Goal: Task Accomplishment & Management: Complete application form

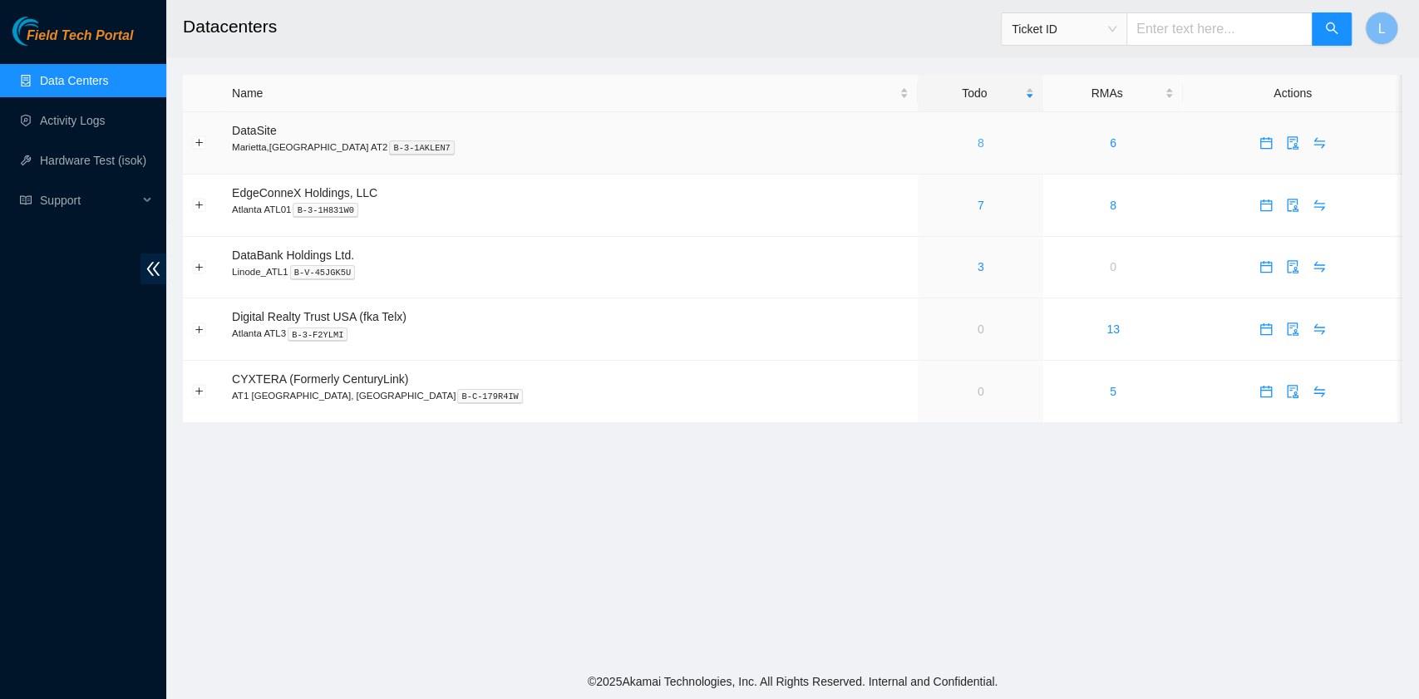
click at [978, 147] on link "8" at bounding box center [981, 142] width 7 height 13
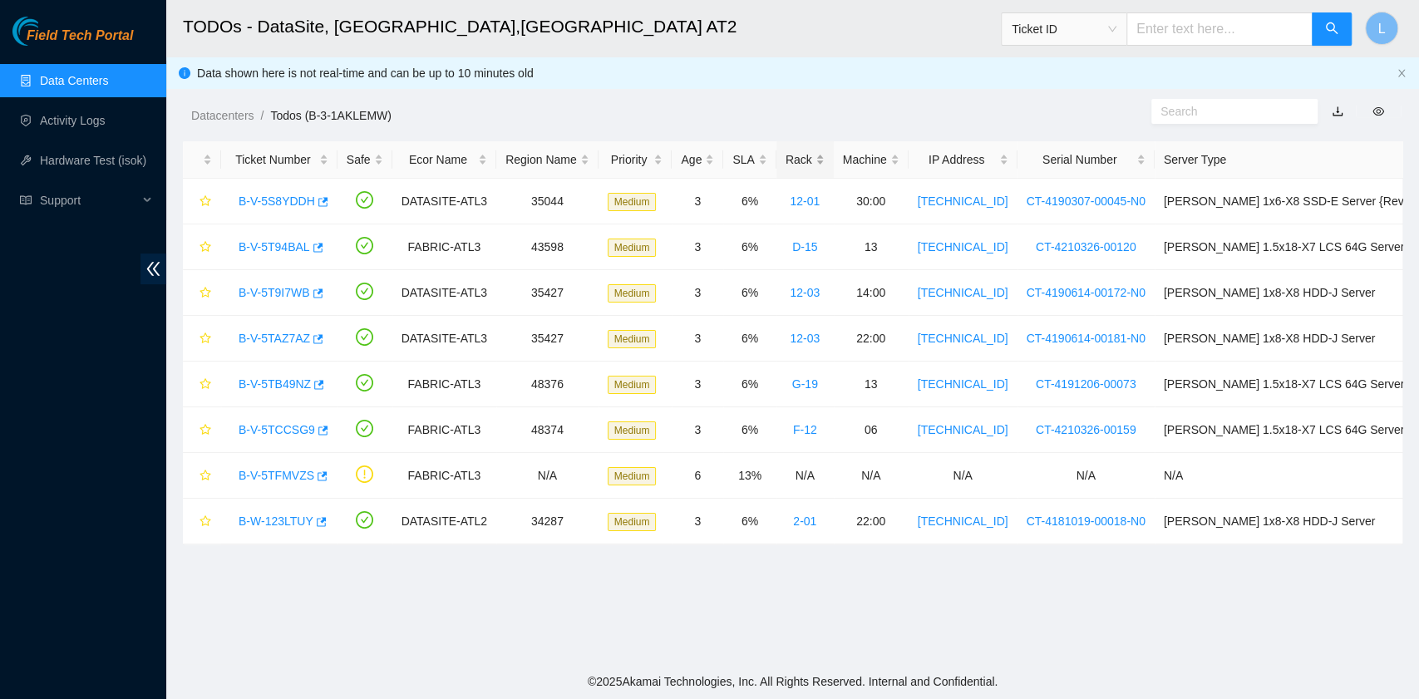
click at [809, 158] on div "Rack" at bounding box center [805, 159] width 39 height 18
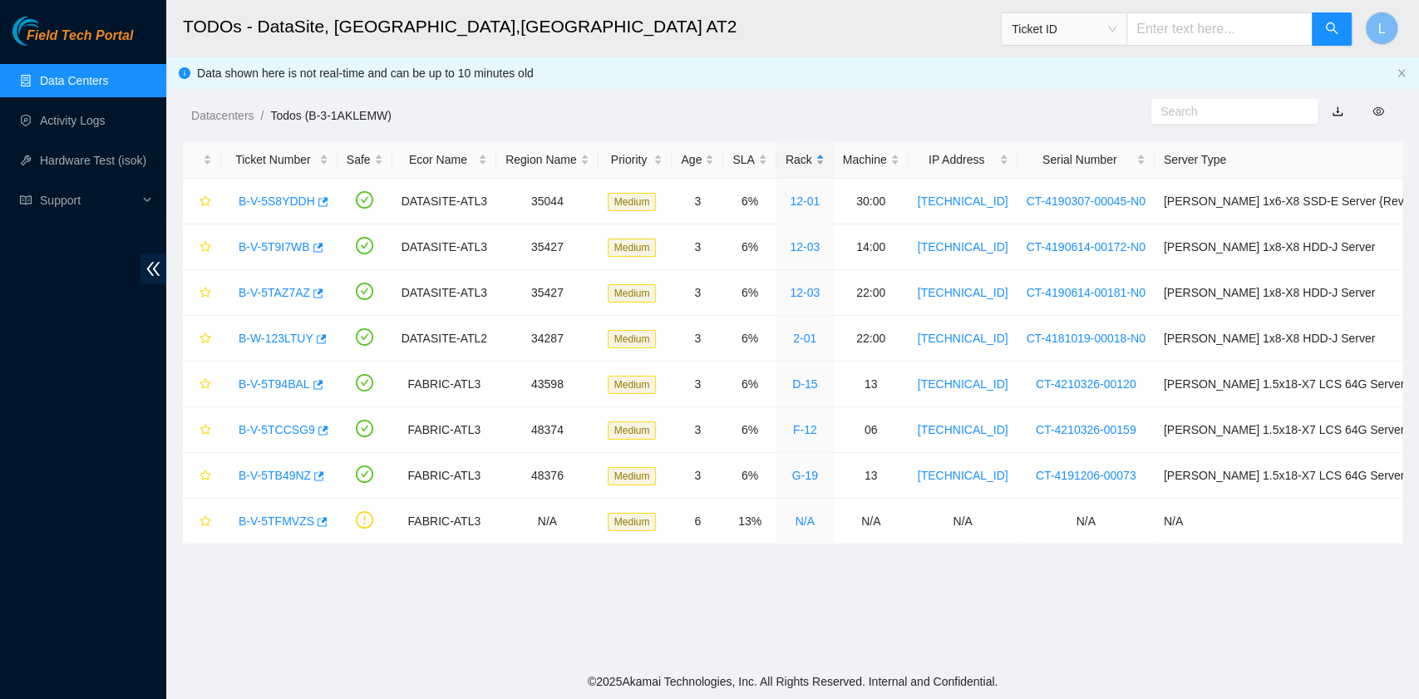
click at [810, 160] on div "Rack" at bounding box center [805, 159] width 39 height 18
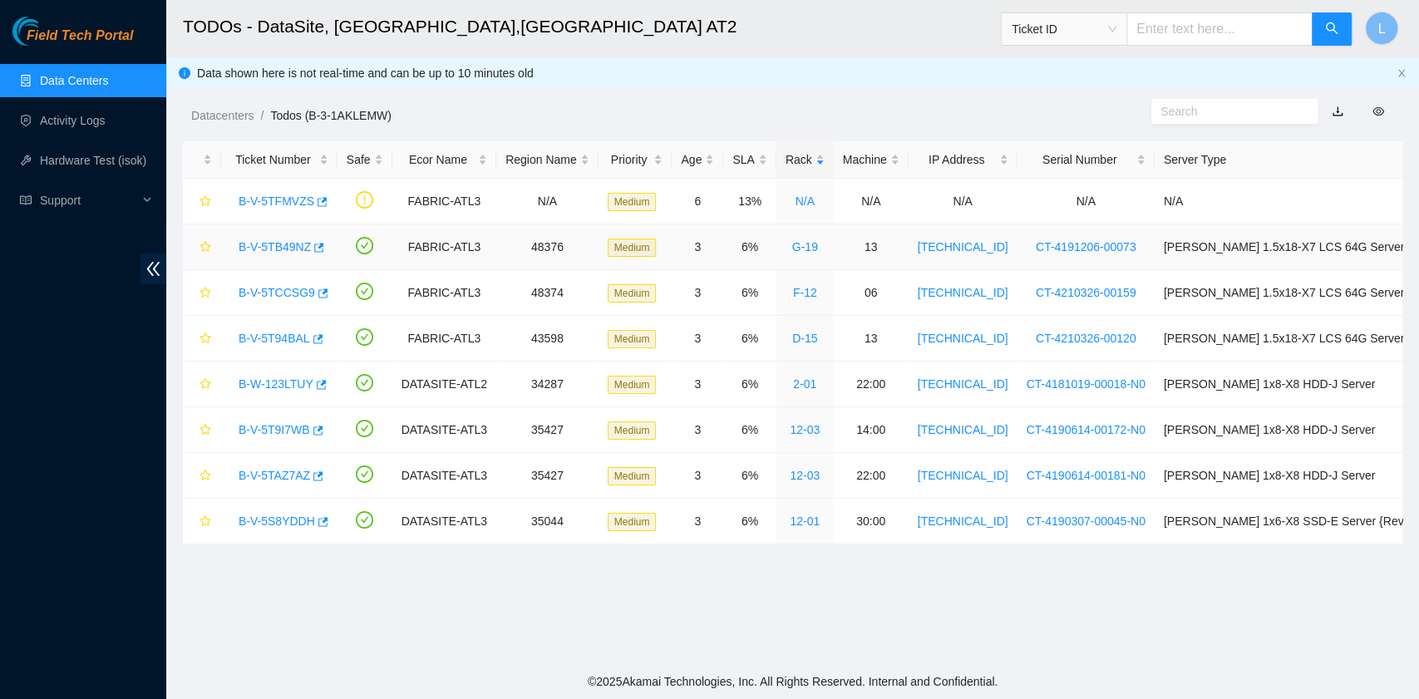
click at [294, 244] on link "B-V-5TB49NZ" at bounding box center [275, 246] width 72 height 13
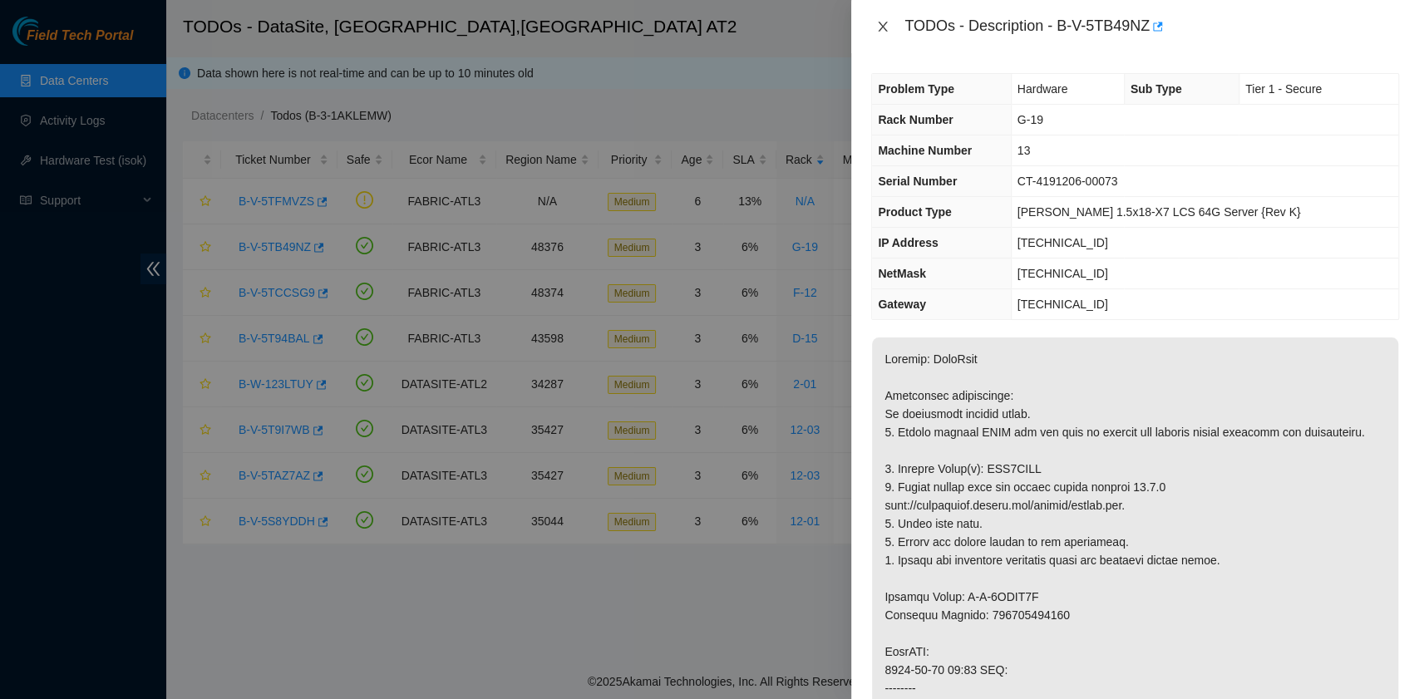
click at [885, 29] on icon "close" at bounding box center [883, 27] width 9 height 10
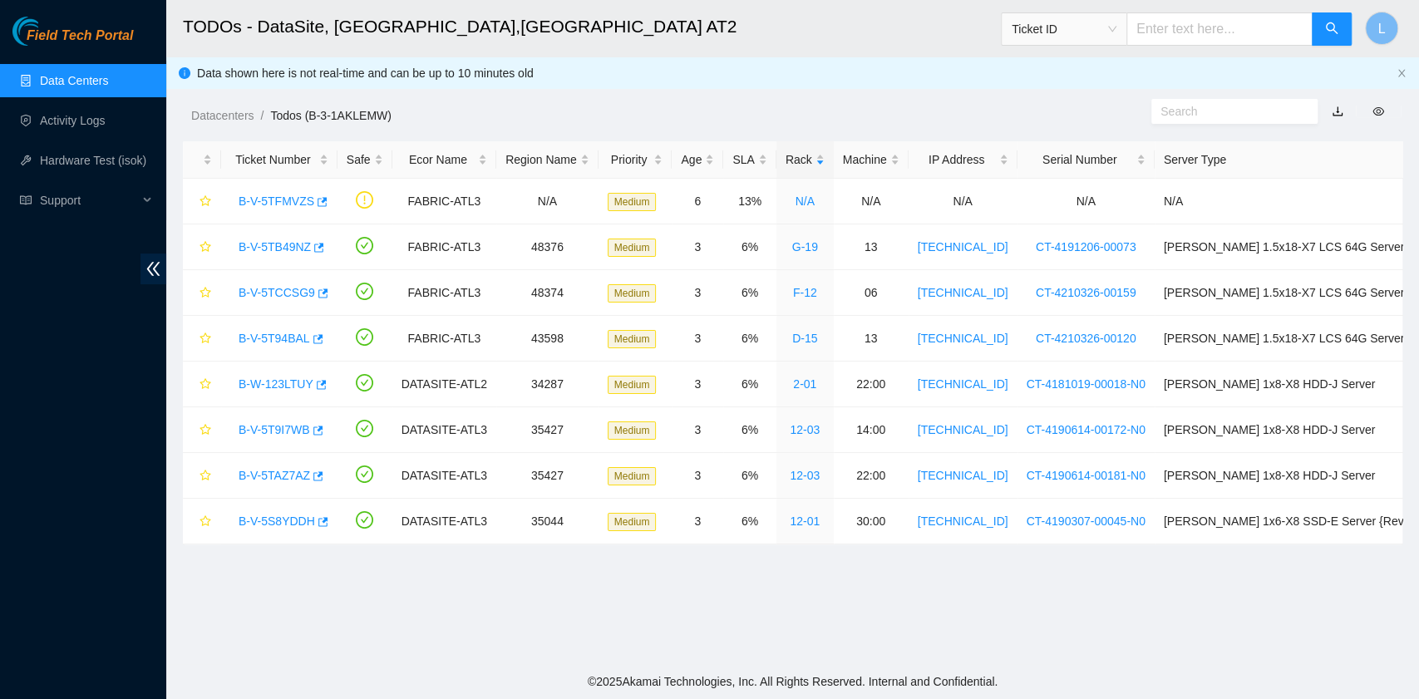
click at [1127, 22] on div "Ticket ID" at bounding box center [1064, 29] width 125 height 27
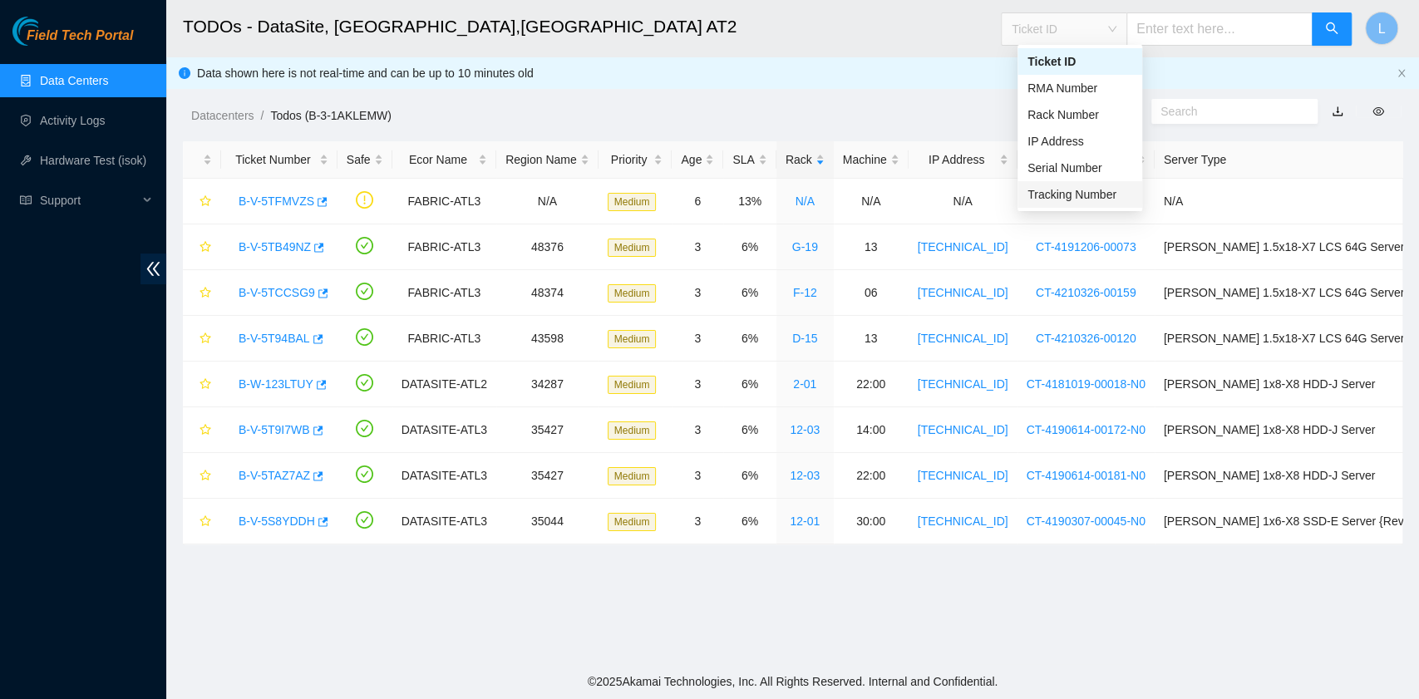
click at [1086, 198] on div "Tracking Number" at bounding box center [1080, 194] width 105 height 18
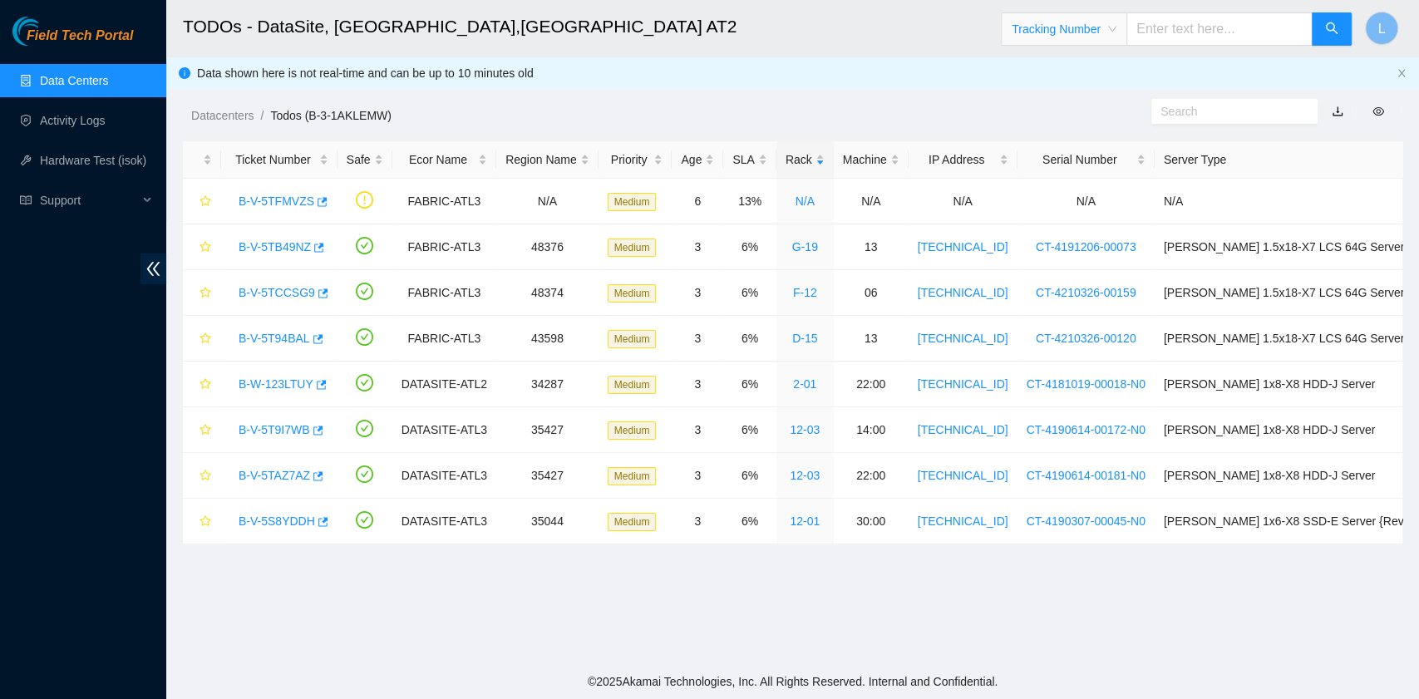
click at [1217, 38] on input "text" at bounding box center [1220, 28] width 186 height 33
type input "414739613827"
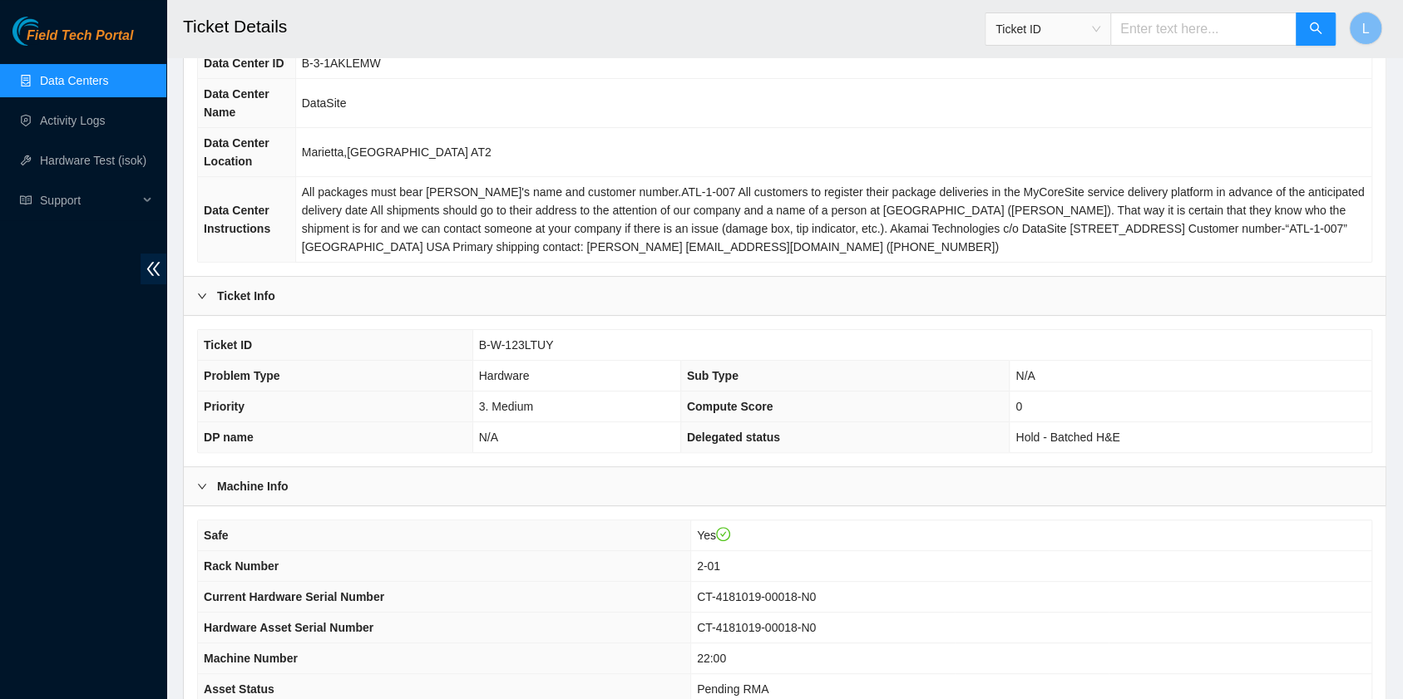
scroll to position [177, 0]
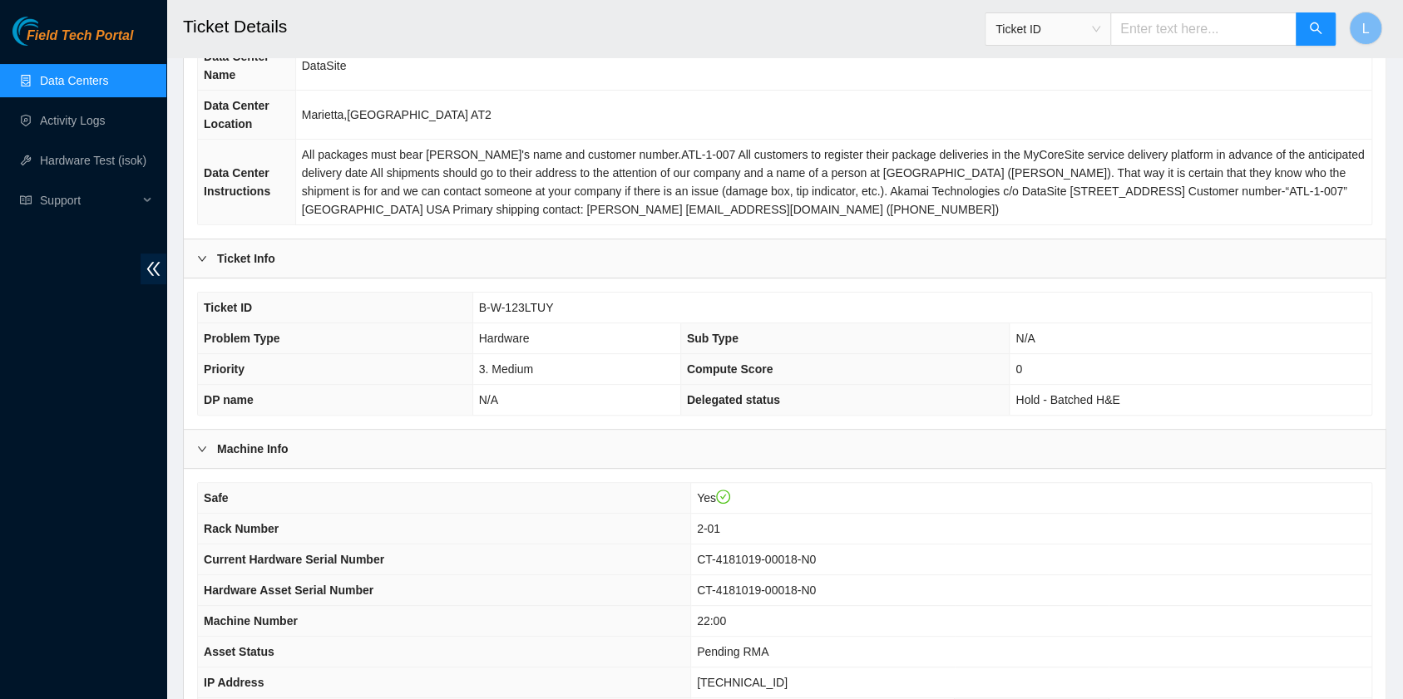
click at [1100, 35] on span "Ticket ID" at bounding box center [1047, 29] width 105 height 25
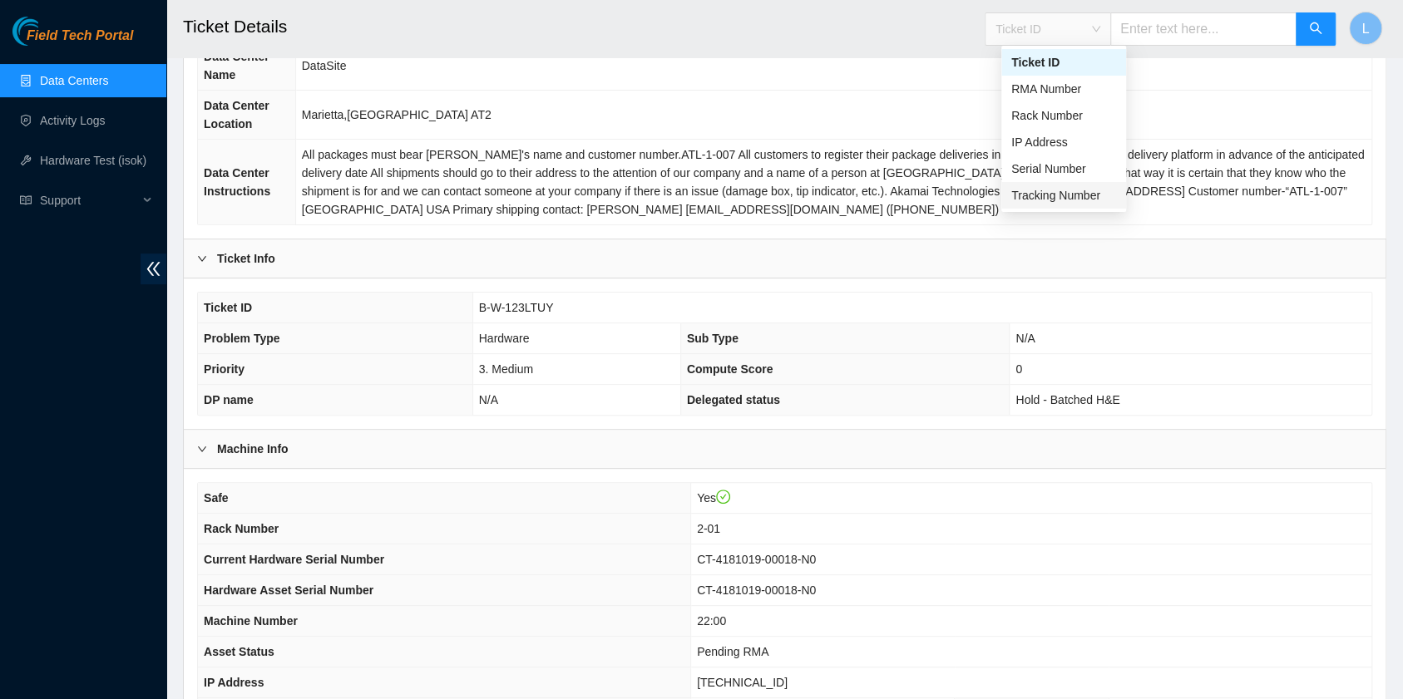
click at [1083, 190] on div "Tracking Number" at bounding box center [1063, 195] width 105 height 18
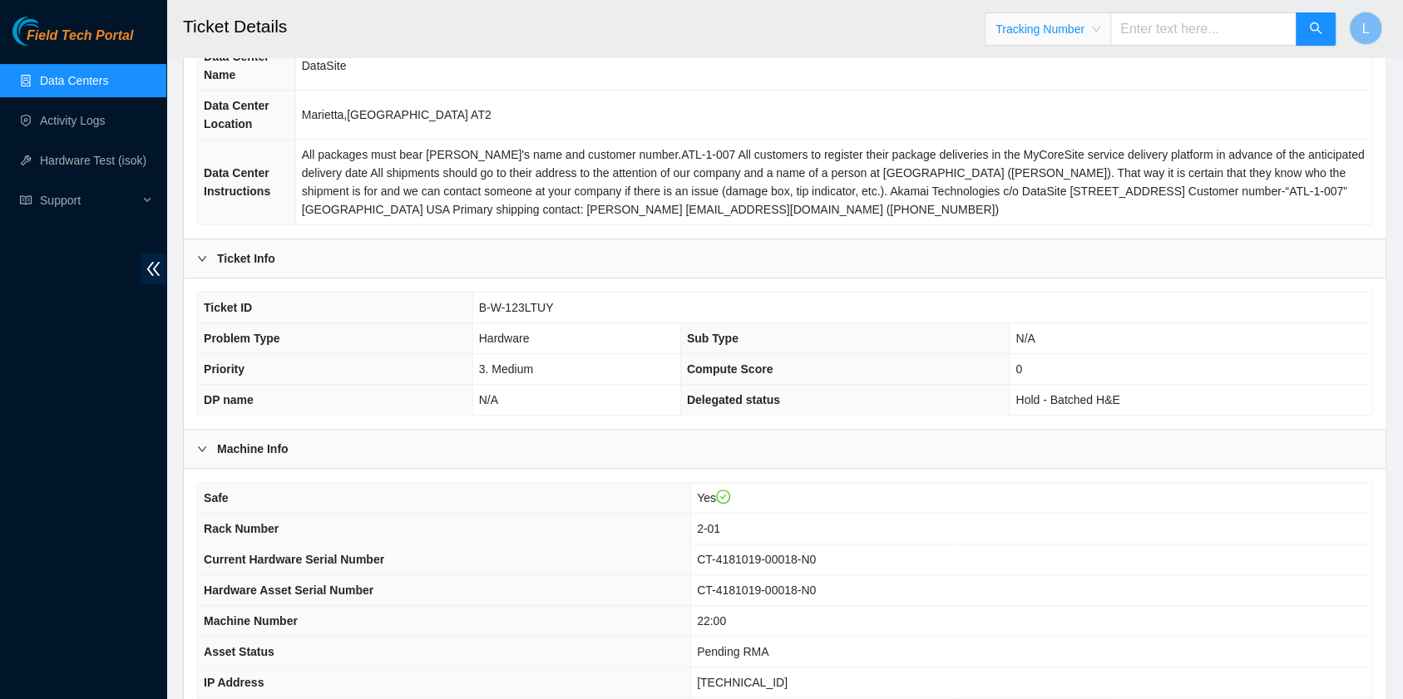
click at [1156, 33] on input "text" at bounding box center [1203, 28] width 186 height 33
type input "417328422117"
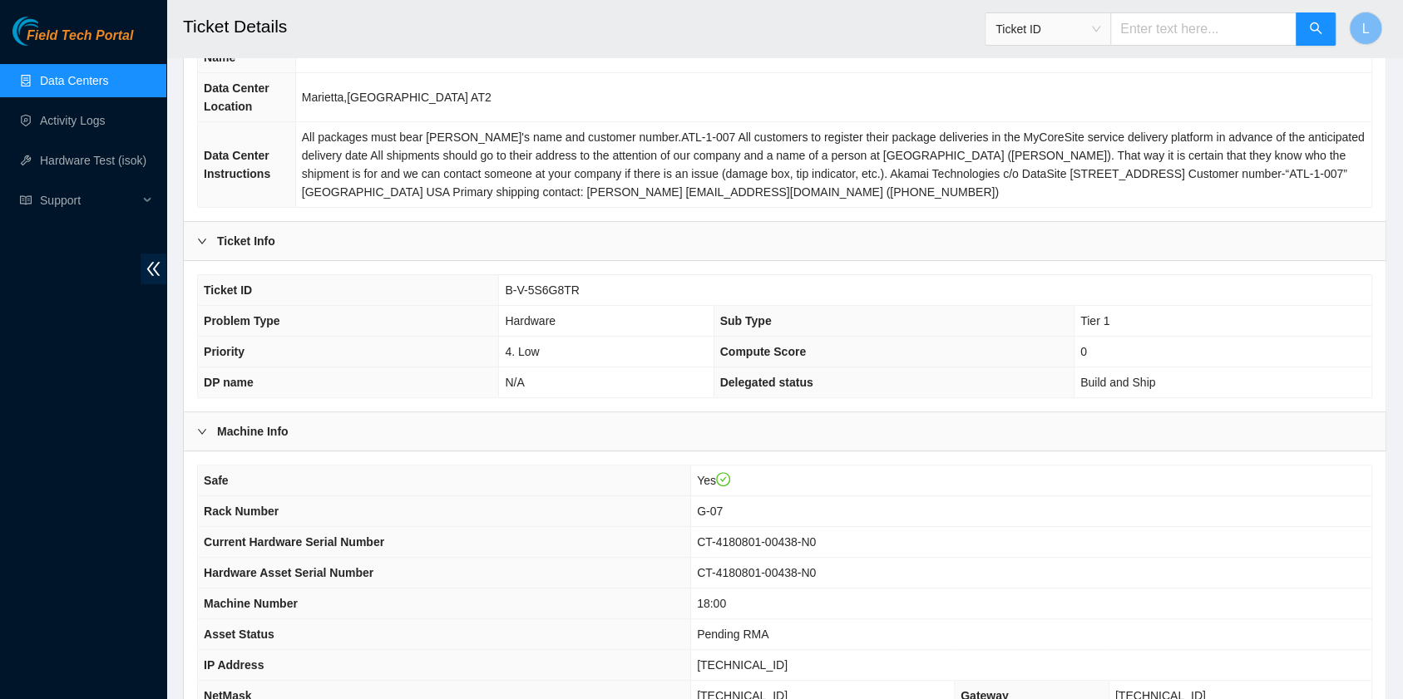
scroll to position [221, 0]
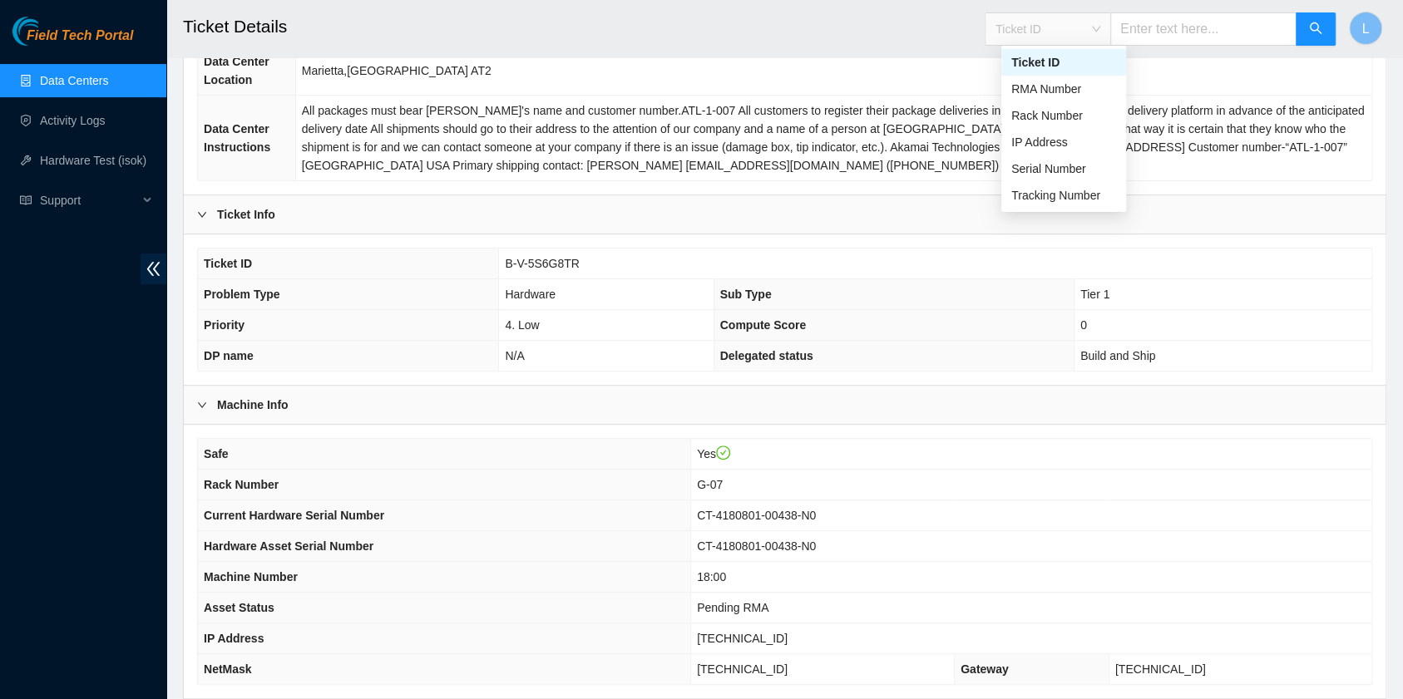
click at [1100, 36] on span "Ticket ID" at bounding box center [1047, 29] width 105 height 25
click at [1073, 195] on div "Tracking Number" at bounding box center [1063, 195] width 105 height 18
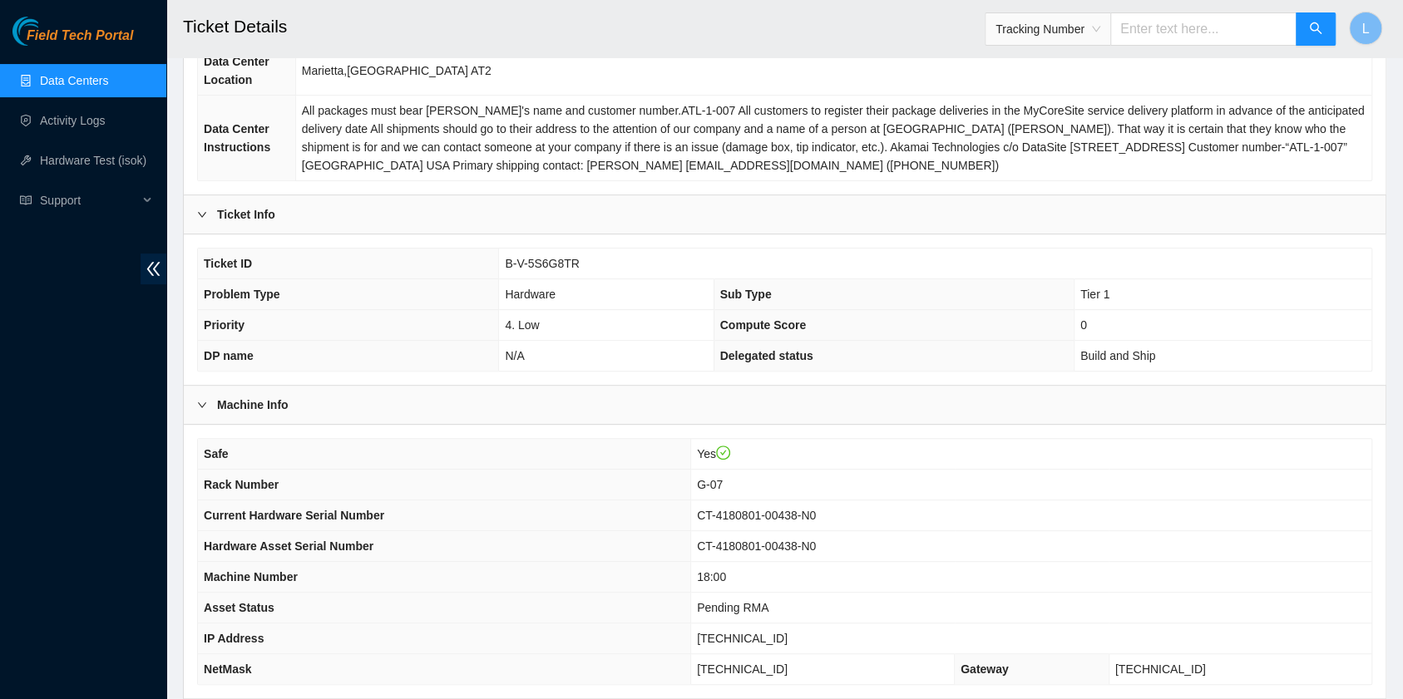
click at [1161, 38] on input "text" at bounding box center [1203, 28] width 186 height 33
type input "463470042293"
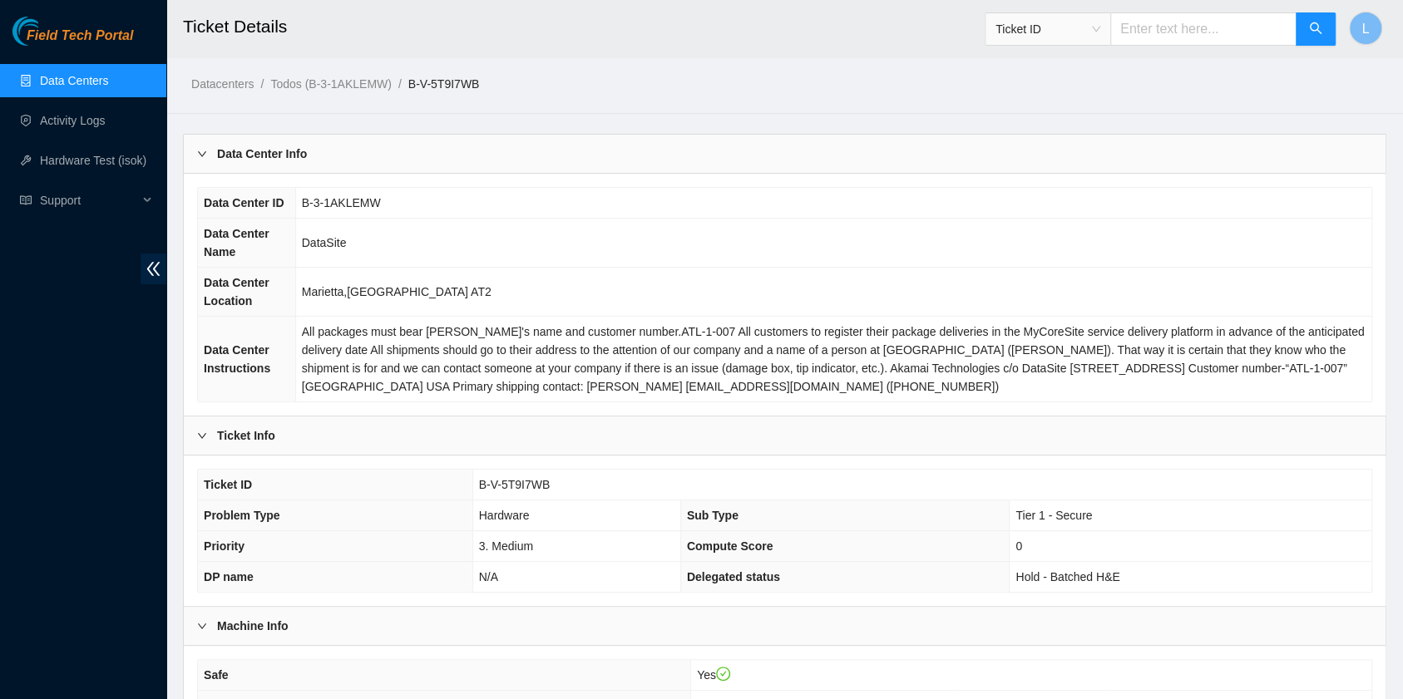
scroll to position [111, 0]
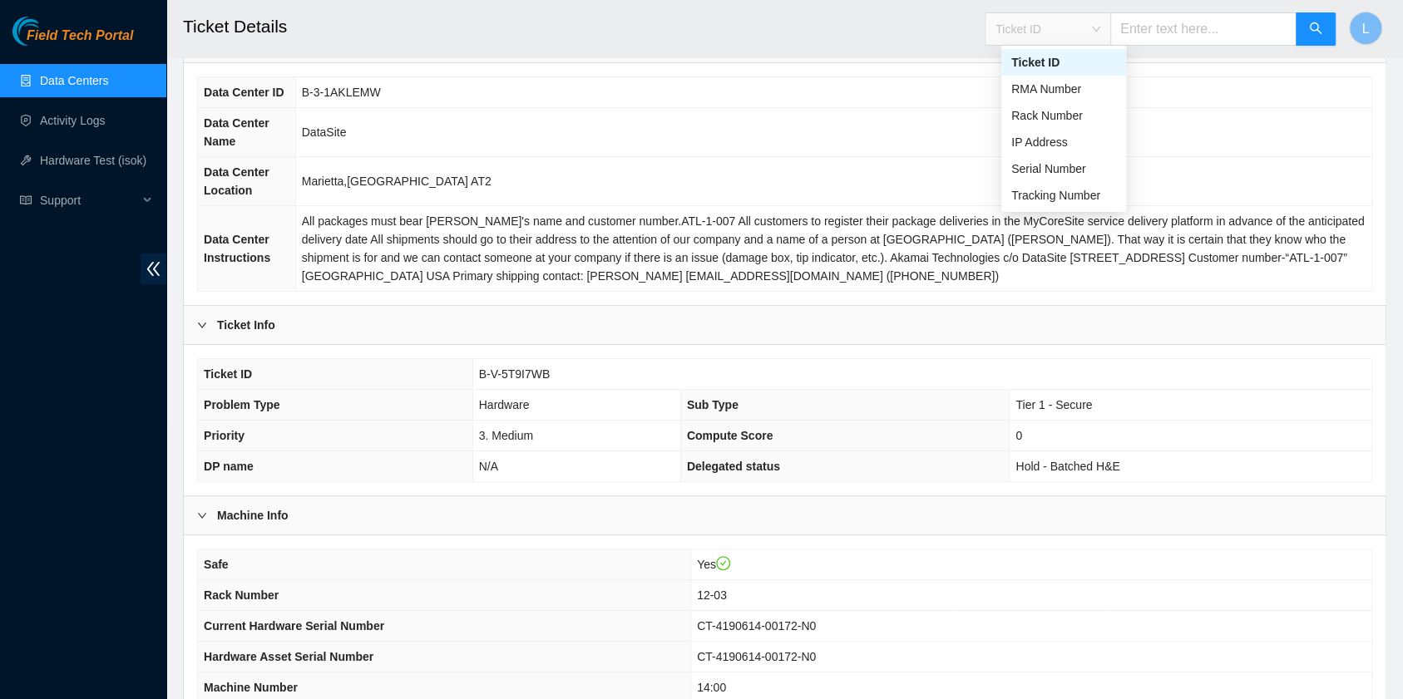
click at [1100, 30] on span "Ticket ID" at bounding box center [1047, 29] width 105 height 25
click at [1064, 200] on div "Tracking Number" at bounding box center [1063, 195] width 105 height 18
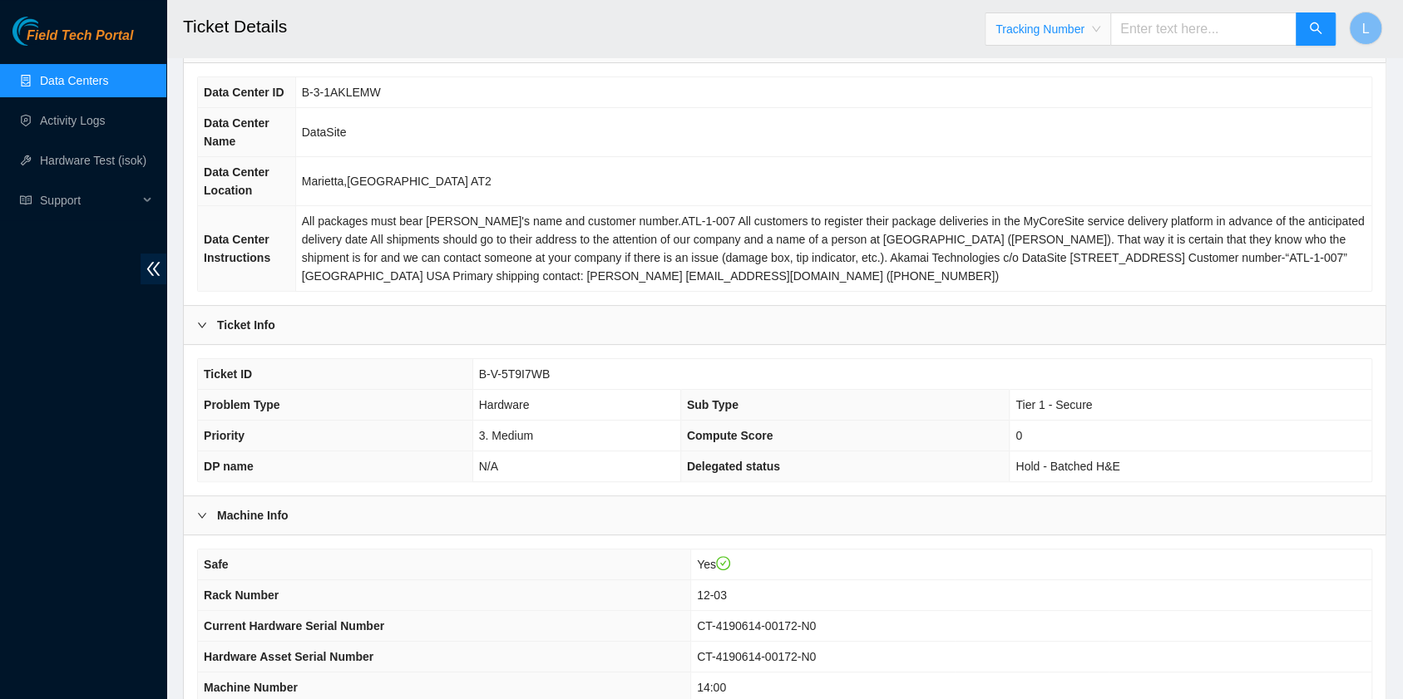
click at [1162, 28] on input "text" at bounding box center [1203, 28] width 186 height 33
type input "463470042054"
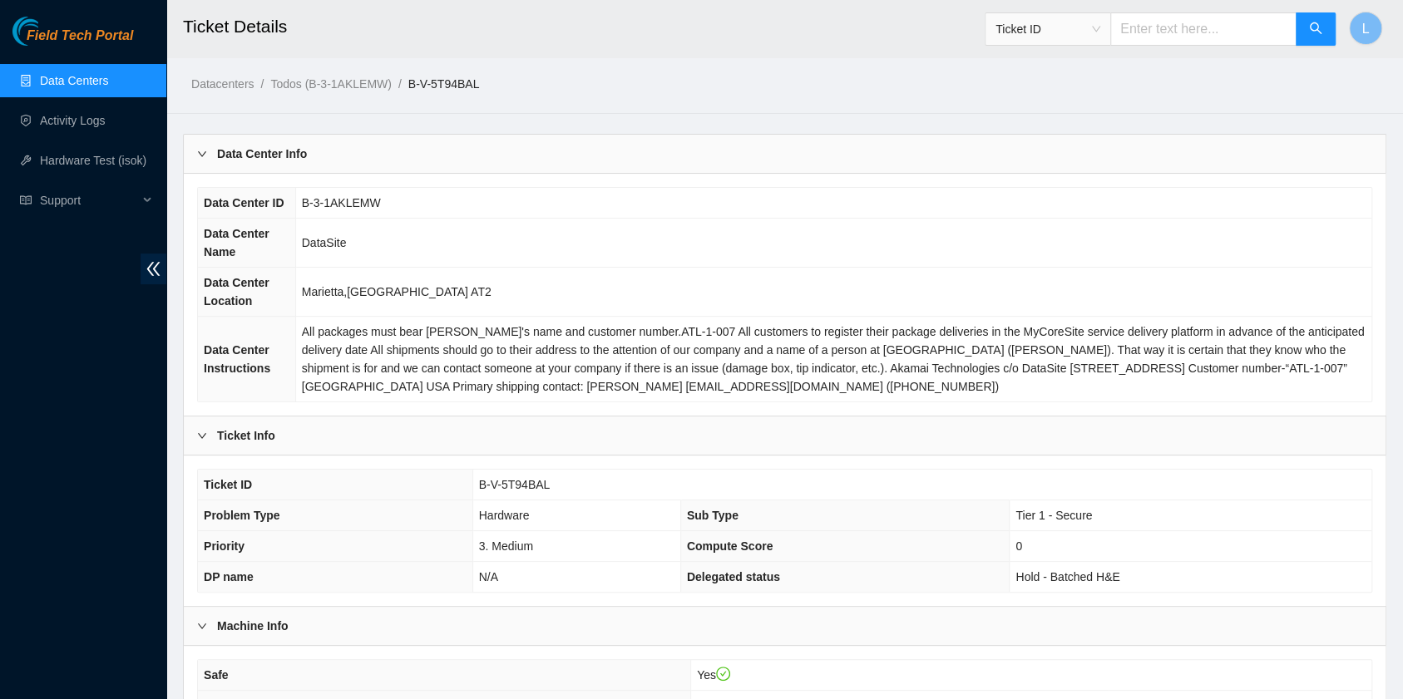
scroll to position [111, 0]
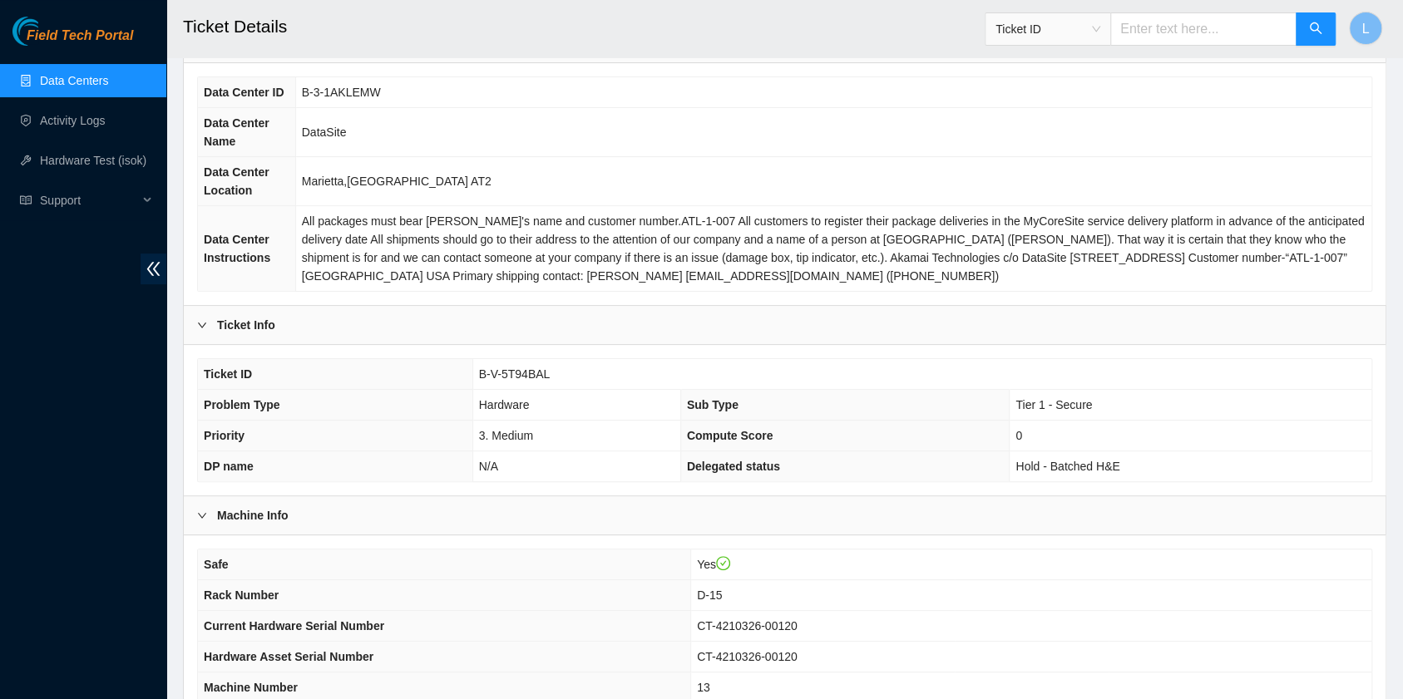
click at [1100, 35] on span "Ticket ID" at bounding box center [1047, 29] width 105 height 25
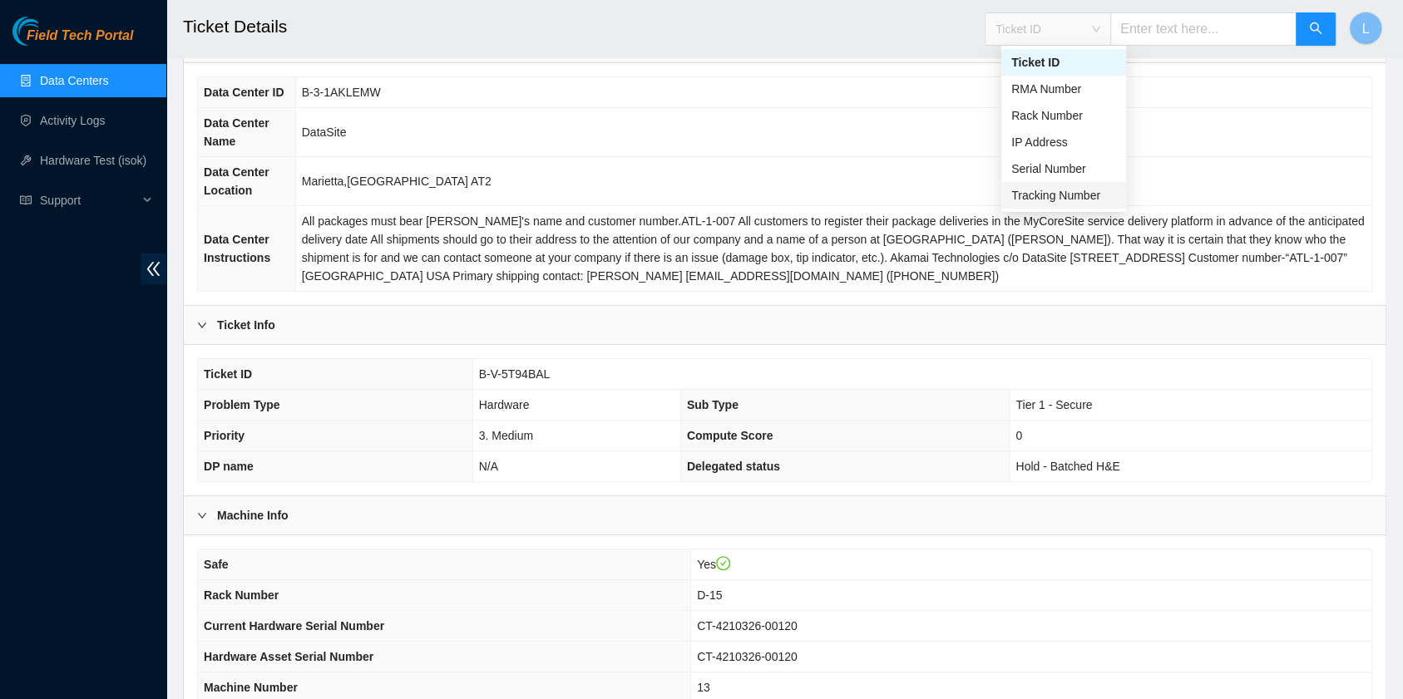
click at [1064, 198] on div "Tracking Number" at bounding box center [1063, 195] width 105 height 18
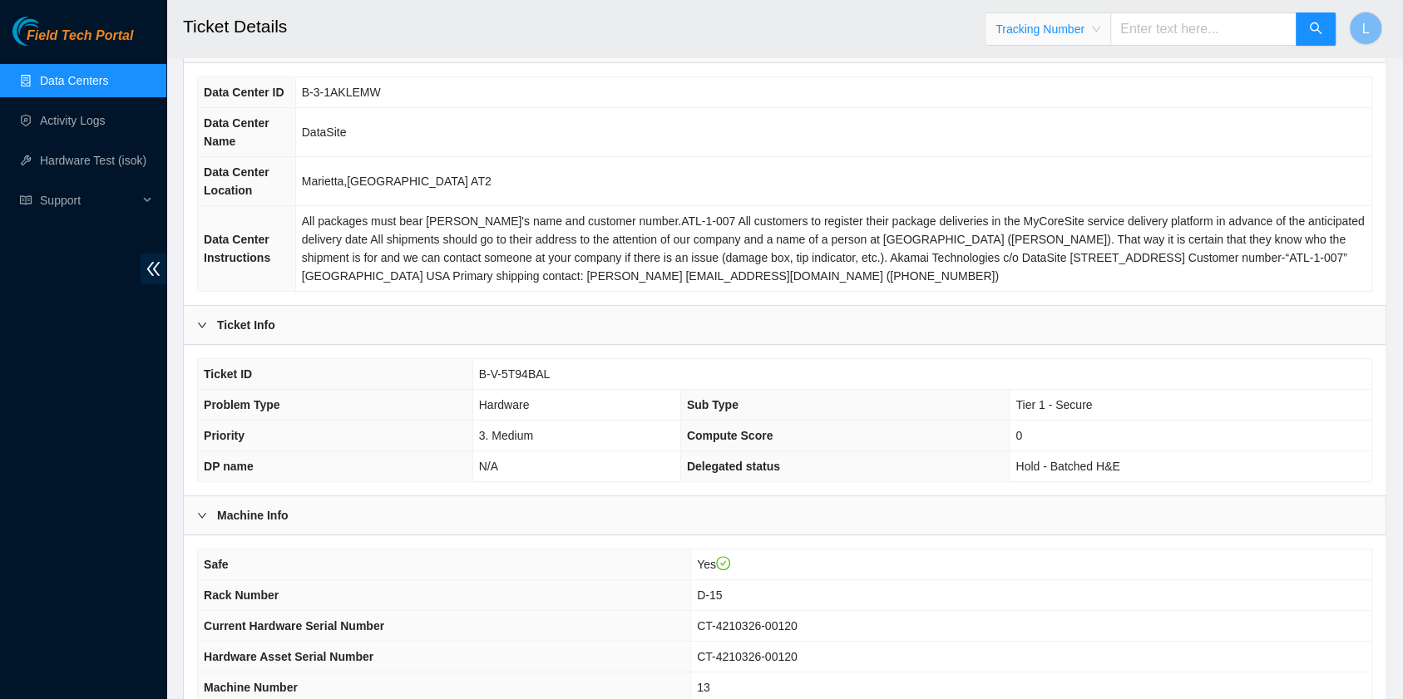
click at [1171, 35] on input "text" at bounding box center [1203, 28] width 186 height 33
type input "463470042179"
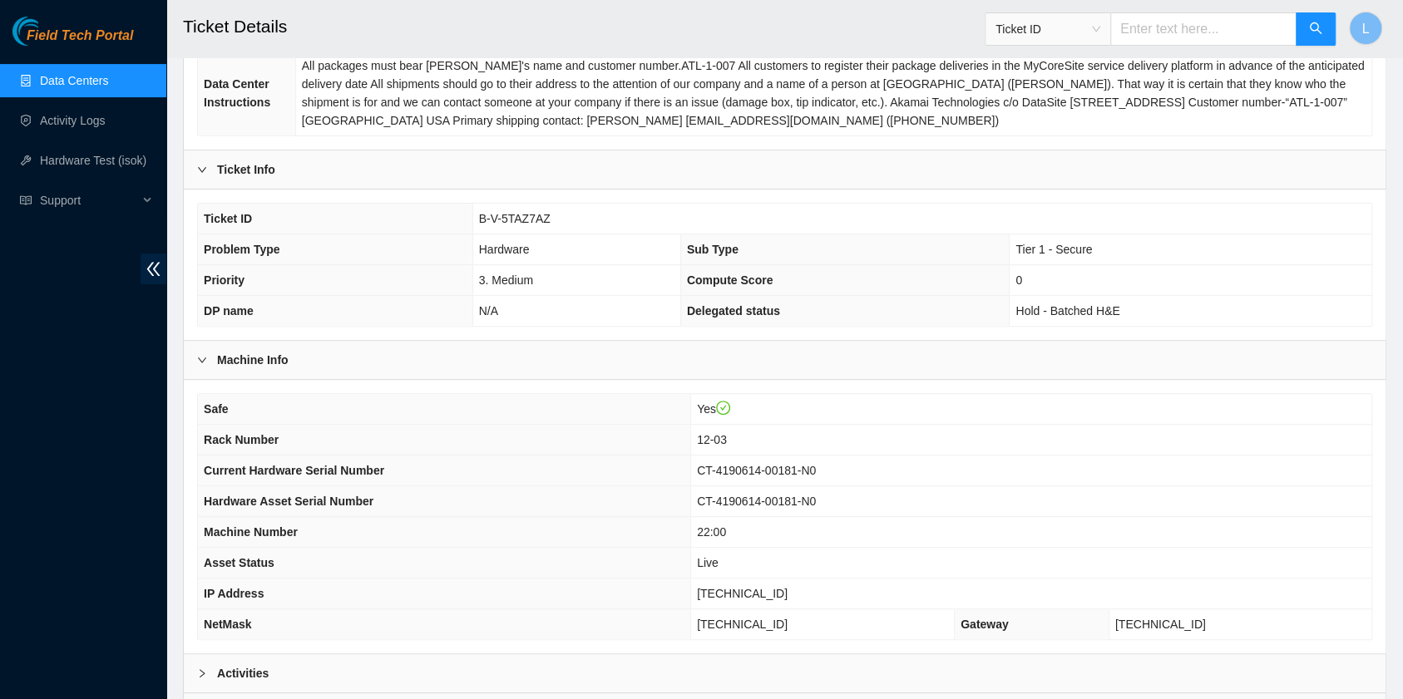
scroll to position [333, 0]
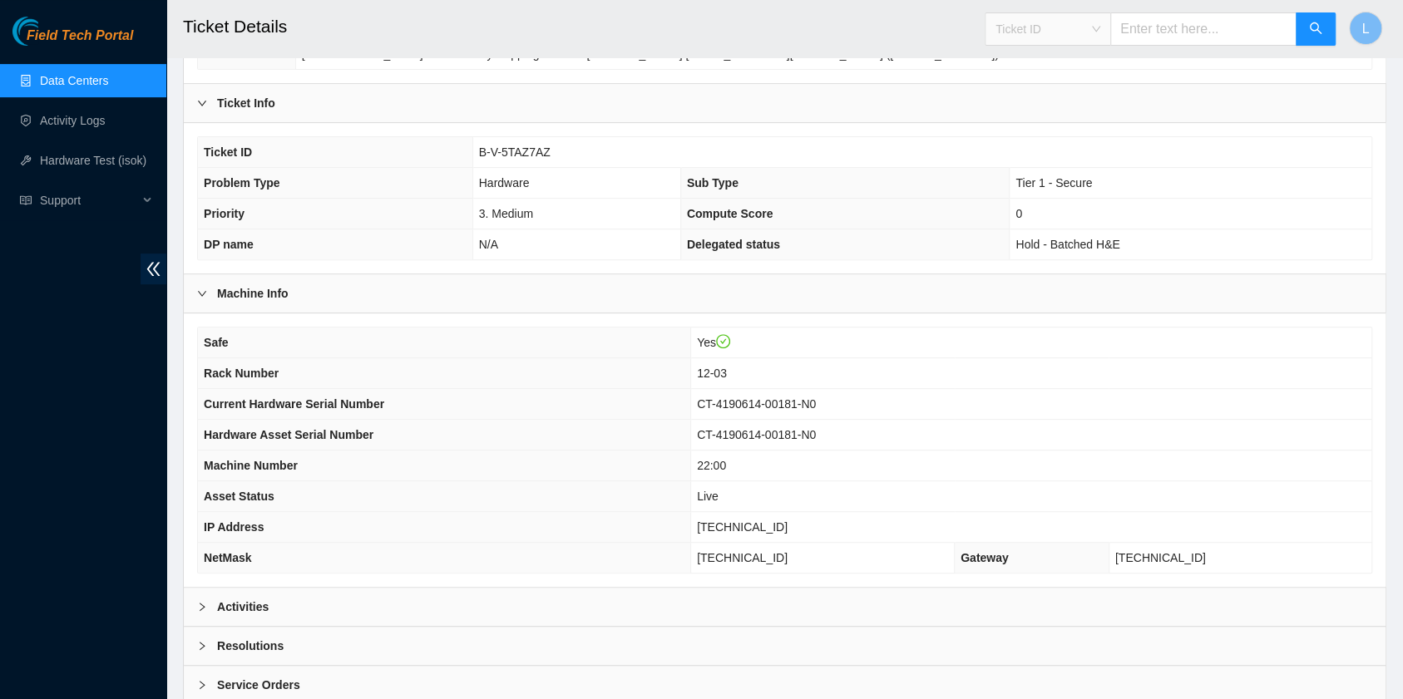
click at [1100, 28] on span "Ticket ID" at bounding box center [1047, 29] width 105 height 25
click at [1072, 205] on div "Tracking Number" at bounding box center [1063, 194] width 125 height 27
click at [1162, 32] on input "text" at bounding box center [1203, 28] width 186 height 33
type input "463470041871"
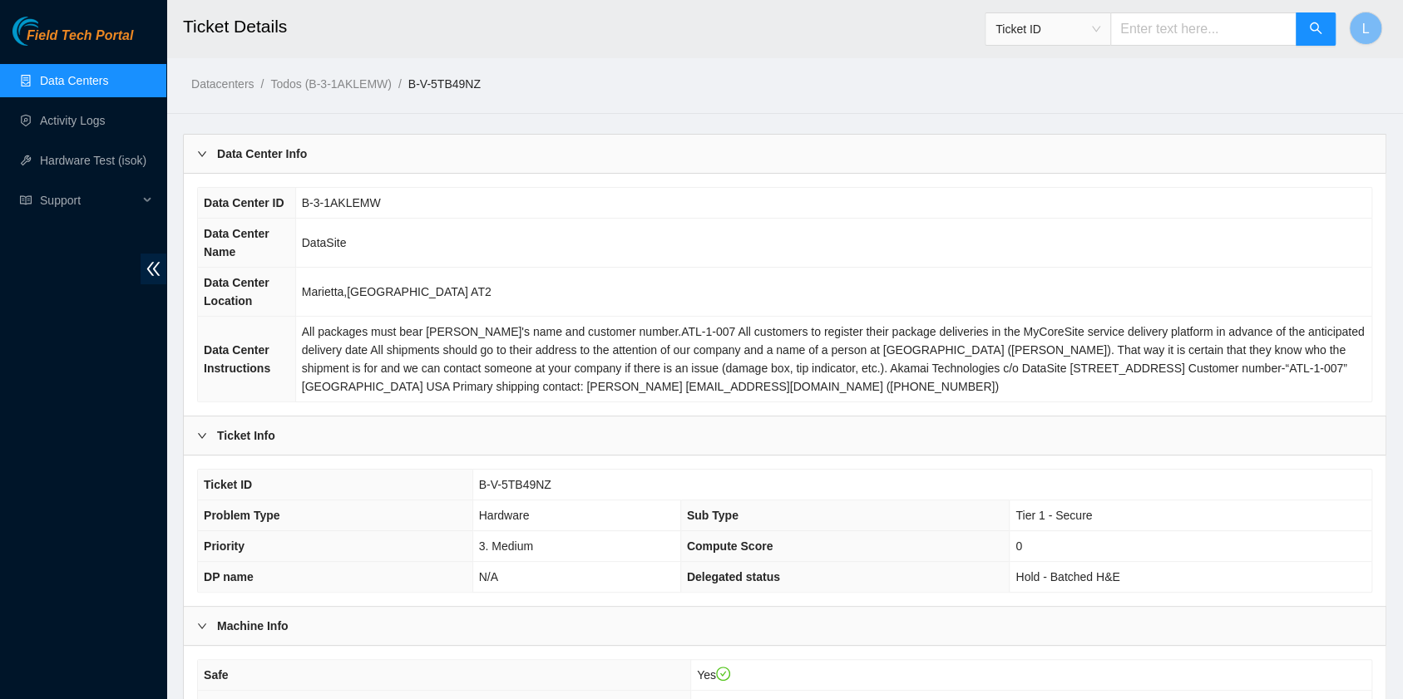
click at [1110, 30] on div "Ticket ID" at bounding box center [1047, 29] width 125 height 27
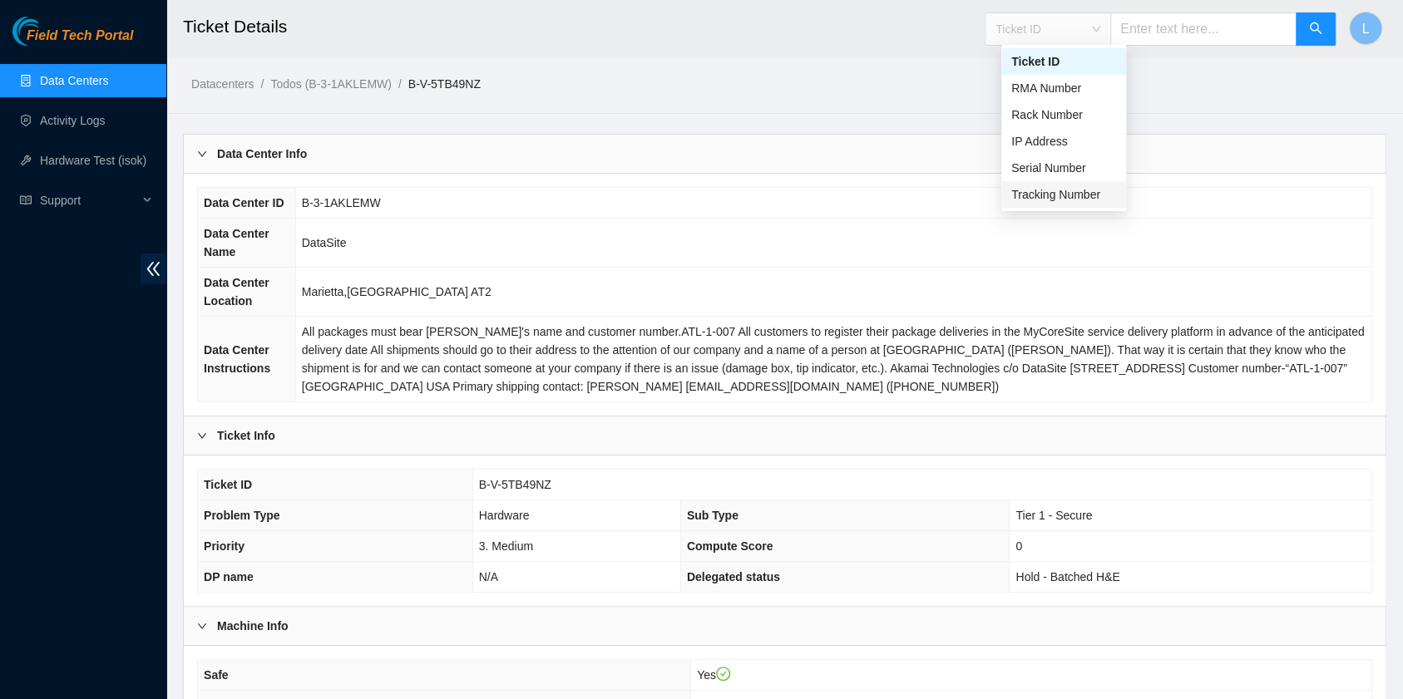
click at [1103, 196] on div "Tracking Number" at bounding box center [1063, 194] width 105 height 18
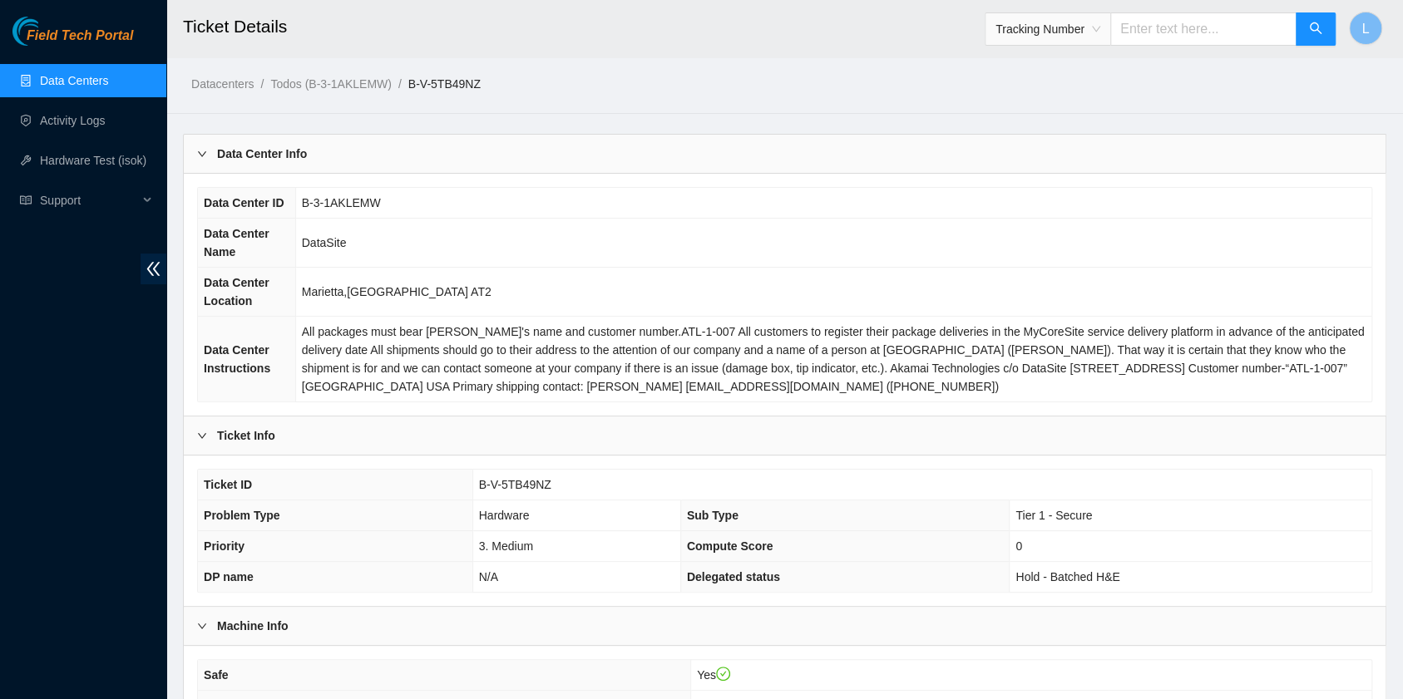
click at [1154, 37] on input "text" at bounding box center [1203, 28] width 186 height 33
type input "463470041850"
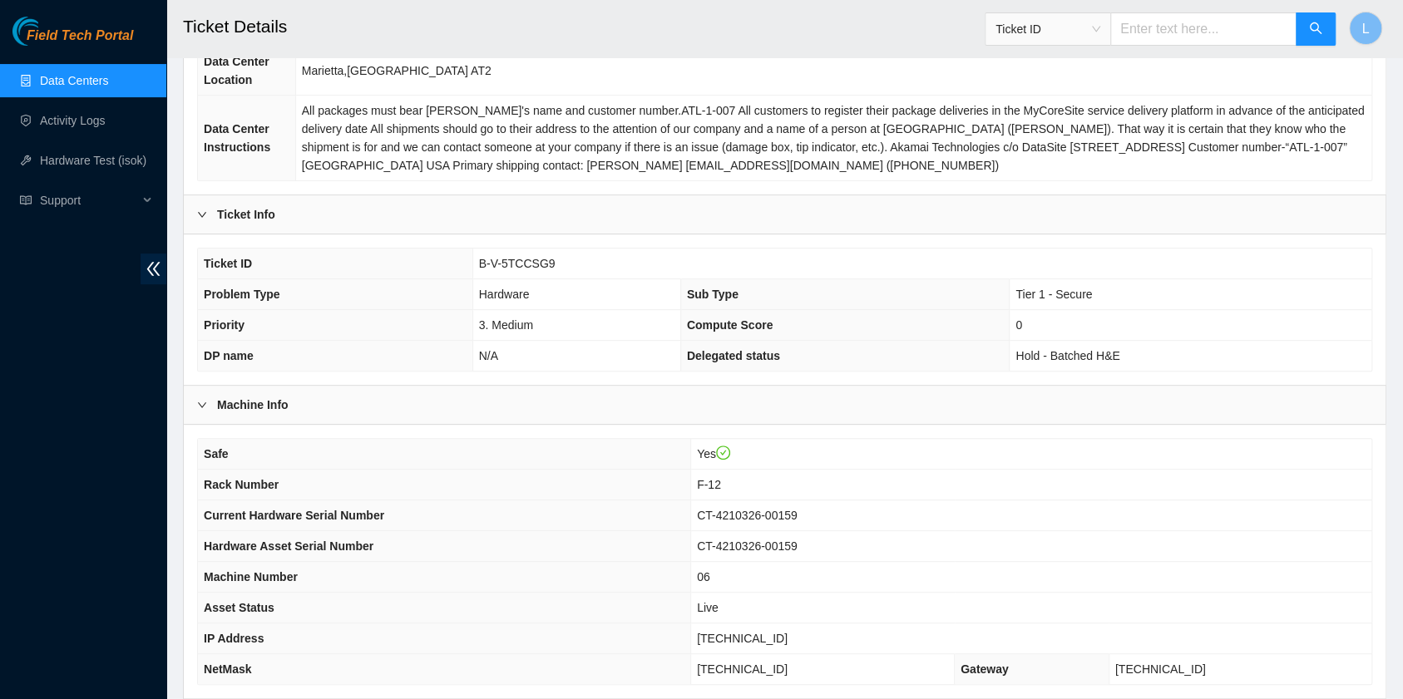
scroll to position [333, 0]
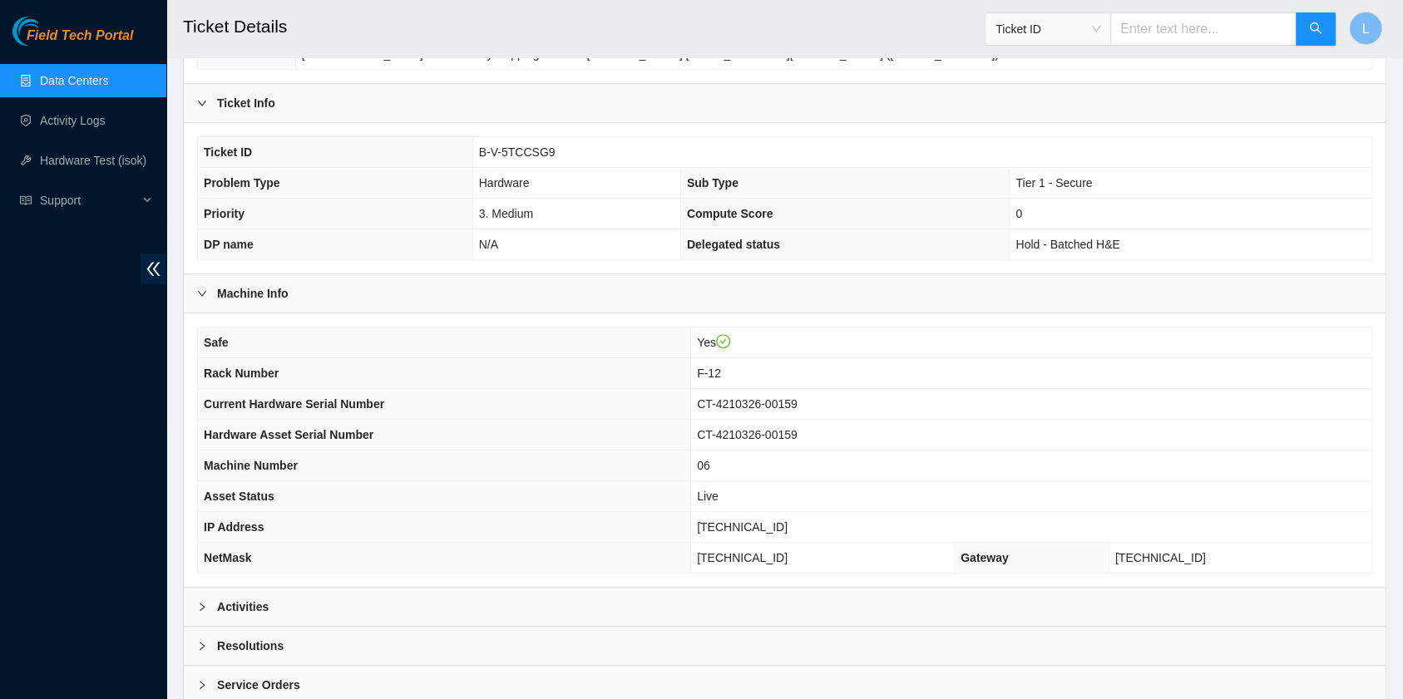
click at [1100, 32] on span "Ticket ID" at bounding box center [1047, 29] width 105 height 25
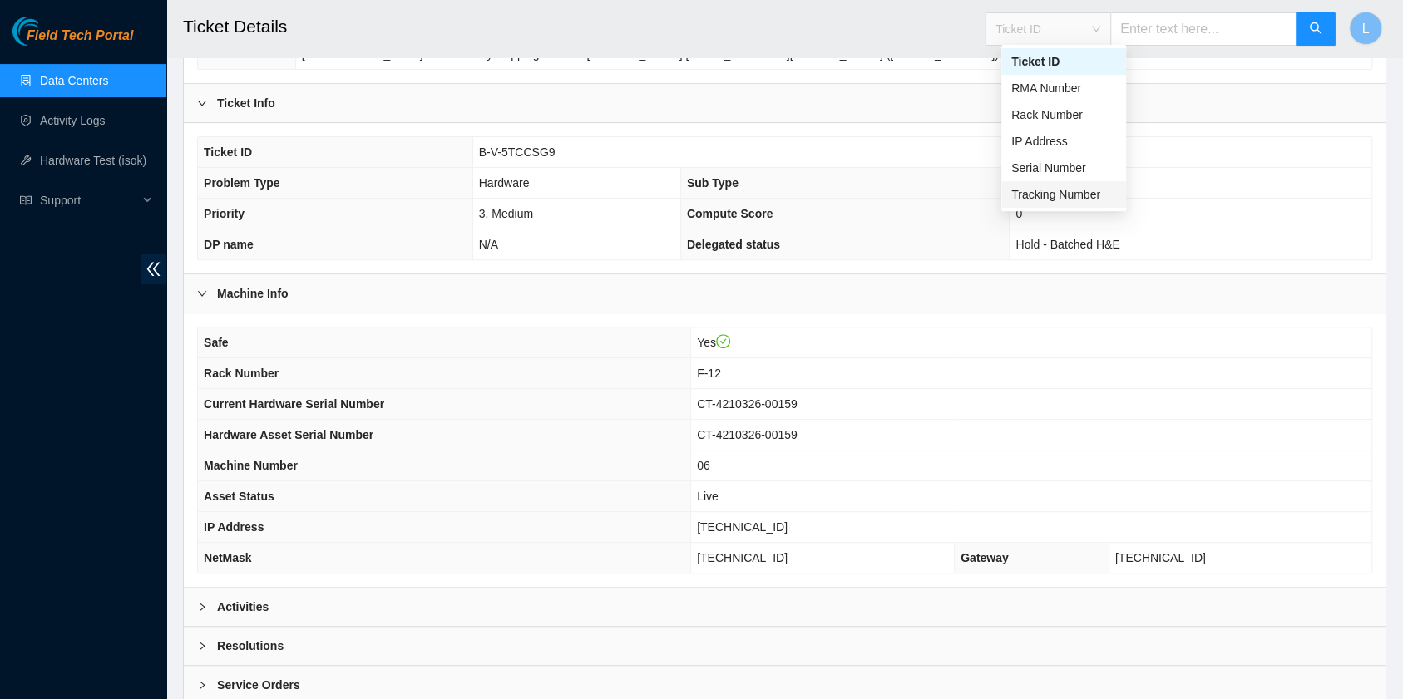
click at [1075, 191] on div "Tracking Number" at bounding box center [1063, 194] width 105 height 18
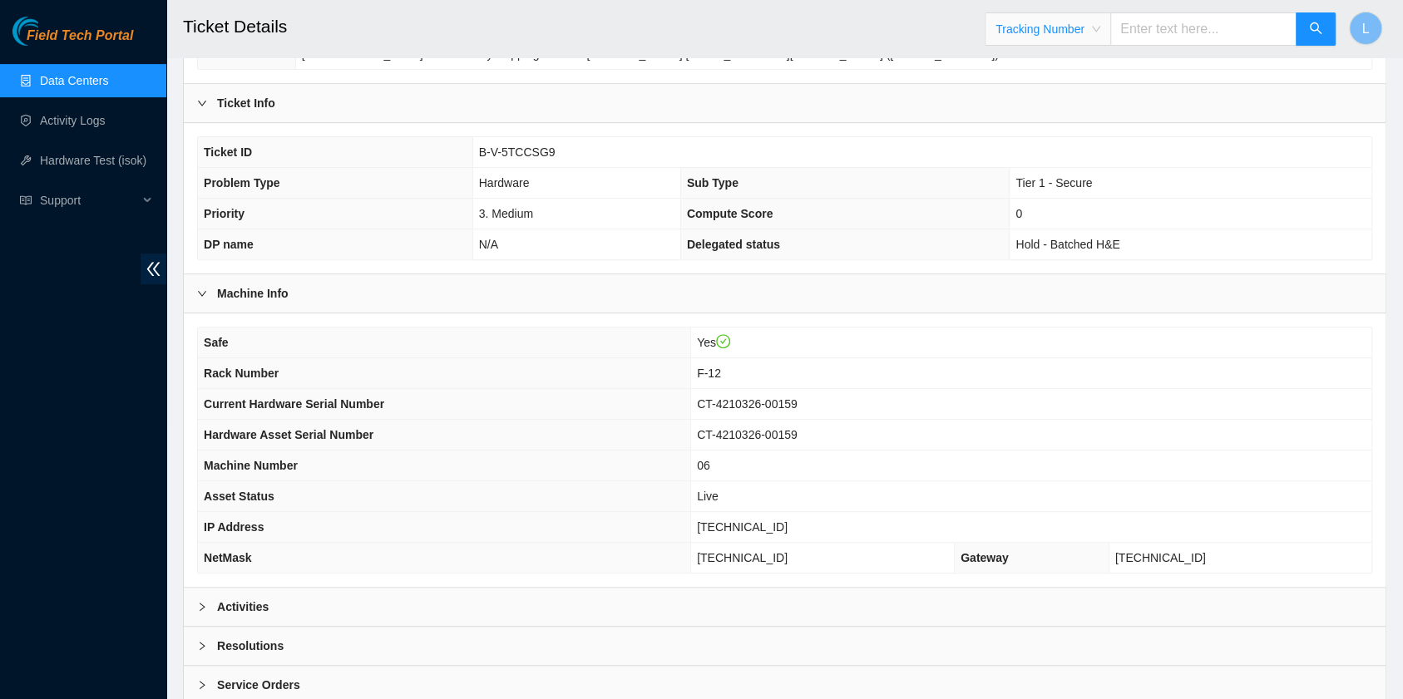
click at [1184, 42] on input "text" at bounding box center [1203, 28] width 186 height 33
type input "463470042834"
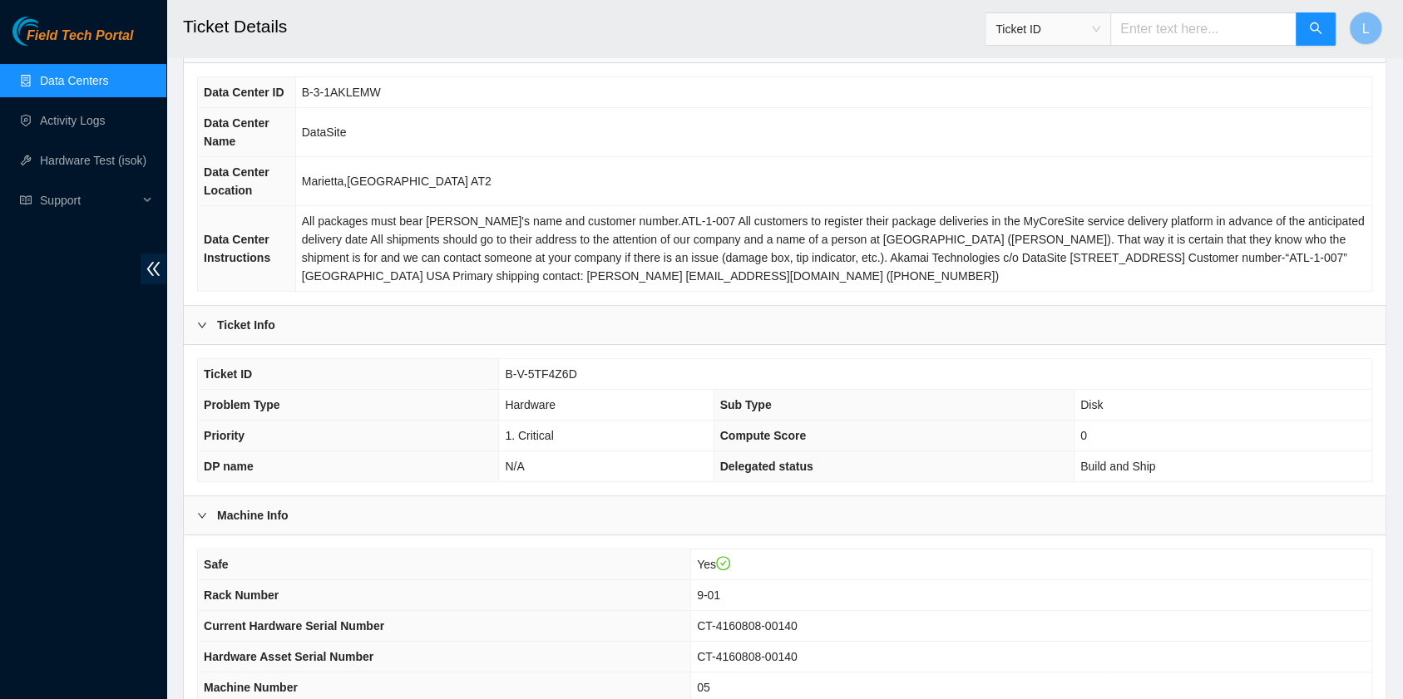
scroll to position [221, 0]
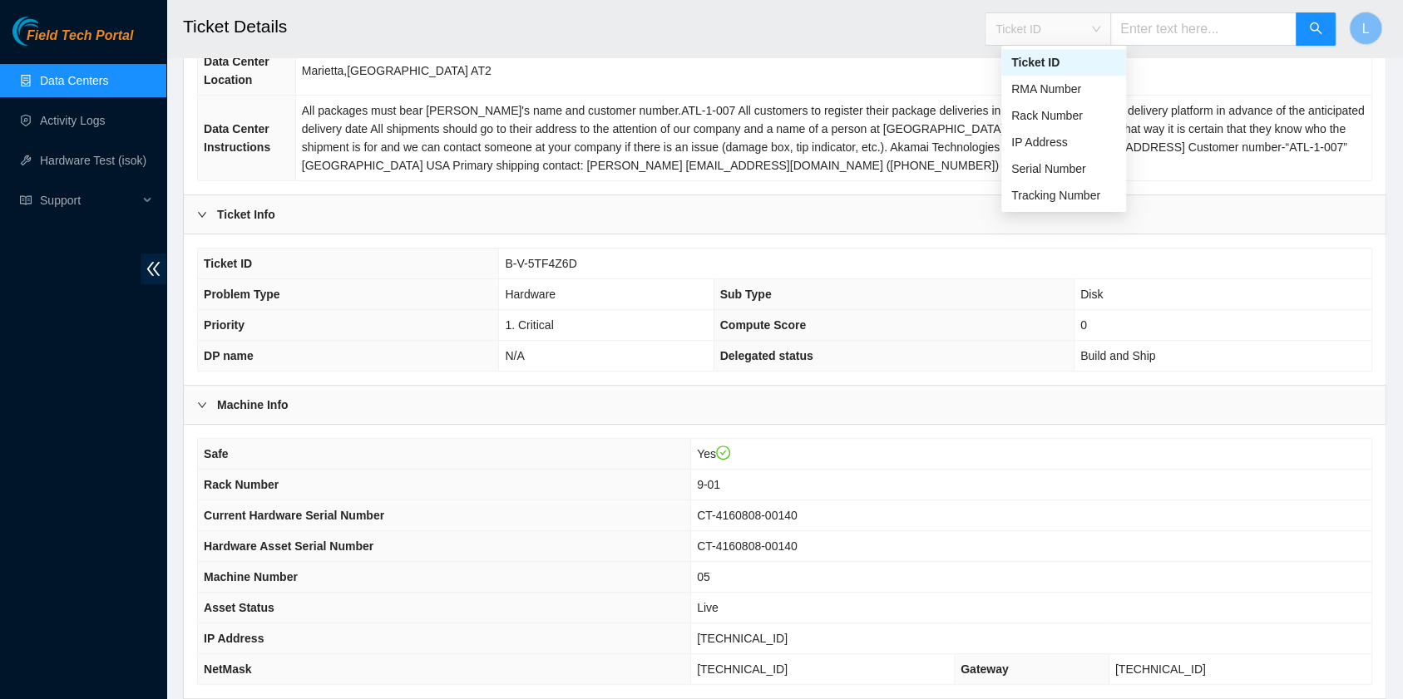
click at [1100, 36] on span "Ticket ID" at bounding box center [1047, 29] width 105 height 25
click at [1068, 195] on div "Tracking Number" at bounding box center [1063, 195] width 105 height 18
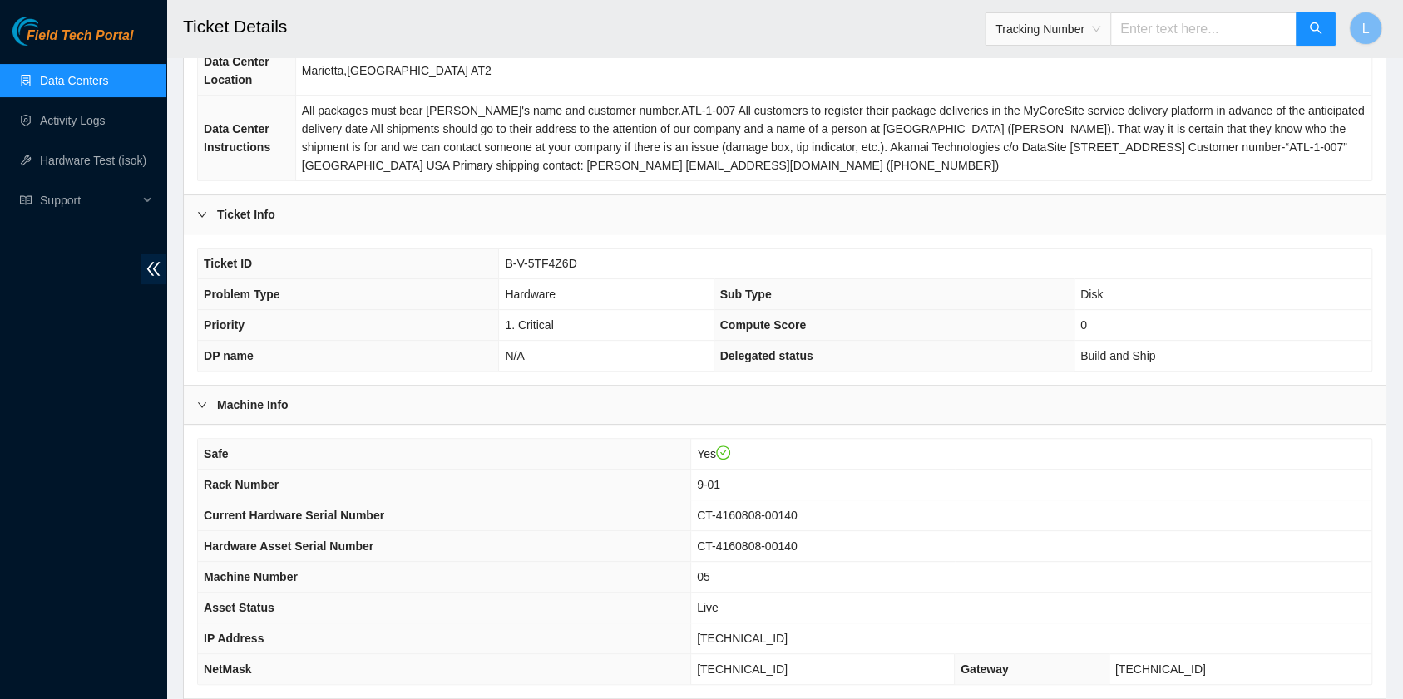
click at [1161, 31] on input "text" at bounding box center [1203, 28] width 186 height 33
type input "463470042411"
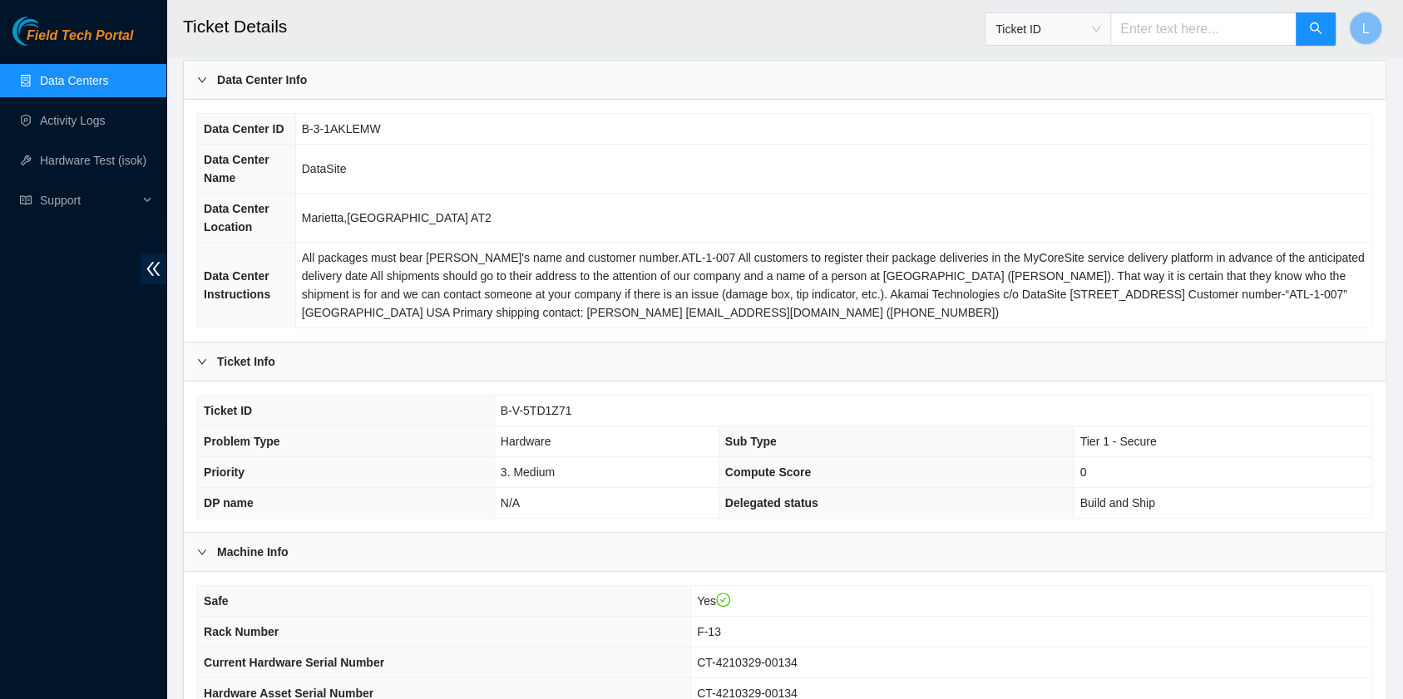
scroll to position [111, 0]
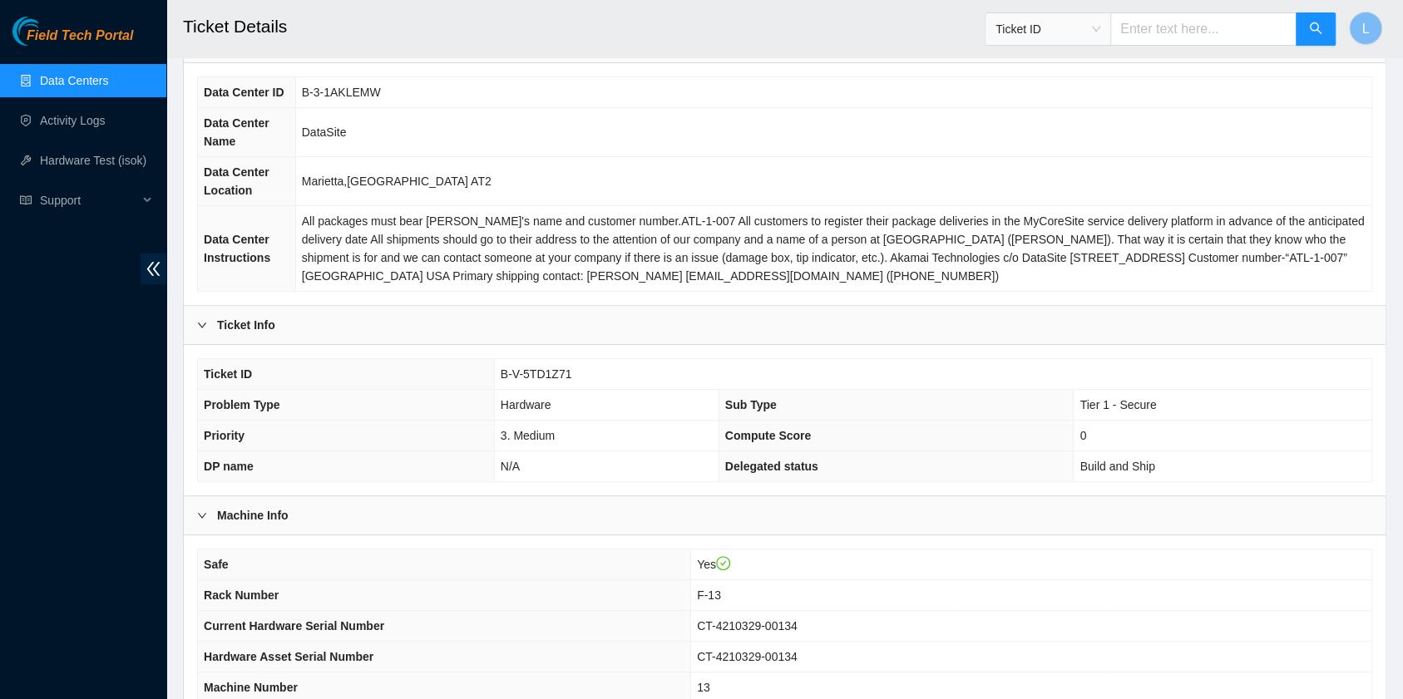
click at [53, 83] on link "Data Centers" at bounding box center [74, 80] width 68 height 13
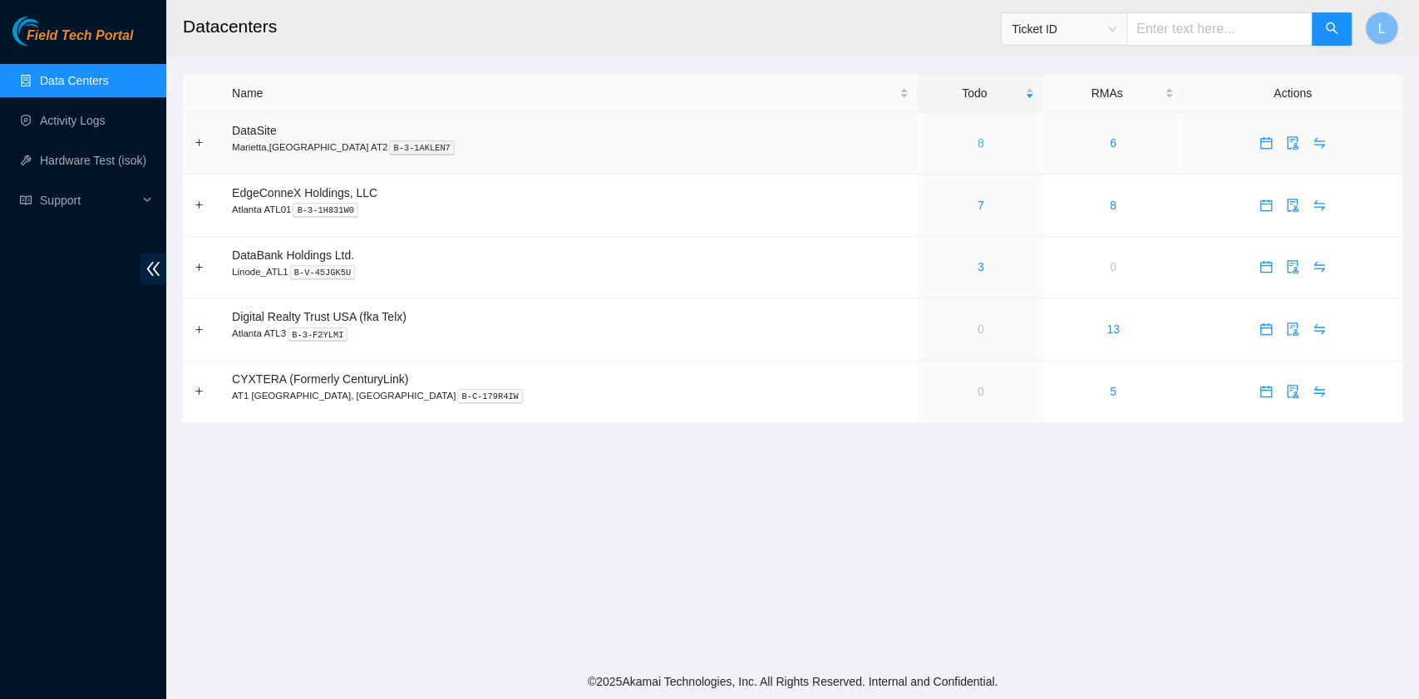
click at [978, 146] on link "8" at bounding box center [981, 142] width 7 height 13
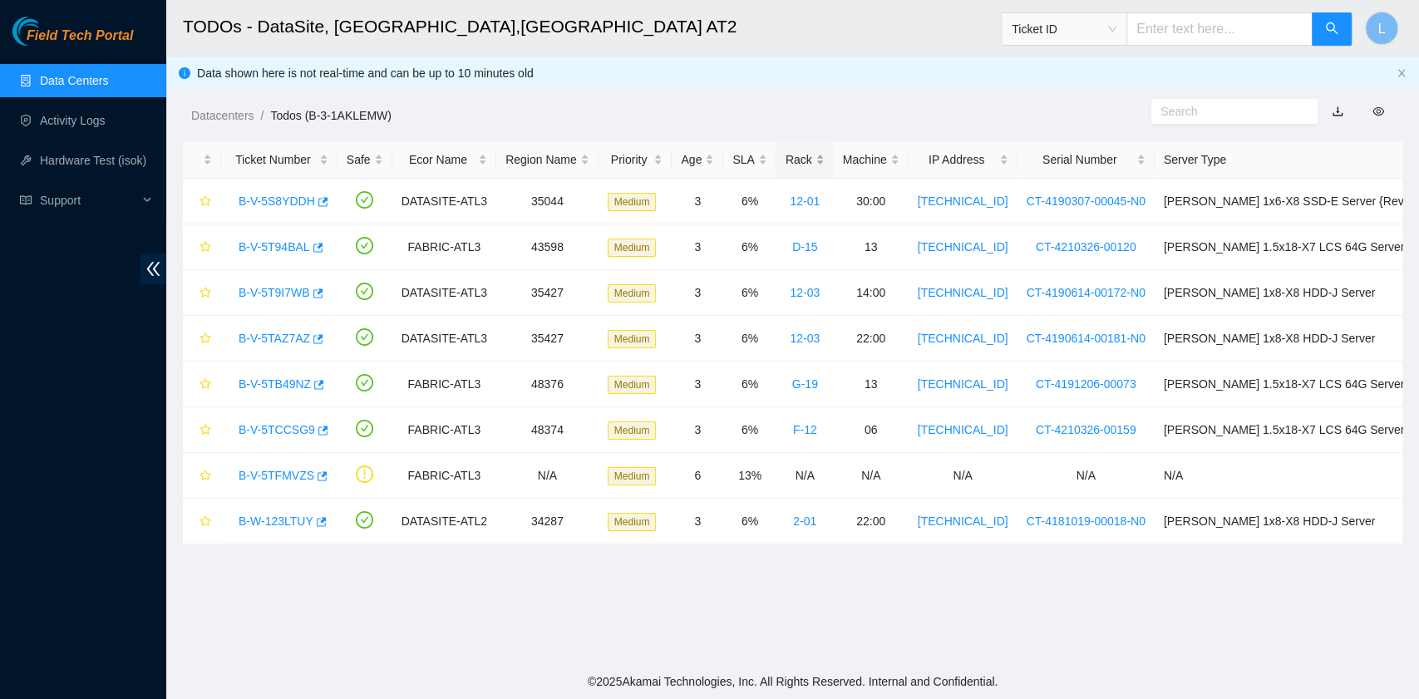
click at [813, 160] on div "Rack" at bounding box center [805, 159] width 39 height 18
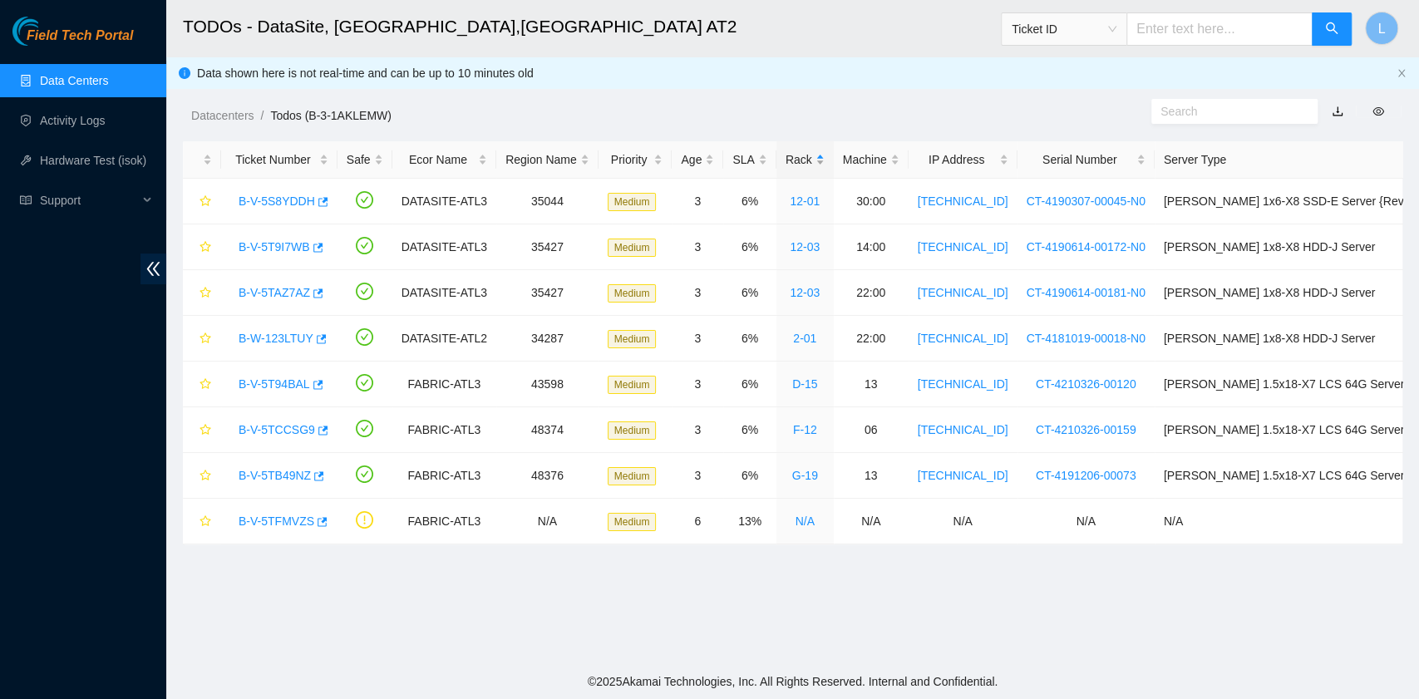
click at [813, 160] on div "Rack" at bounding box center [805, 159] width 39 height 18
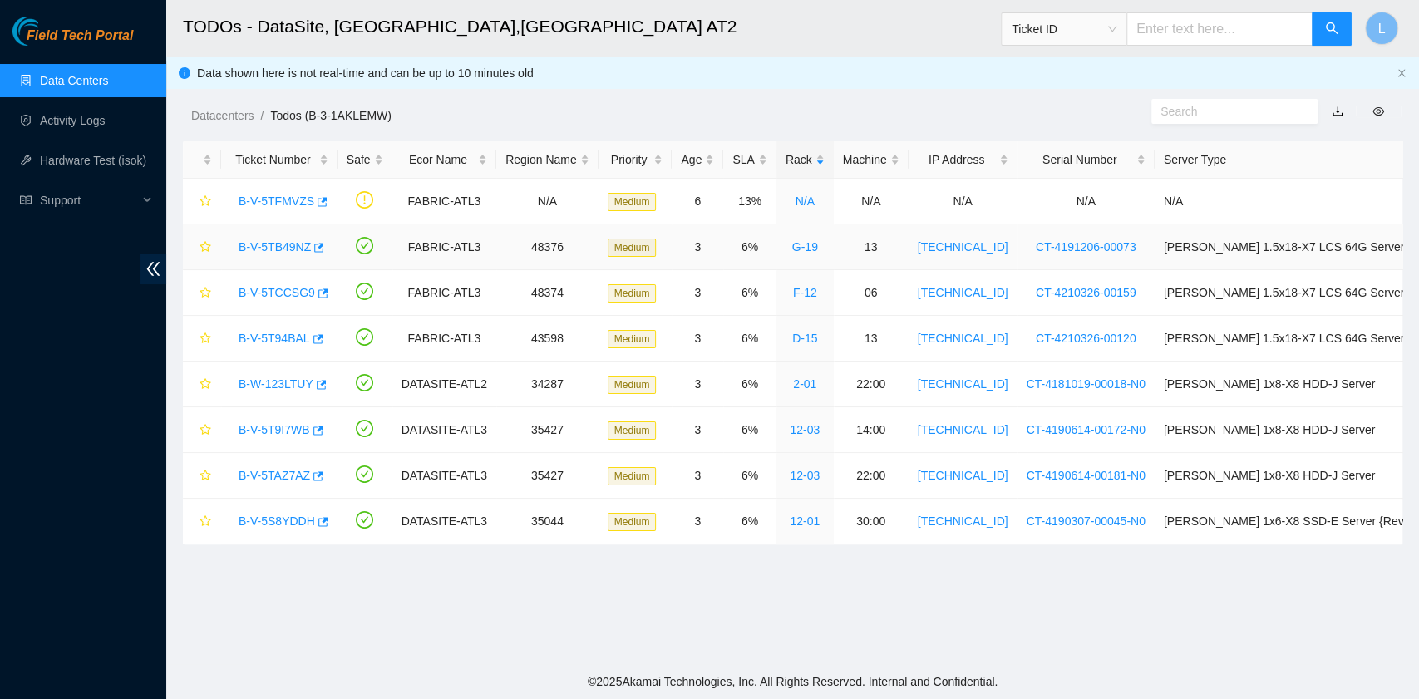
click at [284, 246] on link "B-V-5TB49NZ" at bounding box center [275, 246] width 72 height 13
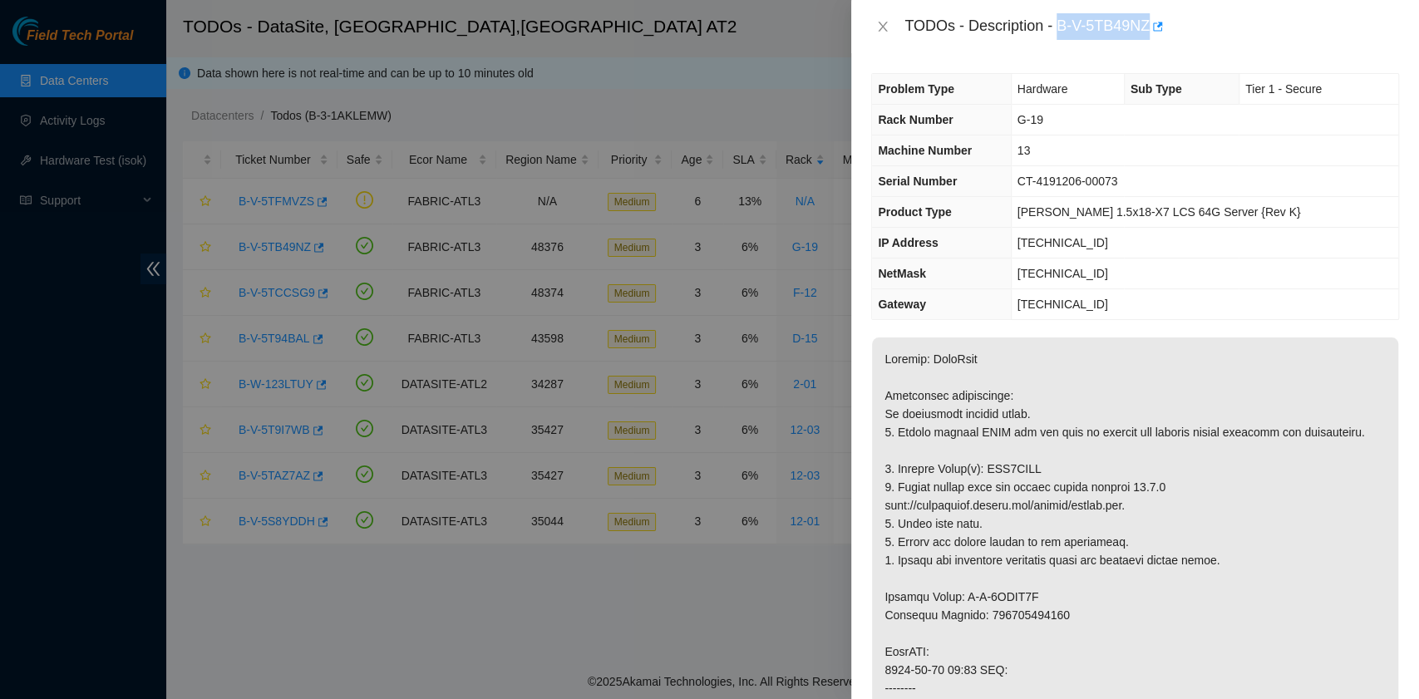
drag, startPoint x: 1059, startPoint y: 28, endPoint x: 1149, endPoint y: 37, distance: 90.3
click at [1149, 37] on div "TODOs - Description - B-V-5TB49NZ" at bounding box center [1152, 26] width 495 height 27
copy div "B-V-5TB49NZ"
drag, startPoint x: 896, startPoint y: 486, endPoint x: 1044, endPoint y: 480, distance: 148.1
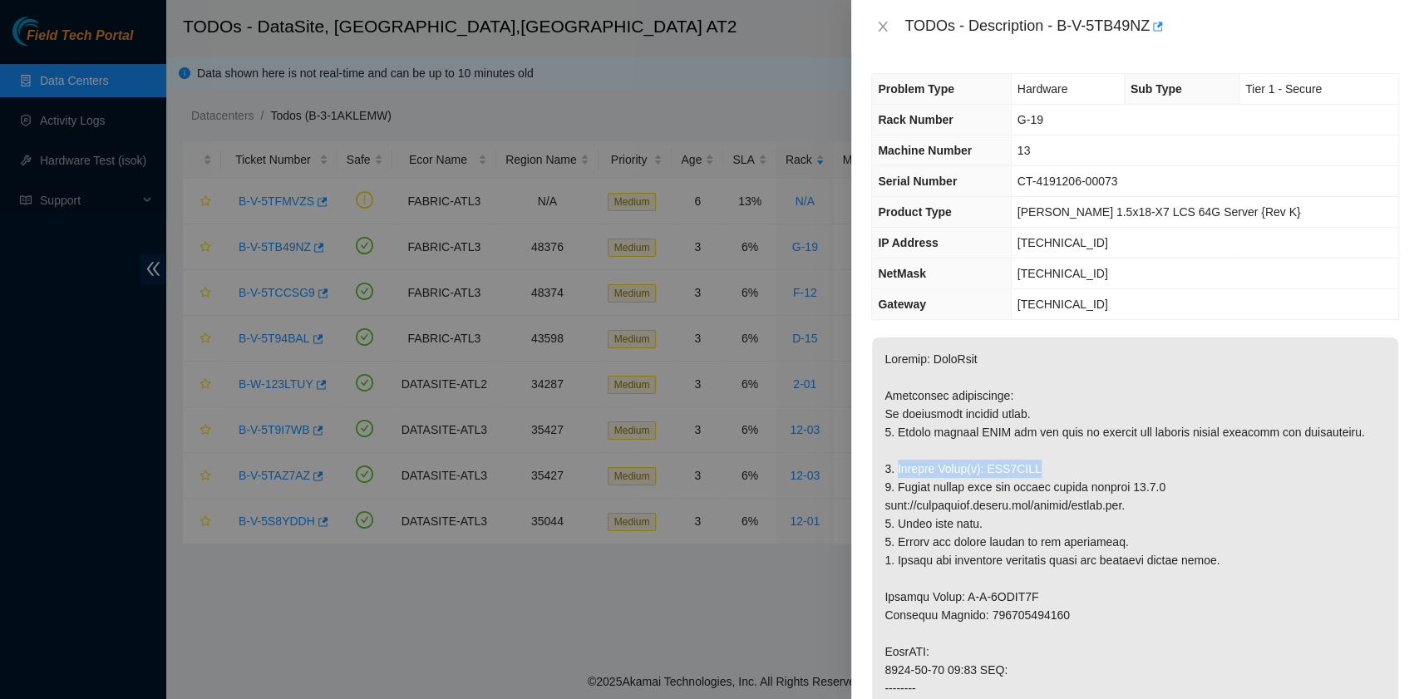
copy p "Replace Drive(s): WJG0BEMB"
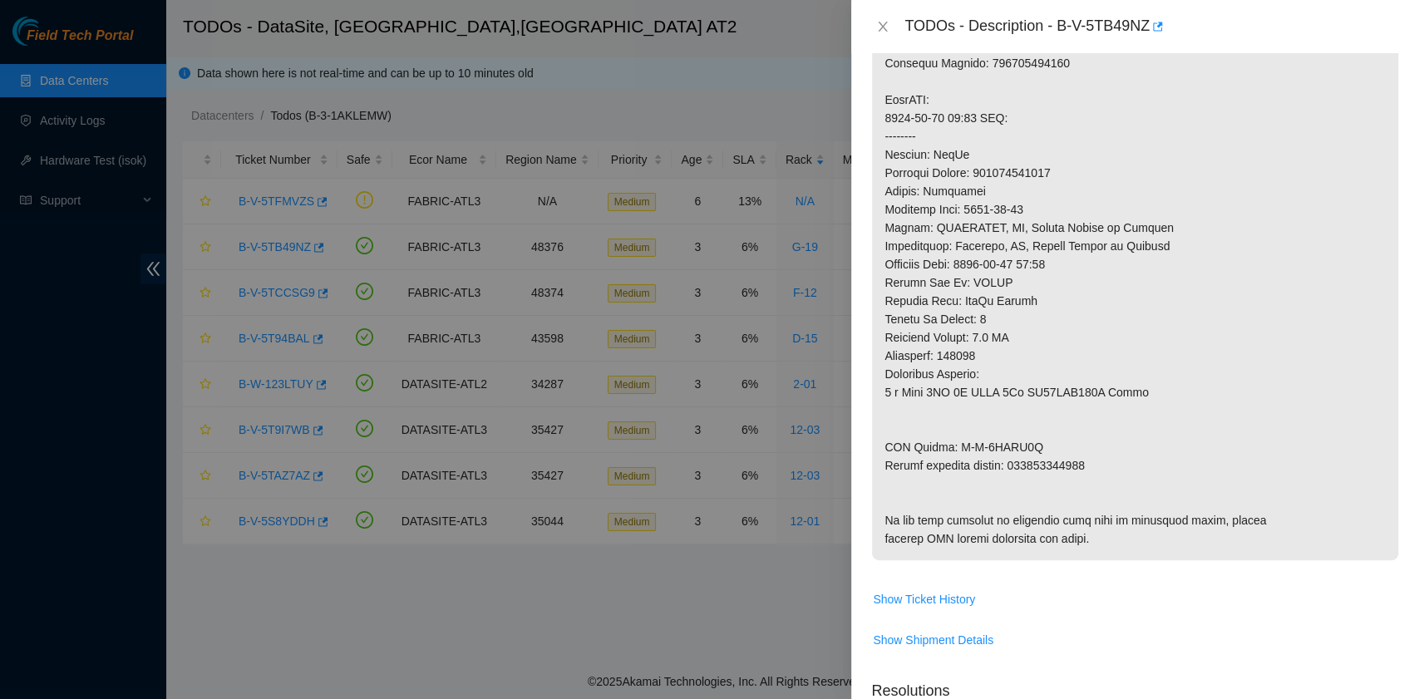
scroll to position [554, 0]
drag, startPoint x: 888, startPoint y: 480, endPoint x: 902, endPoint y: 479, distance: 14.2
click at [902, 479] on p at bounding box center [1135, 171] width 526 height 775
drag, startPoint x: 886, startPoint y: 477, endPoint x: 1095, endPoint y: 486, distance: 208.9
click at [1095, 486] on p at bounding box center [1135, 171] width 526 height 775
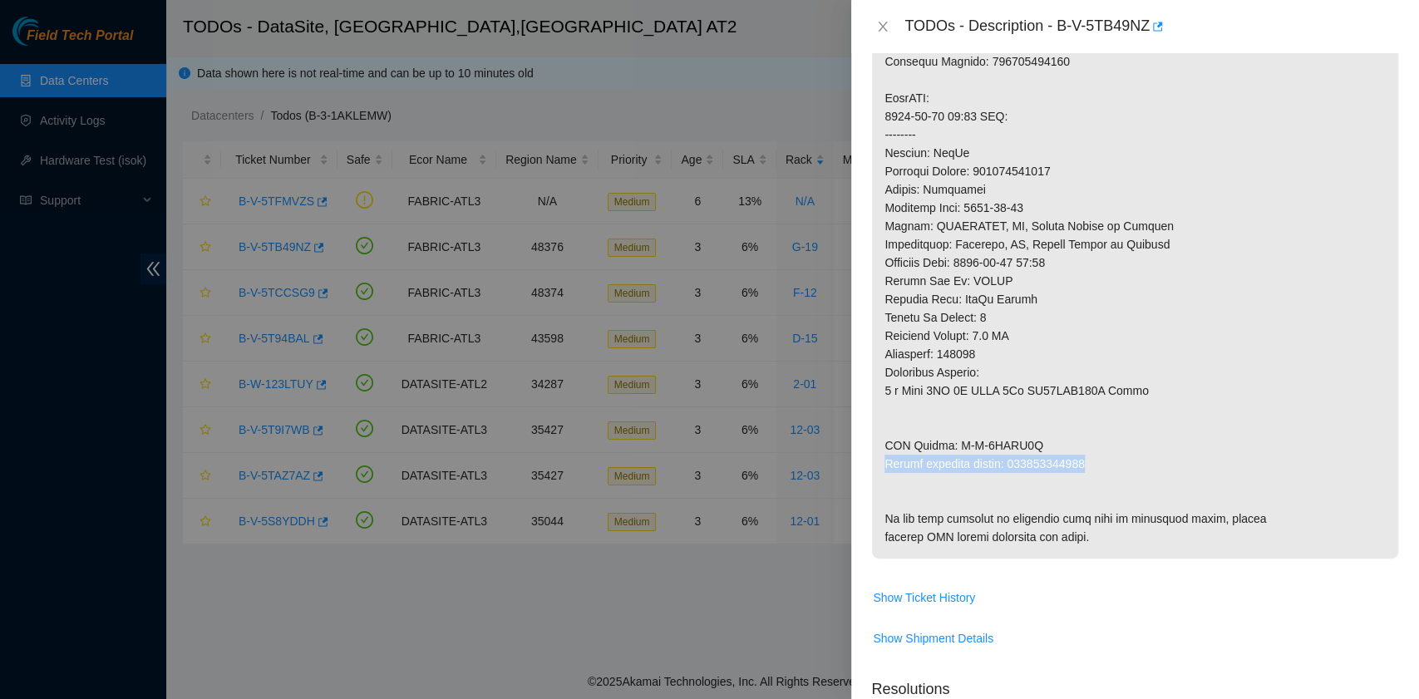
copy p "Return tracking number: 463470041882"
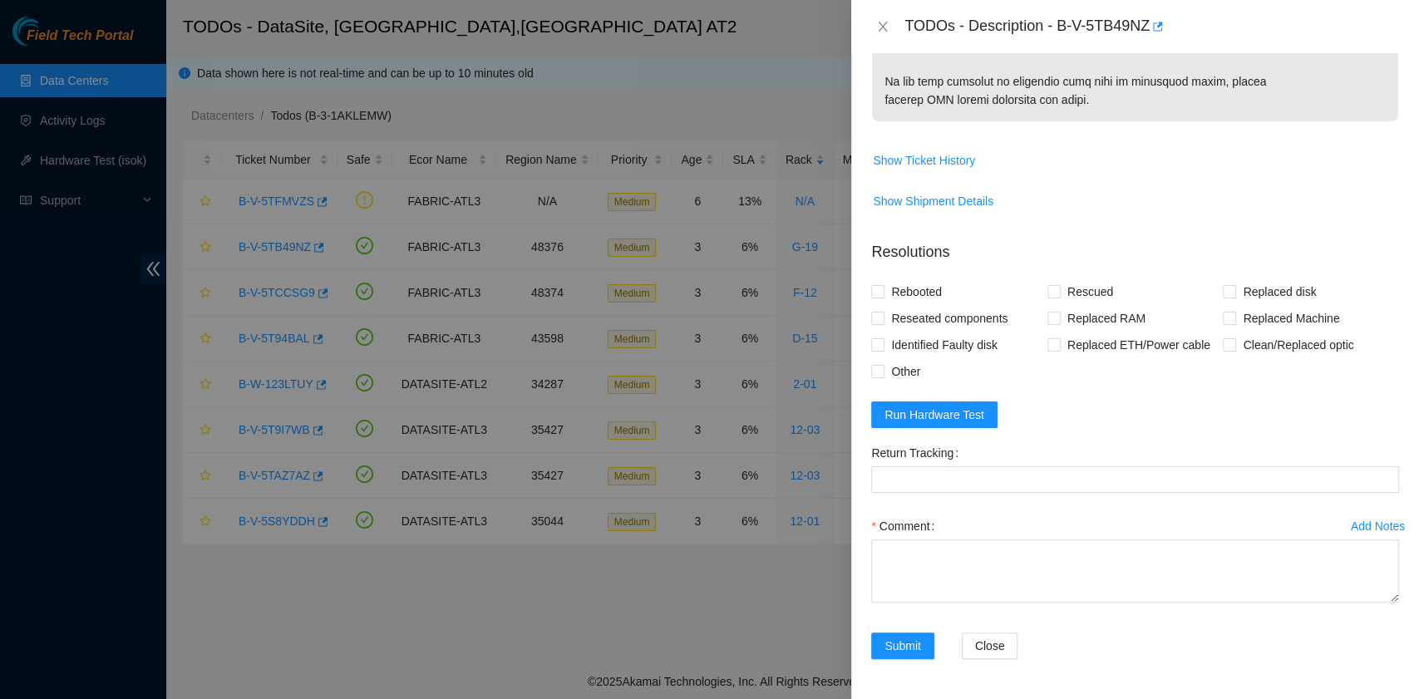
scroll to position [1079, 0]
click at [974, 419] on span "Run Hardware Test" at bounding box center [935, 415] width 100 height 18
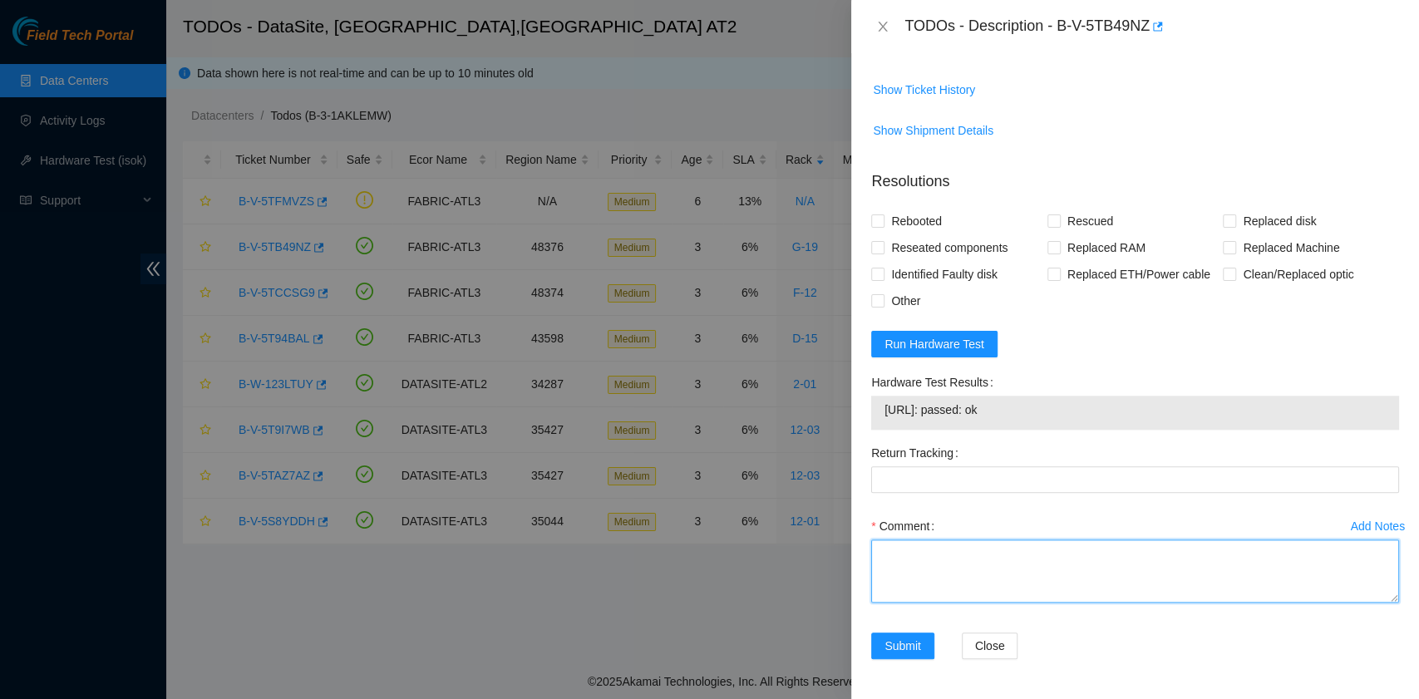
click at [906, 603] on textarea "Comment" at bounding box center [1135, 571] width 528 height 63
paste textarea "B-V-5TB49NZ R:G-19 M:13 Replaced drive WJG0BEMB with 201PKBARFJKA Return tracki…"
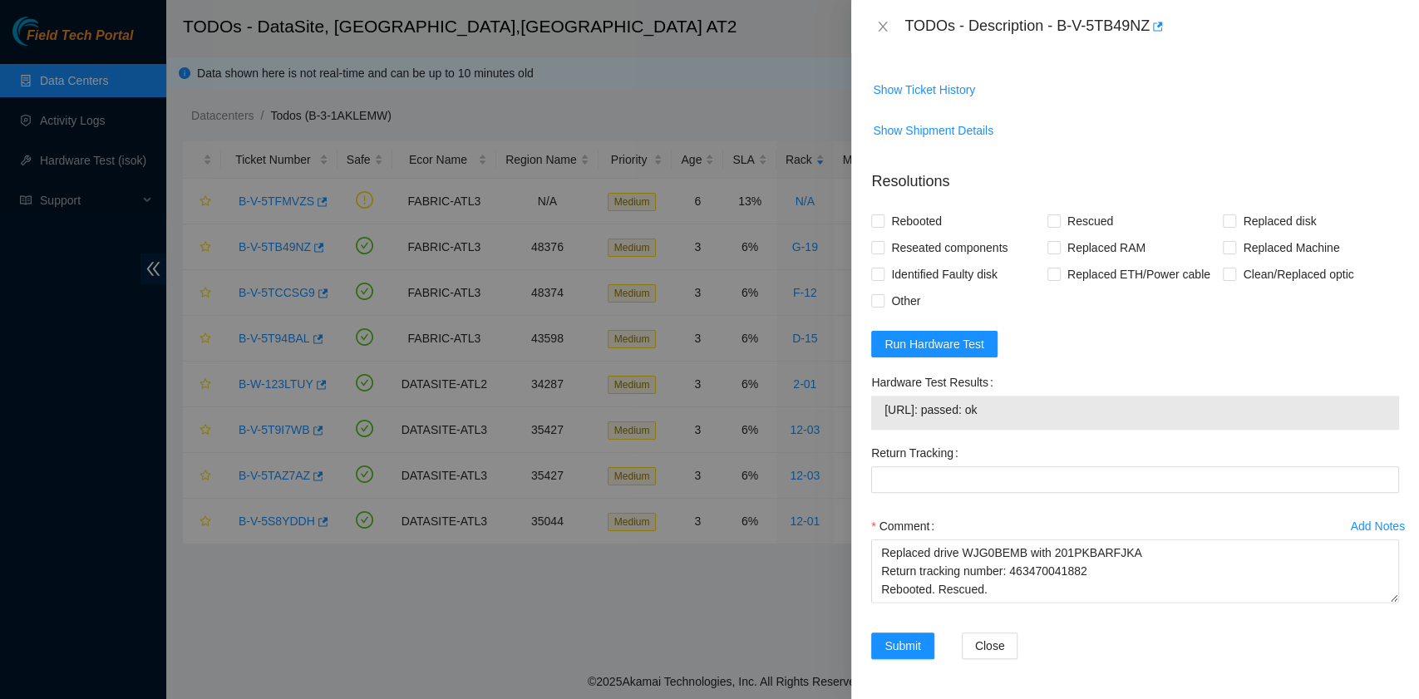
drag, startPoint x: 1024, startPoint y: 414, endPoint x: 879, endPoint y: 422, distance: 145.7
click at [879, 422] on div "23.42.151.112: passed: ok" at bounding box center [1135, 413] width 528 height 34
copy tbody "23.42.151.112: passed: ok"
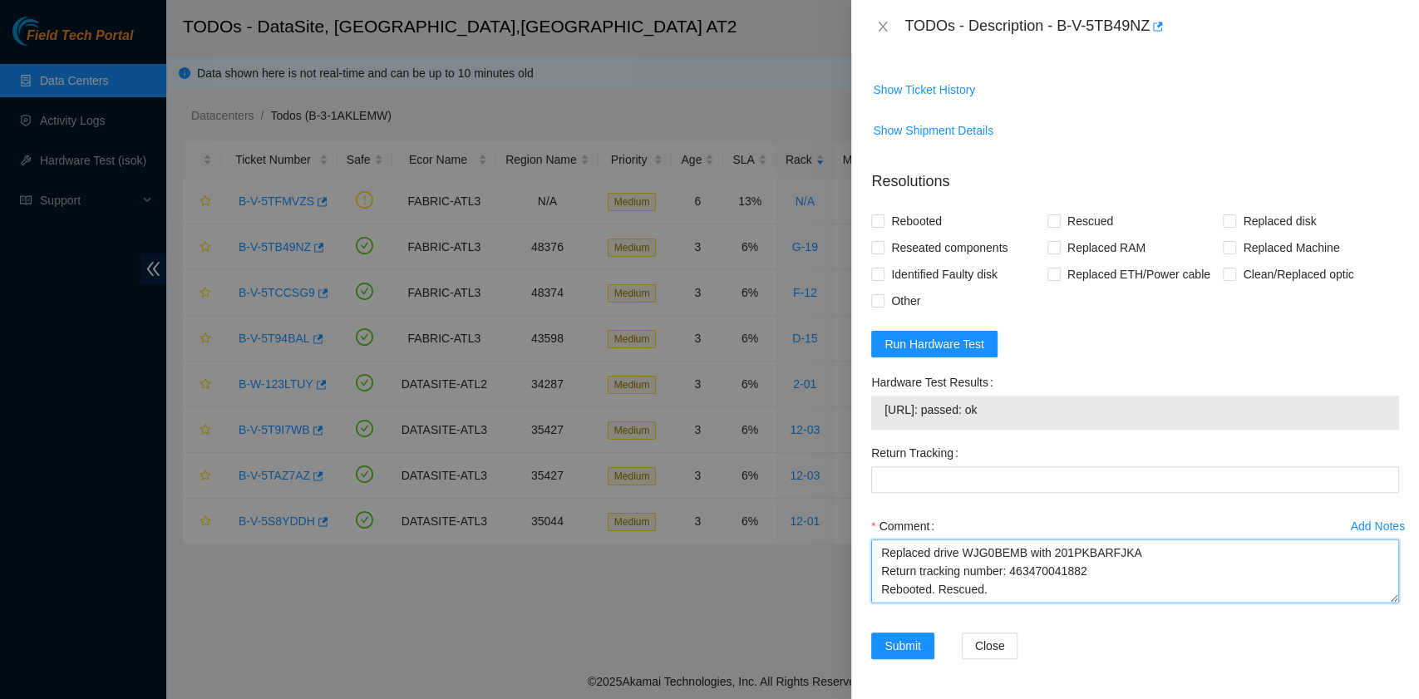
click at [925, 590] on textarea "B-V-5TB49NZ R:G-19 M:13 Replaced drive WJG0BEMB with 201PKBARFJKA Return tracki…" at bounding box center [1135, 571] width 528 height 63
paste textarea "23.42.151.112: passed: ok"
type textarea "B-V-5TB49NZ R:G-19 M:13 Replaced drive WJG0BEMB with 201PKBARFJKA Return tracki…"
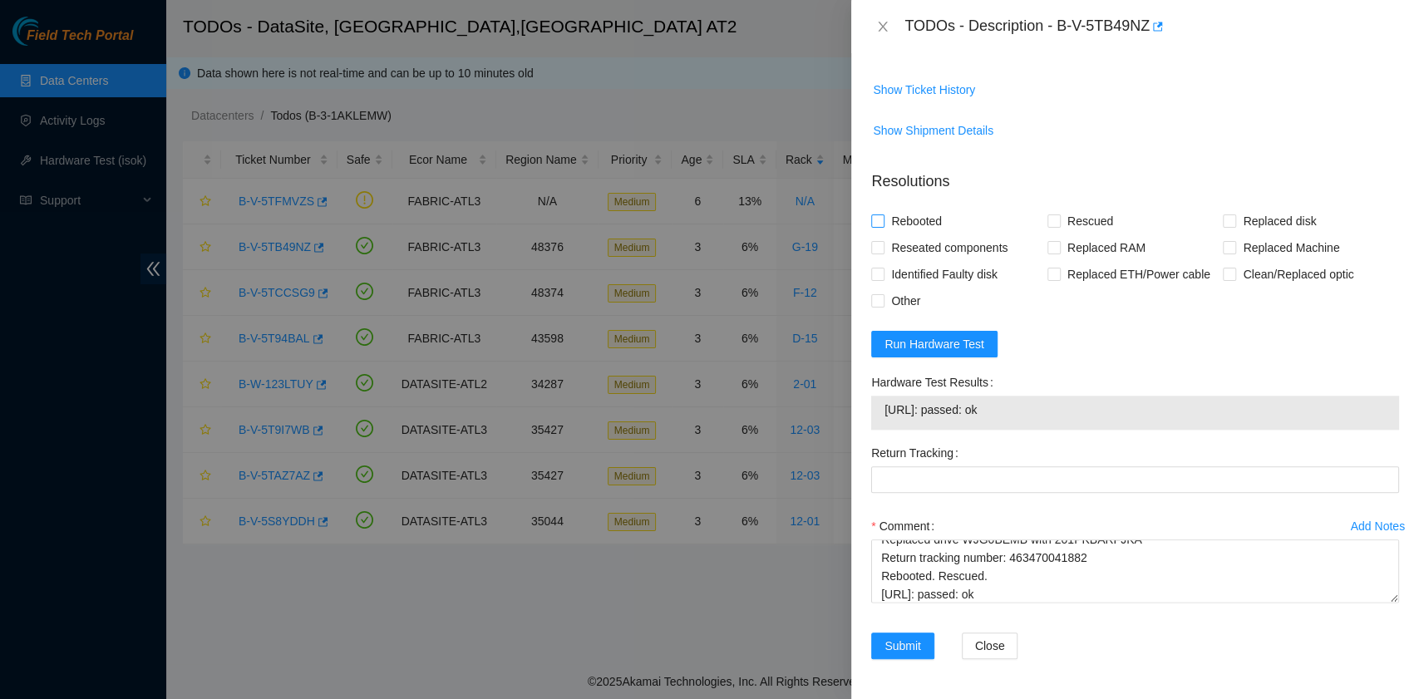
click at [911, 222] on span "Rebooted" at bounding box center [917, 221] width 64 height 27
click at [883, 222] on input "Rebooted" at bounding box center [877, 221] width 12 height 12
checkbox input "true"
click at [1236, 224] on span "Replaced disk" at bounding box center [1279, 221] width 86 height 27
click at [1226, 224] on input "Replaced disk" at bounding box center [1229, 221] width 12 height 12
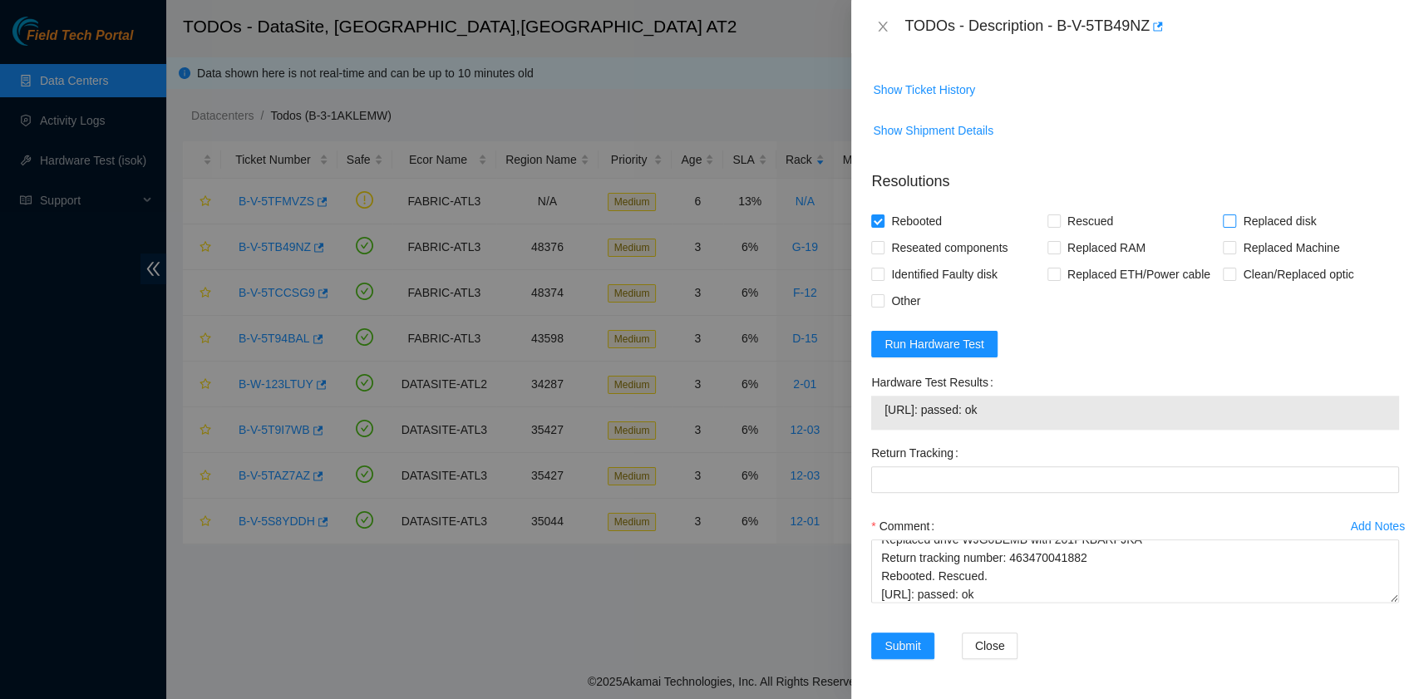
checkbox input "true"
click at [1098, 225] on span "Rescued" at bounding box center [1090, 221] width 59 height 27
click at [1059, 225] on input "Rescued" at bounding box center [1054, 221] width 12 height 12
checkbox input "true"
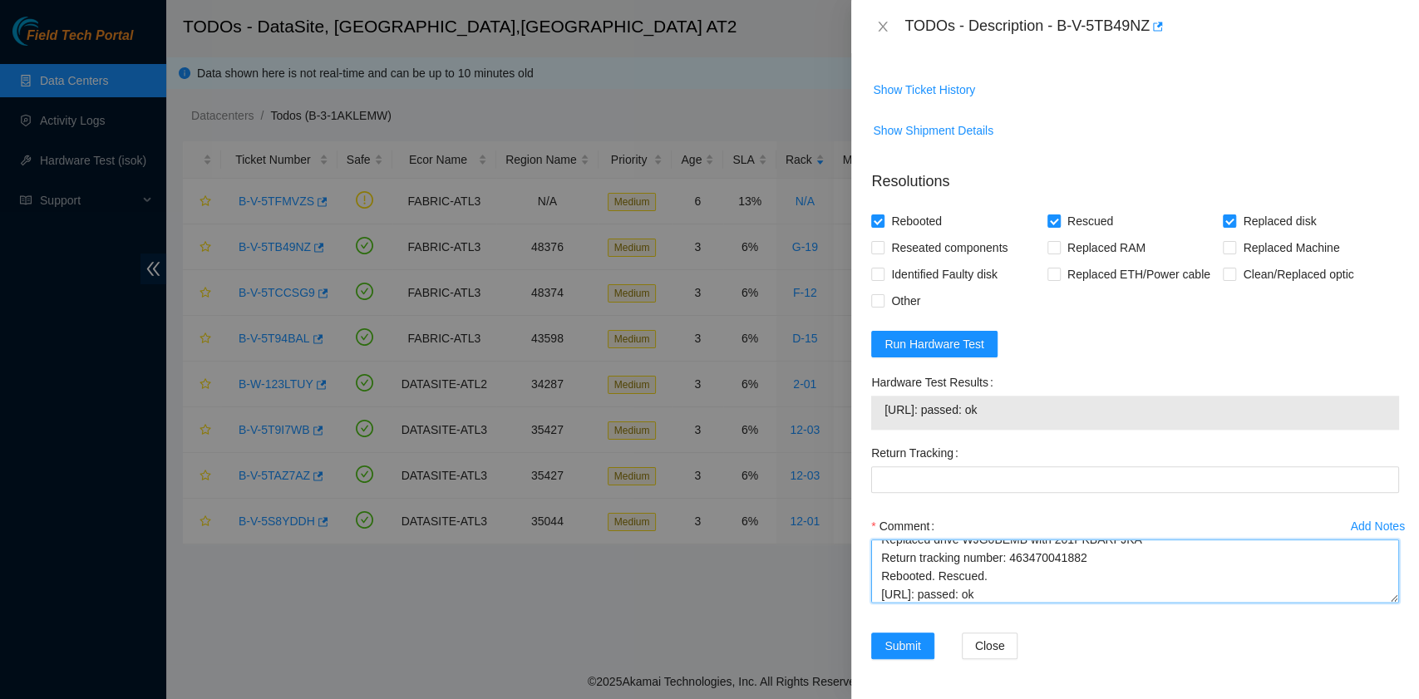
drag, startPoint x: 1094, startPoint y: 558, endPoint x: 1011, endPoint y: 561, distance: 83.2
click at [1011, 561] on textarea "B-V-5TB49NZ R:G-19 M:13 Replaced drive WJG0BEMB with 201PKBARFJKA Return tracki…" at bounding box center [1135, 571] width 528 height 63
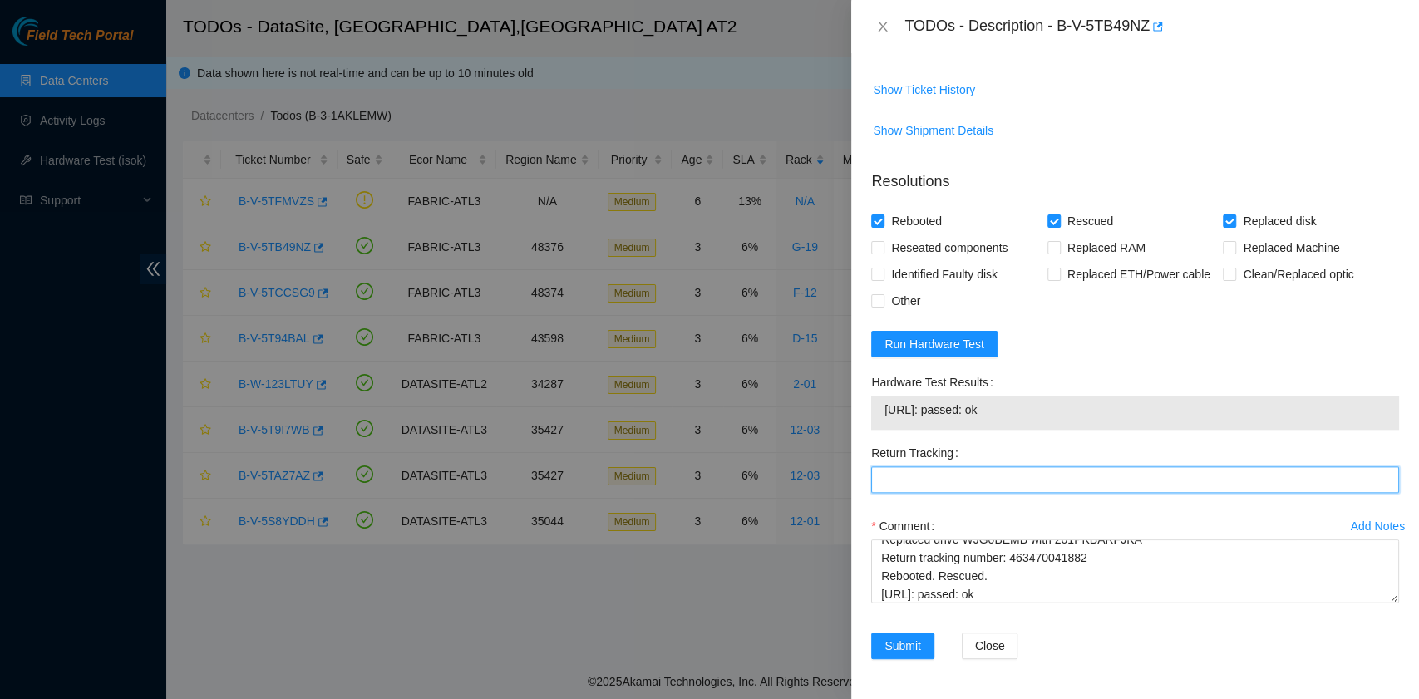
click at [980, 473] on Tracking "Return Tracking" at bounding box center [1135, 479] width 528 height 27
paste Tracking "463470041882"
type Tracking "463470041882"
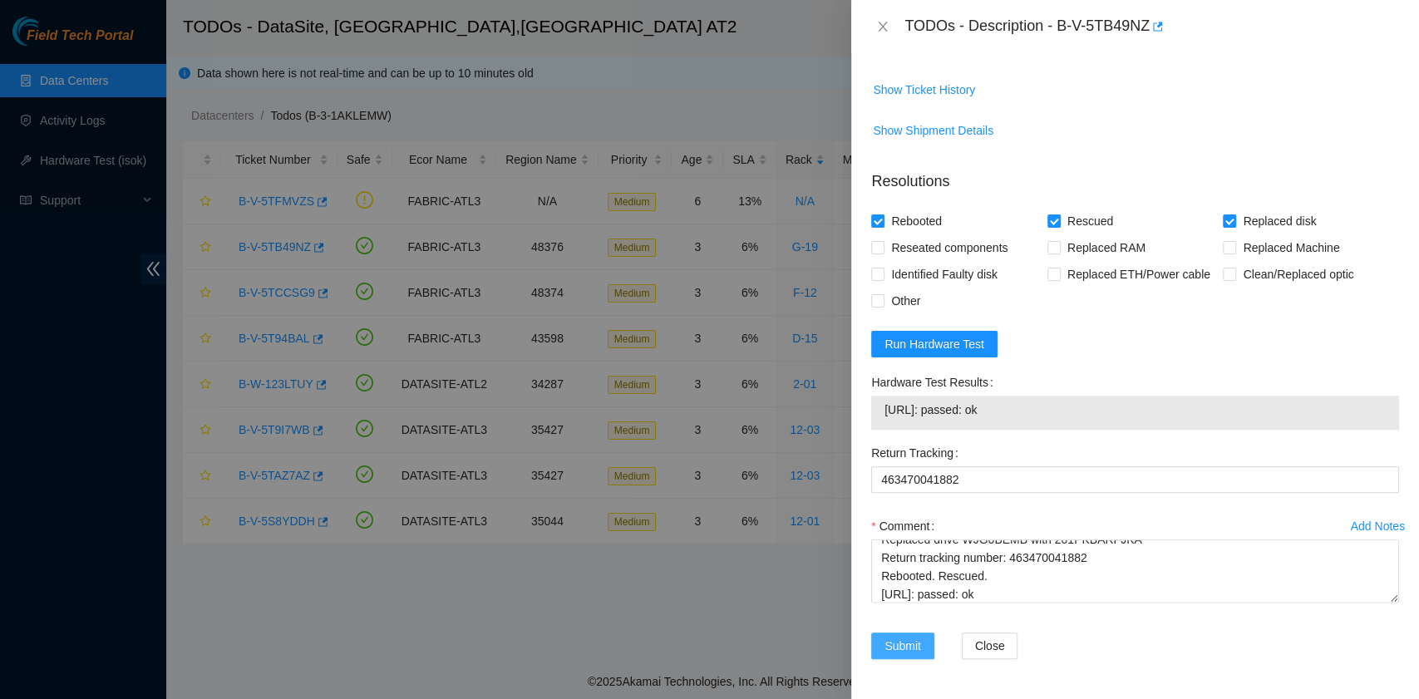
click at [921, 641] on button "Submit" at bounding box center [902, 646] width 63 height 27
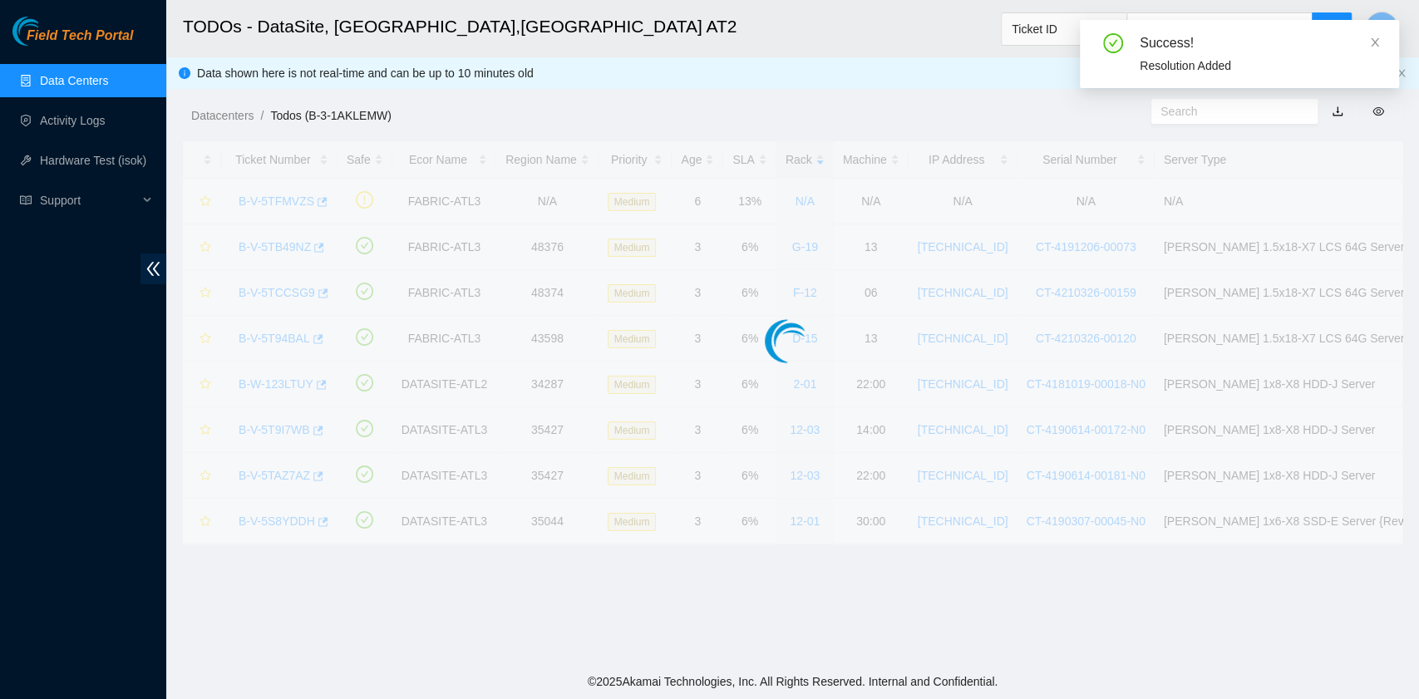
scroll to position [422, 0]
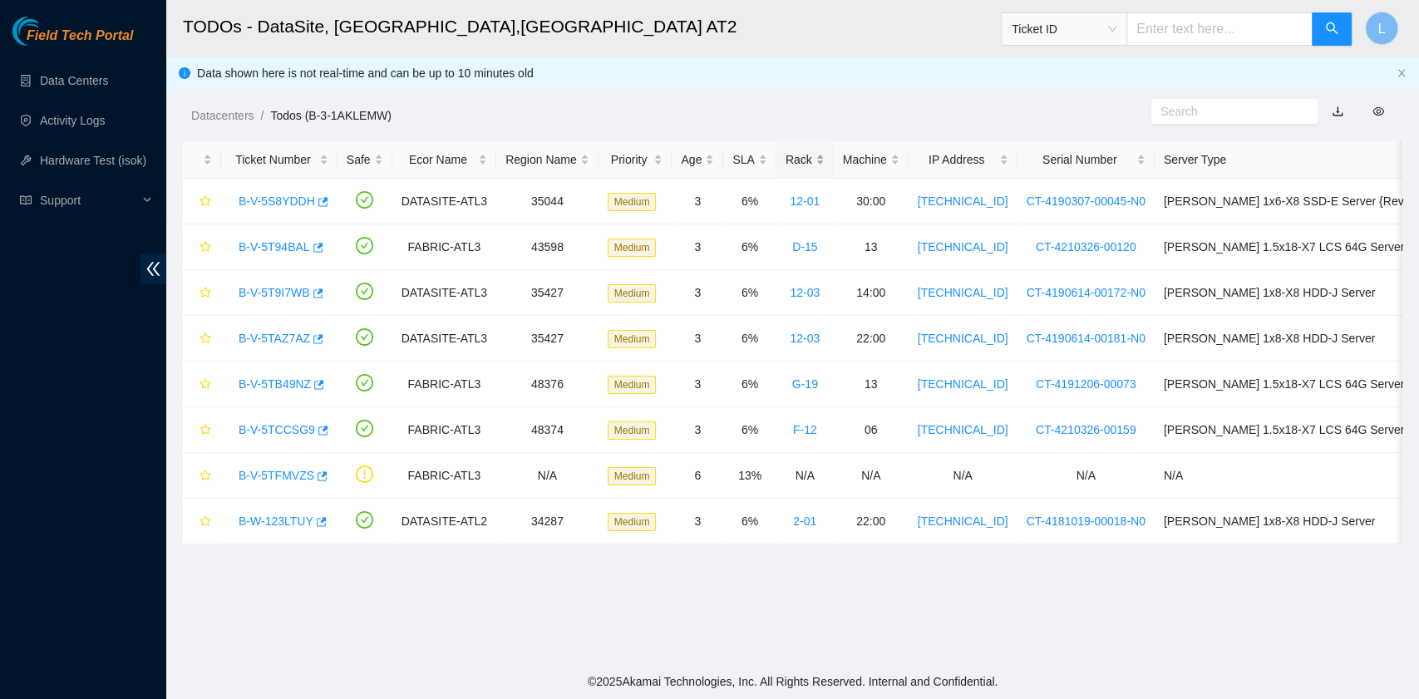
click at [817, 163] on div "Rack" at bounding box center [805, 159] width 39 height 18
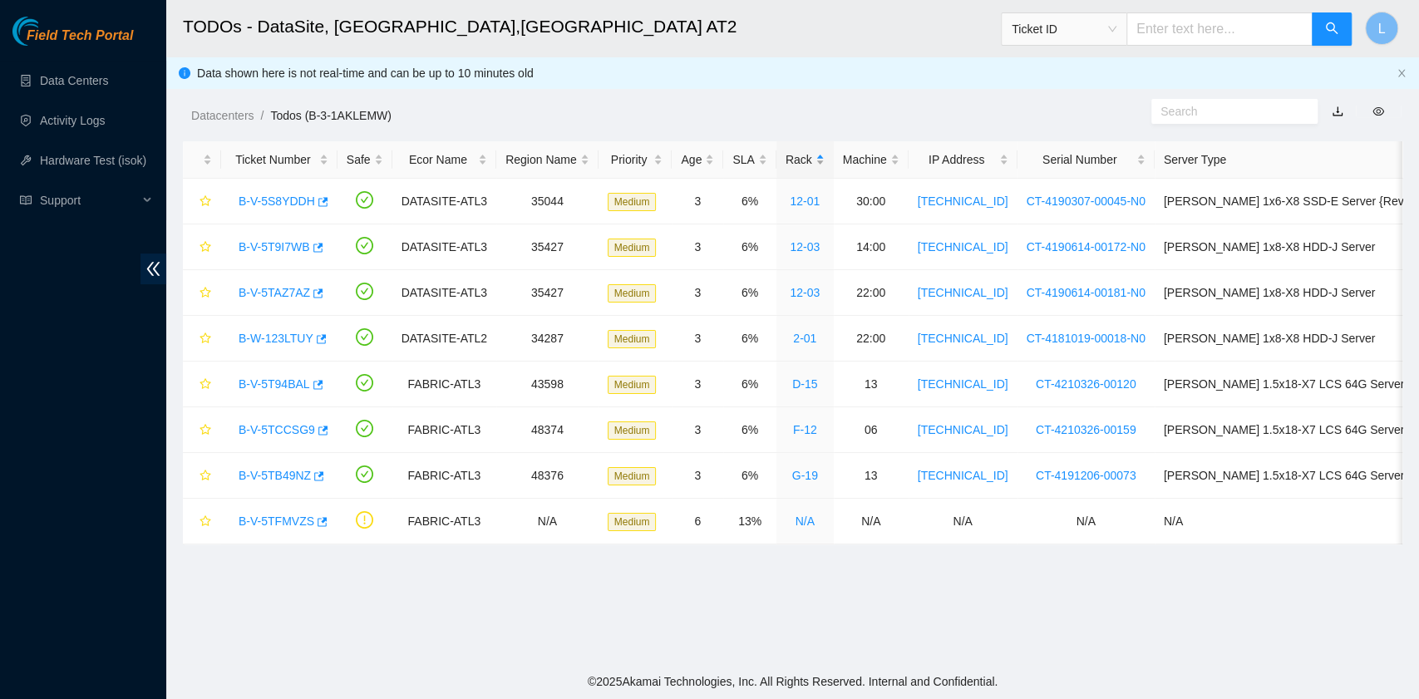
click at [817, 163] on div "Rack" at bounding box center [805, 159] width 39 height 18
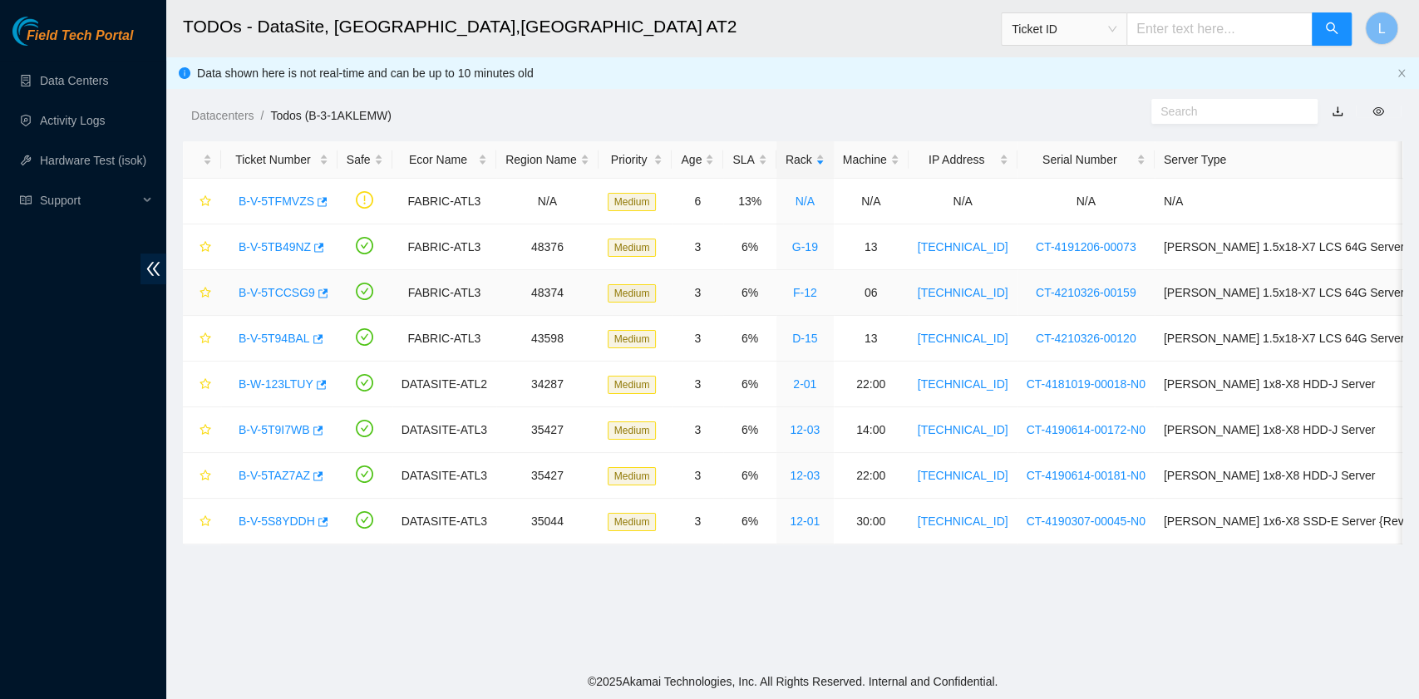
click at [279, 292] on link "B-V-5TCCSG9" at bounding box center [277, 292] width 76 height 13
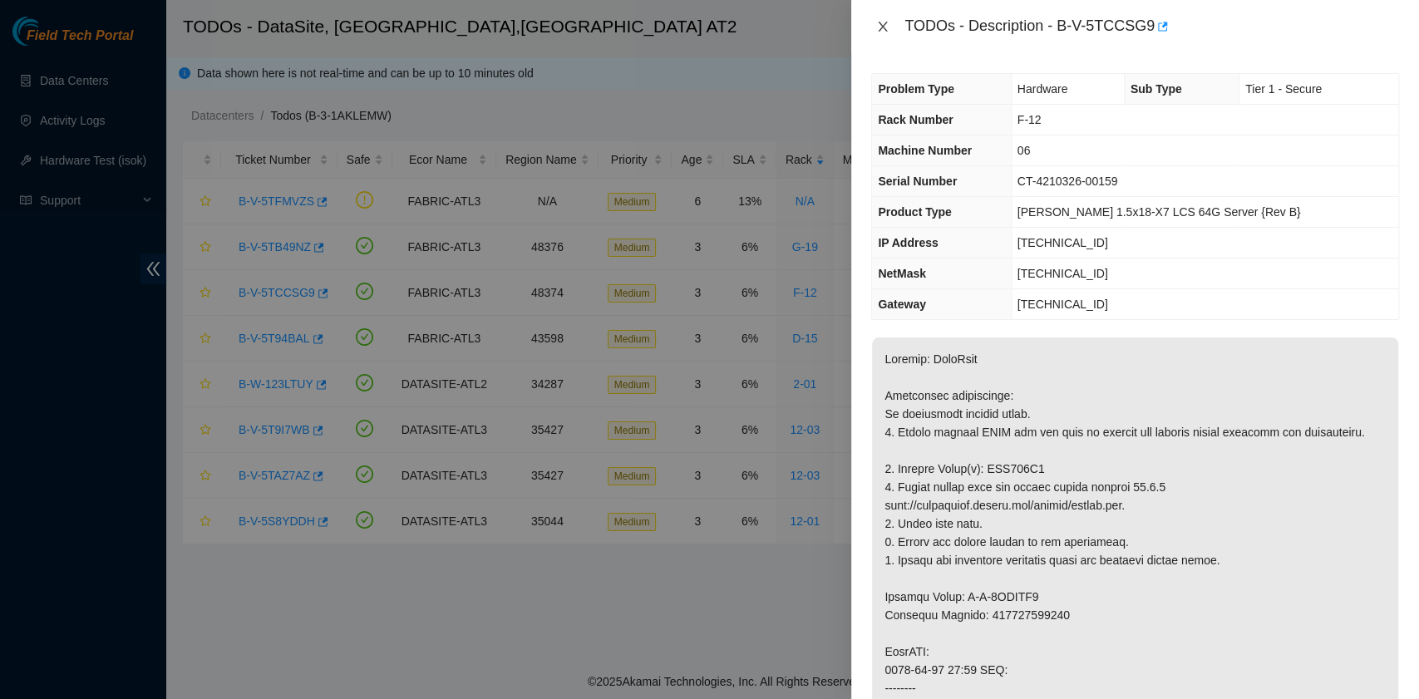
click at [879, 29] on icon "close" at bounding box center [882, 26] width 13 height 13
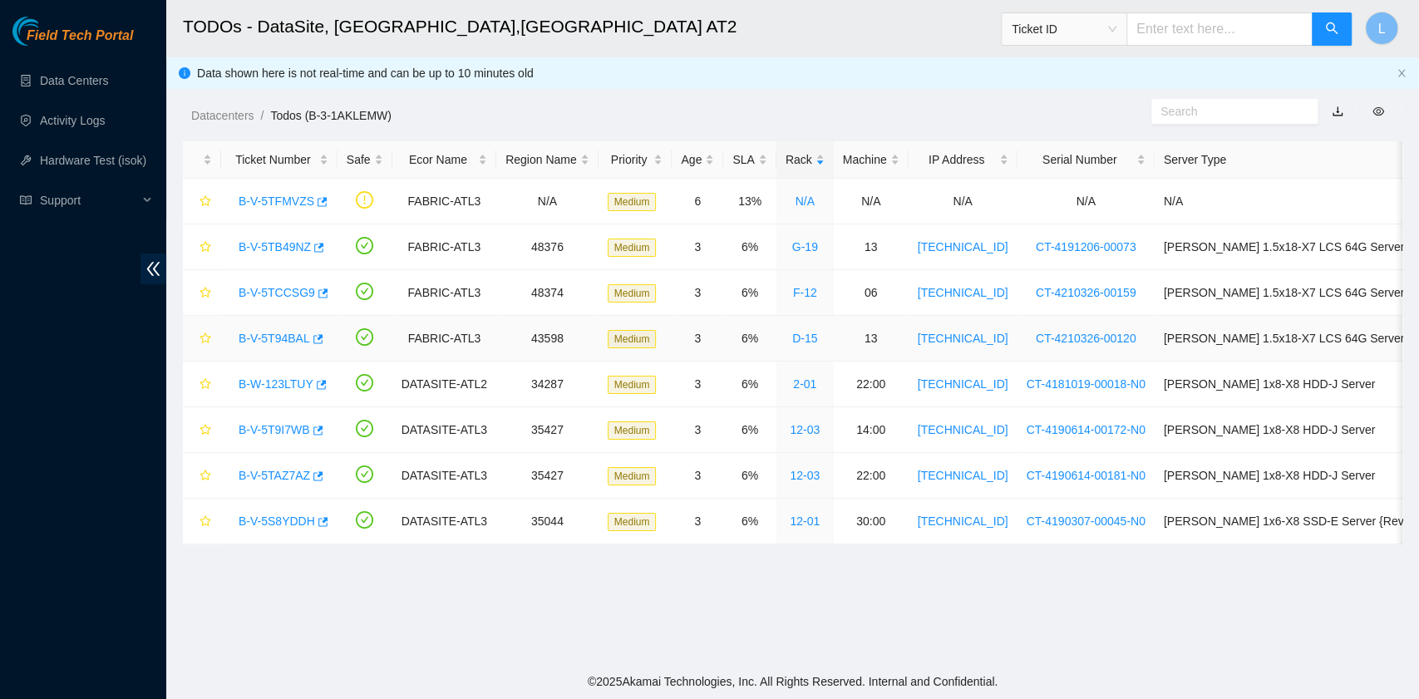
click at [259, 336] on link "B-V-5T94BAL" at bounding box center [275, 338] width 72 height 13
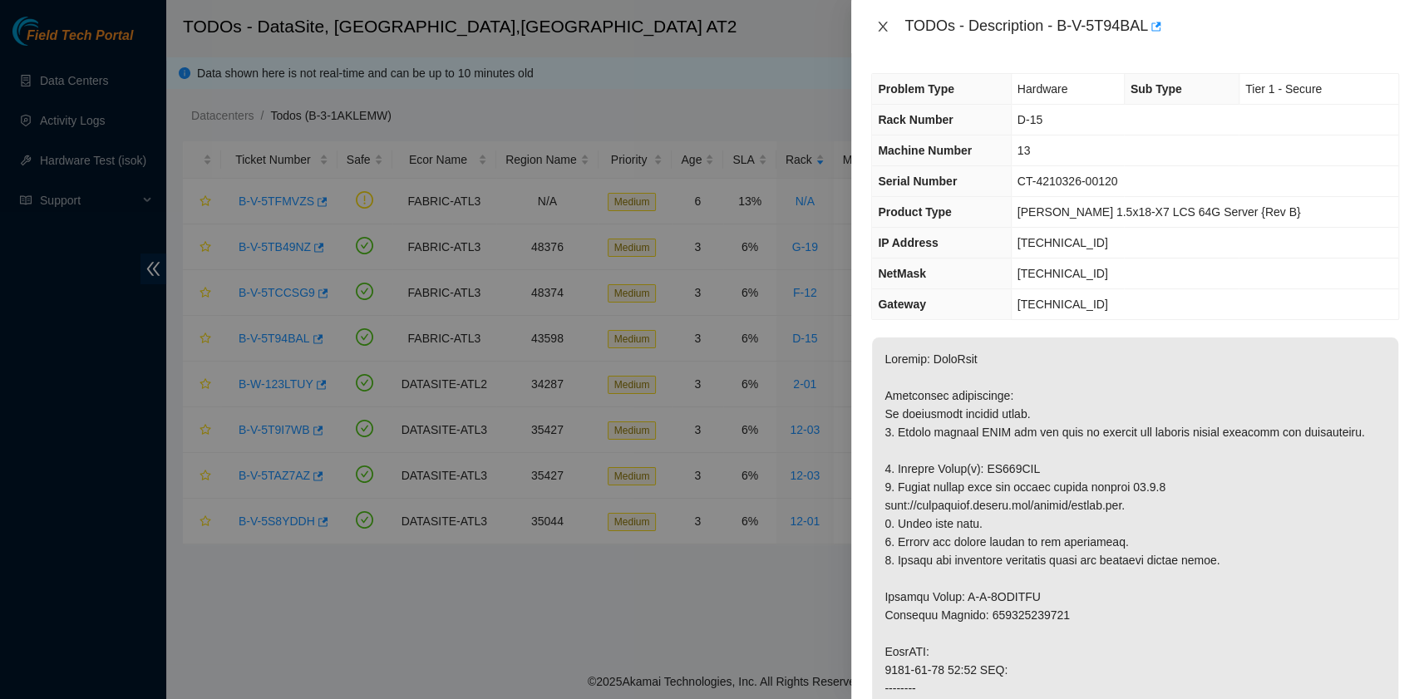
click at [886, 27] on icon "close" at bounding box center [882, 26] width 13 height 13
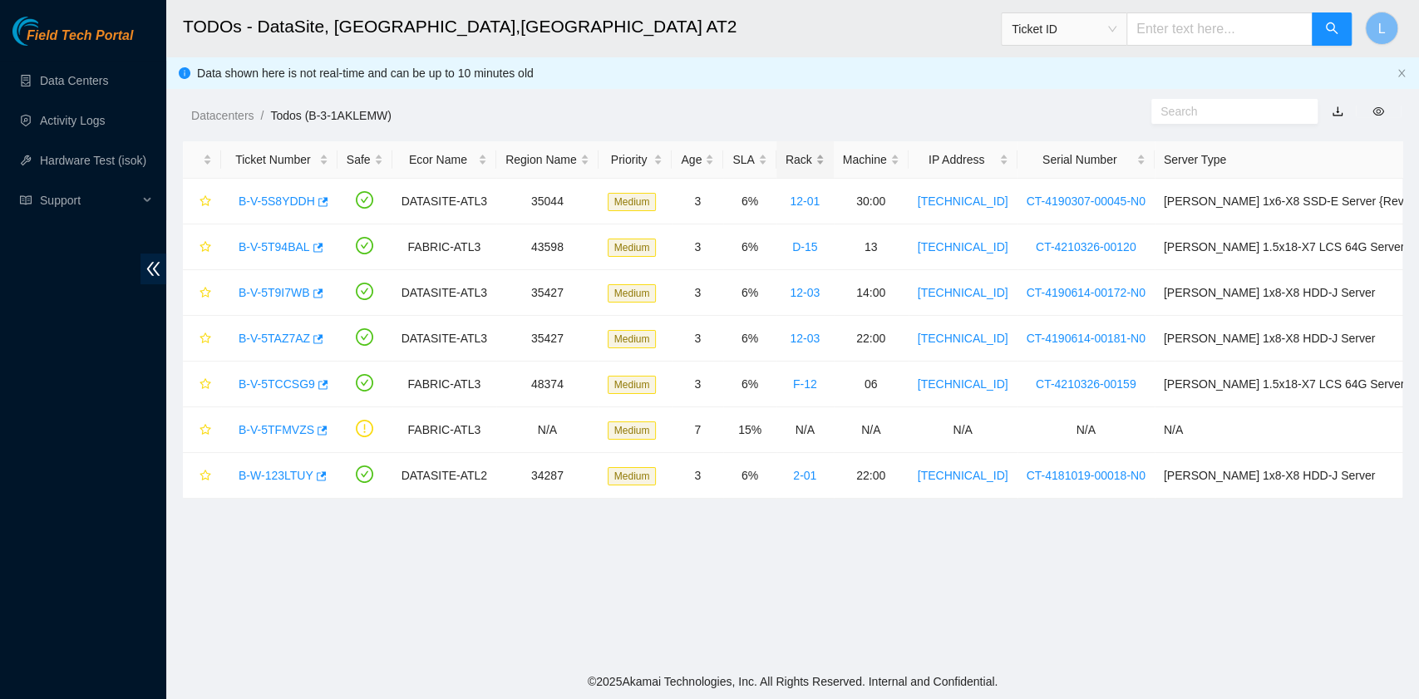
click at [815, 156] on div "Rack" at bounding box center [805, 159] width 39 height 18
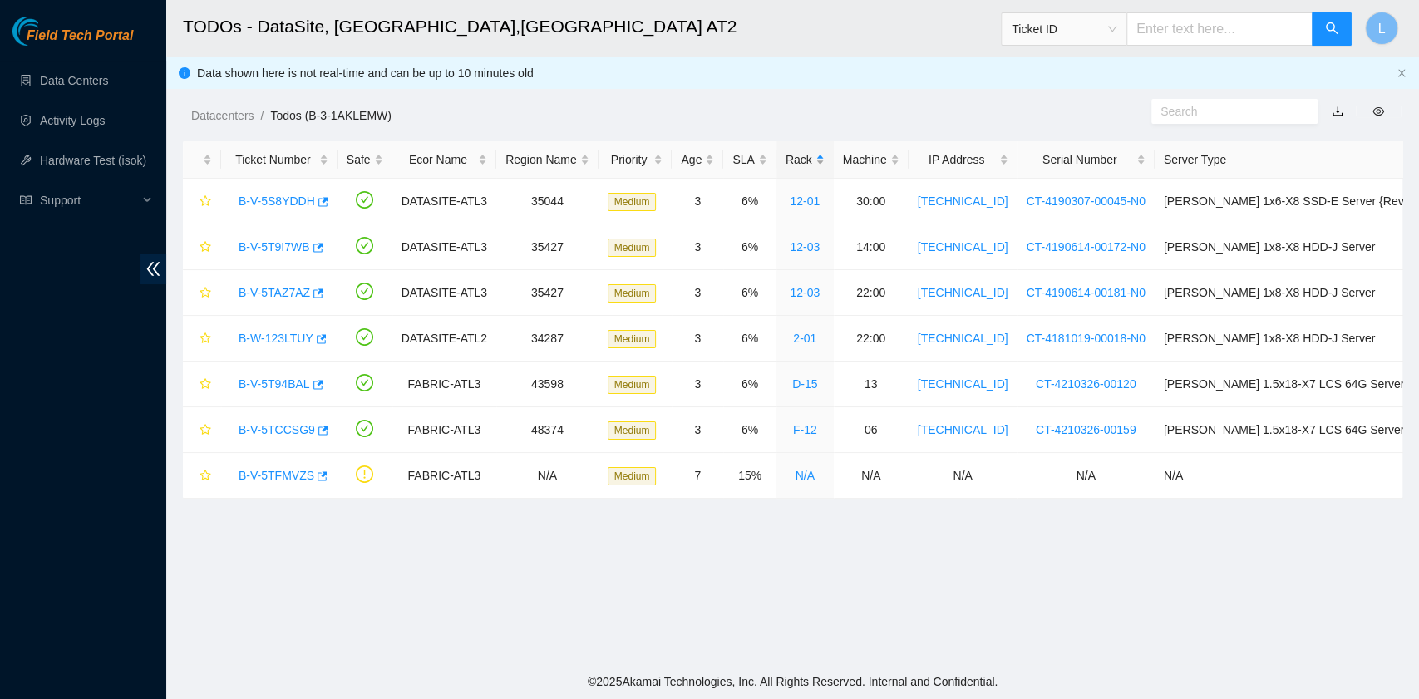
click at [815, 156] on div "Rack" at bounding box center [805, 159] width 39 height 18
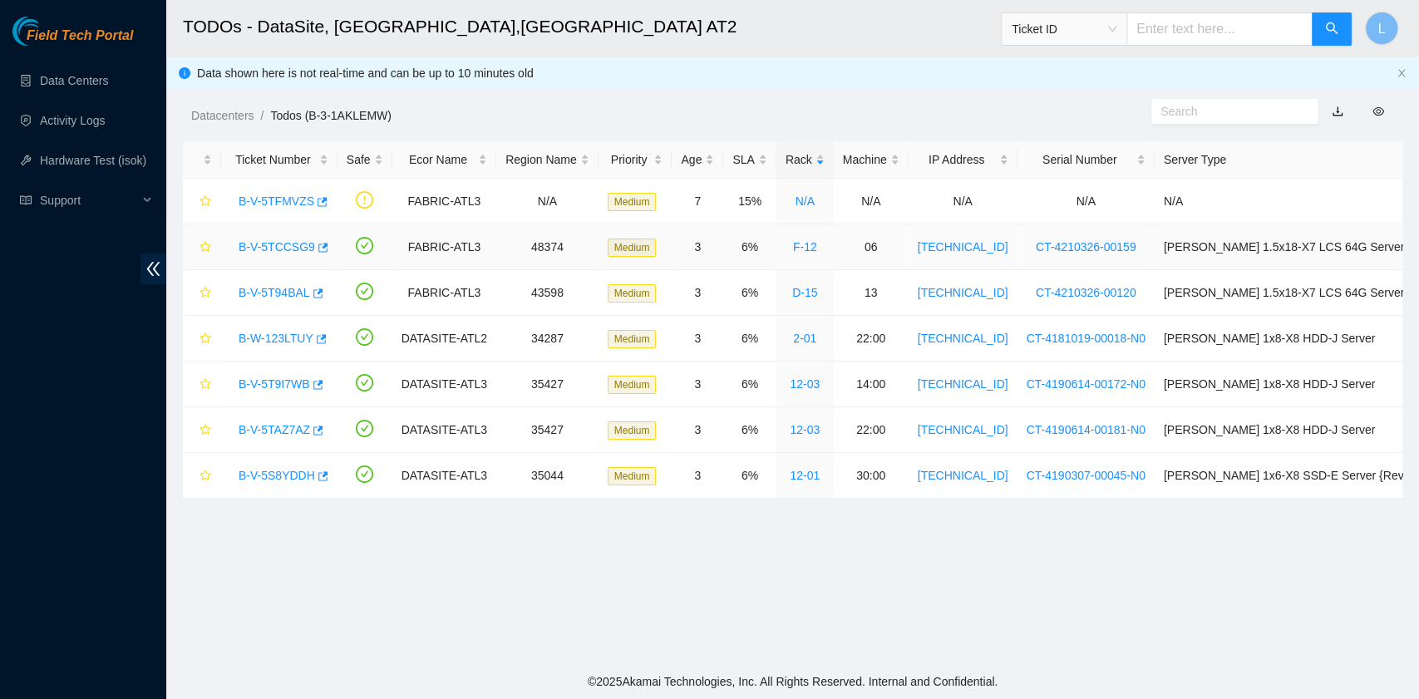
click at [289, 248] on link "B-V-5TCCSG9" at bounding box center [277, 246] width 76 height 13
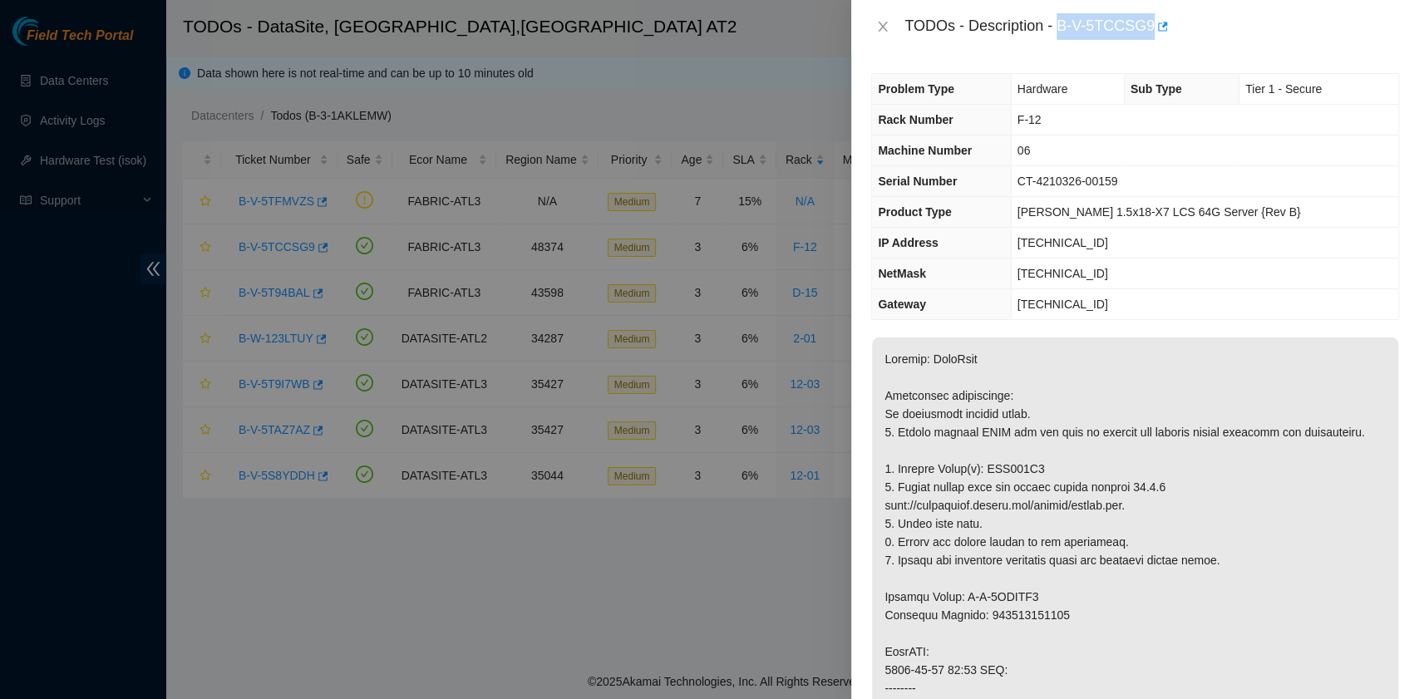
drag, startPoint x: 1060, startPoint y: 27, endPoint x: 1147, endPoint y: 37, distance: 87.9
click at [1147, 37] on div "TODOs - Description - B-V-5TCCSG9" at bounding box center [1152, 26] width 495 height 27
copy div "B-V-5TCCSG9"
drag, startPoint x: 897, startPoint y: 484, endPoint x: 1039, endPoint y: 480, distance: 142.2
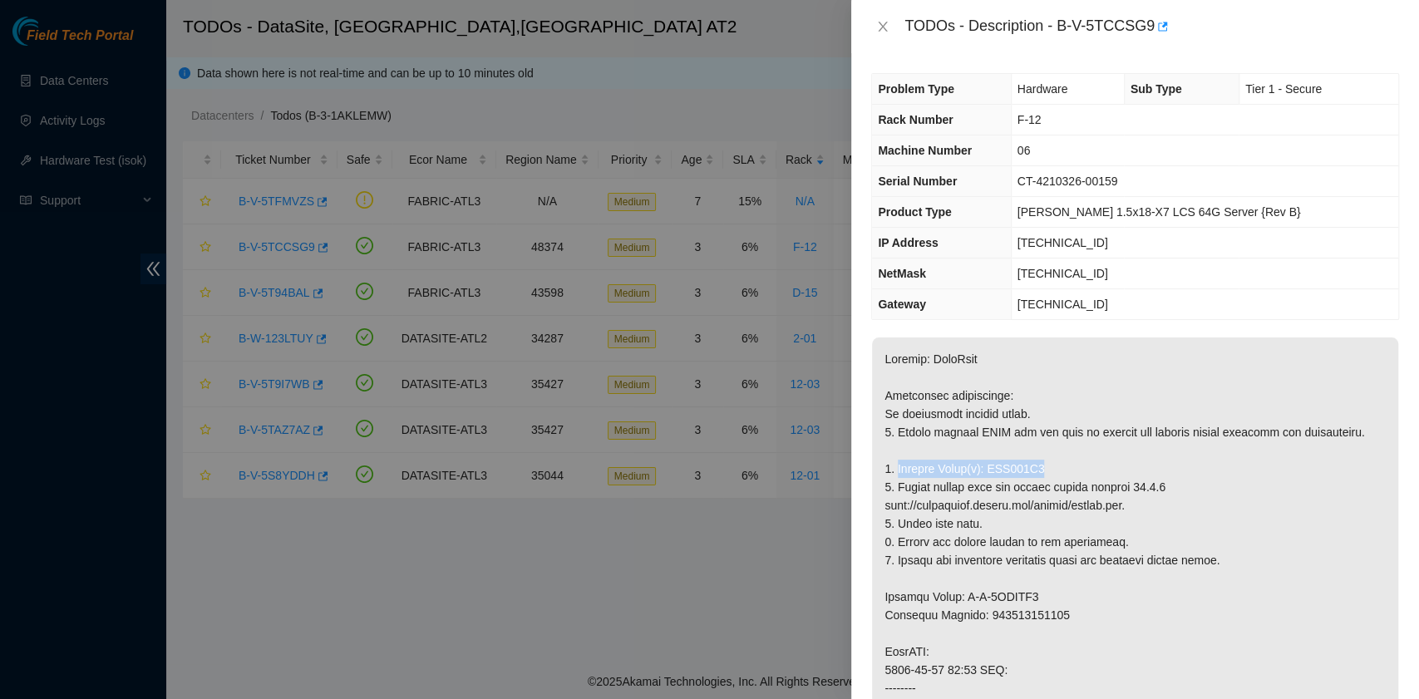
copy p "Replace Drive(s): WJG043T8"
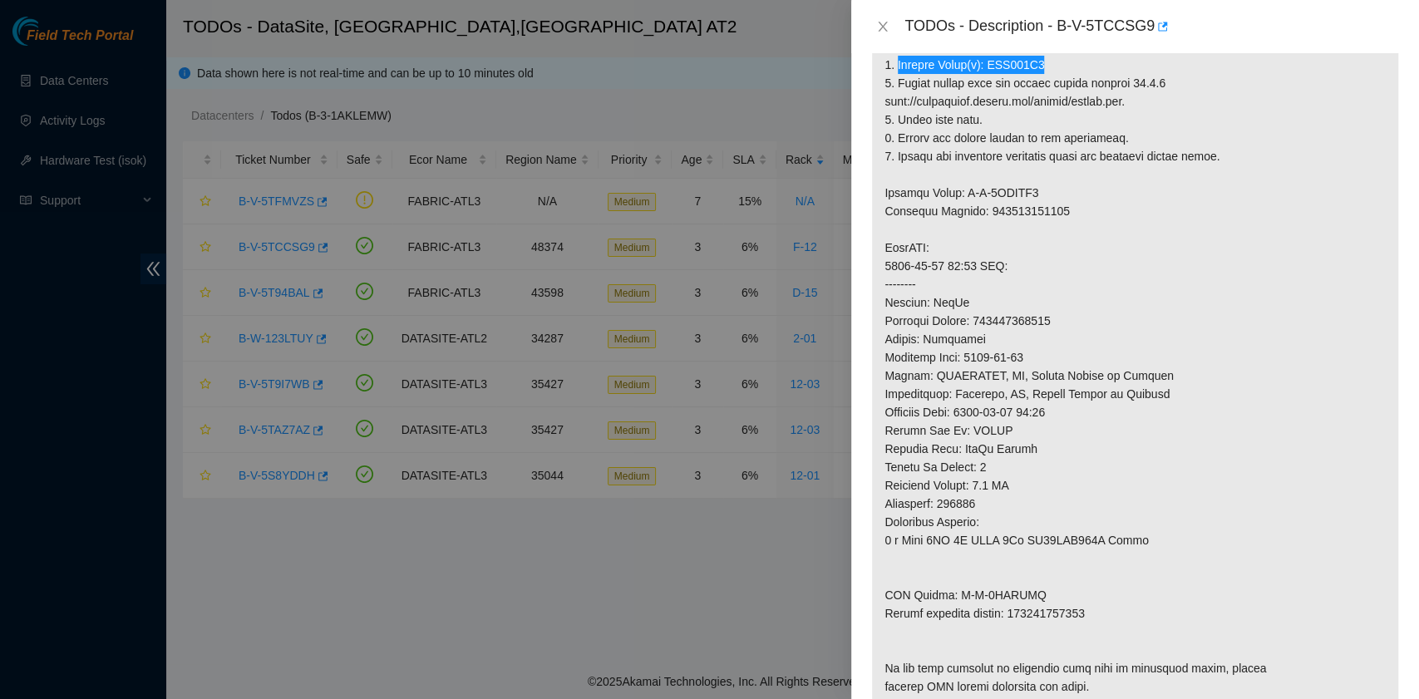
scroll to position [443, 0]
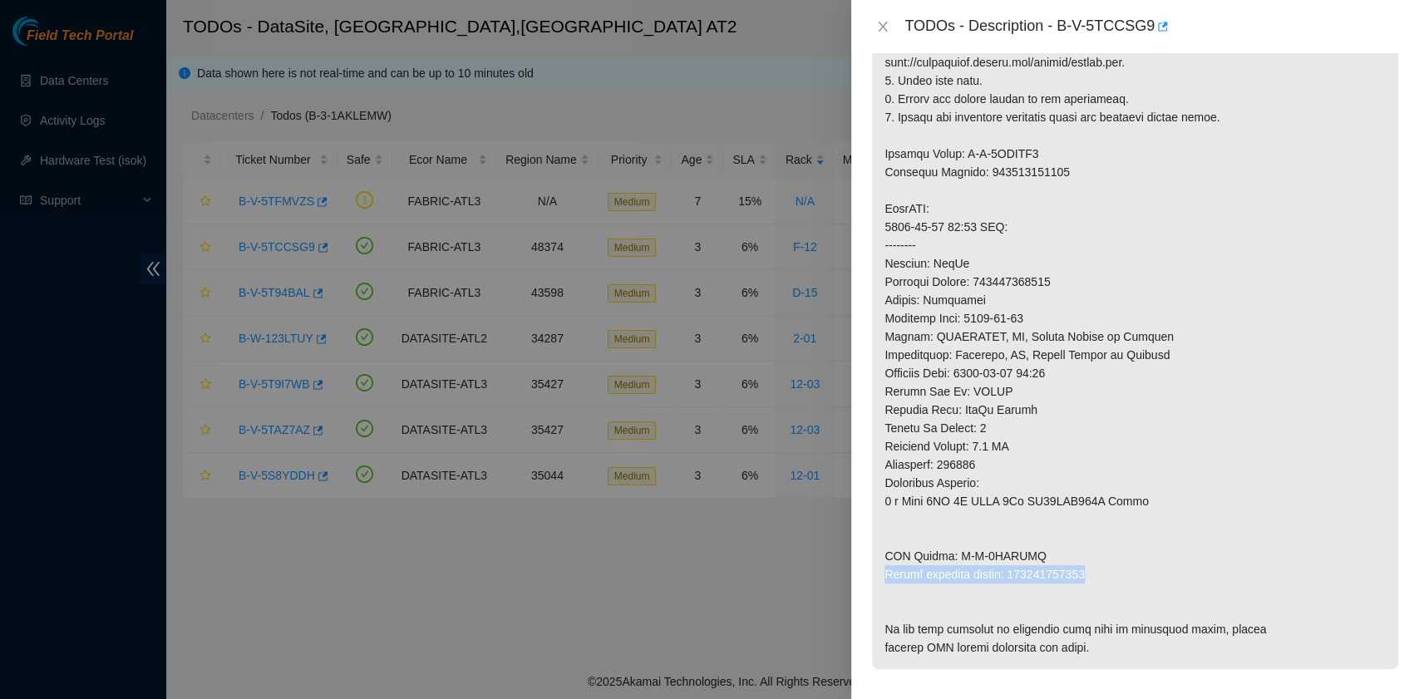
drag, startPoint x: 887, startPoint y: 591, endPoint x: 1089, endPoint y: 596, distance: 202.1
click at [1089, 596] on p at bounding box center [1135, 281] width 526 height 775
copy p "Return tracking number: 463470041860"
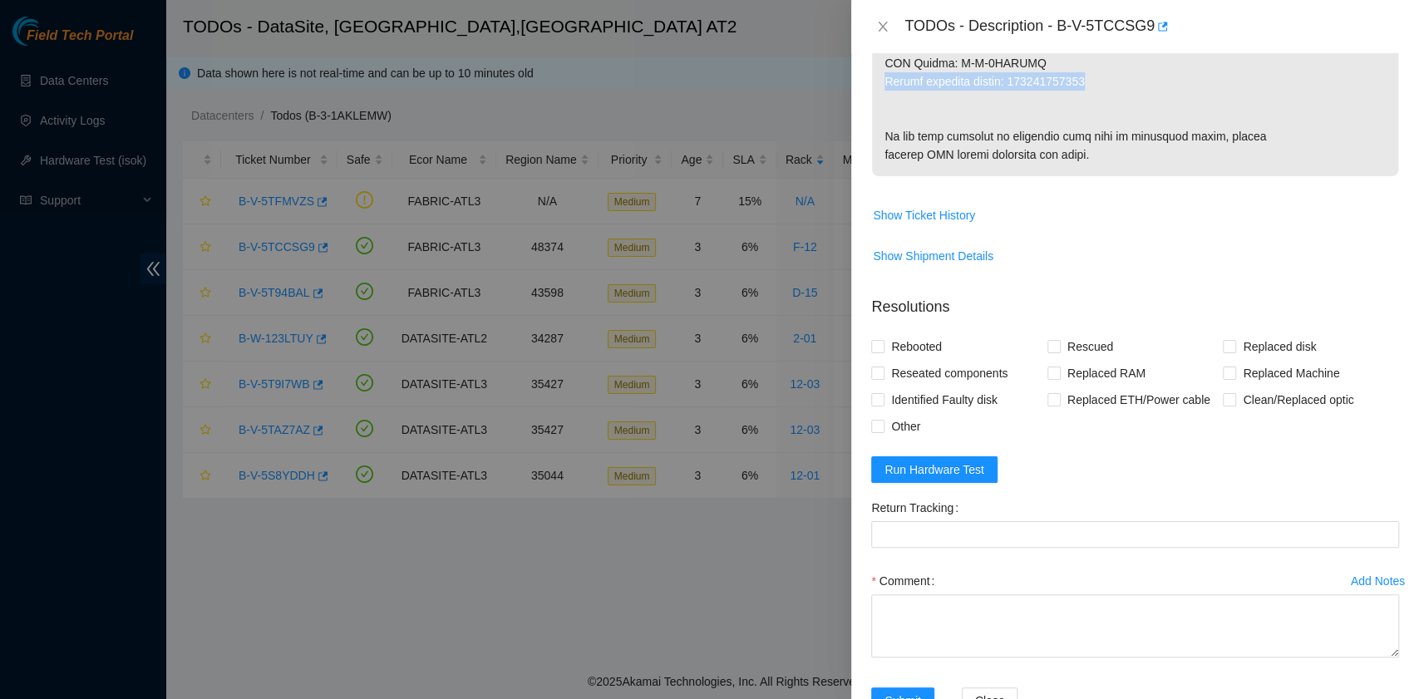
scroll to position [998, 0]
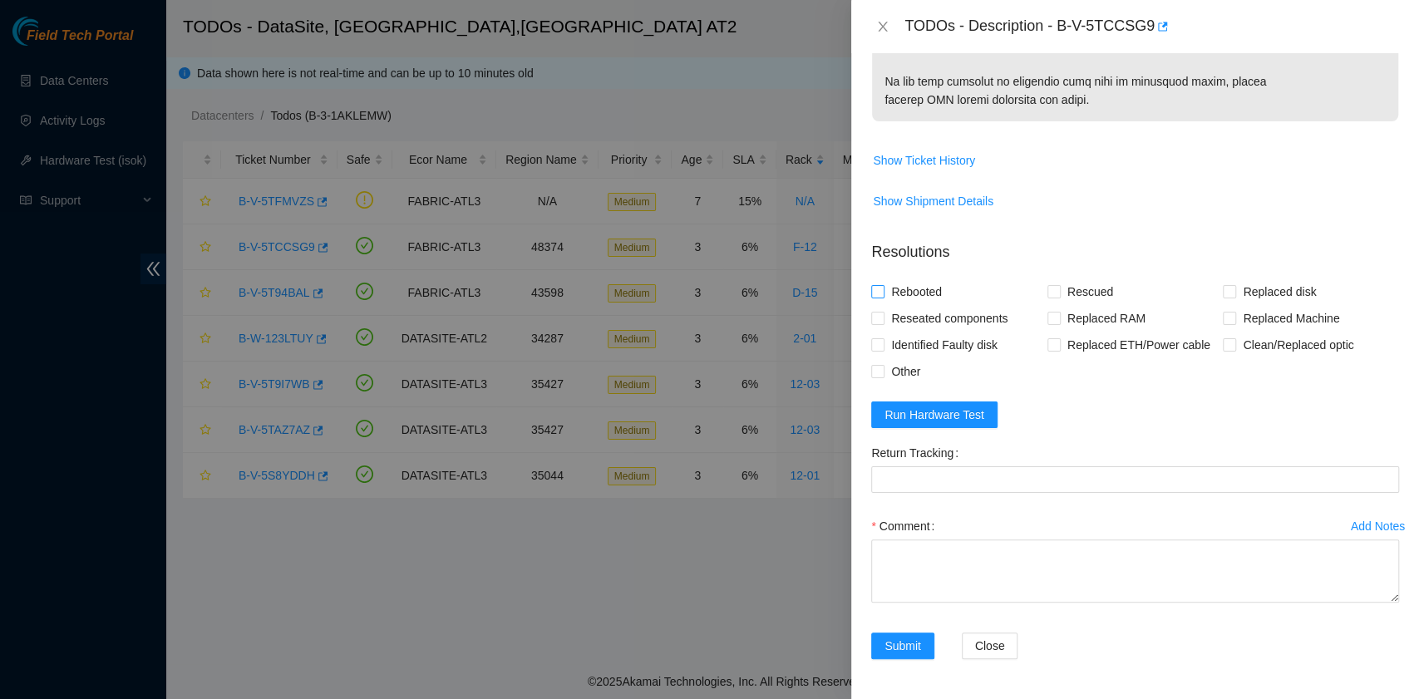
click at [931, 305] on span "Rebooted" at bounding box center [917, 292] width 64 height 27
click at [883, 297] on input "Rebooted" at bounding box center [877, 291] width 12 height 12
checkbox input "true"
click at [1048, 297] on input "Rescued" at bounding box center [1054, 291] width 12 height 12
checkbox input "true"
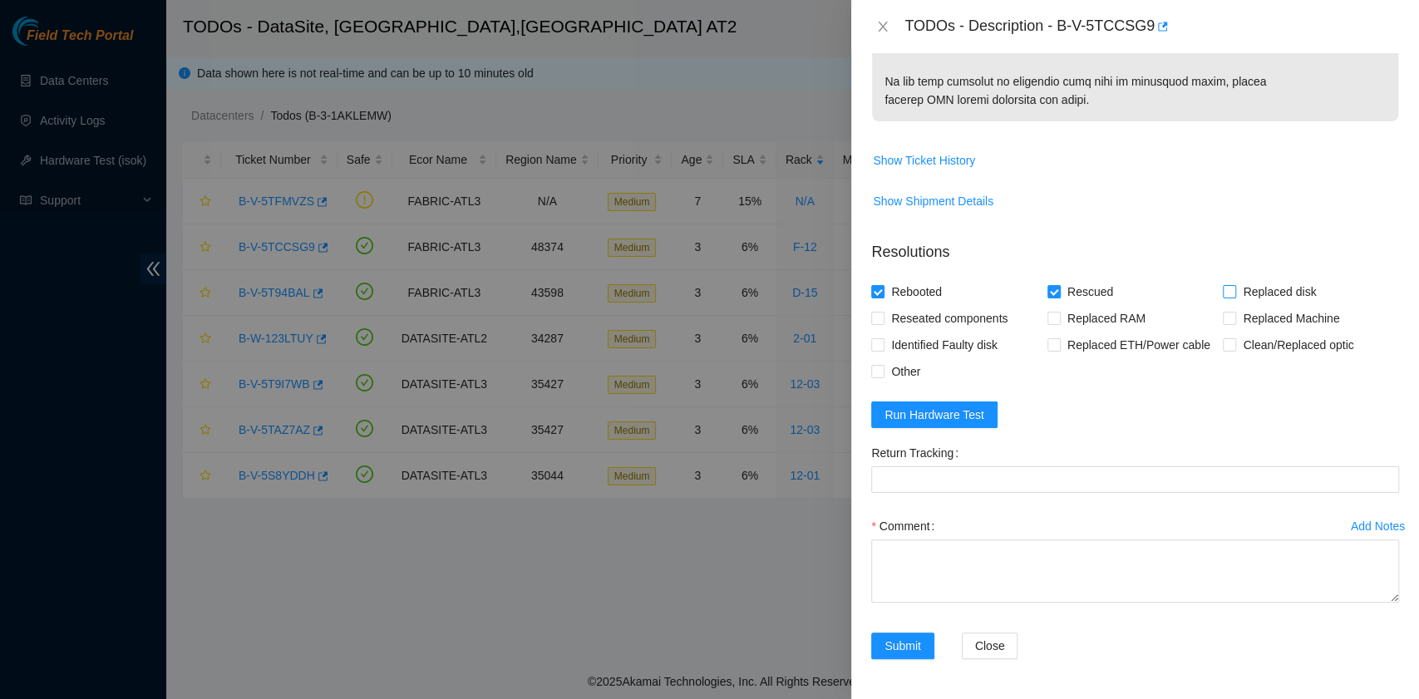
click at [1223, 297] on input "Replaced disk" at bounding box center [1229, 291] width 12 height 12
checkbox input "true"
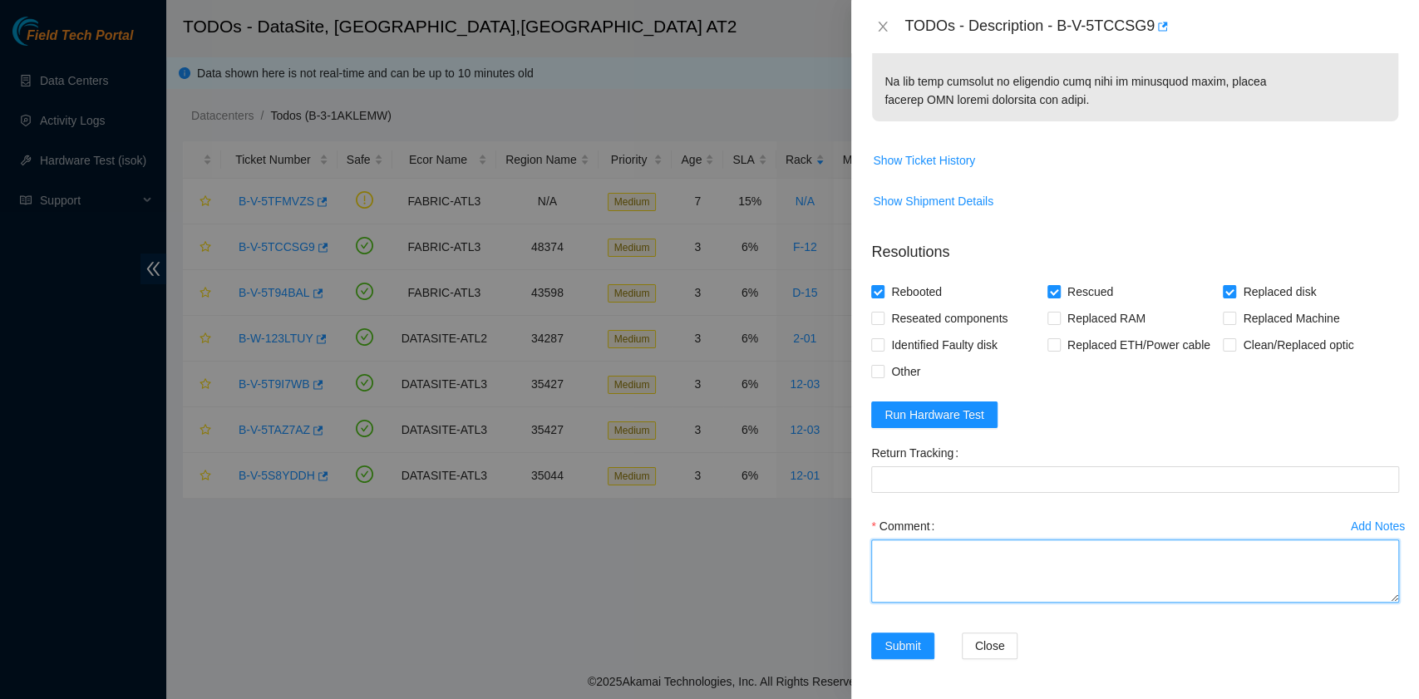
paste textarea "B-V-5TCCSG9 R:F-12 M:06 Replaced drive(s): WJG043T8 with 2010K5C8FJKA Return tr…"
drag, startPoint x: 1097, startPoint y: 561, endPoint x: 1009, endPoint y: 565, distance: 87.4
click at [1009, 565] on textarea "B-V-5TCCSG9 R:F-12 M:06 Replaced drive(s): WJG043T8 with 2010K5C8FJKA Return tr…" at bounding box center [1135, 571] width 528 height 63
type textarea "B-V-5TCCSG9 R:F-12 M:06 Replaced drive(s): WJG043T8 with 2010K5C8FJKA Return tr…"
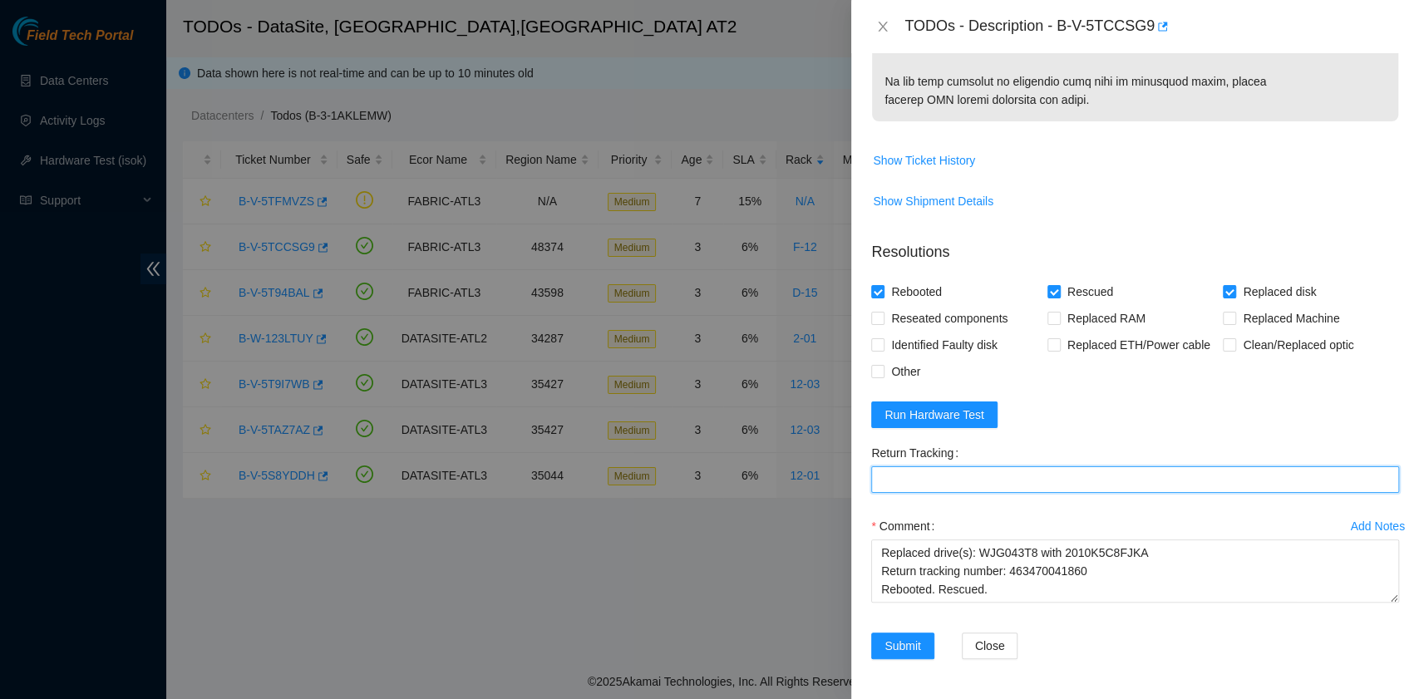
paste Tracking "463470041860"
type Tracking "463470041860"
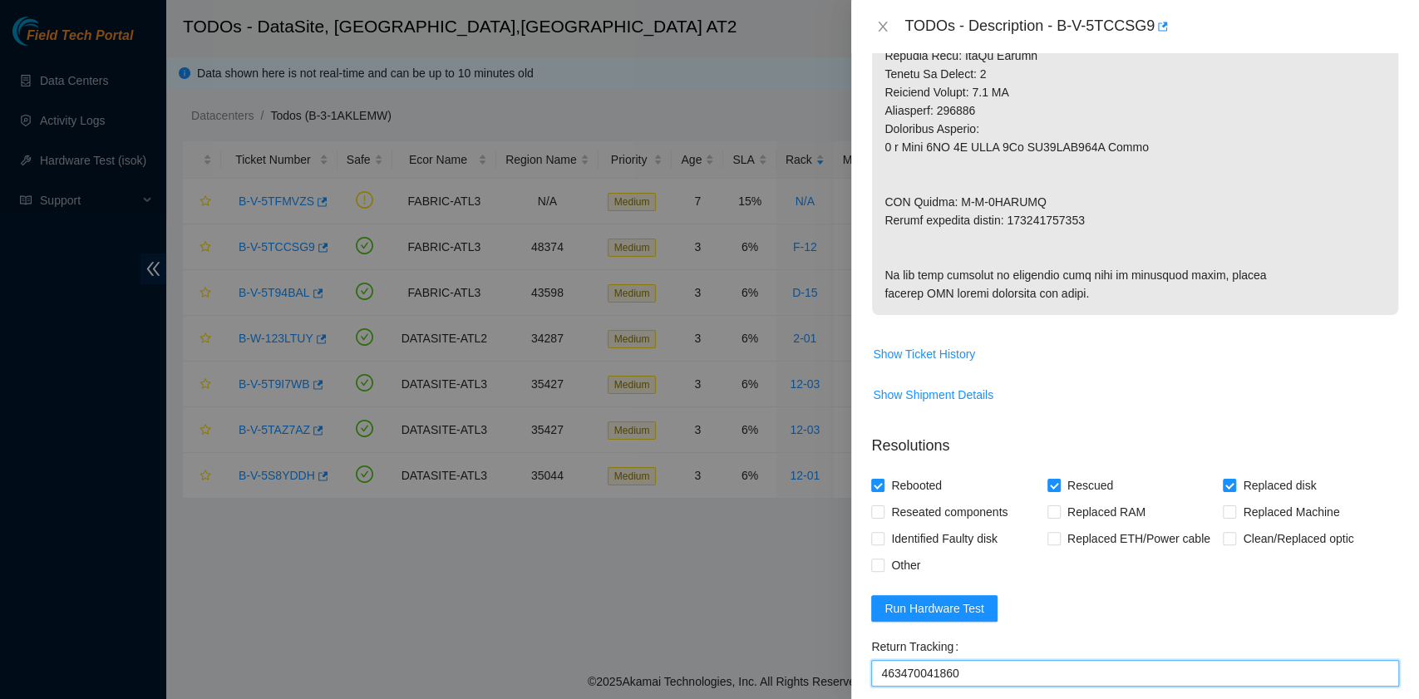
scroll to position [886, 0]
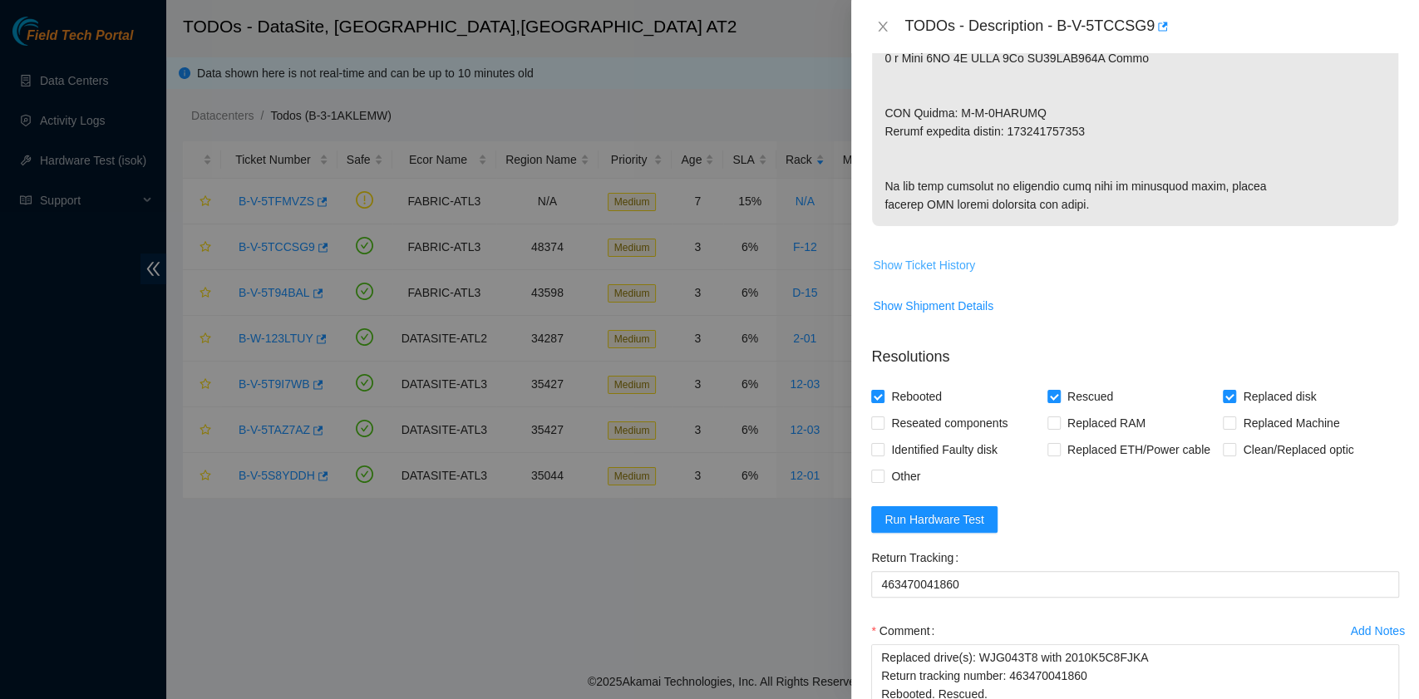
click at [938, 274] on span "Show Ticket History" at bounding box center [924, 265] width 102 height 18
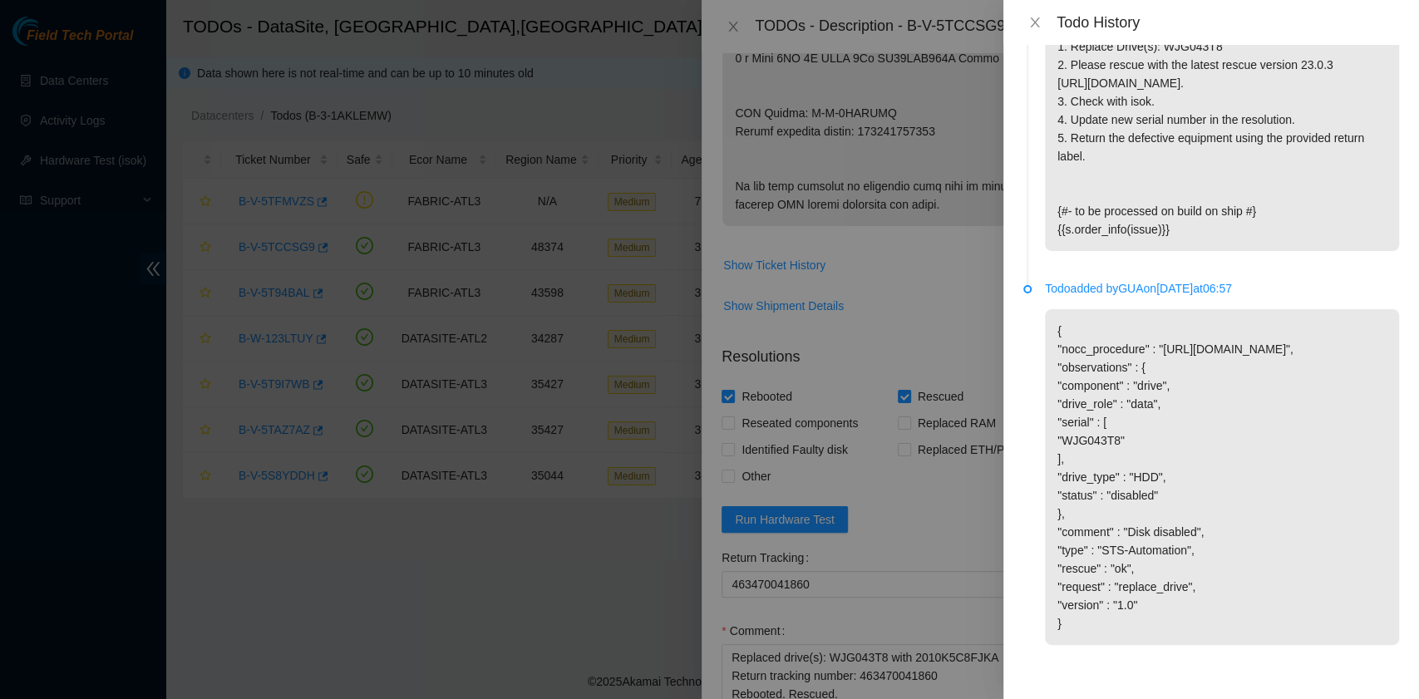
scroll to position [1803, 0]
click at [1041, 27] on button "Close" at bounding box center [1035, 23] width 23 height 16
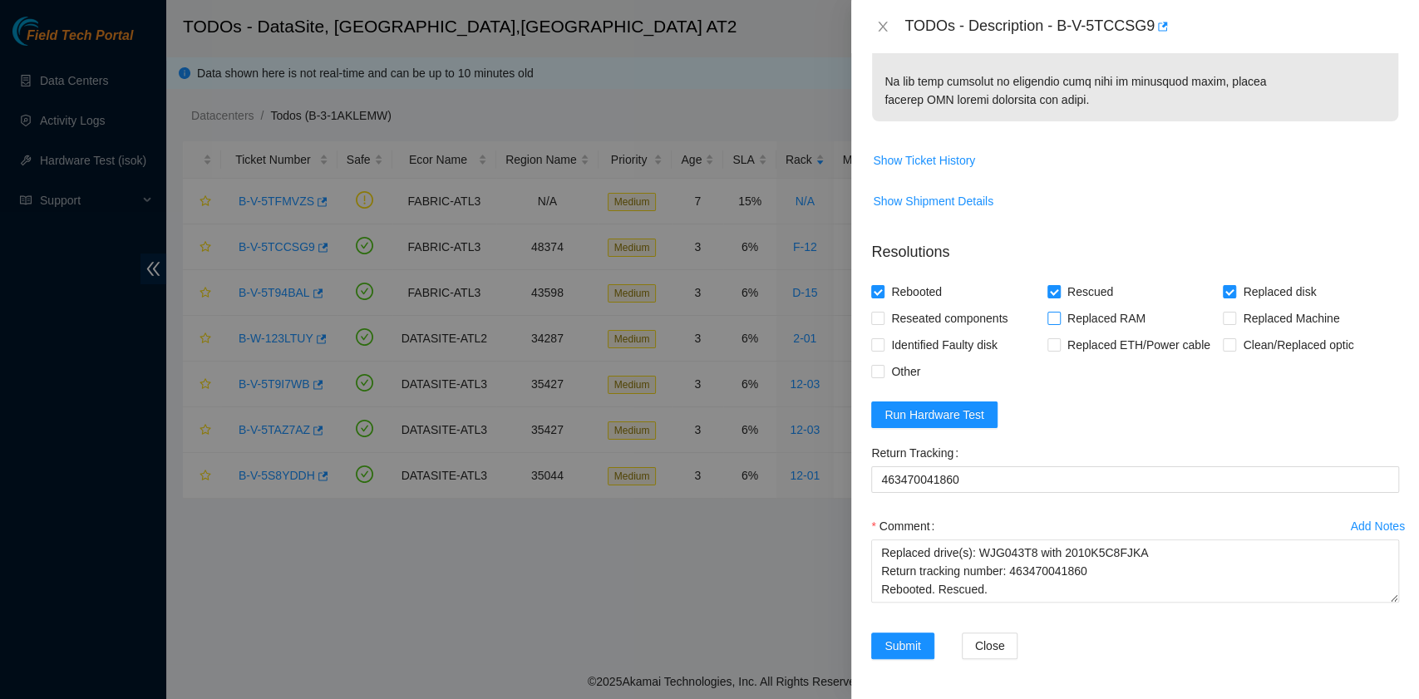
scroll to position [1079, 0]
click at [984, 422] on button "Run Hardware Test" at bounding box center [934, 415] width 126 height 27
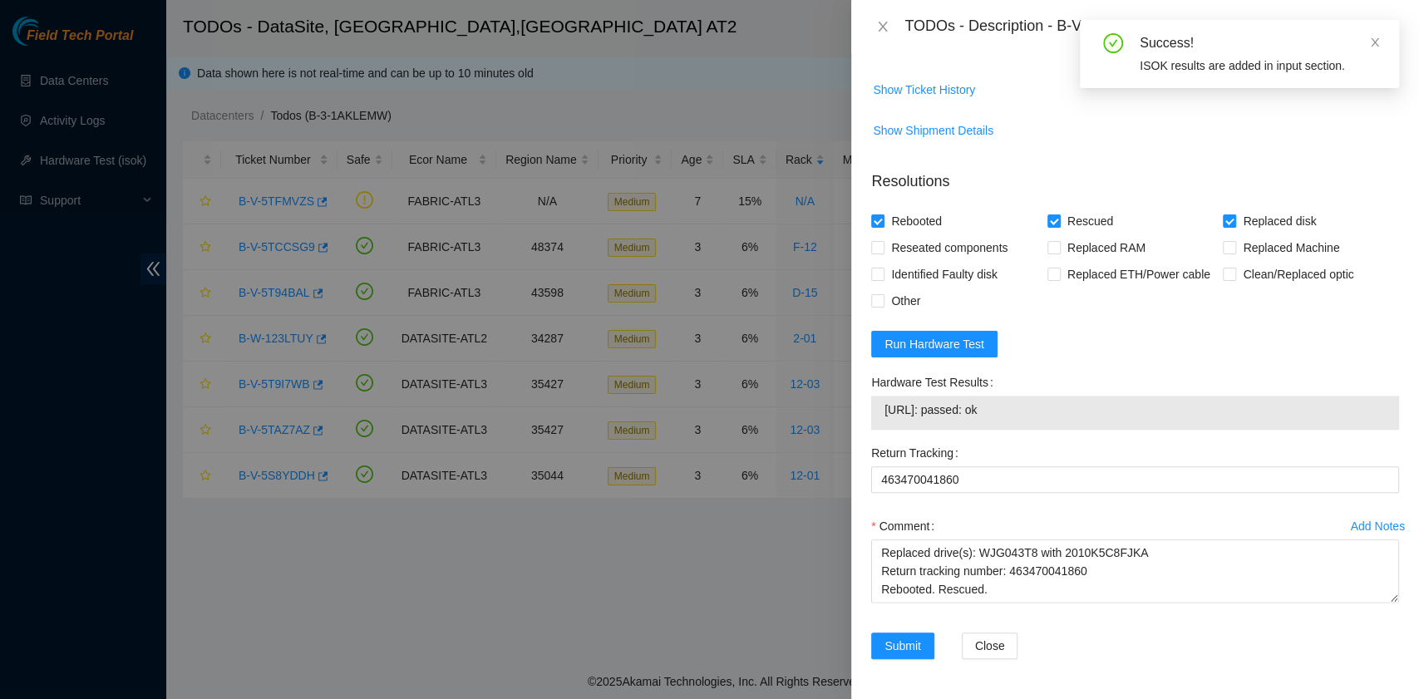
drag, startPoint x: 1014, startPoint y: 480, endPoint x: 878, endPoint y: 488, distance: 136.6
click at [878, 430] on div "23.63.85.36: passed: ok" at bounding box center [1135, 413] width 528 height 34
copy tbody "23.63.85.36: passed: ok"
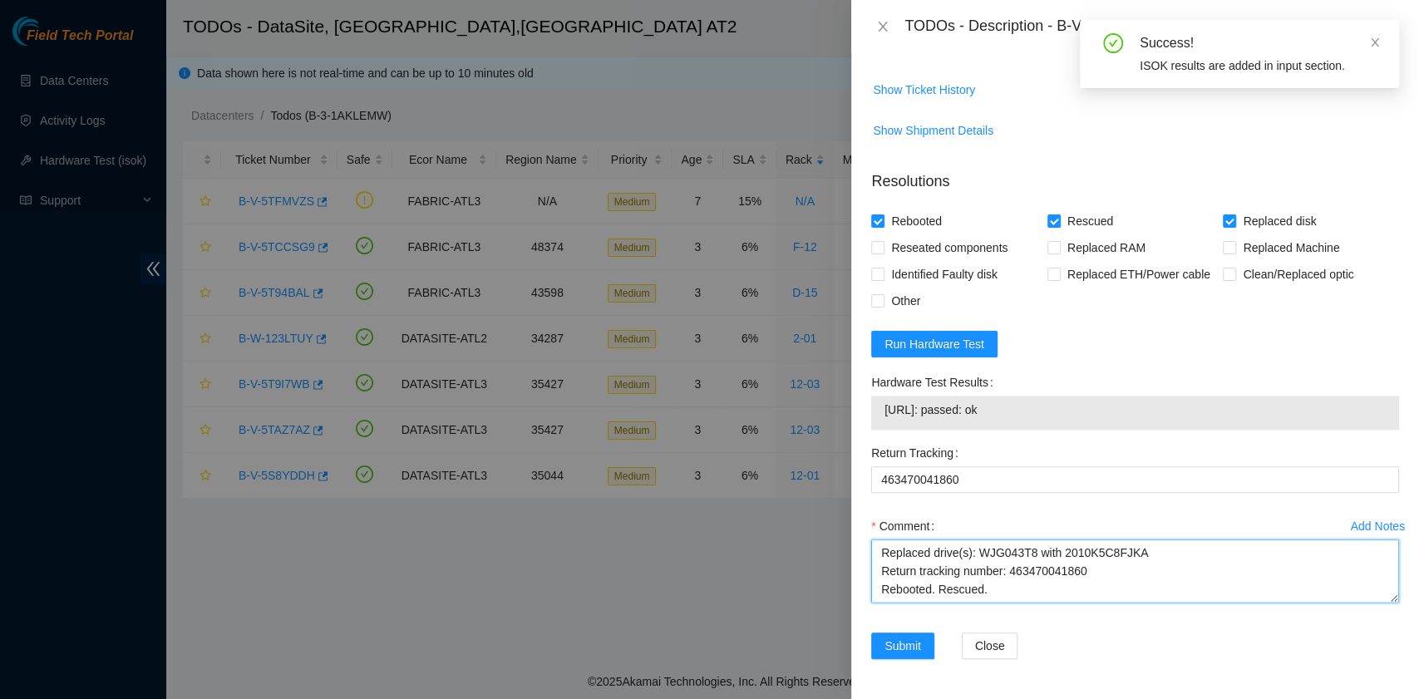
click at [946, 603] on textarea "B-V-5TCCSG9 R:F-12 M:06 Replaced drive(s): WJG043T8 with 2010K5C8FJKA Return tr…" at bounding box center [1135, 571] width 528 height 63
paste textarea "23.63.85.36: passed: ok"
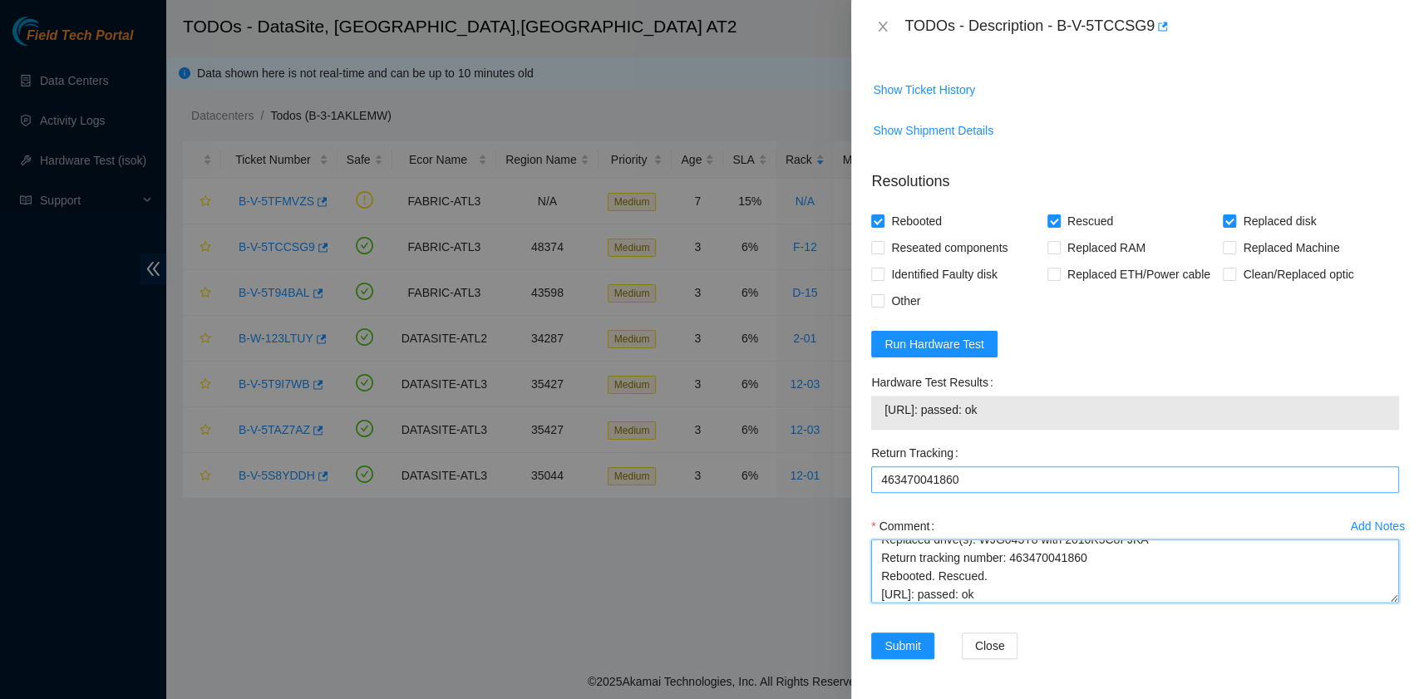
scroll to position [1150, 0]
type textarea "B-V-5TCCSG9 R:F-12 M:06 Replaced drive(s): WJG043T8 with 2010K5C8FJKA Return tr…"
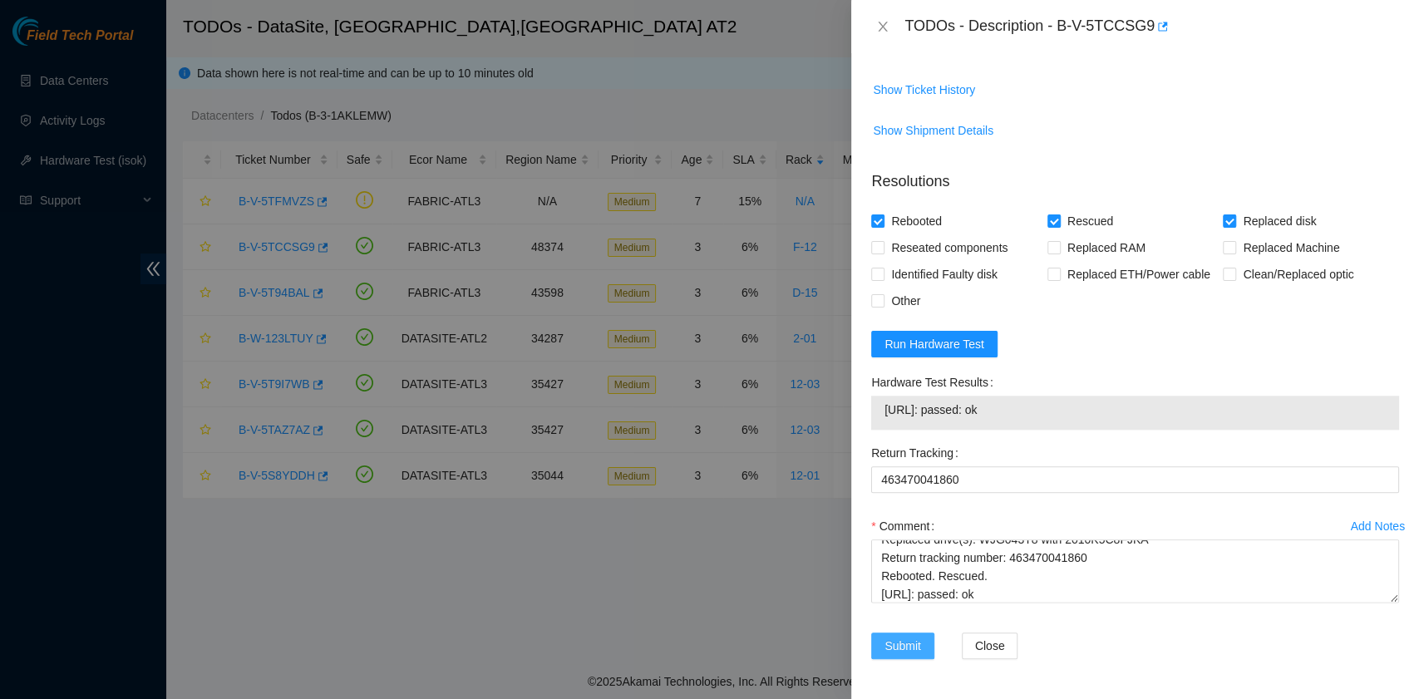
click at [902, 651] on span "Submit" at bounding box center [903, 646] width 37 height 18
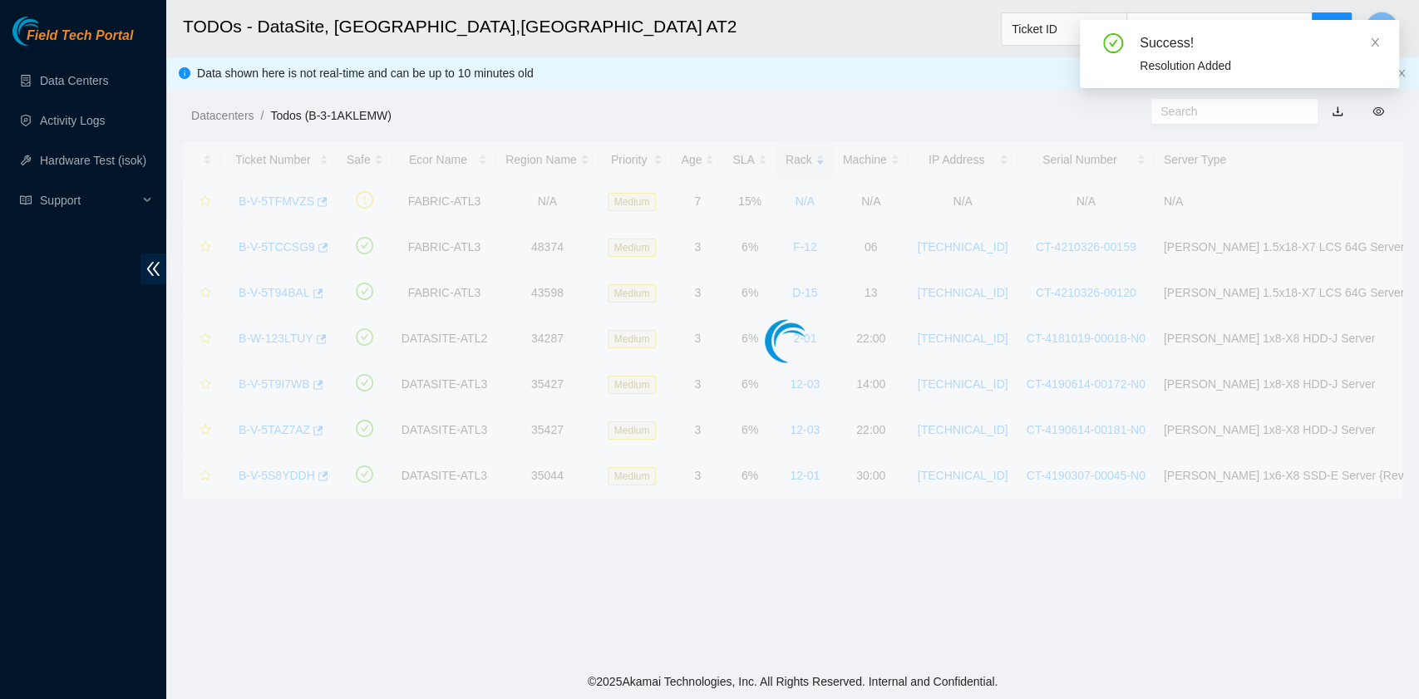
scroll to position [422, 0]
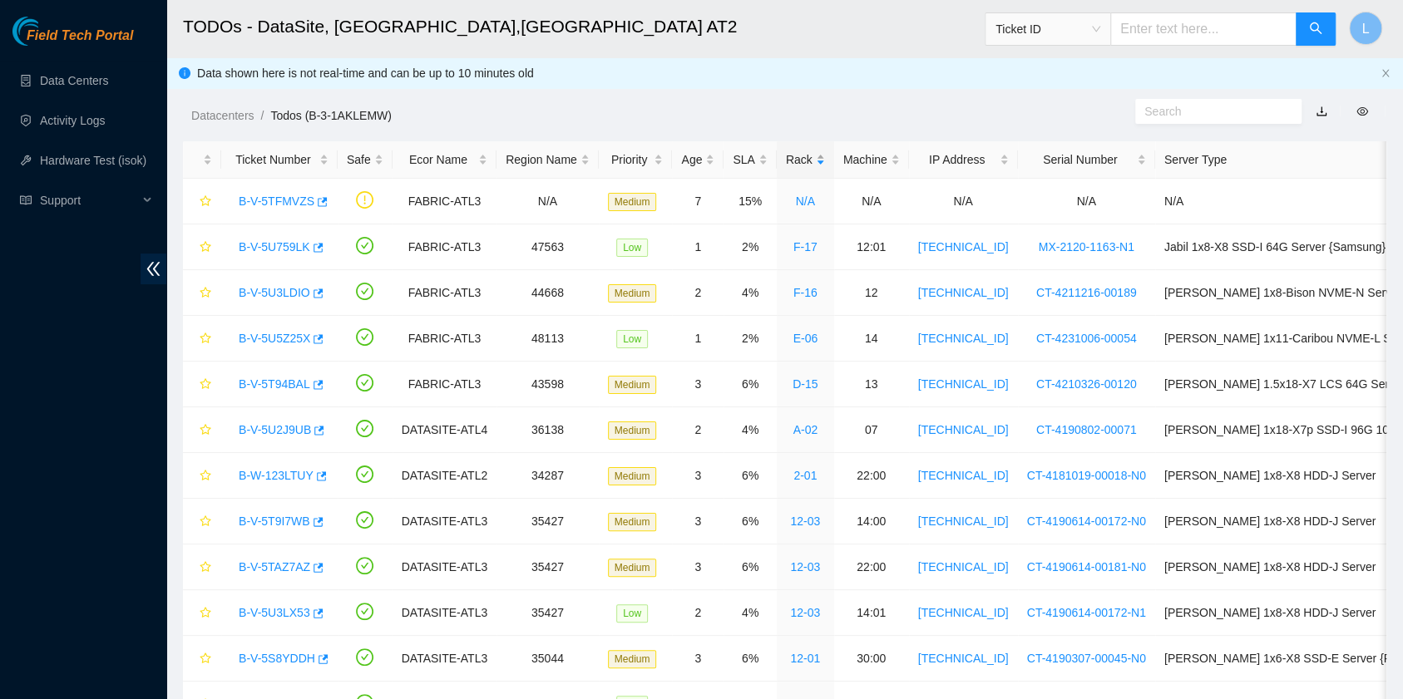
click at [786, 158] on div "Rack" at bounding box center [805, 159] width 39 height 18
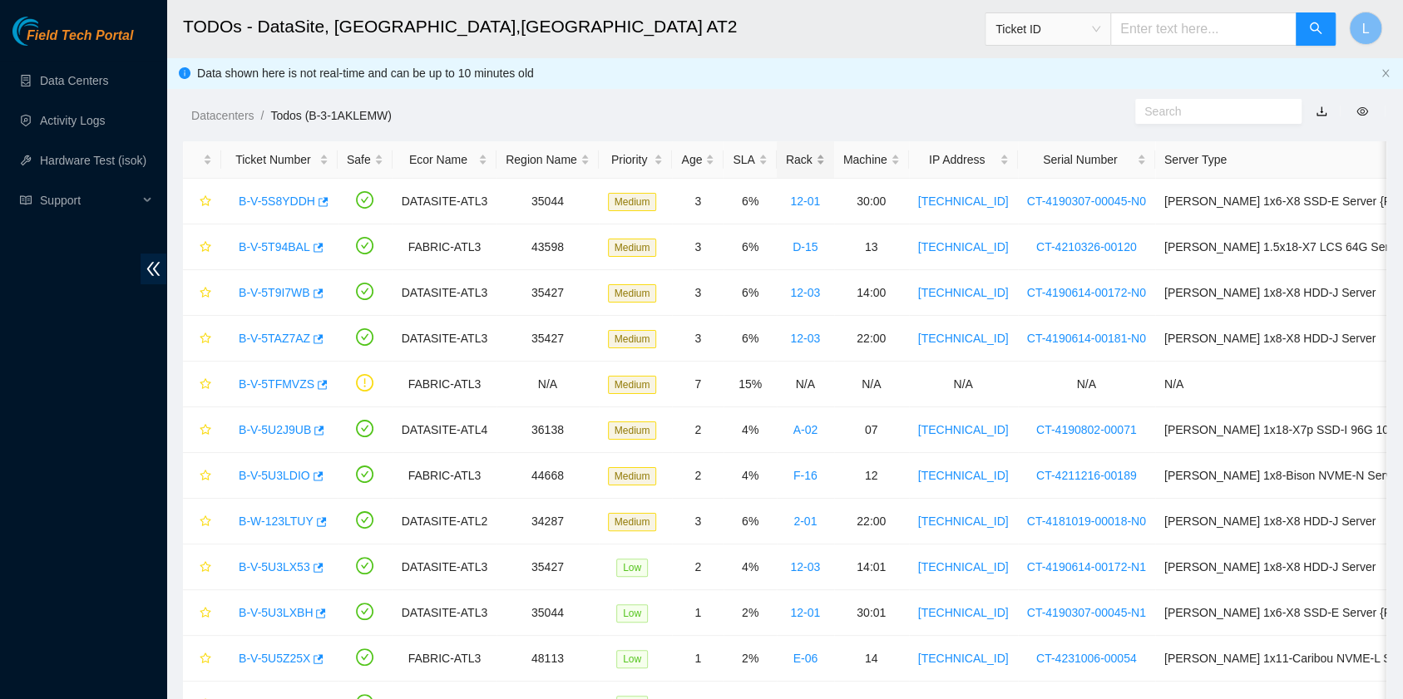
click at [786, 158] on div "Rack" at bounding box center [805, 159] width 39 height 18
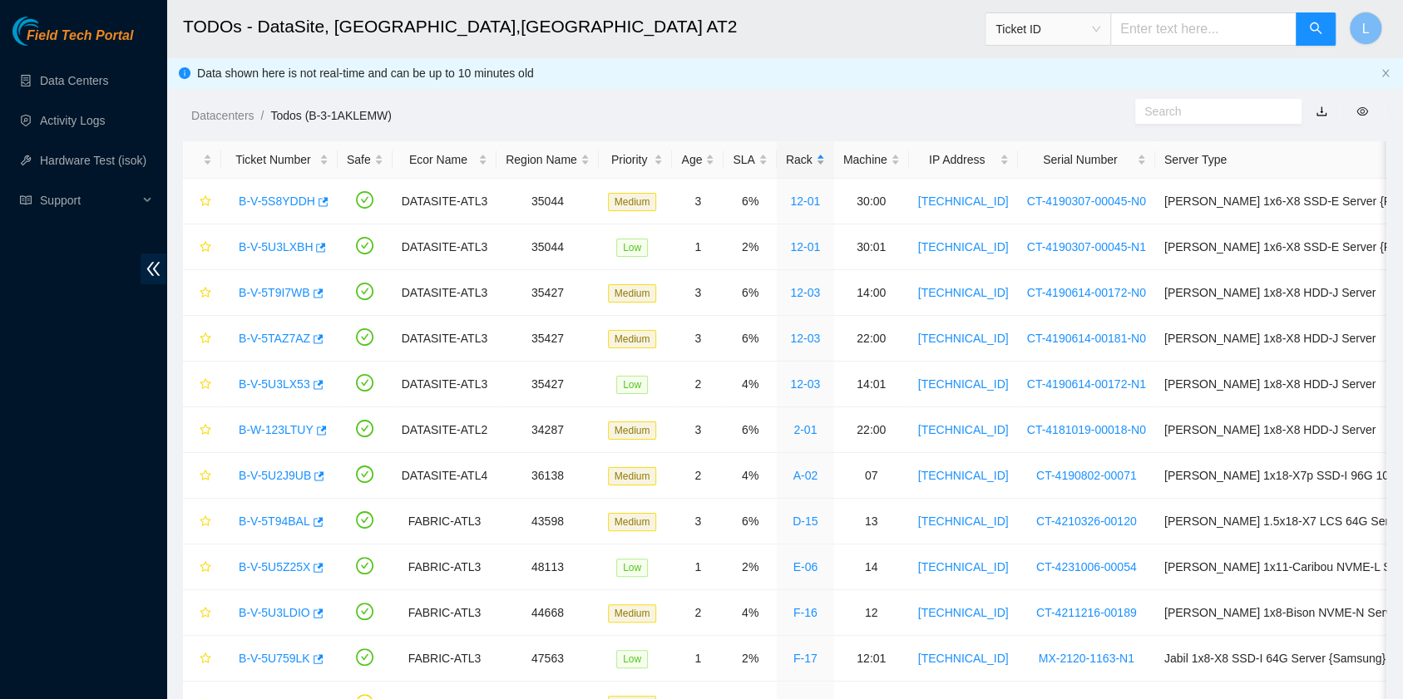
click at [786, 158] on div "Rack" at bounding box center [805, 159] width 39 height 18
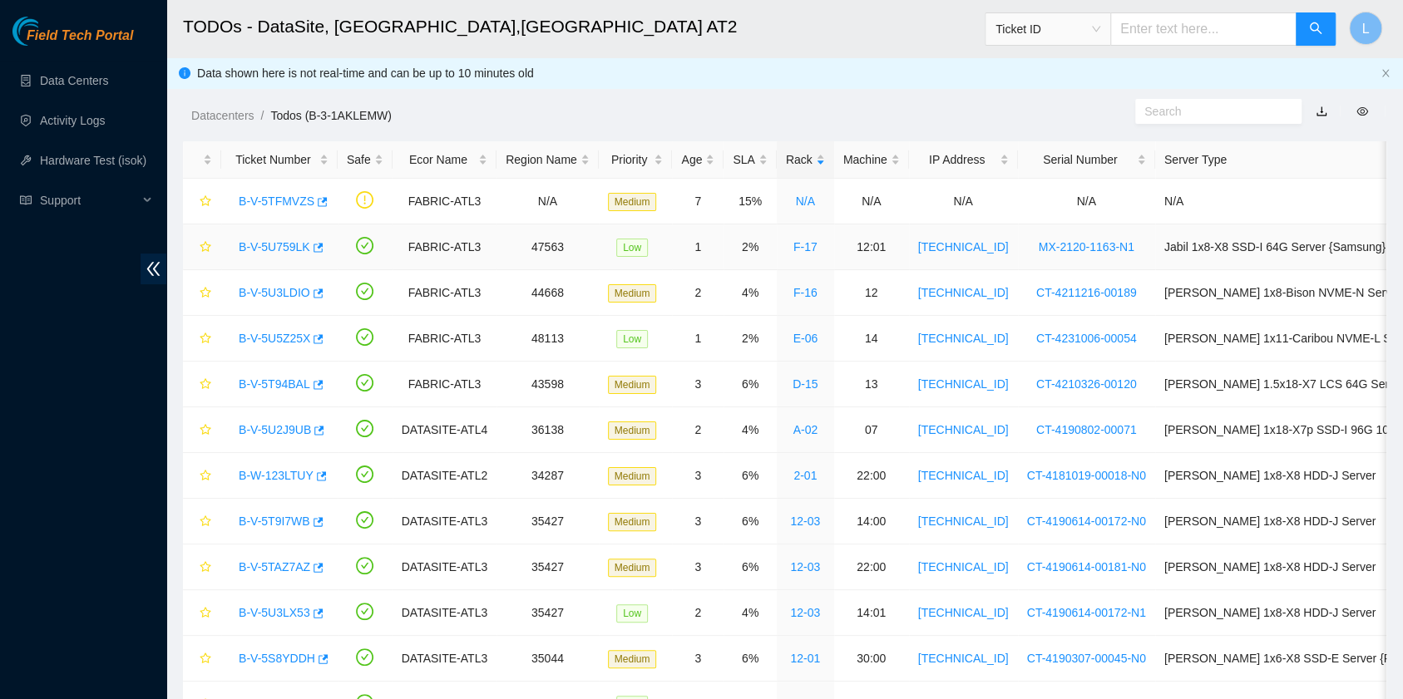
click at [285, 248] on link "B-V-5U759LK" at bounding box center [275, 246] width 72 height 13
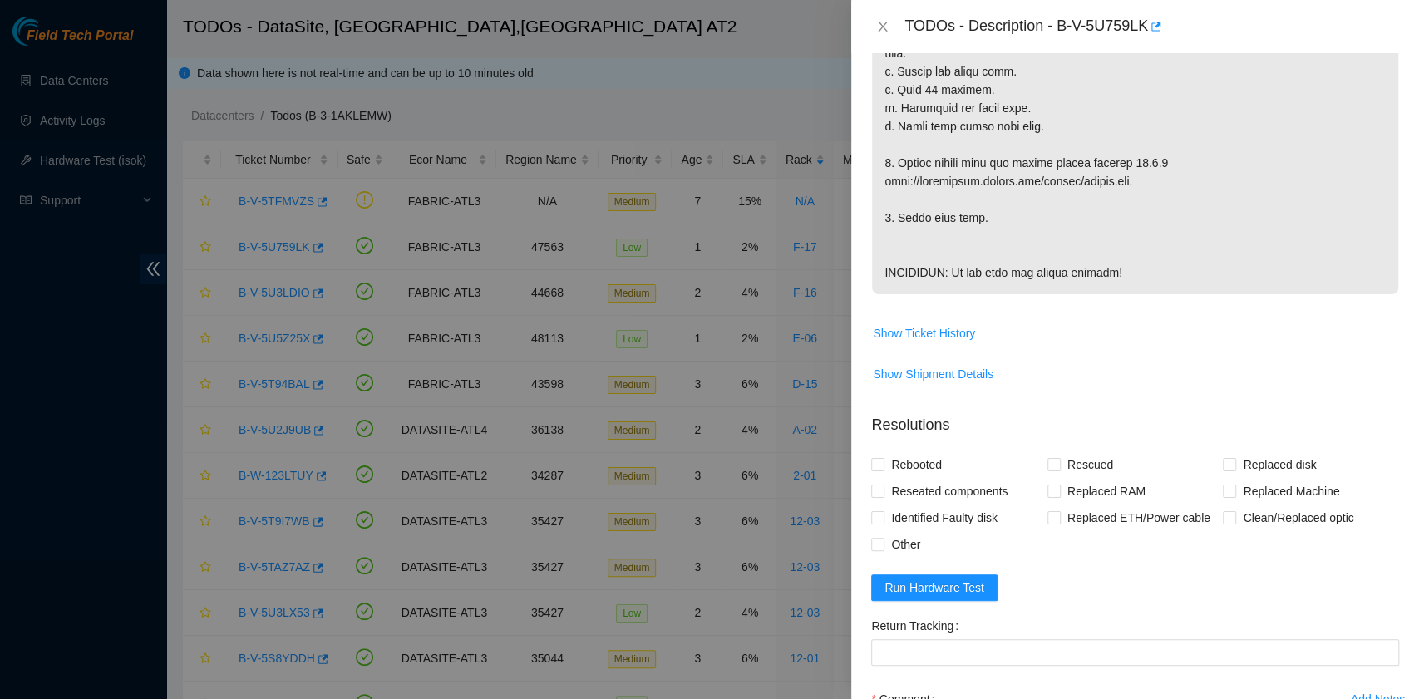
scroll to position [766, 0]
click at [969, 340] on span "Show Ticket History" at bounding box center [924, 331] width 102 height 18
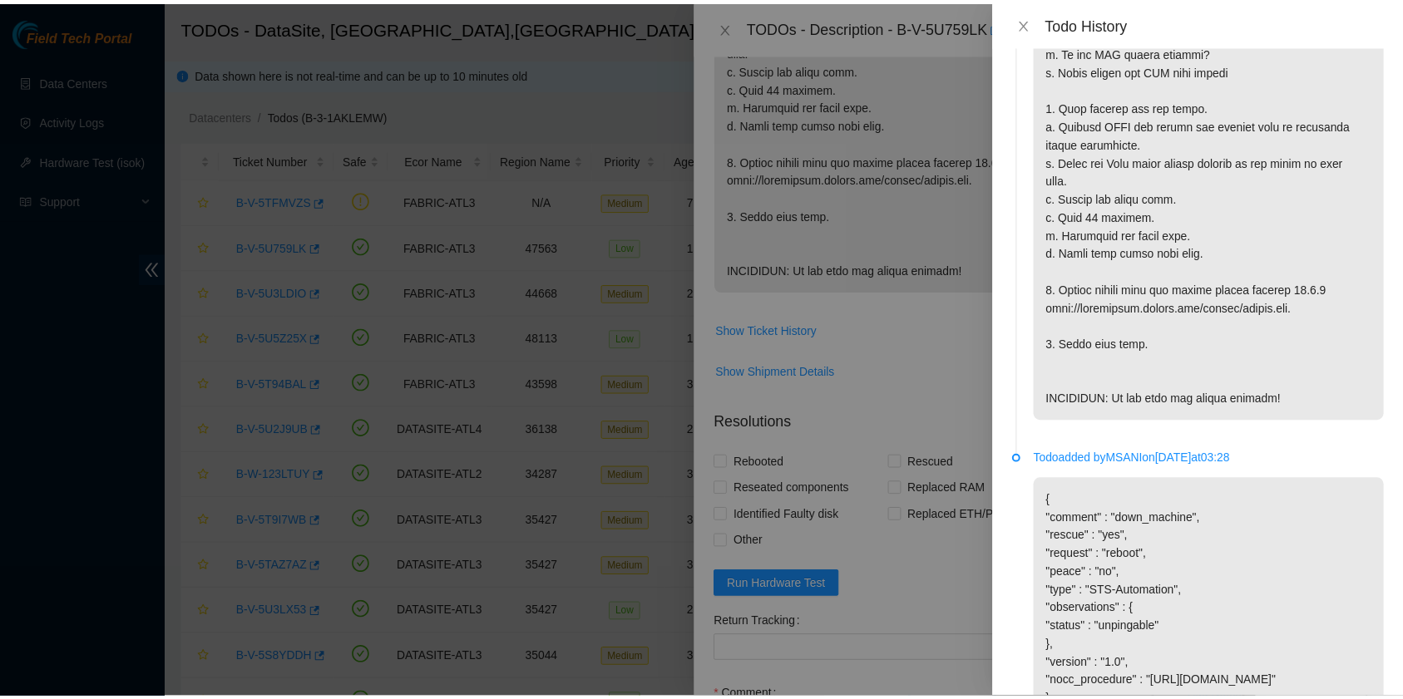
scroll to position [594, 0]
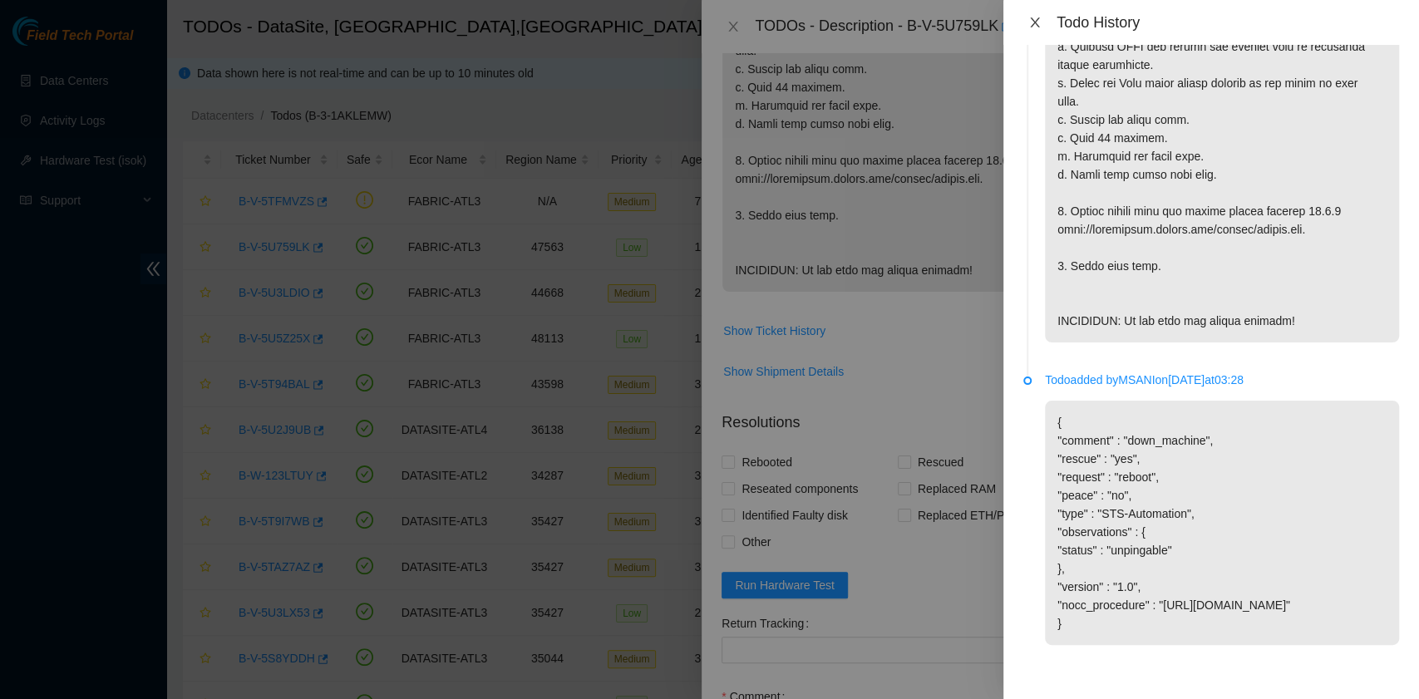
click at [1034, 17] on icon "close" at bounding box center [1035, 22] width 13 height 13
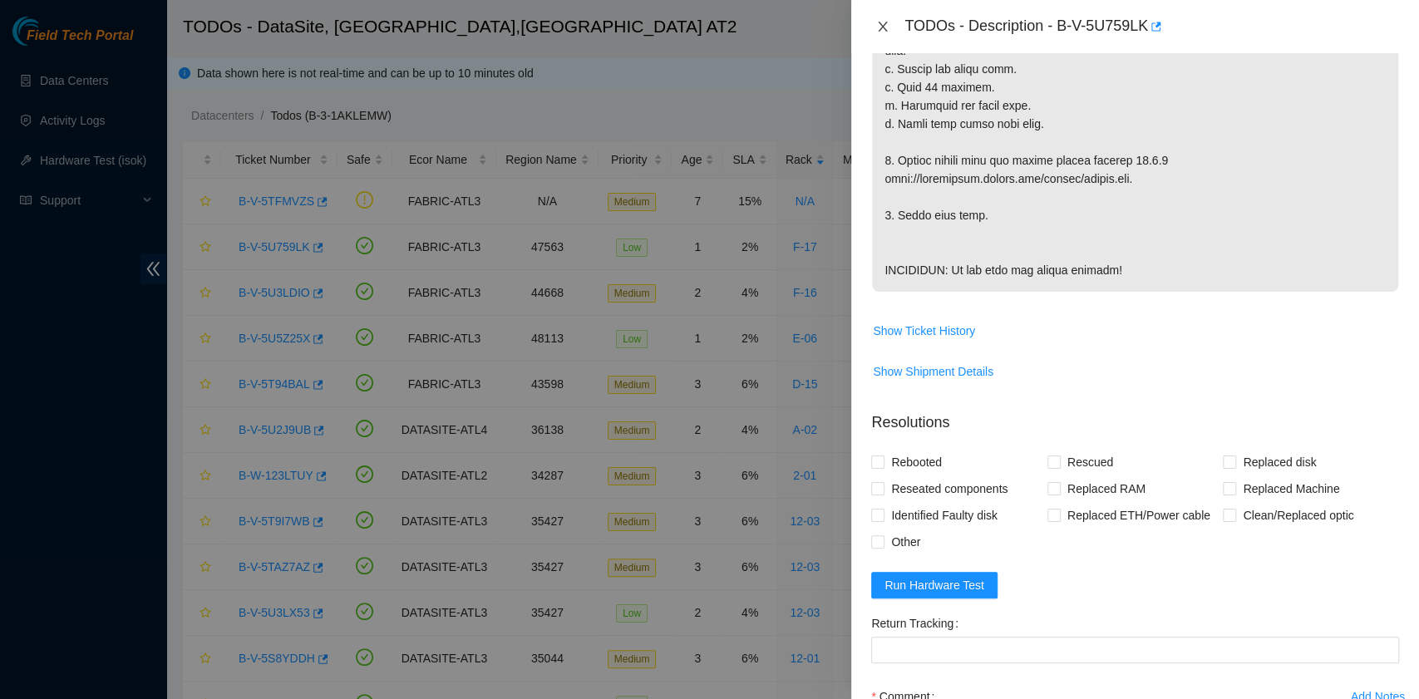
click at [885, 32] on icon "close" at bounding box center [882, 26] width 13 height 13
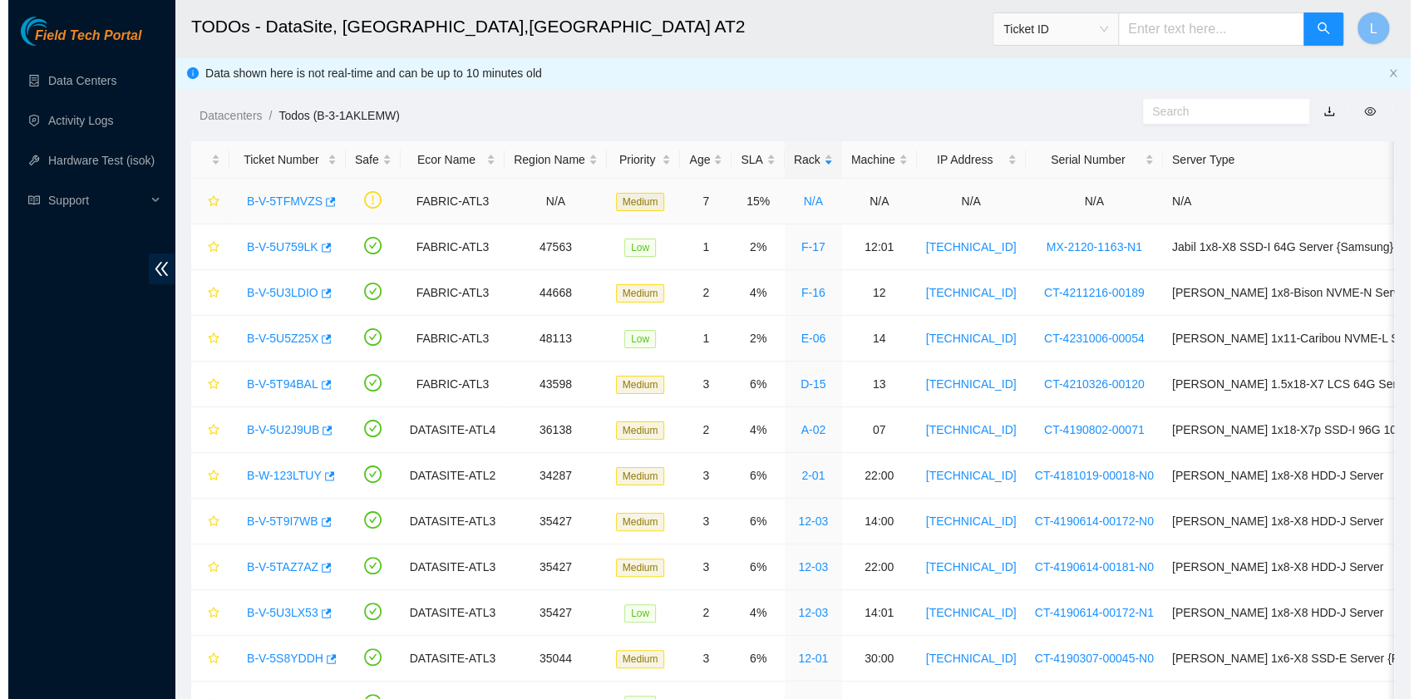
scroll to position [422, 0]
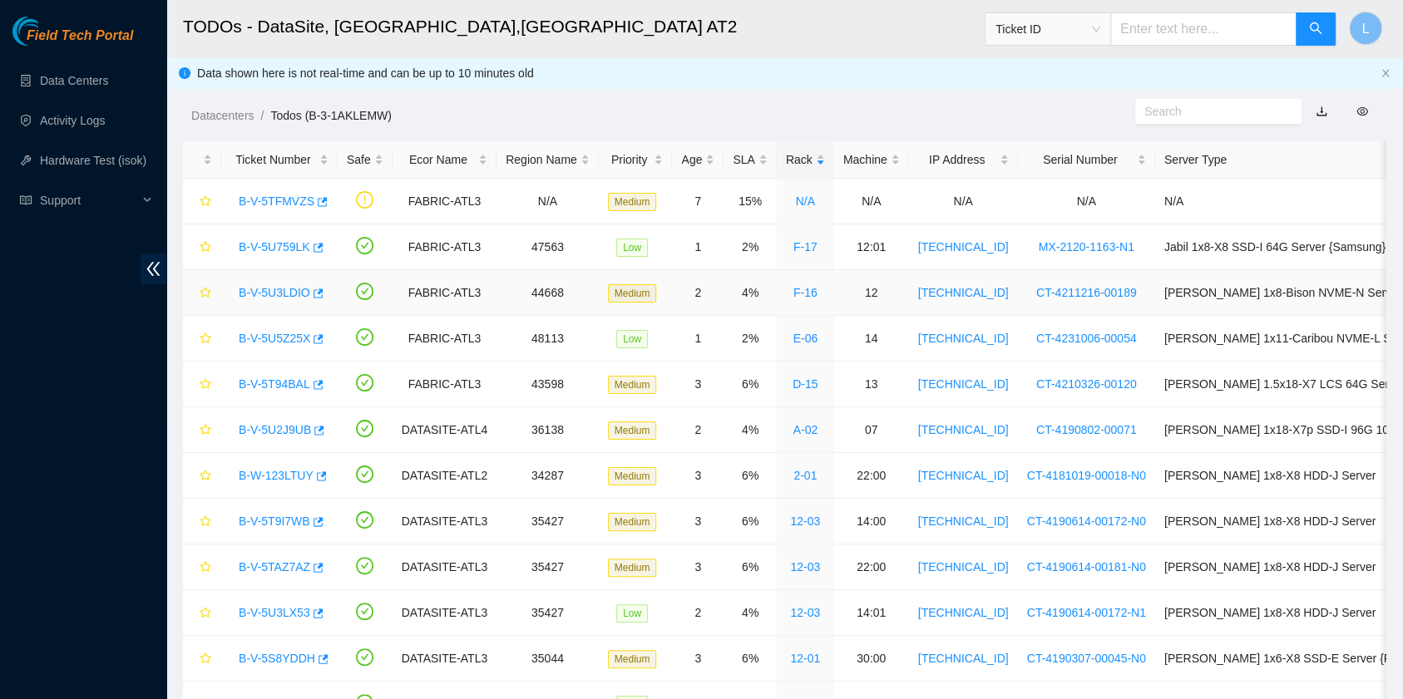
click at [266, 293] on link "B-V-5U3LDIO" at bounding box center [275, 292] width 72 height 13
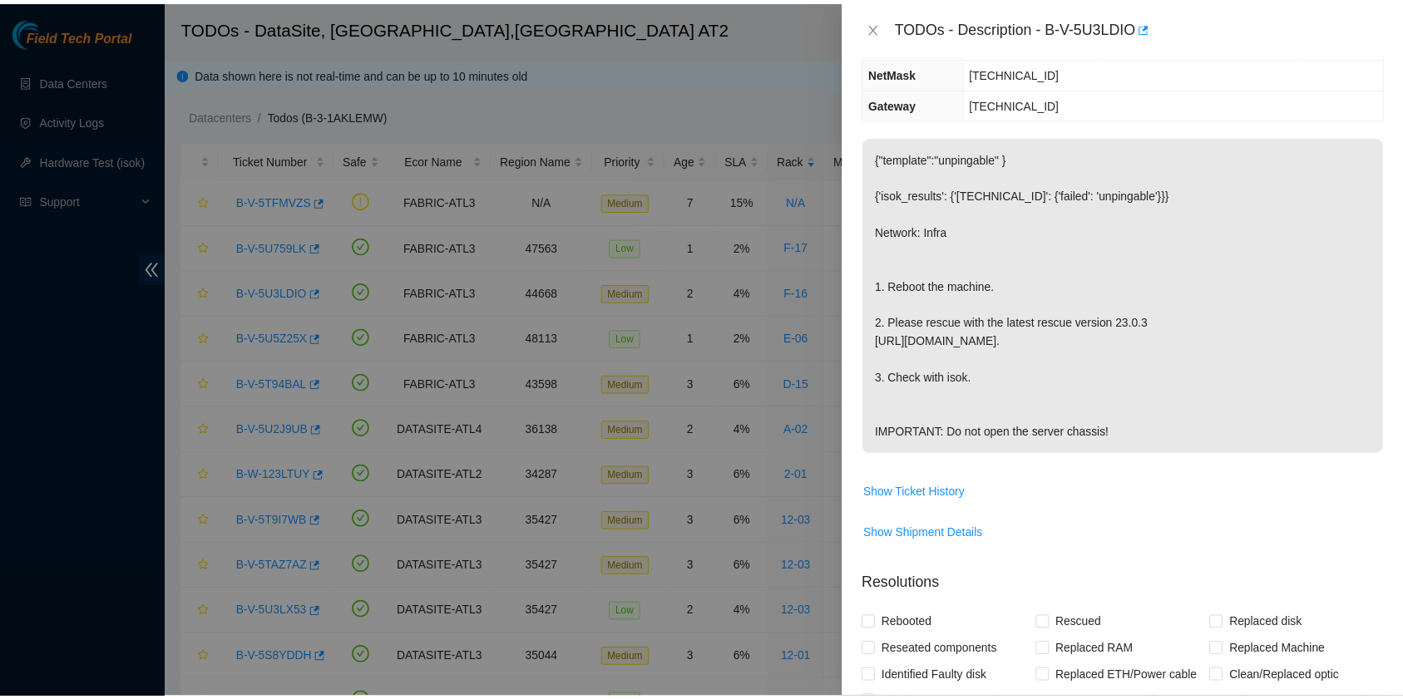
scroll to position [0, 0]
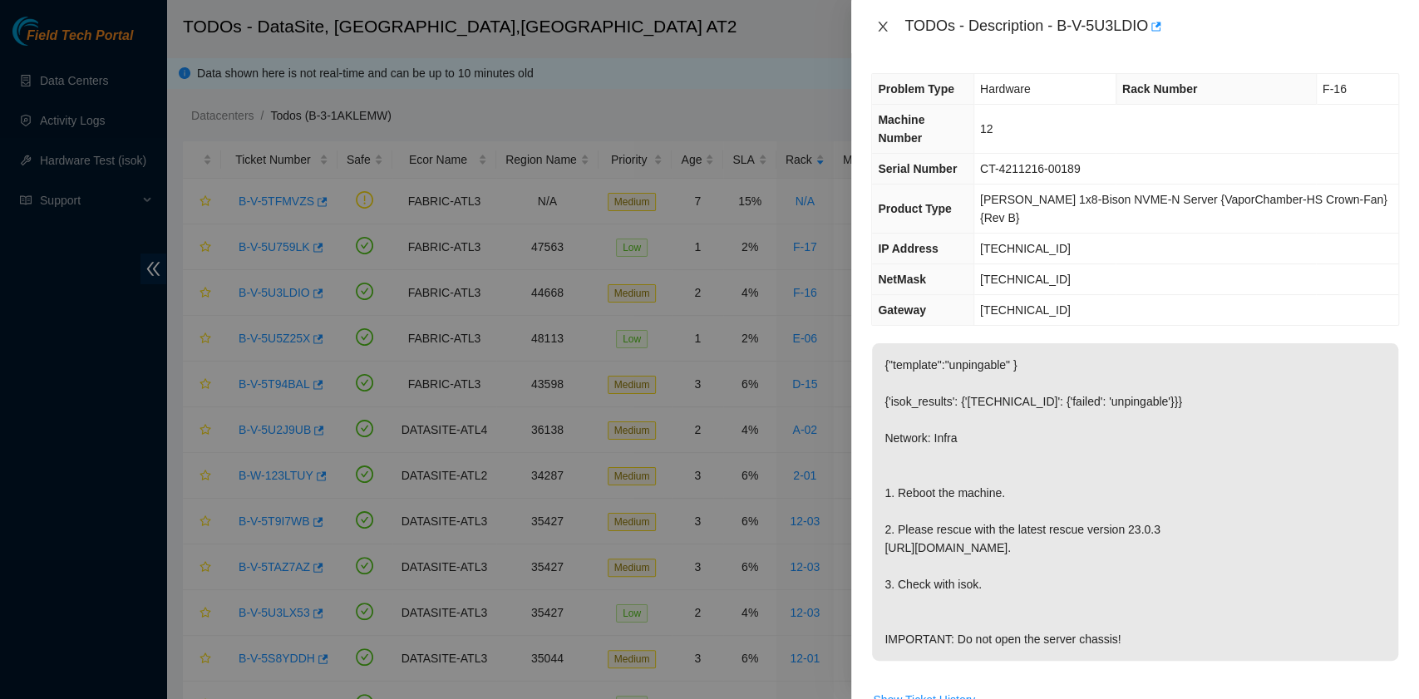
click at [878, 22] on icon "close" at bounding box center [882, 26] width 13 height 13
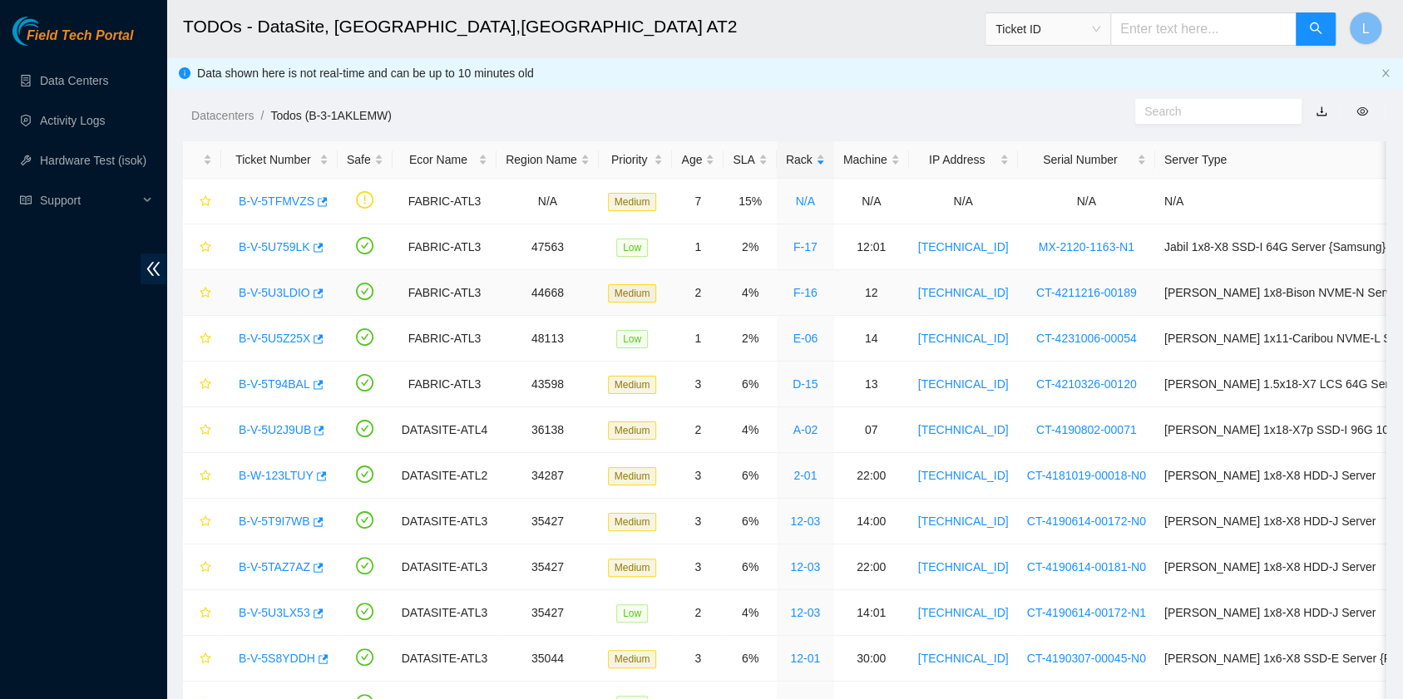
click at [293, 289] on link "B-V-5U3LDIO" at bounding box center [275, 292] width 72 height 13
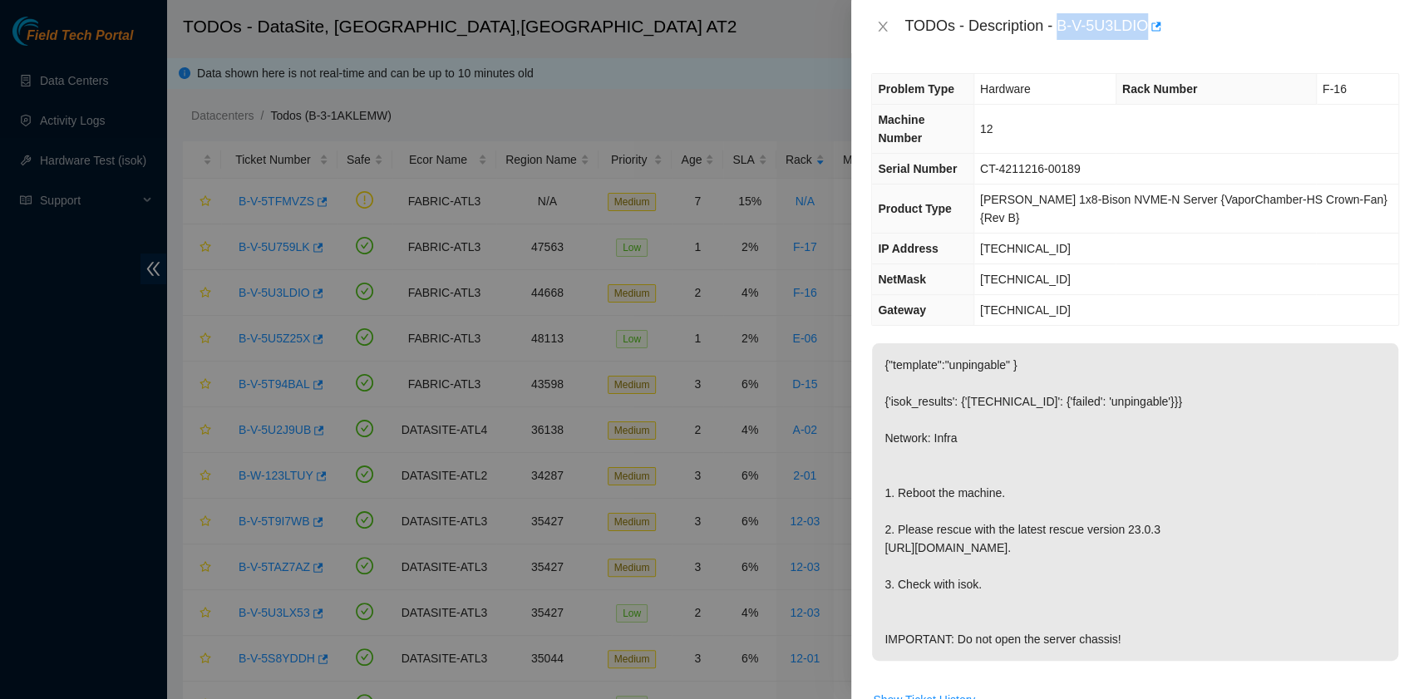
drag, startPoint x: 1062, startPoint y: 27, endPoint x: 1145, endPoint y: 32, distance: 83.3
click at [1145, 32] on div "TODOs - Description - B-V-5U3LDIO" at bounding box center [1152, 26] width 495 height 27
copy div "B-V-5U3LDIO"
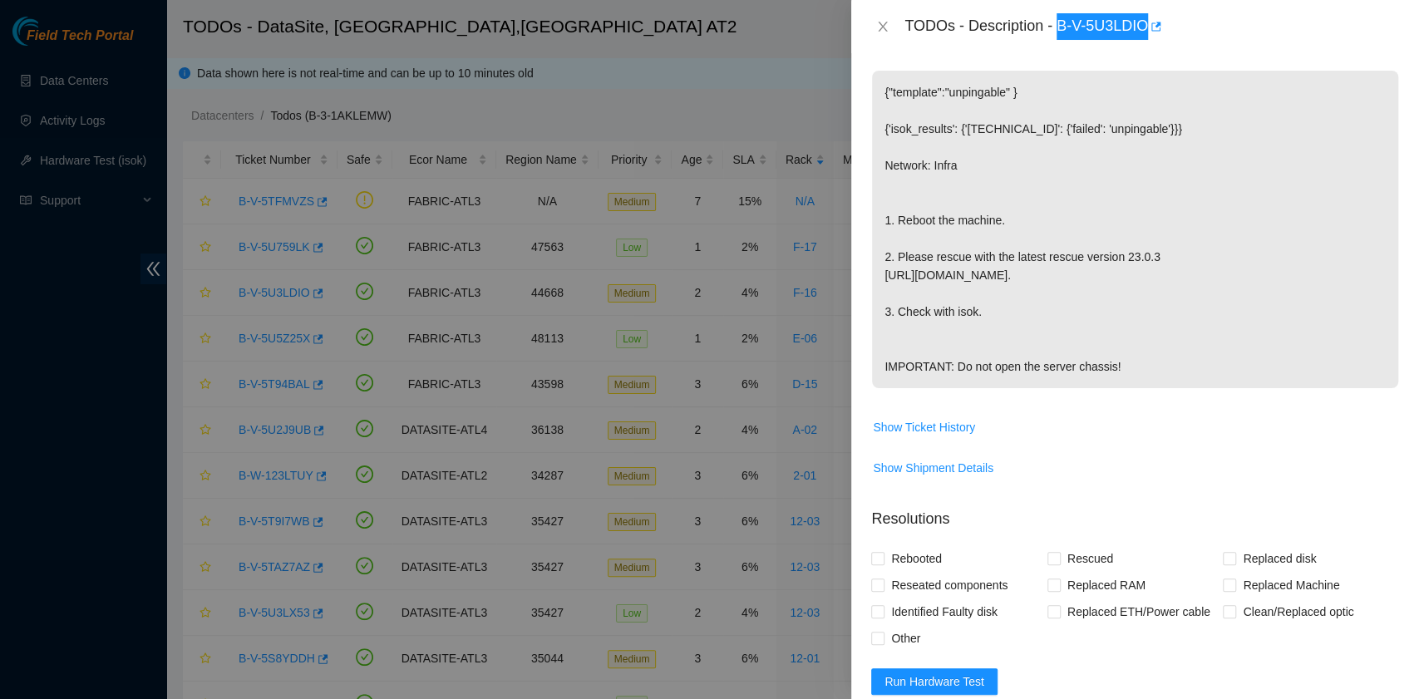
scroll to position [443, 0]
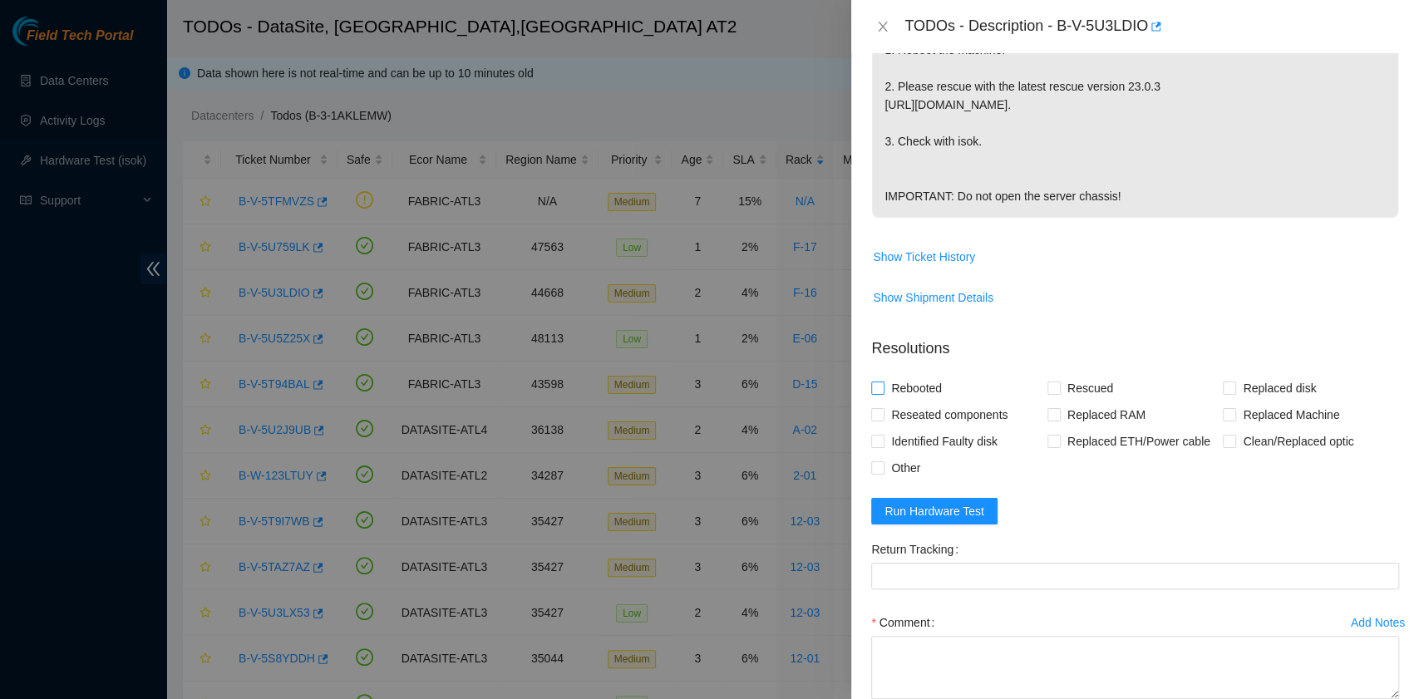
click at [931, 389] on span "Rebooted" at bounding box center [917, 388] width 64 height 27
click at [883, 389] on input "Rebooted" at bounding box center [877, 388] width 12 height 12
checkbox input "true"
click at [1052, 387] on input "Rescued" at bounding box center [1054, 388] width 12 height 12
checkbox input "true"
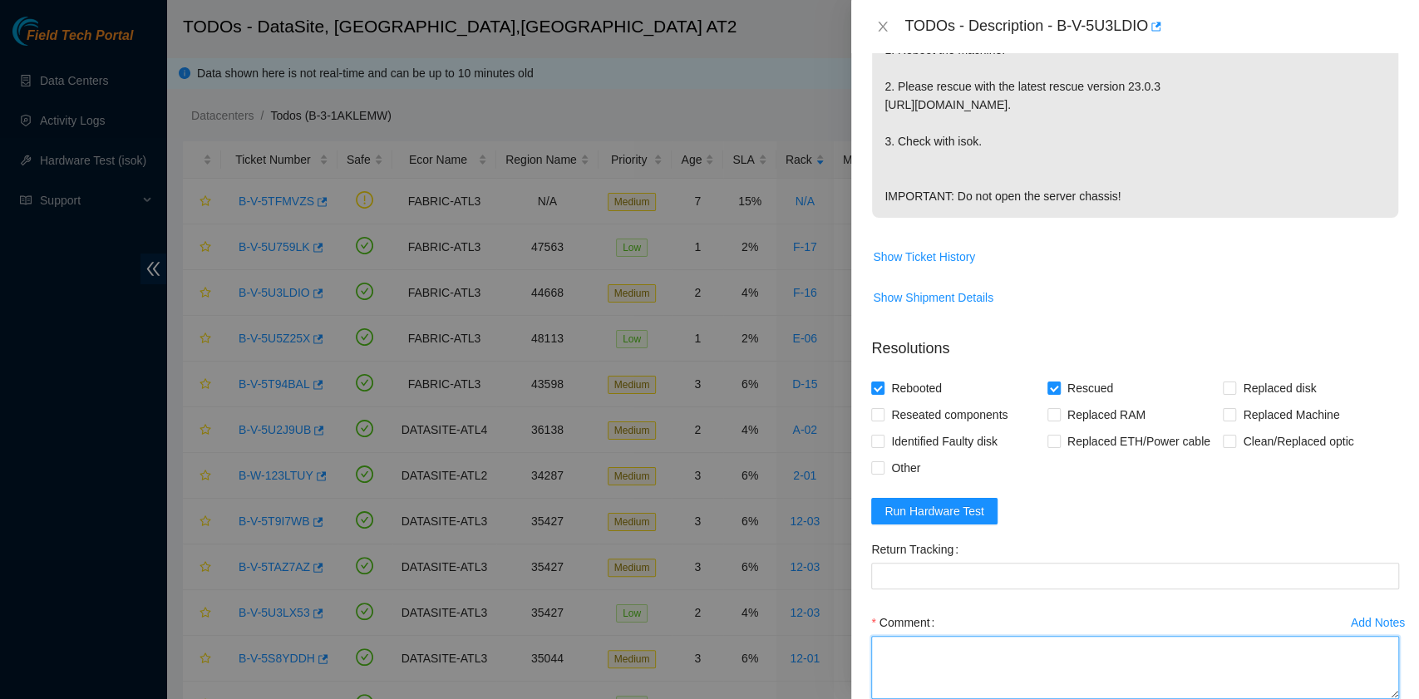
click at [895, 662] on textarea "Comment" at bounding box center [1135, 667] width 528 height 63
paste textarea "B-V-5U3LDIO R:F-16 M:12 Rebooted. Rescued."
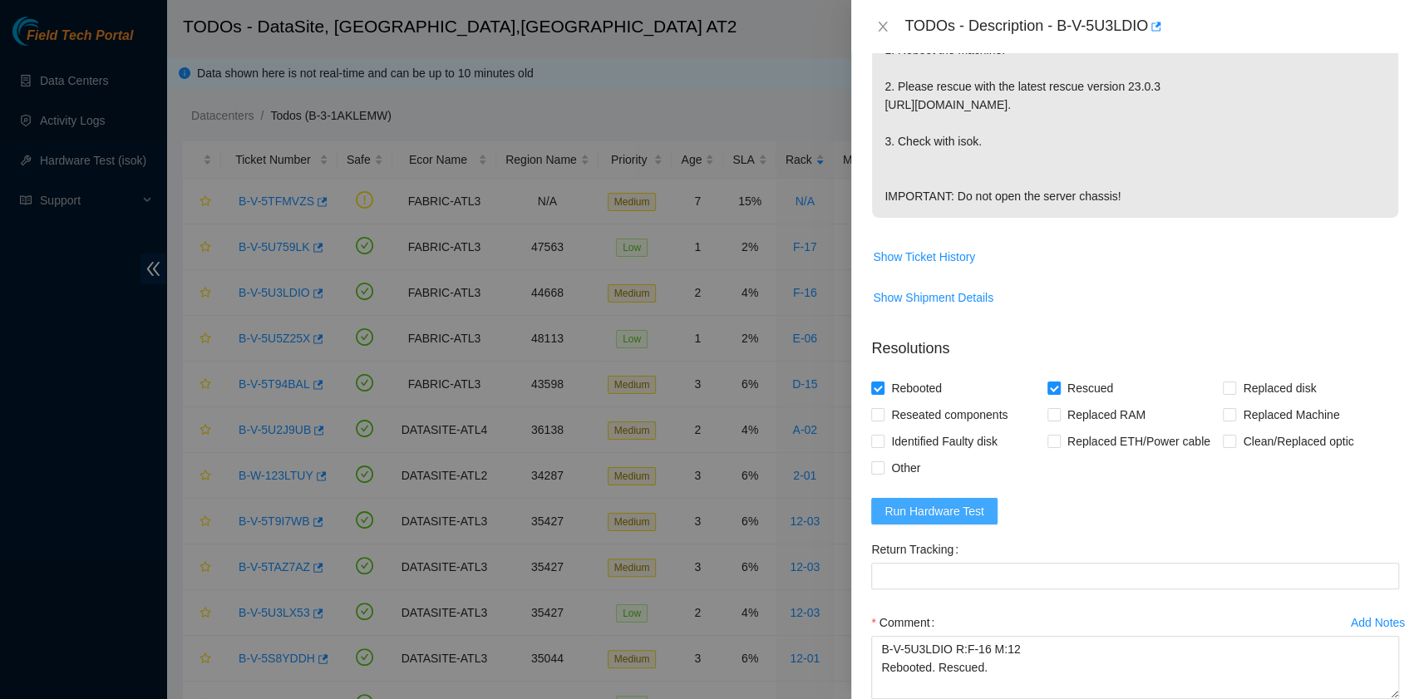
click at [957, 502] on span "Run Hardware Test" at bounding box center [935, 511] width 100 height 18
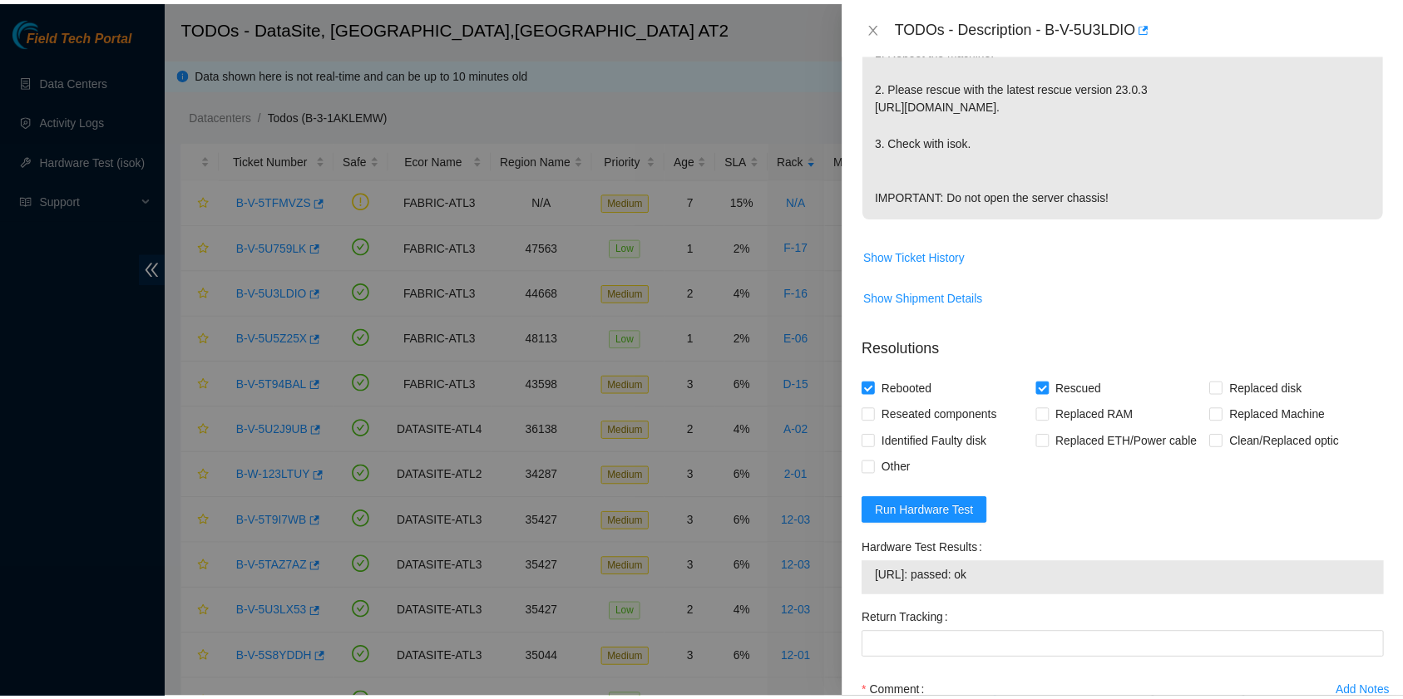
scroll to position [607, 0]
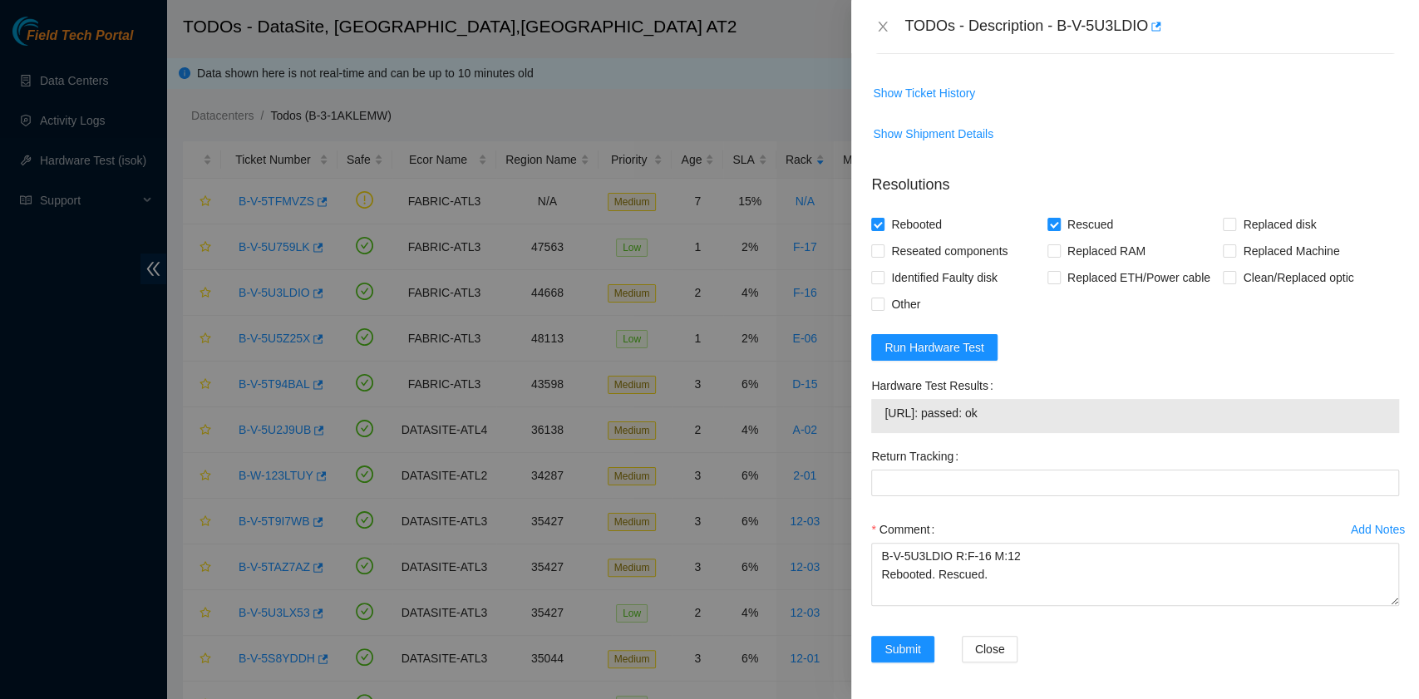
drag, startPoint x: 1037, startPoint y: 412, endPoint x: 865, endPoint y: 424, distance: 172.5
click at [865, 424] on div "Hardware Test Results 184.27.216.79: passed: ok" at bounding box center [1135, 407] width 541 height 71
copy tbody "184.27.216.79: passed: ok"
click at [969, 591] on textarea "B-V-5U3LDIO R:F-16 M:12 Rebooted. Rescued." at bounding box center [1135, 574] width 528 height 63
paste textarea "184.27.216.79: passed: ok"
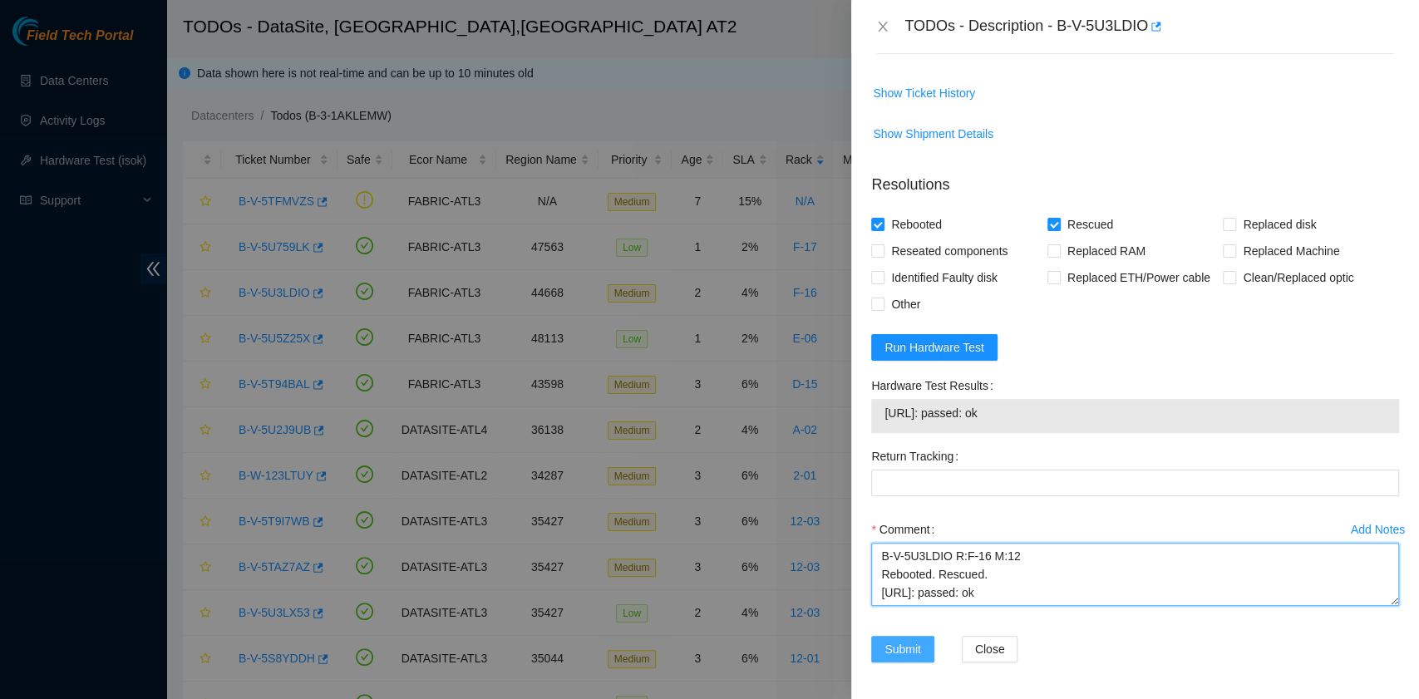
type textarea "B-V-5U3LDIO R:F-16 M:12 Rebooted. Rescued. 184.27.216.79: passed: ok"
click at [910, 644] on span "Submit" at bounding box center [903, 649] width 37 height 18
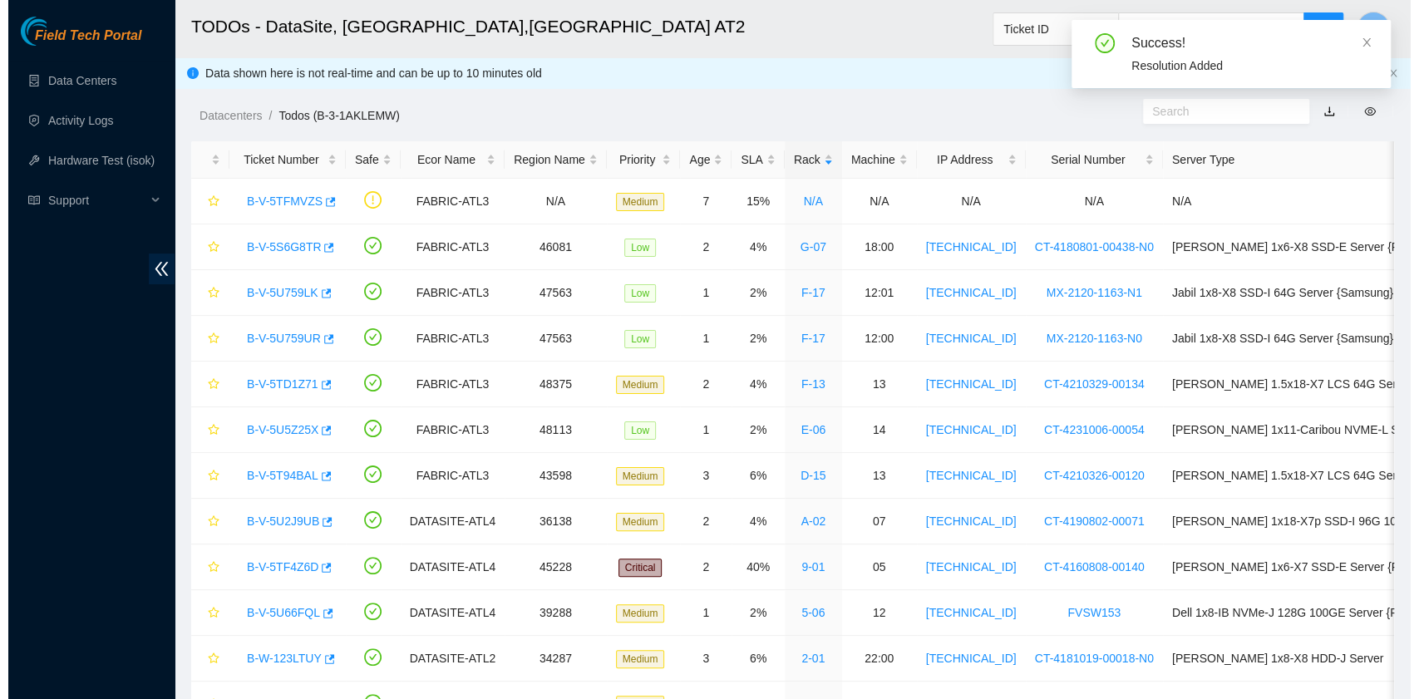
scroll to position [422, 0]
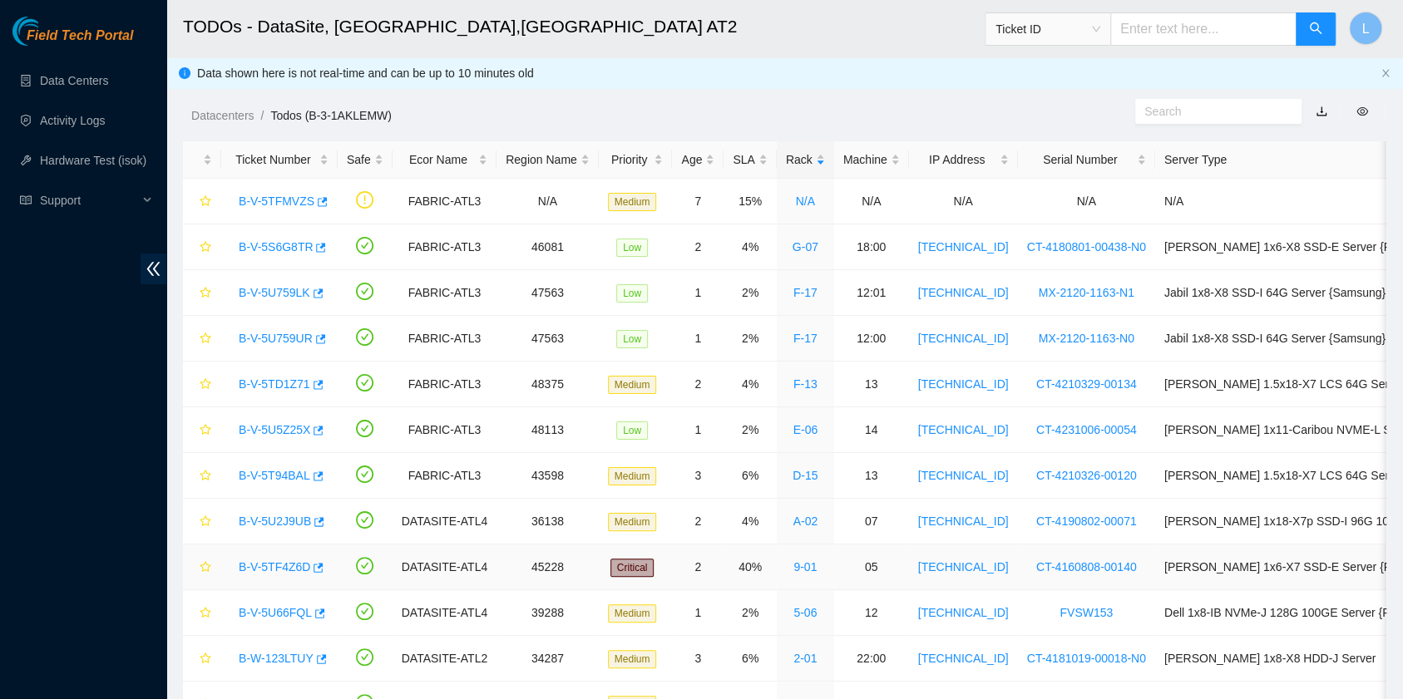
click at [290, 567] on link "B-V-5TF4Z6D" at bounding box center [275, 566] width 72 height 13
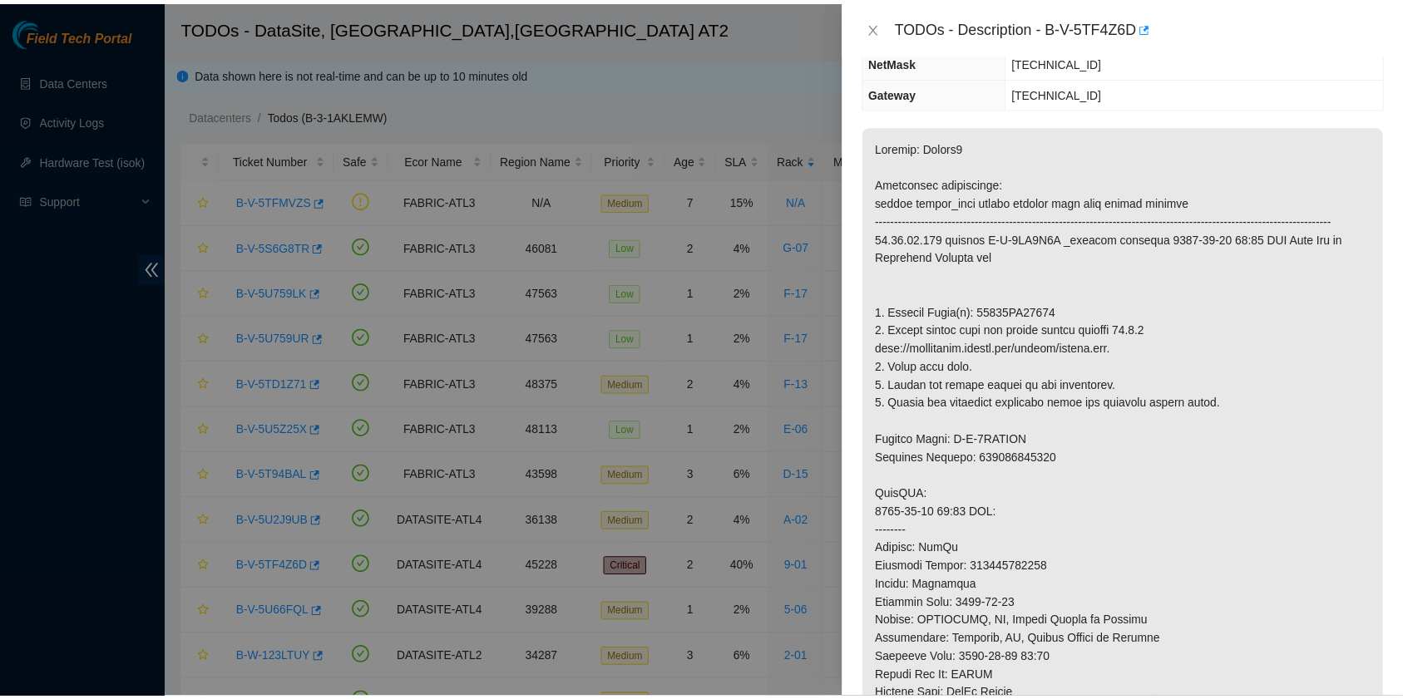
scroll to position [195, 0]
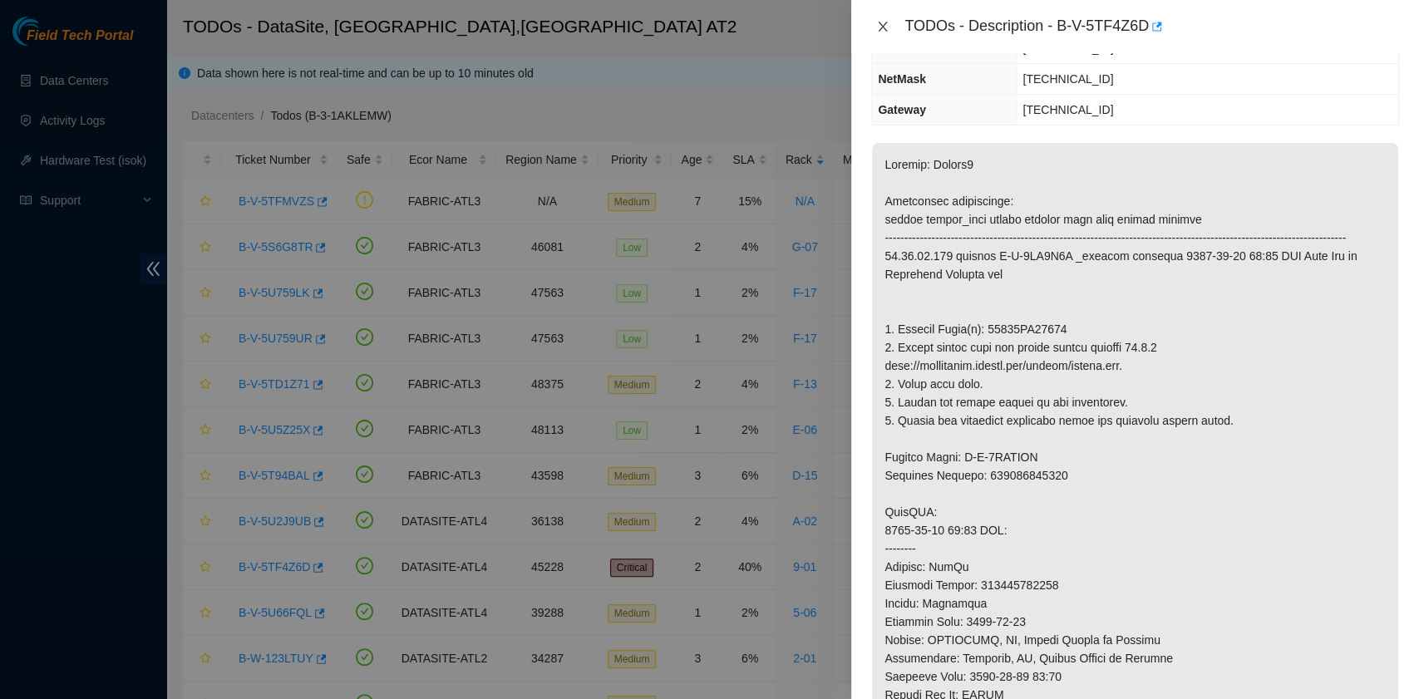
click at [886, 25] on icon "close" at bounding box center [882, 26] width 13 height 13
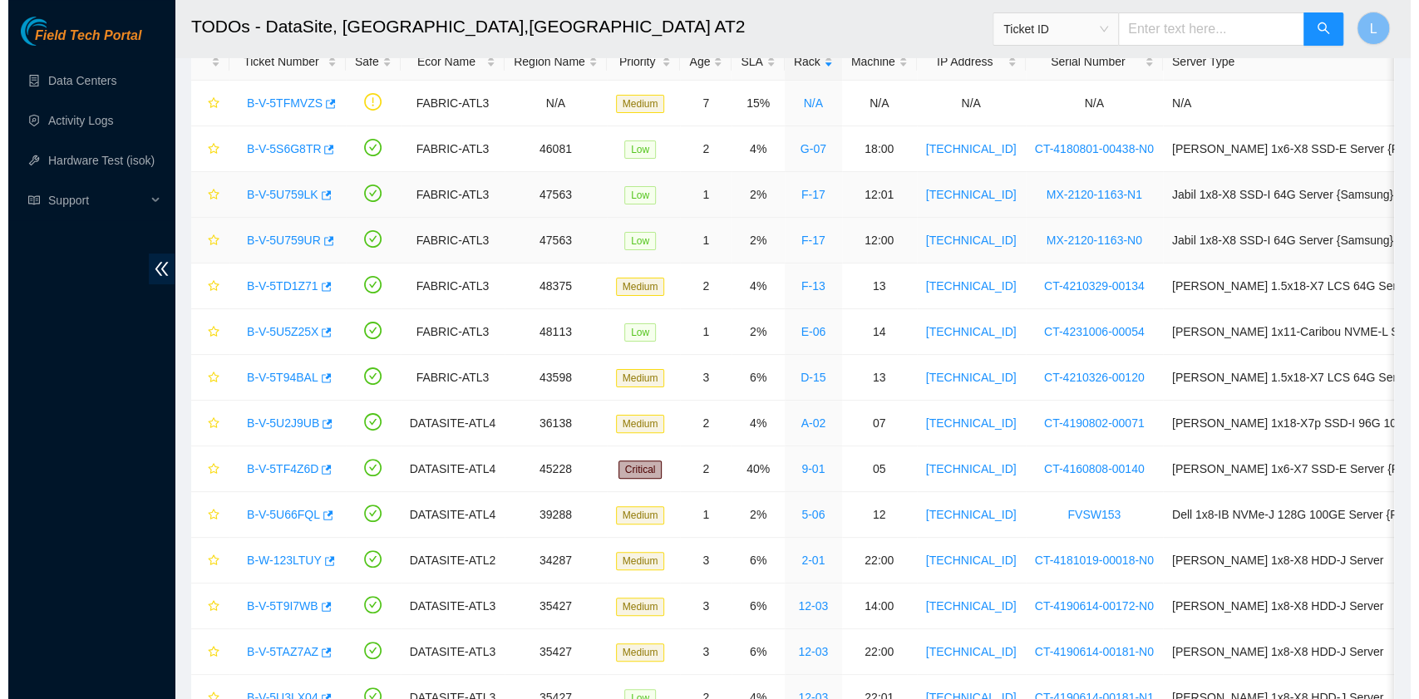
scroll to position [98, 0]
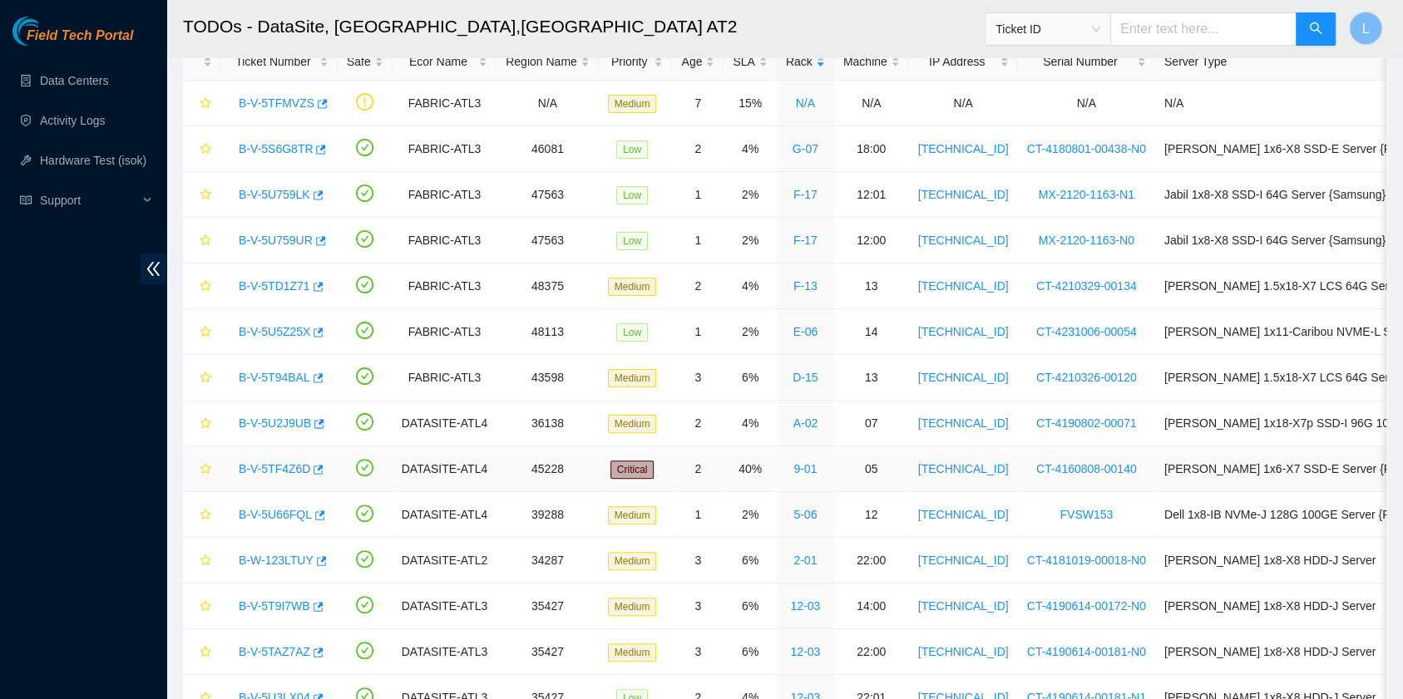
click at [288, 464] on link "B-V-5TF4Z6D" at bounding box center [275, 468] width 72 height 13
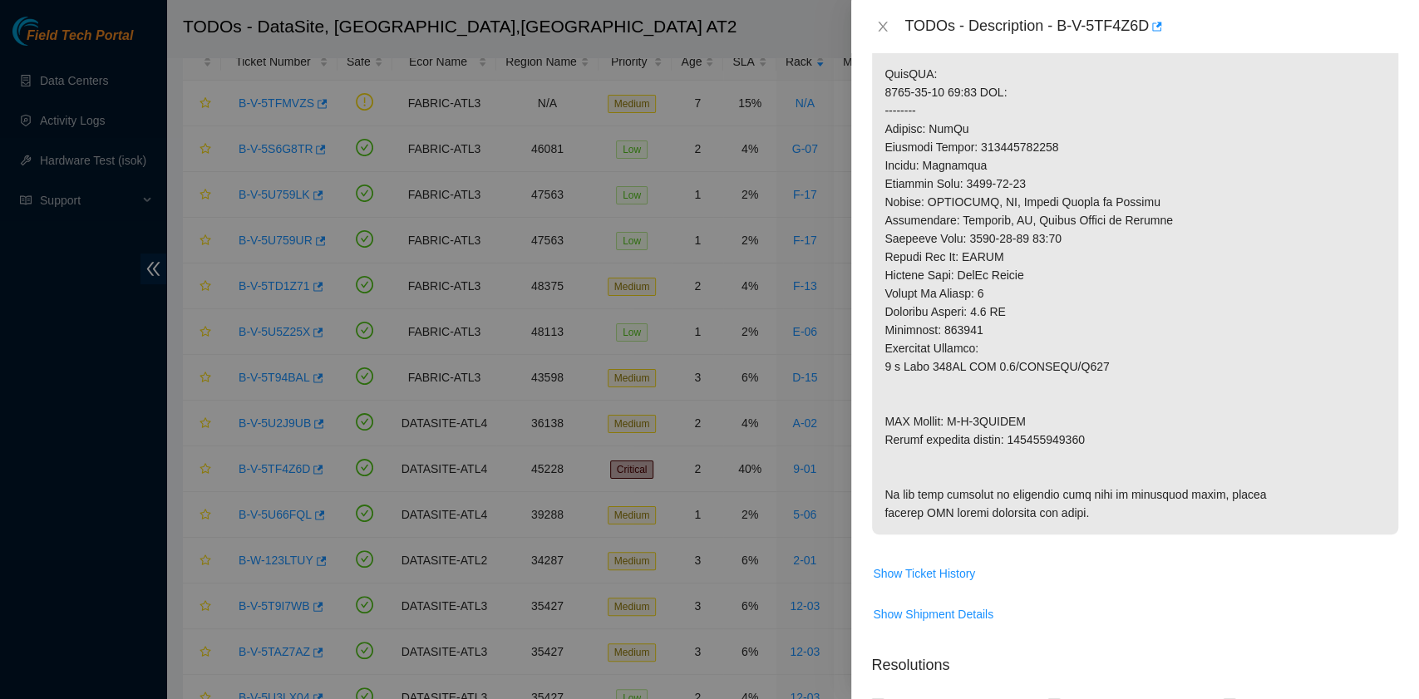
scroll to position [860, 0]
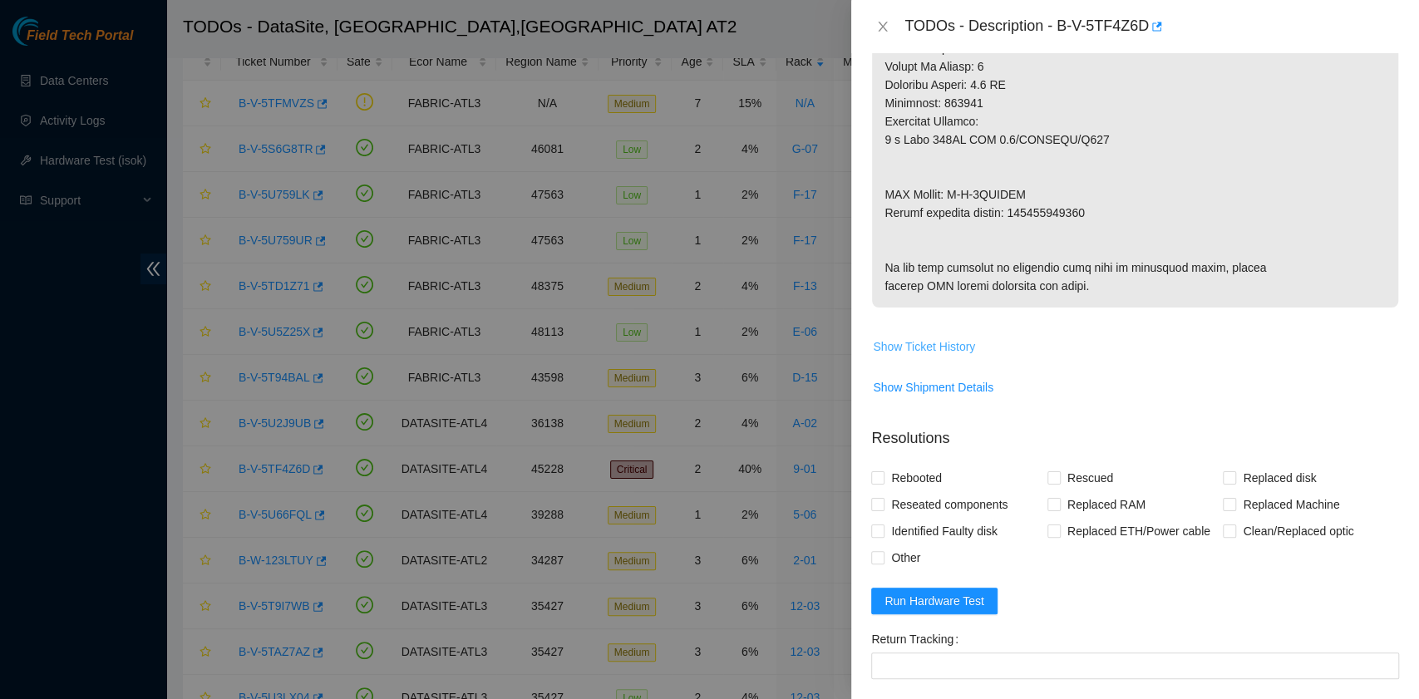
click at [958, 356] on span "Show Ticket History" at bounding box center [924, 347] width 102 height 18
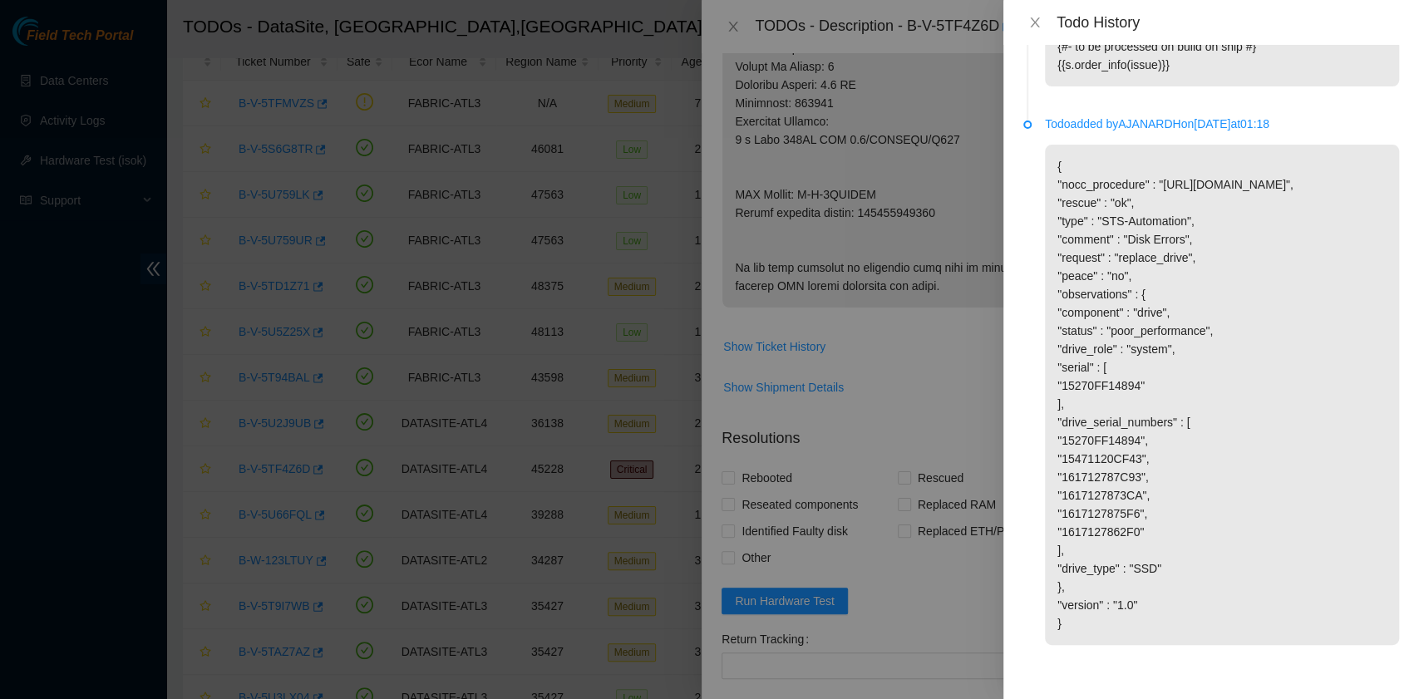
scroll to position [1620, 0]
click at [1034, 23] on icon "close" at bounding box center [1034, 22] width 9 height 10
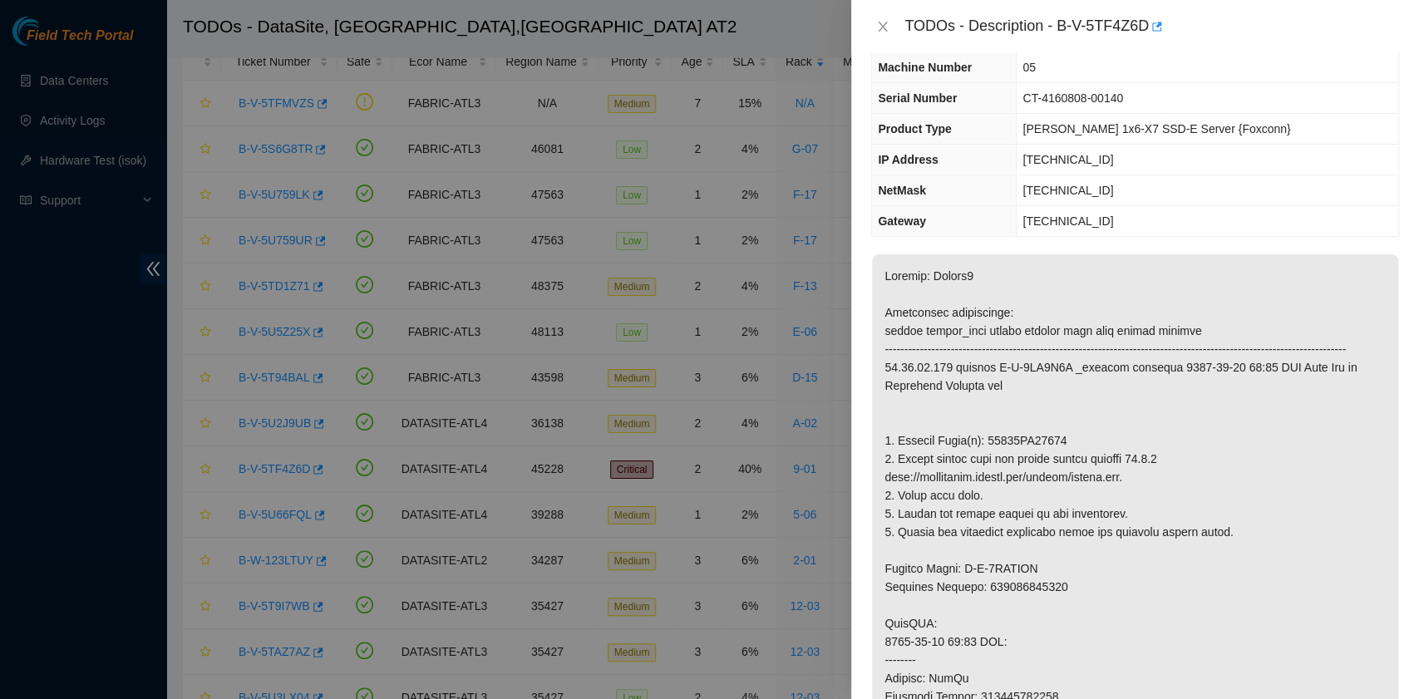
scroll to position [0, 0]
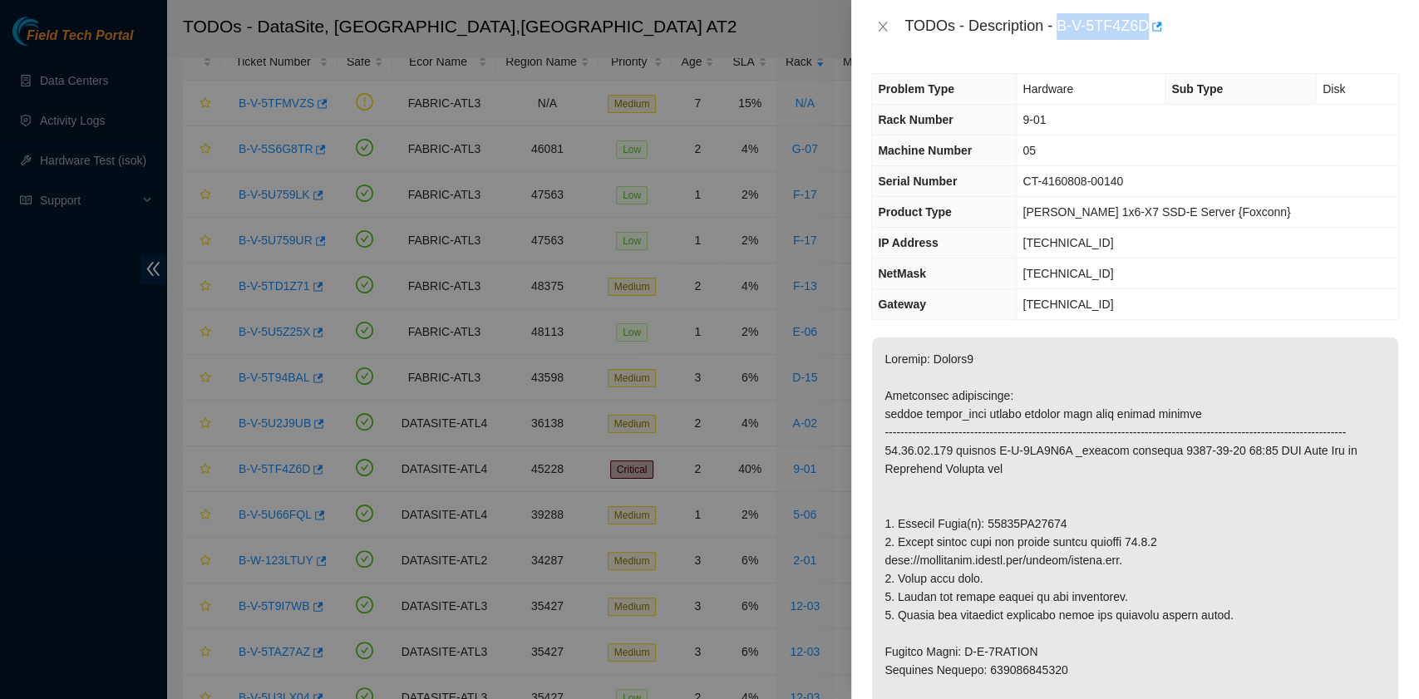
drag, startPoint x: 1061, startPoint y: 28, endPoint x: 1147, endPoint y: 30, distance: 86.5
click at [1147, 30] on div "TODOs - Description - B-V-5TF4Z6D" at bounding box center [1152, 26] width 495 height 27
copy div "B-V-5TF4Z6D"
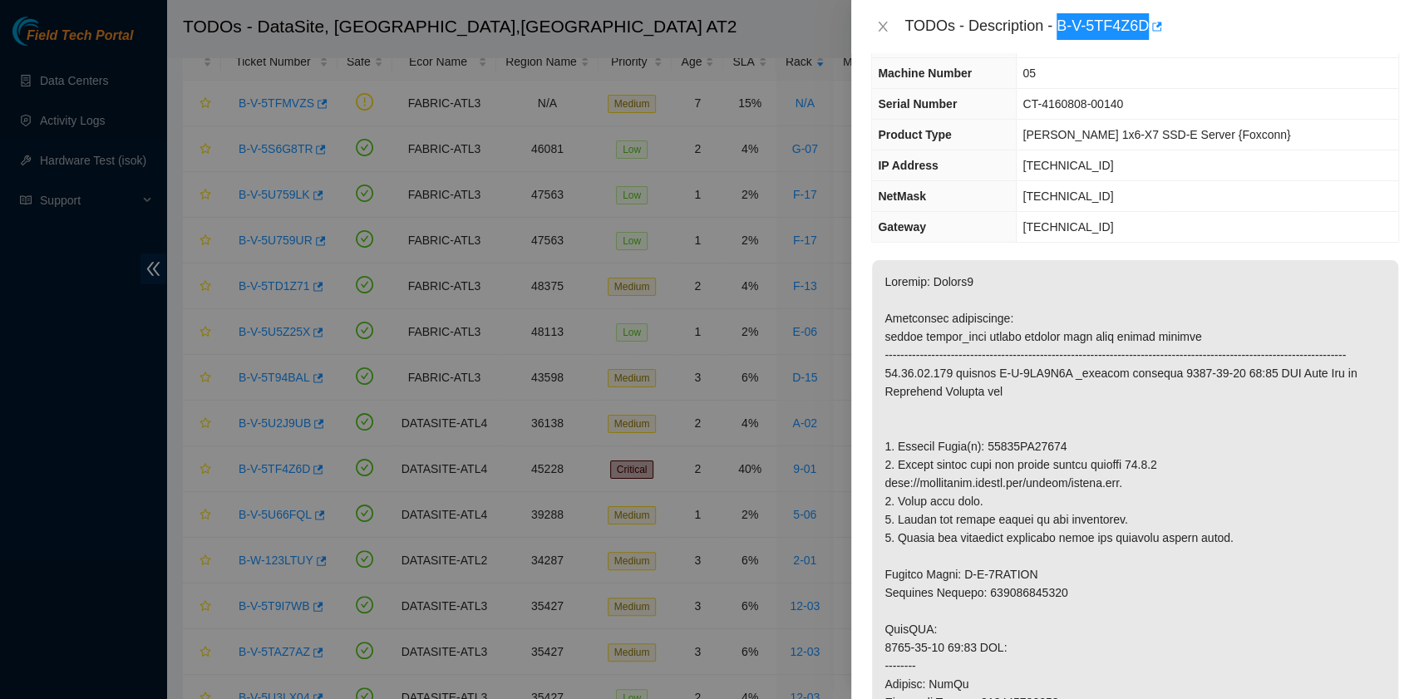
scroll to position [111, 0]
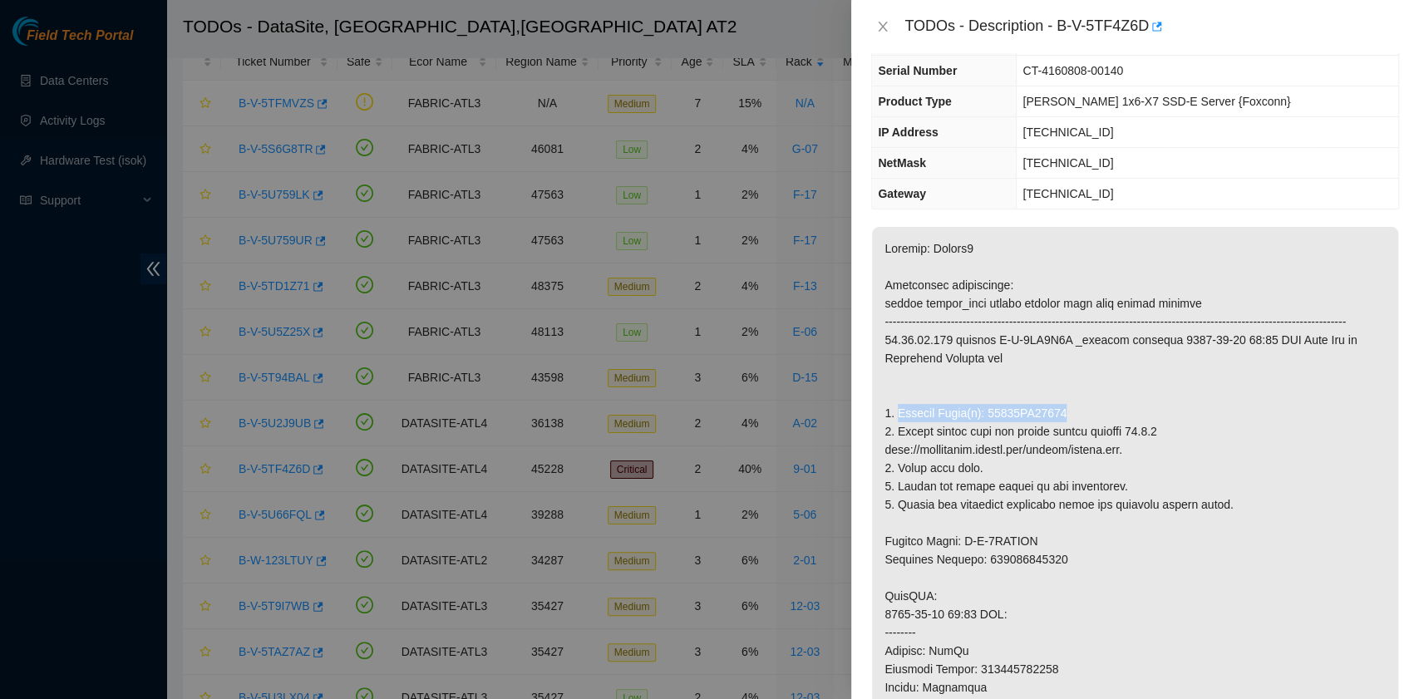
drag, startPoint x: 898, startPoint y: 430, endPoint x: 1056, endPoint y: 426, distance: 158.0
click at [1056, 426] on p at bounding box center [1135, 642] width 526 height 830
copy p "Replace Drive(s): 15270FF14894"
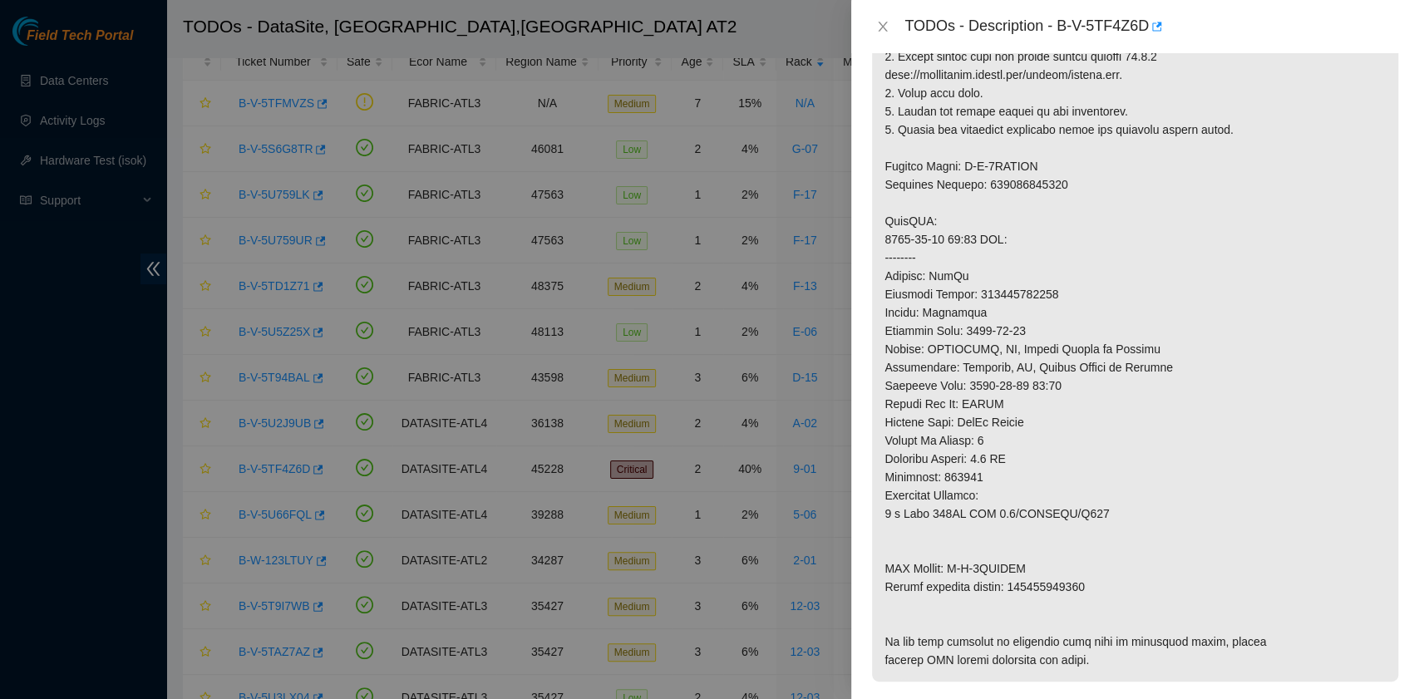
scroll to position [554, 0]
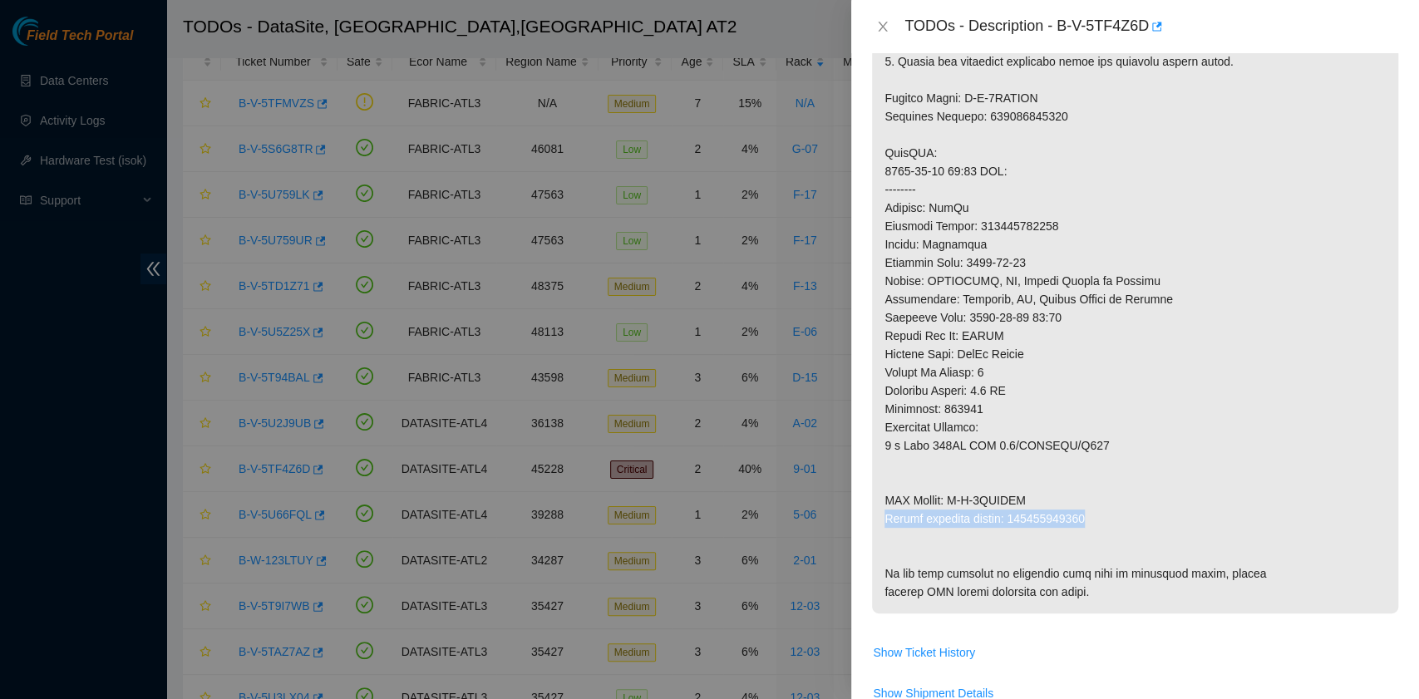
drag, startPoint x: 884, startPoint y: 533, endPoint x: 1089, endPoint y: 533, distance: 205.4
click at [1089, 533] on p at bounding box center [1135, 199] width 526 height 830
copy p "Return tracking number: 463470042845"
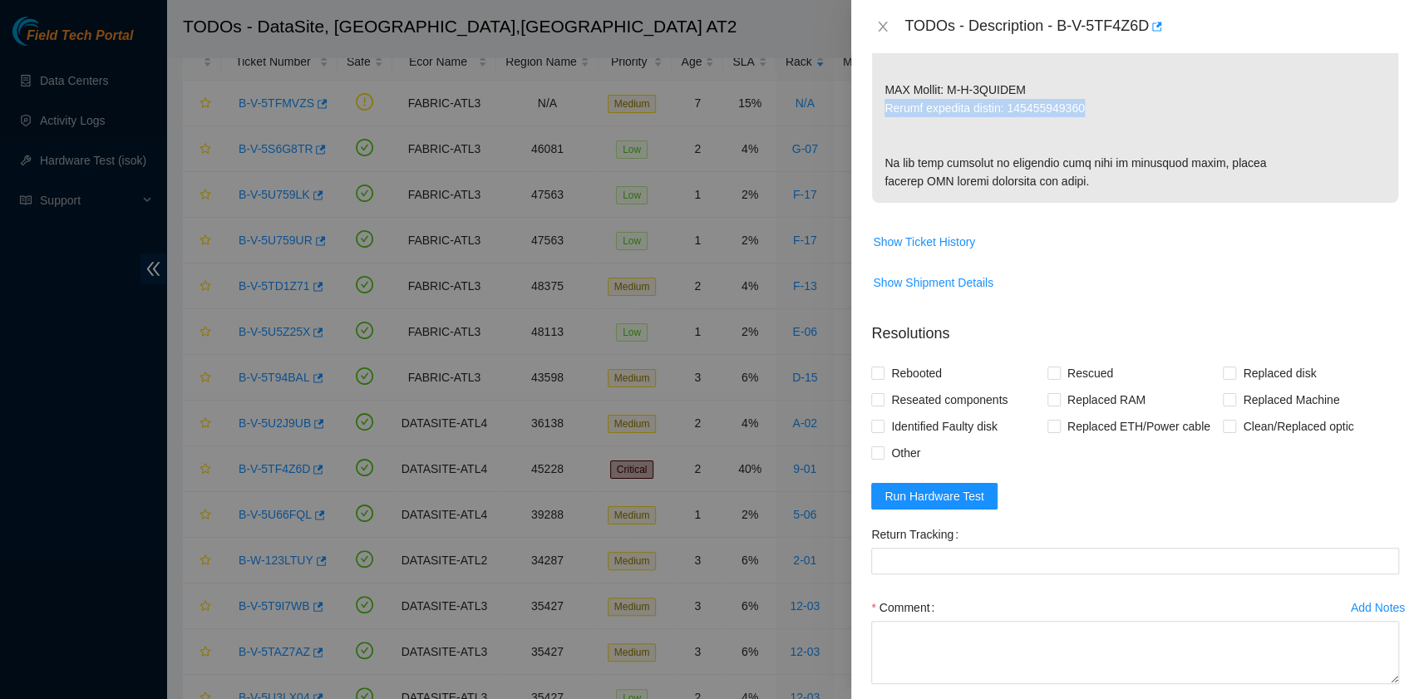
scroll to position [1023, 0]
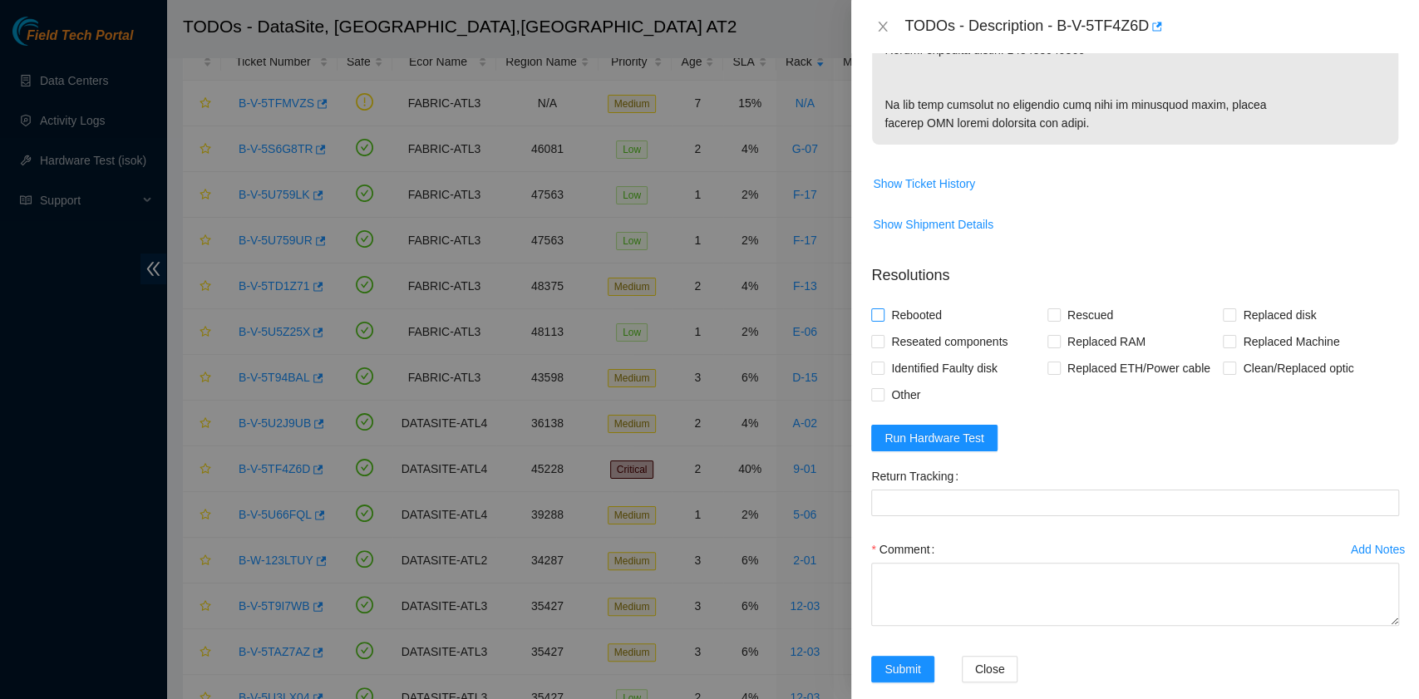
click at [923, 328] on span "Rebooted" at bounding box center [917, 315] width 64 height 27
click at [883, 320] on input "Rebooted" at bounding box center [877, 314] width 12 height 12
checkbox input "true"
click at [1048, 320] on input "Rescued" at bounding box center [1054, 314] width 12 height 12
checkbox input "true"
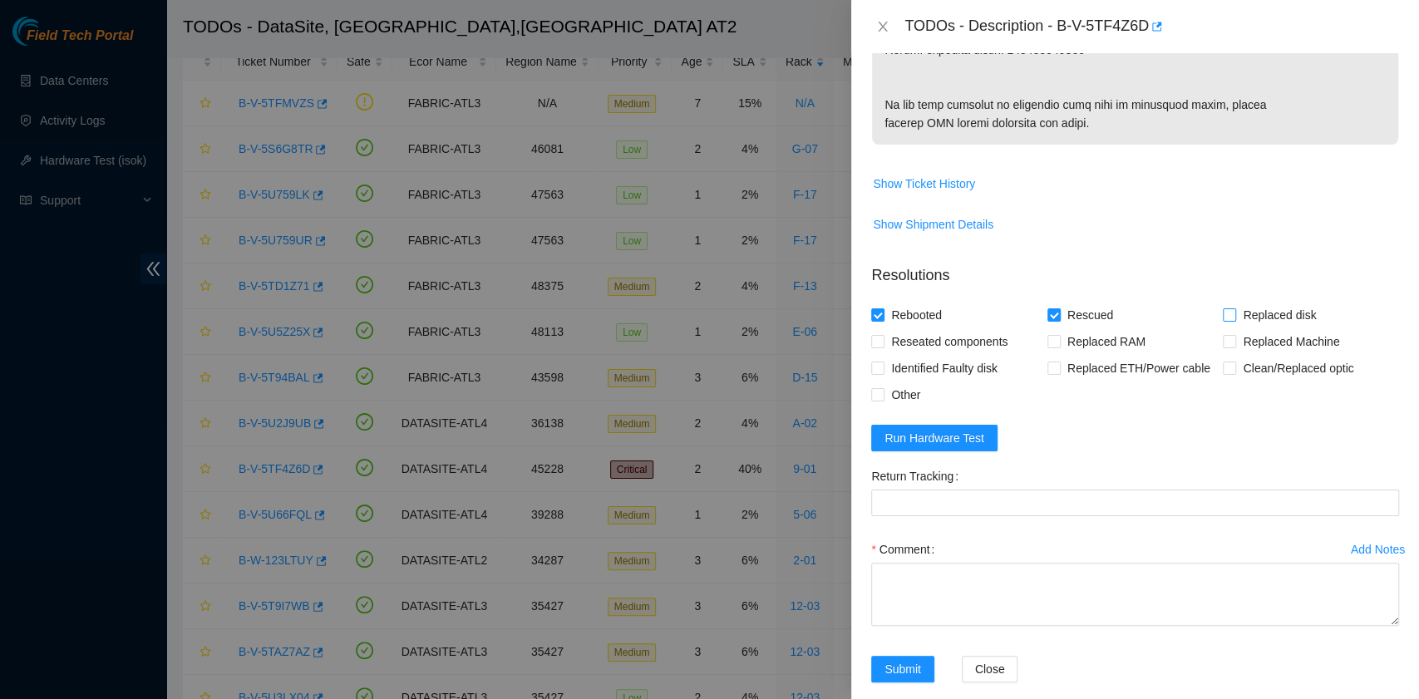
click at [1223, 320] on input "Replaced disk" at bounding box center [1229, 314] width 12 height 12
checkbox input "true"
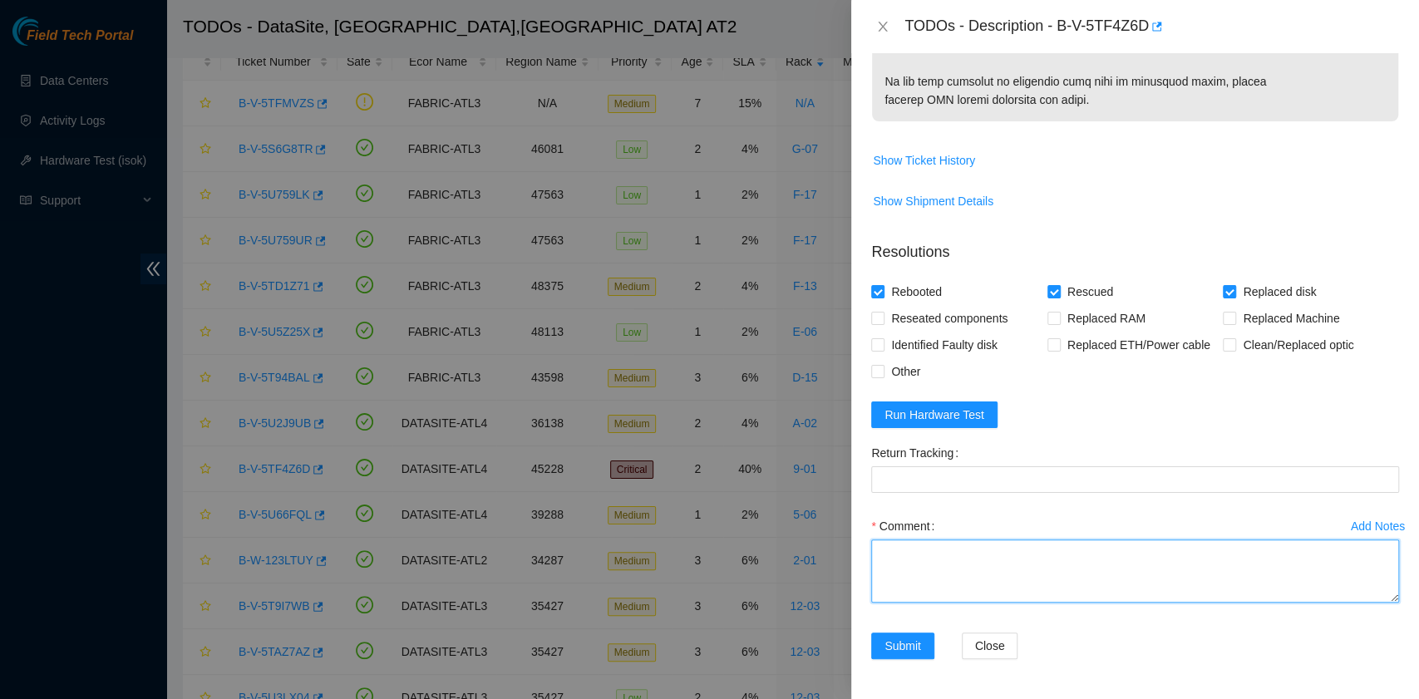
click at [918, 580] on textarea "Comment" at bounding box center [1135, 571] width 528 height 63
paste textarea "B-V-5TF4Z6D R:9-01 M:05 Replaced drive 15270FF14894 with 1441107E966C Return tr…"
drag, startPoint x: 1103, startPoint y: 557, endPoint x: 1009, endPoint y: 557, distance: 94.0
click at [1009, 557] on textarea "B-V-5TF4Z6D R:9-01 M:05 Replaced drive 15270FF14894 with 1441107E966C Return tr…" at bounding box center [1135, 571] width 528 height 63
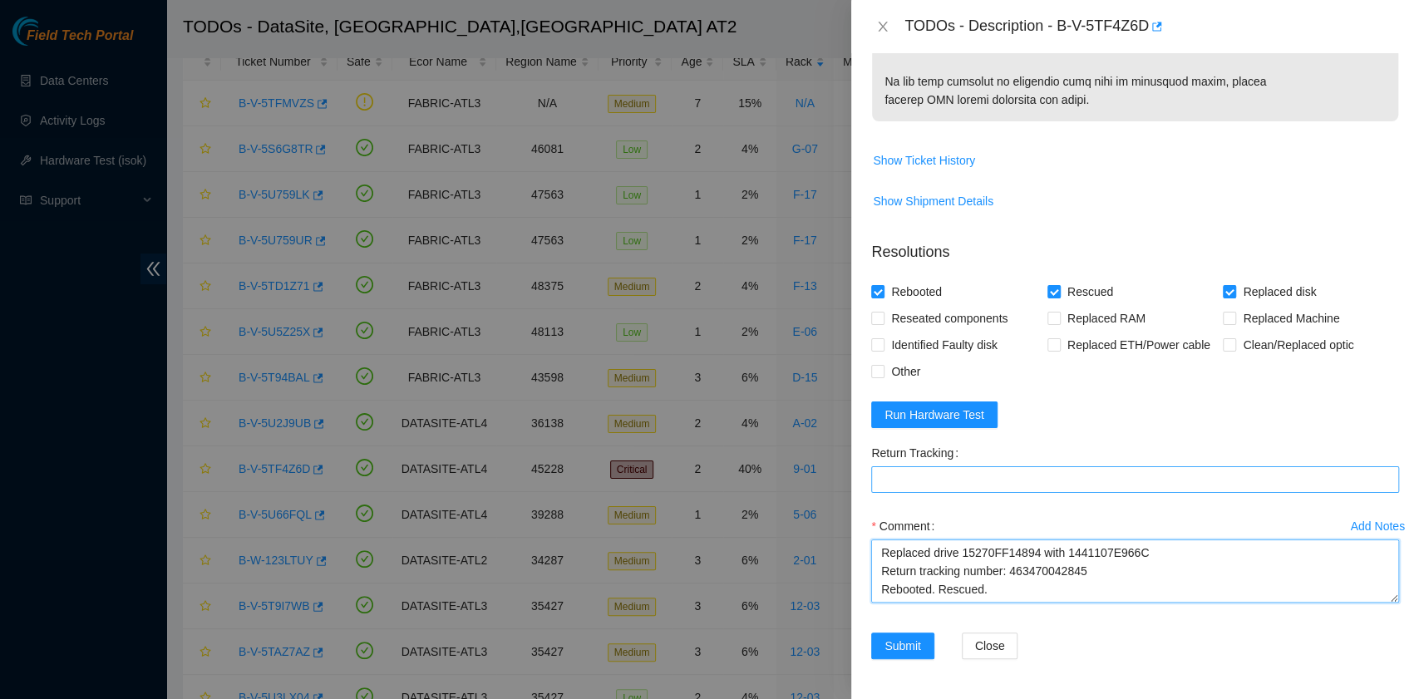
type textarea "B-V-5TF4Z6D R:9-01 M:05 Replaced drive 15270FF14894 with 1441107E966C Return tr…"
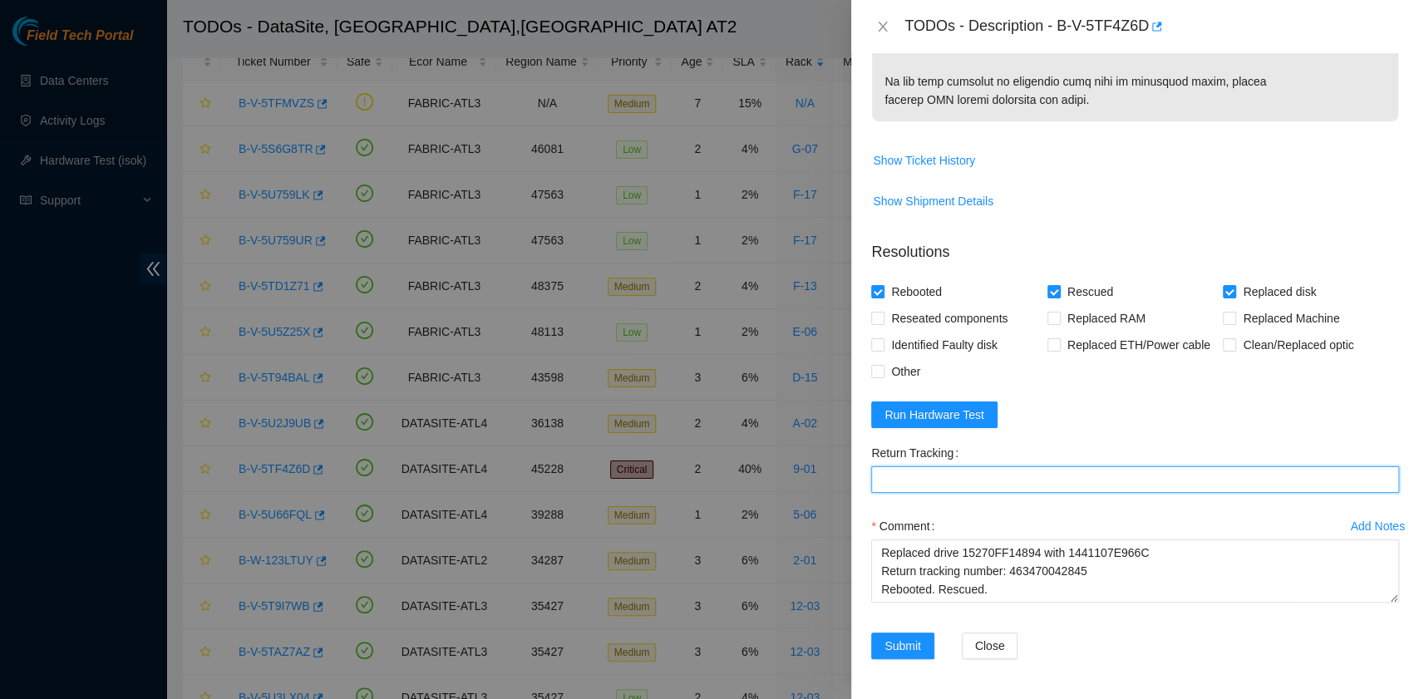
click at [941, 479] on Tracking "Return Tracking" at bounding box center [1135, 479] width 528 height 27
paste Tracking "463470042845"
type Tracking "463470042845"
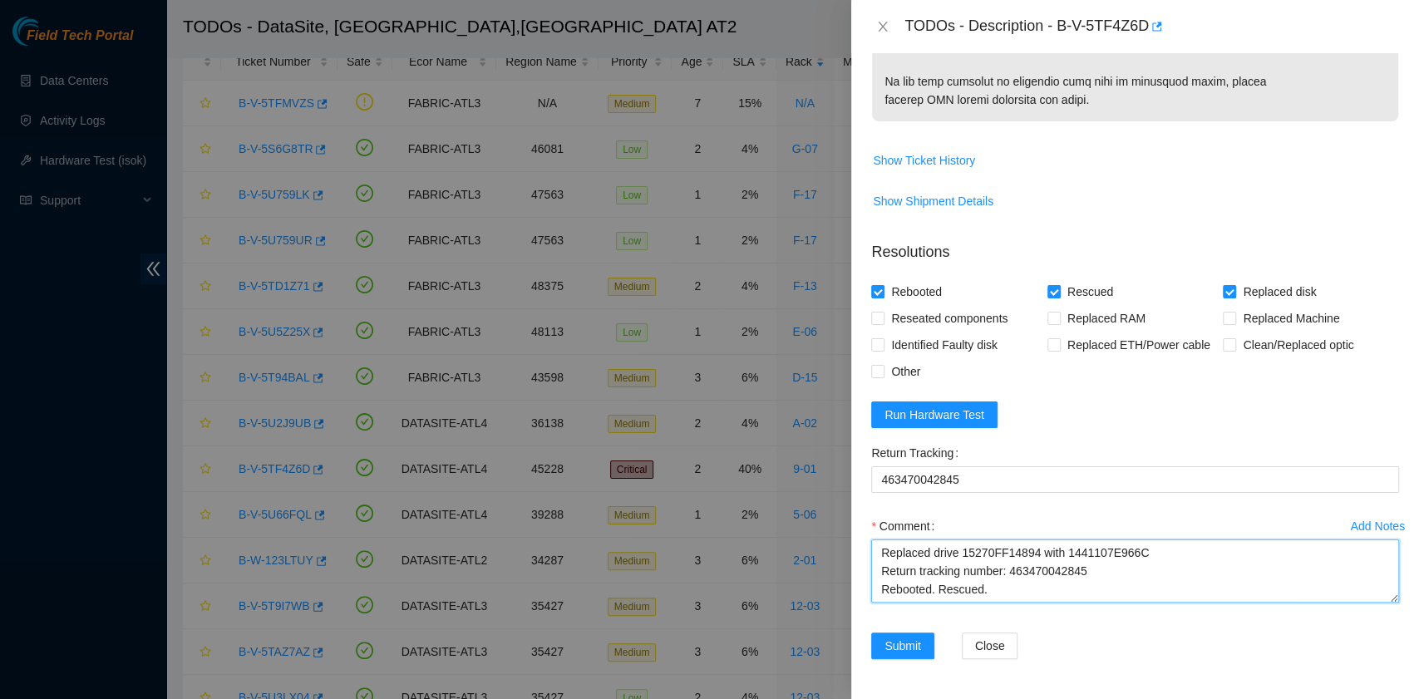
click at [989, 584] on textarea "B-V-5TF4Z6D R:9-01 M:05 Replaced drive 15270FF14894 with 1441107E966C Return tr…" at bounding box center [1135, 571] width 528 height 63
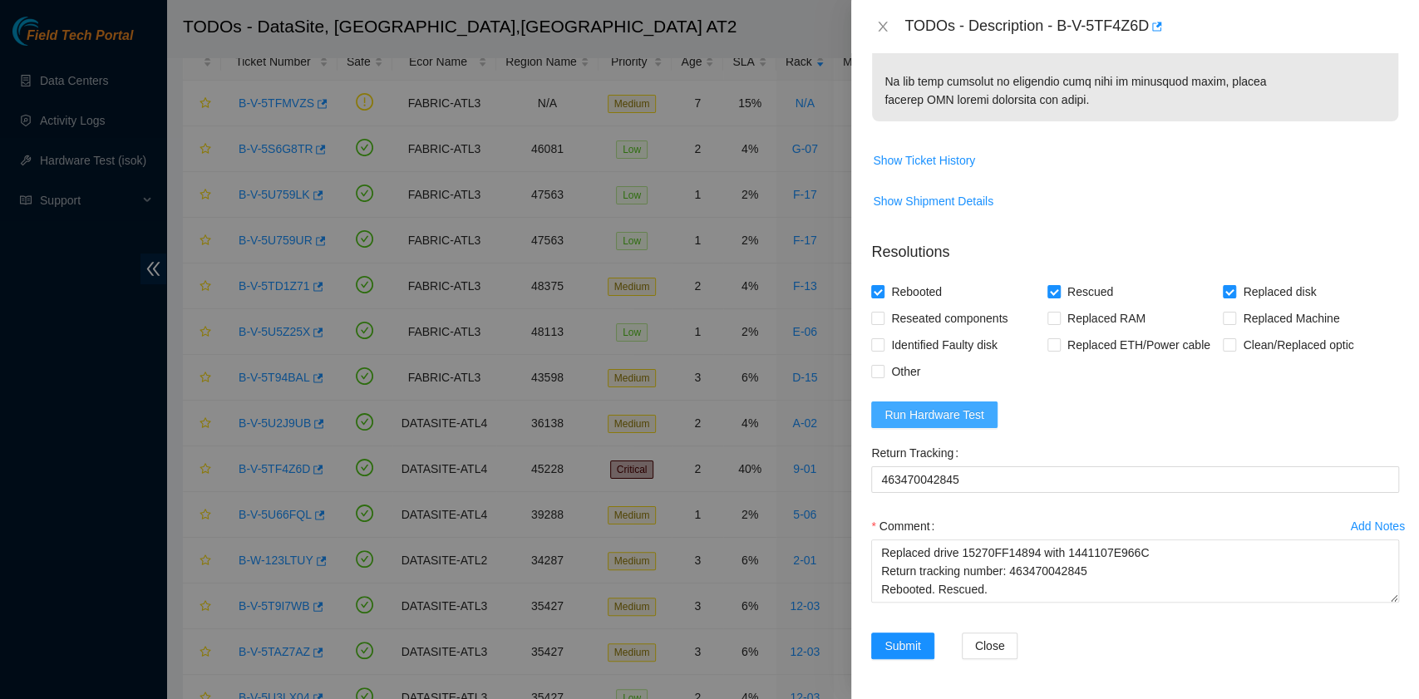
click at [952, 416] on span "Run Hardware Test" at bounding box center [935, 415] width 100 height 18
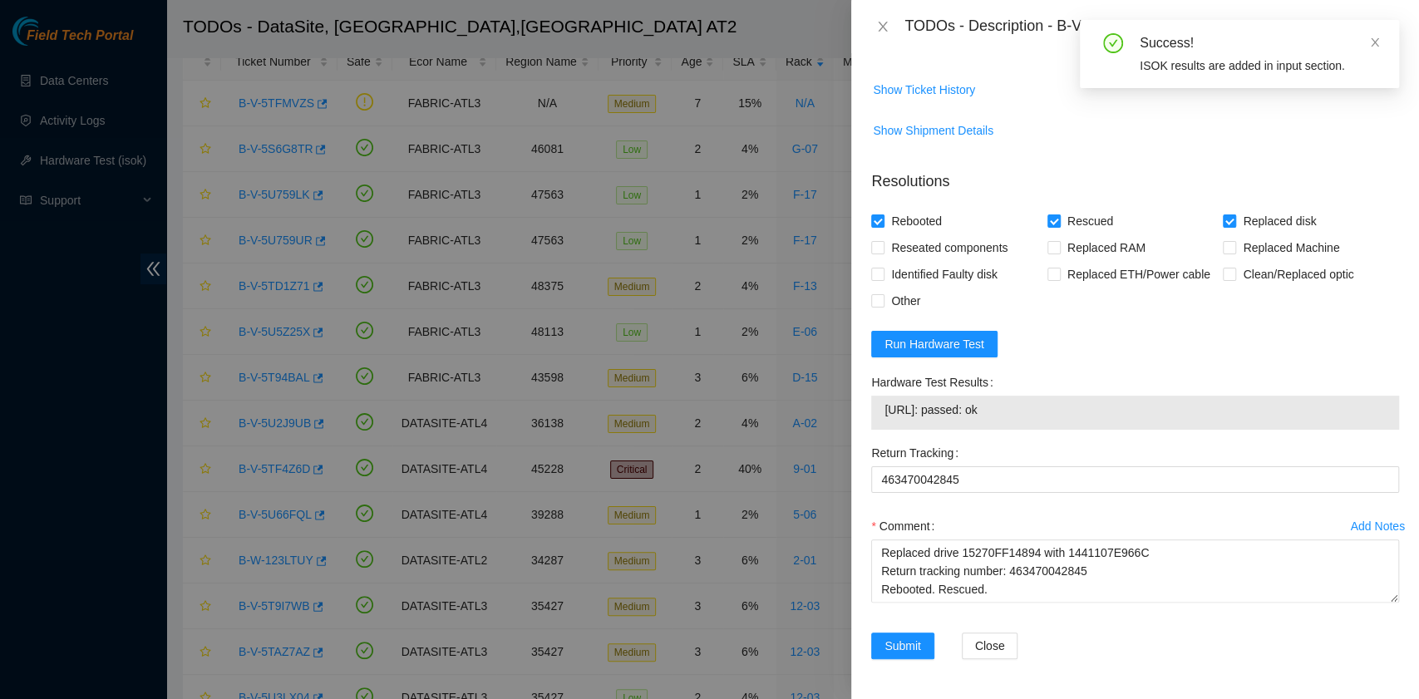
drag, startPoint x: 1021, startPoint y: 481, endPoint x: 883, endPoint y: 487, distance: 138.2
click at [884, 426] on td "23.45.13.226: passed: ok" at bounding box center [1135, 413] width 503 height 26
copy span "23.45.13.226: passed: ok"
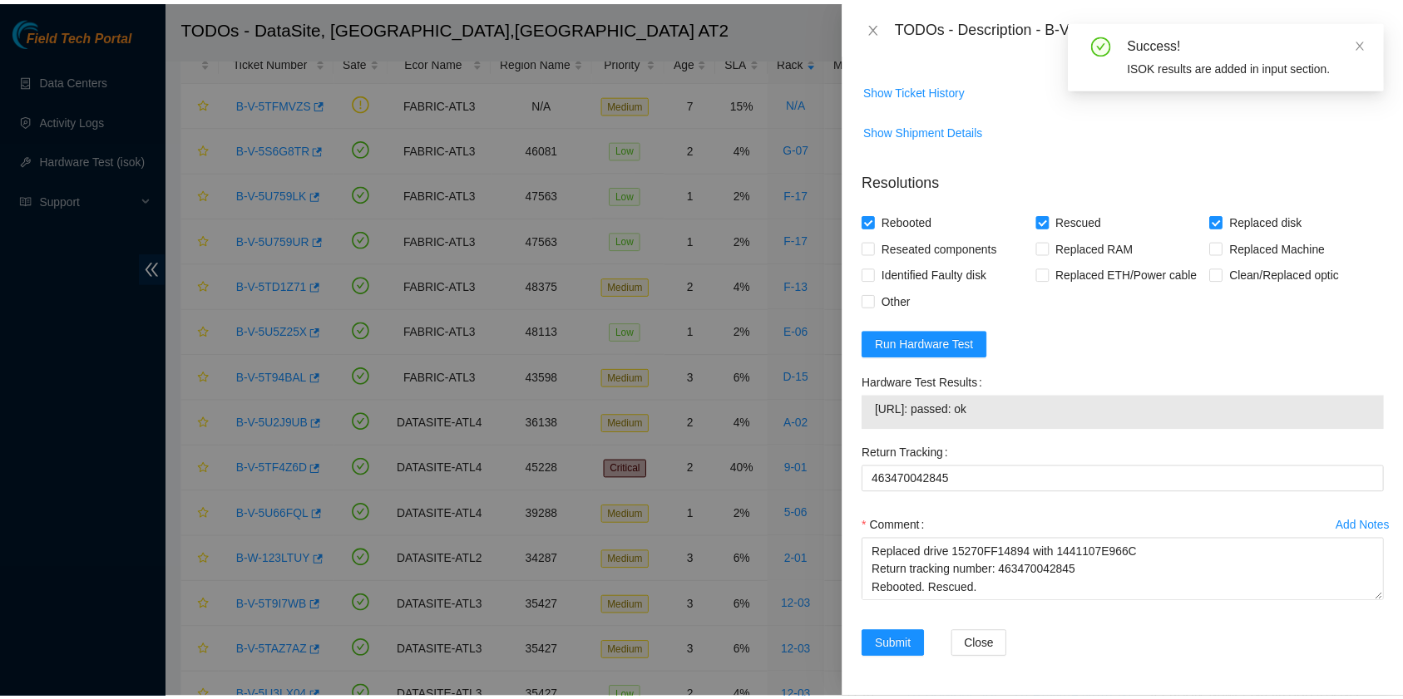
scroll to position [1205, 0]
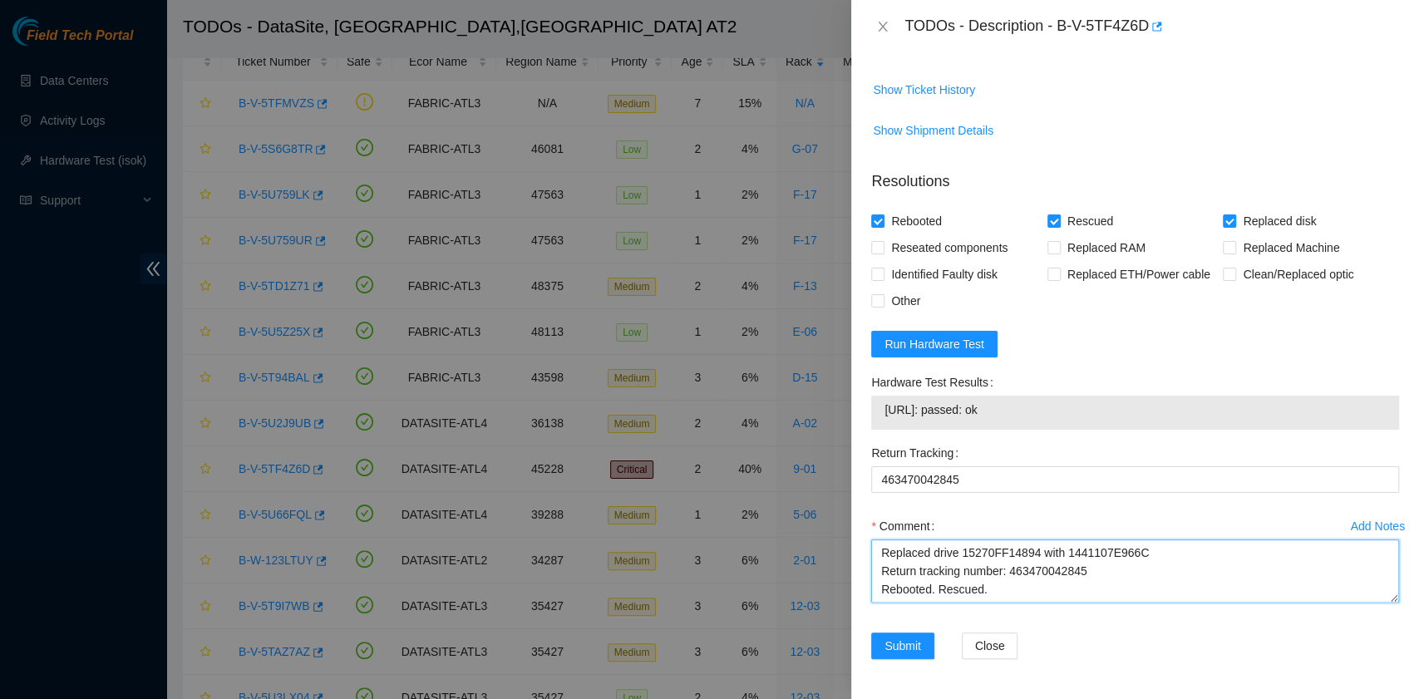
click at [935, 594] on textarea "B-V-5TF4Z6D R:9-01 M:05 Replaced drive 15270FF14894 with 1441107E966C Return tr…" at bounding box center [1135, 571] width 528 height 63
paste textarea "23.45.13.226: passed: ok"
type textarea "B-V-5TF4Z6D R:9-01 M:05 Replaced drive 15270FF14894 with 1441107E966C Return tr…"
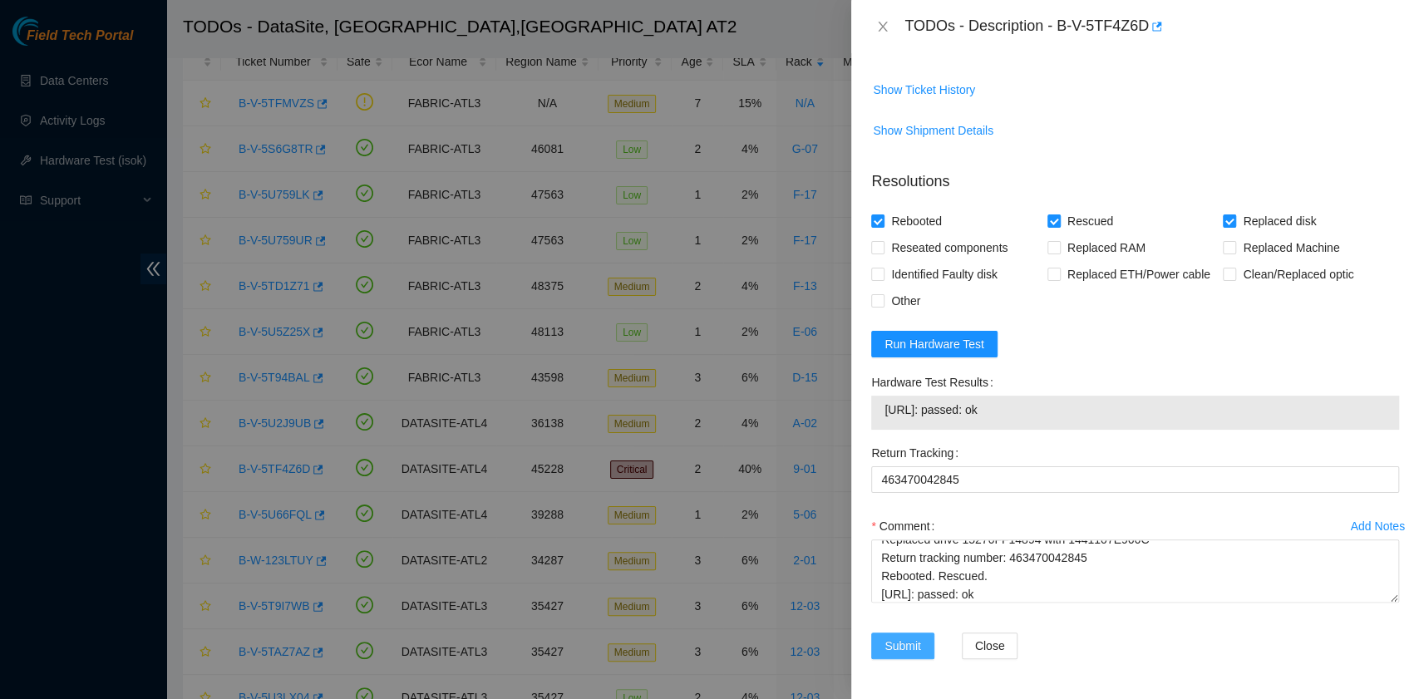
click at [906, 644] on span "Submit" at bounding box center [903, 646] width 37 height 18
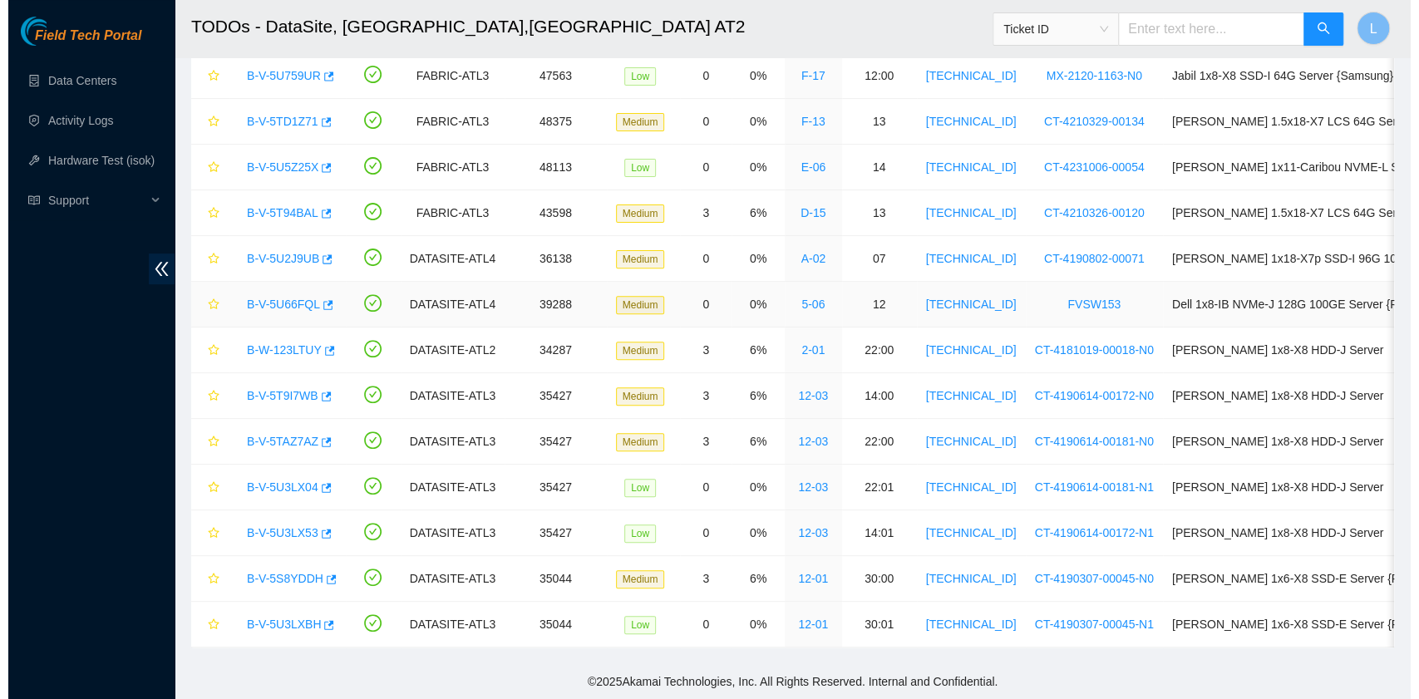
scroll to position [274, 0]
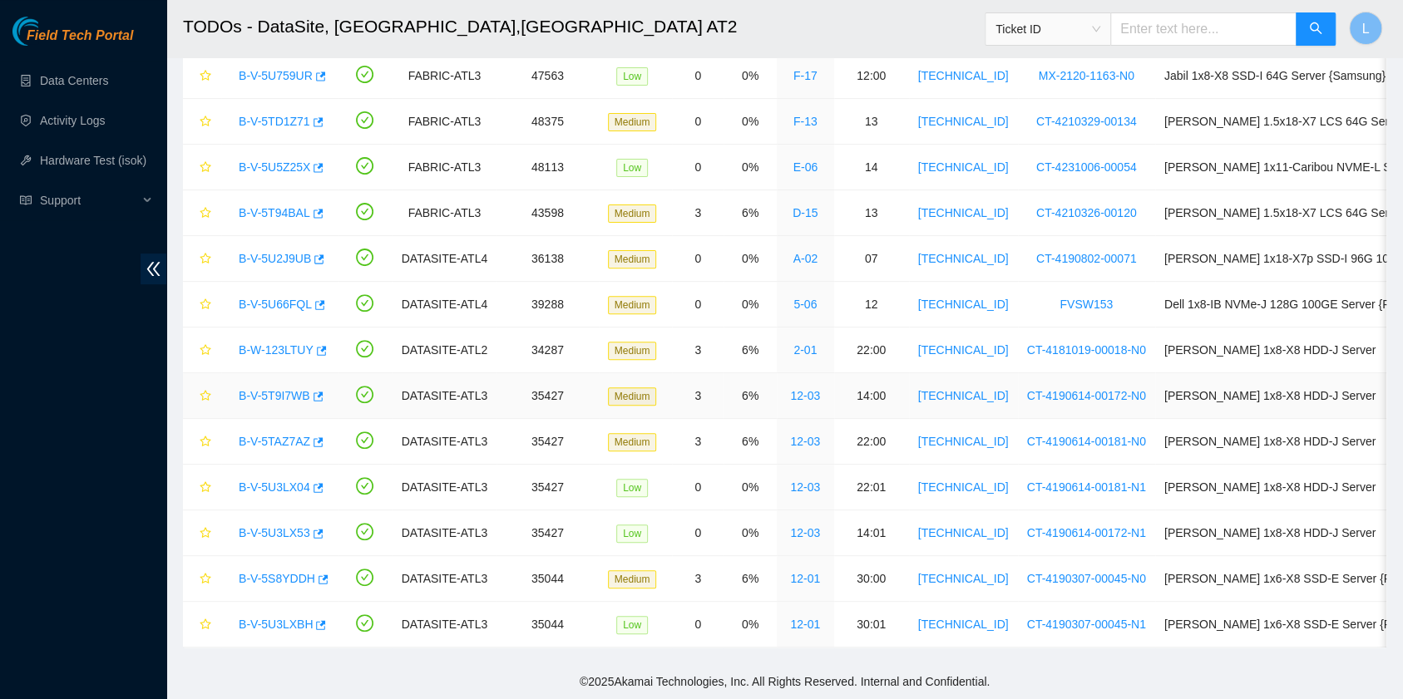
click at [281, 389] on link "B-V-5T9I7WB" at bounding box center [275, 395] width 72 height 13
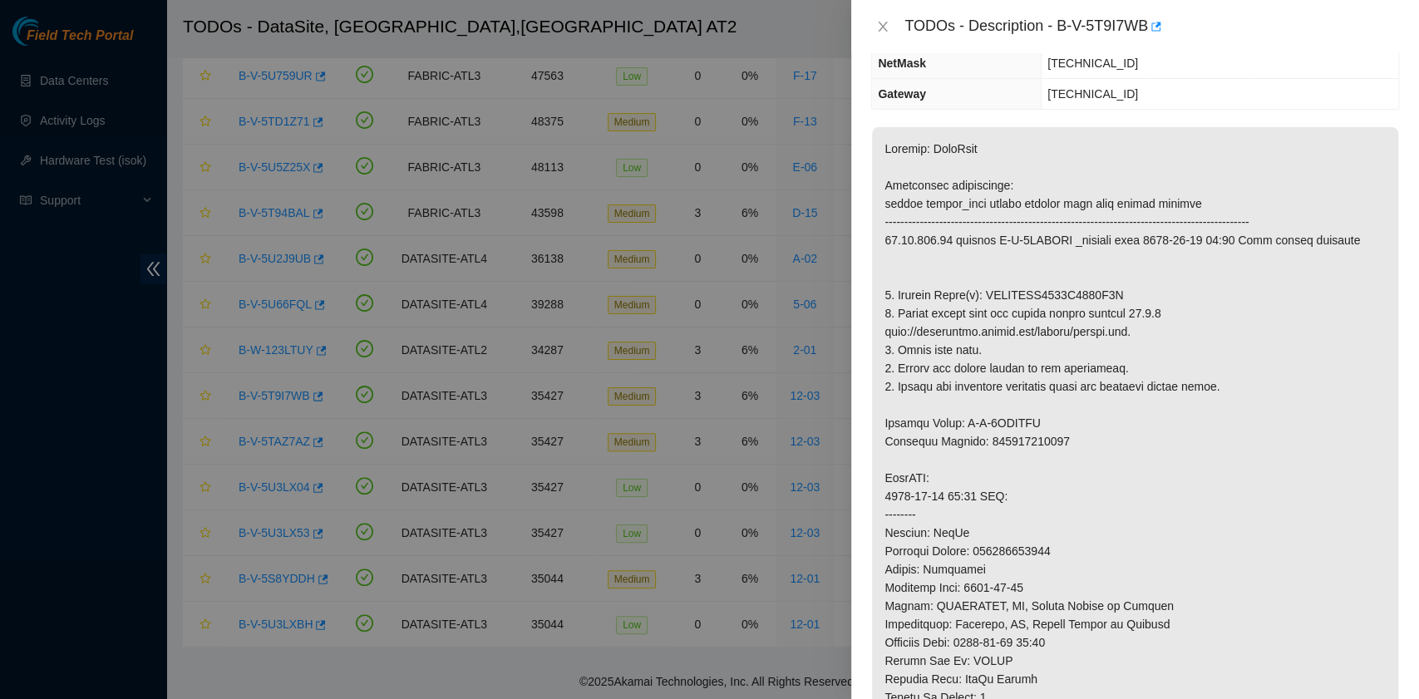
scroll to position [0, 0]
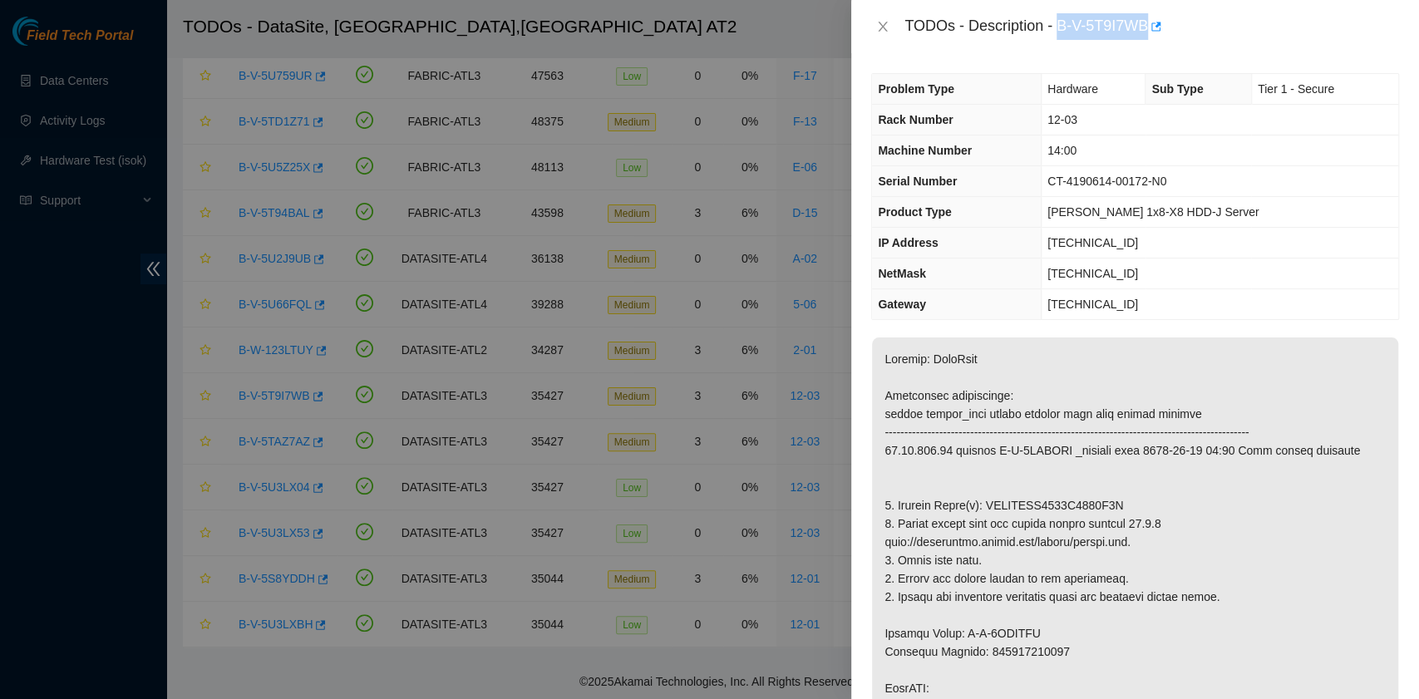
drag, startPoint x: 1062, startPoint y: 31, endPoint x: 1147, endPoint y: 34, distance: 85.7
click at [1147, 34] on div "TODOs - Description - B-V-5T9I7WB" at bounding box center [1152, 26] width 495 height 27
drag, startPoint x: 901, startPoint y: 504, endPoint x: 913, endPoint y: 504, distance: 11.6
drag, startPoint x: 896, startPoint y: 501, endPoint x: 1124, endPoint y: 501, distance: 227.8
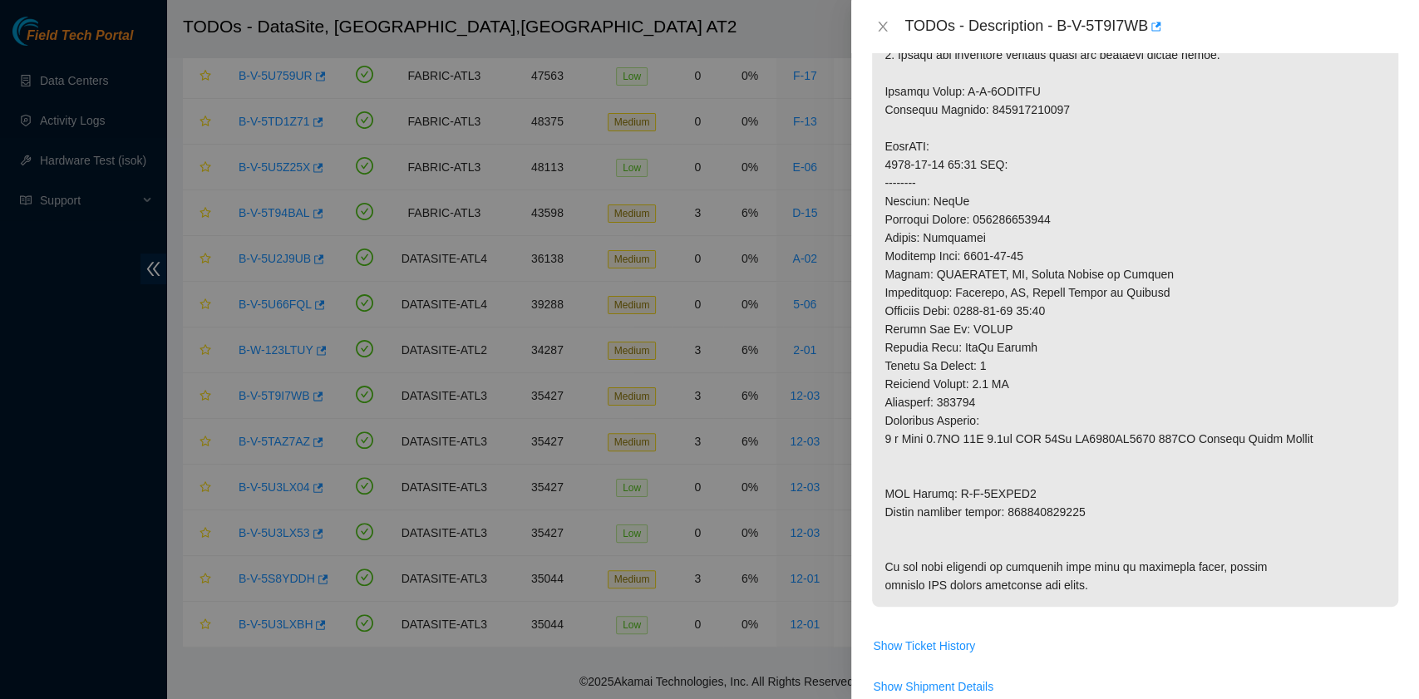
scroll to position [554, 0]
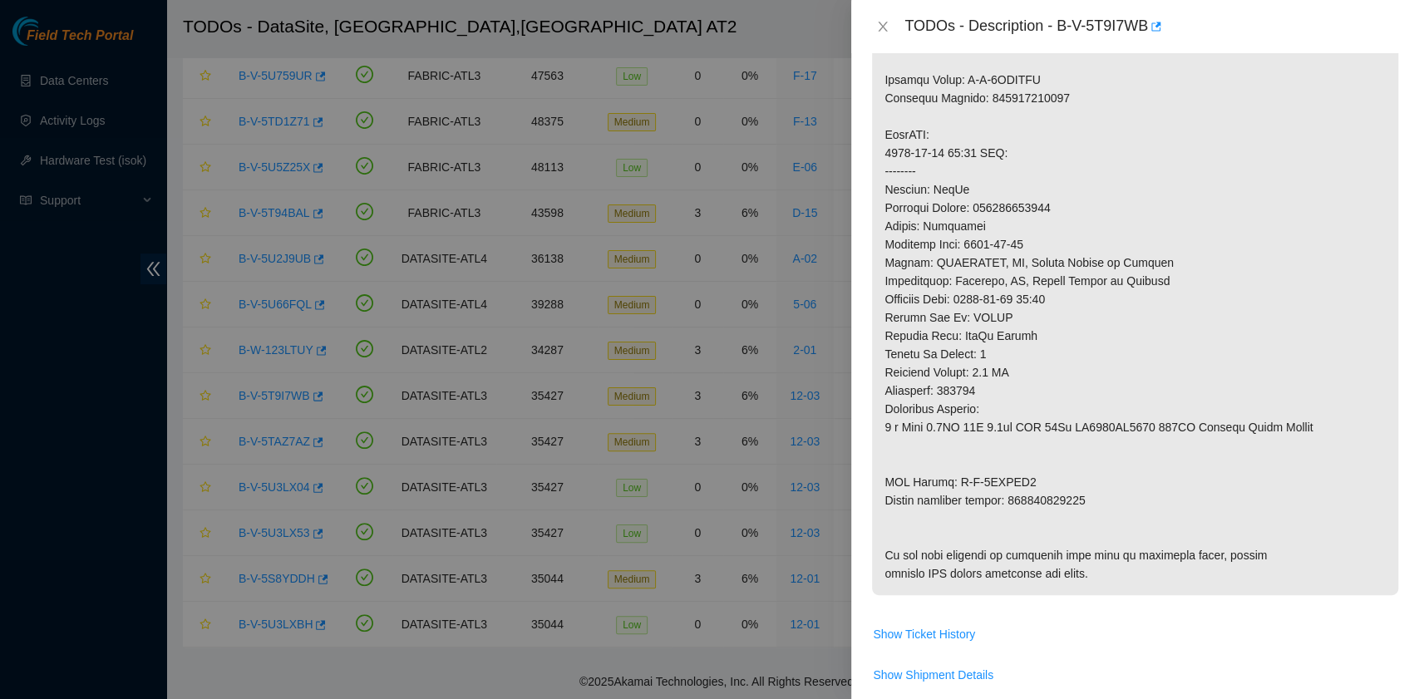
click at [887, 497] on p at bounding box center [1135, 190] width 526 height 812
drag, startPoint x: 886, startPoint y: 497, endPoint x: 1094, endPoint y: 502, distance: 208.8
click at [1094, 502] on p at bounding box center [1135, 190] width 526 height 812
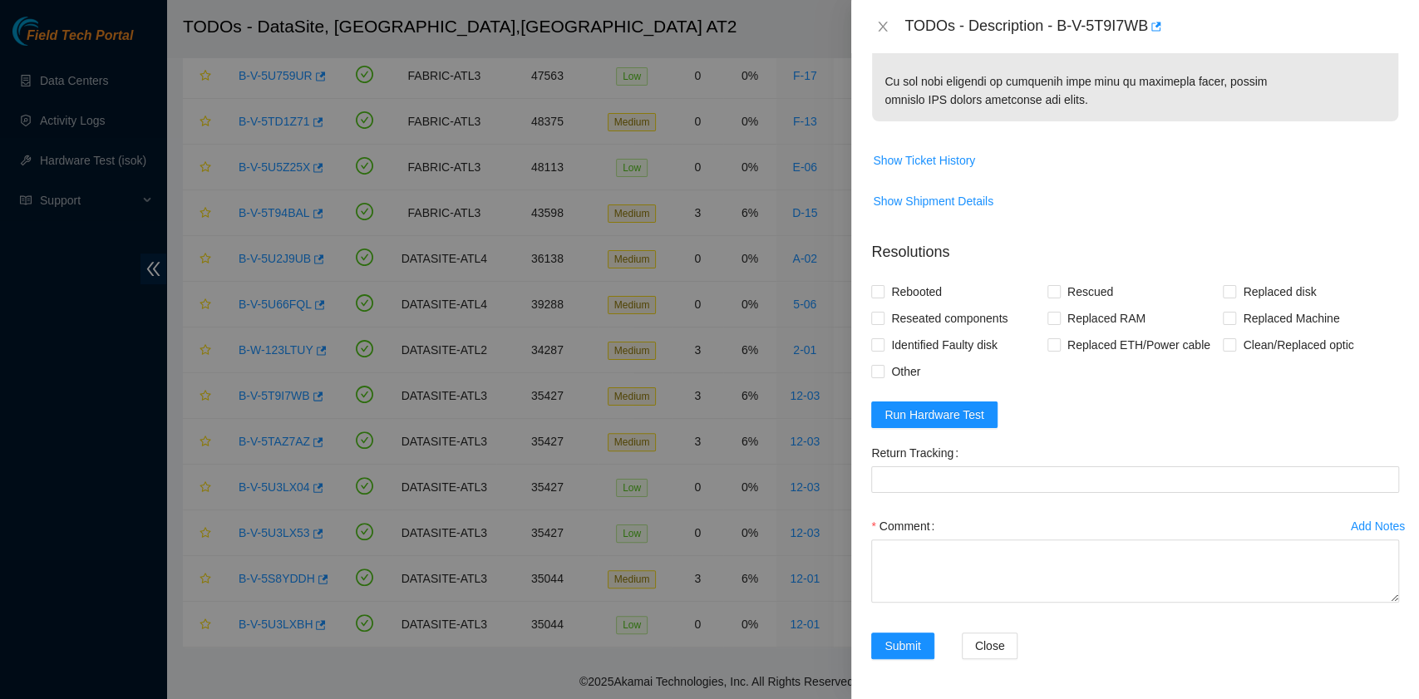
scroll to position [1098, 0]
click at [920, 298] on span "Rebooted" at bounding box center [917, 292] width 64 height 27
click at [883, 297] on input "Rebooted" at bounding box center [877, 291] width 12 height 12
checkbox input "true"
click at [1223, 297] on input "Replaced disk" at bounding box center [1229, 291] width 12 height 12
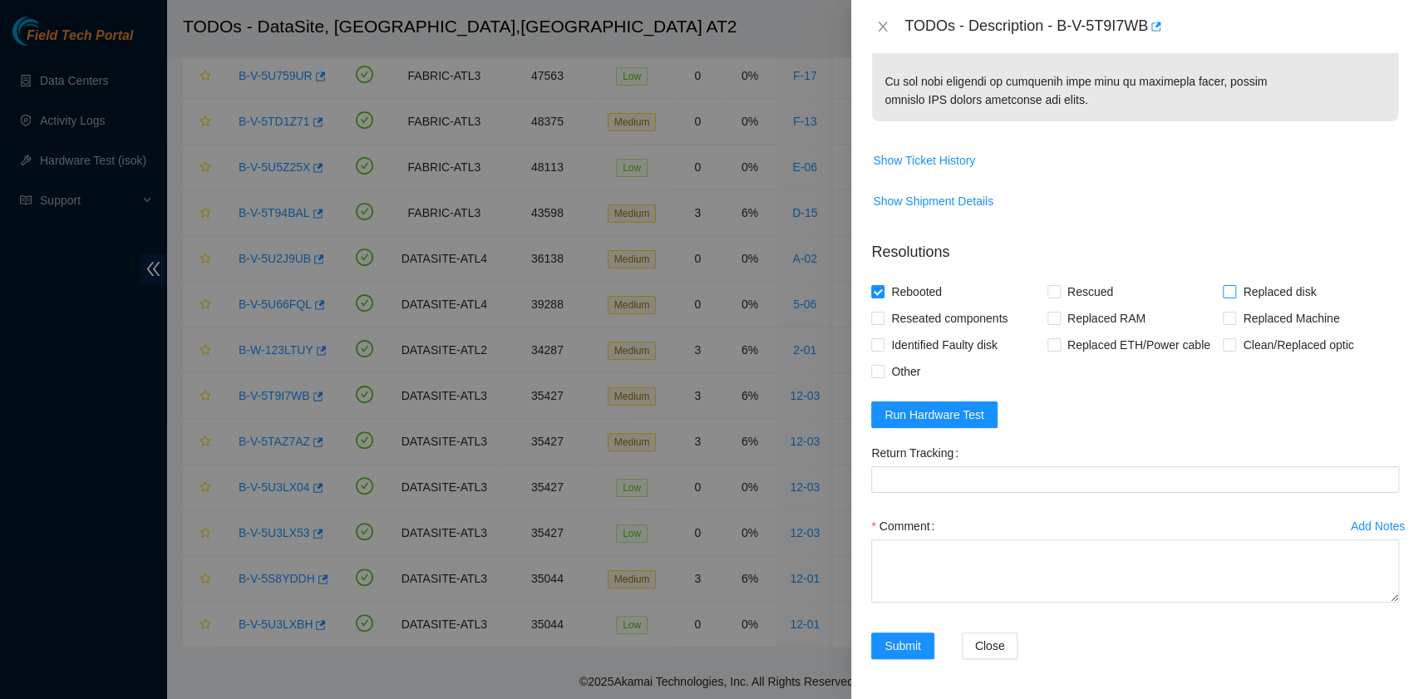
checkbox input "true"
click at [1048, 298] on span at bounding box center [1054, 291] width 13 height 13
click at [1048, 297] on input "Rescued" at bounding box center [1054, 291] width 12 height 12
checkbox input "true"
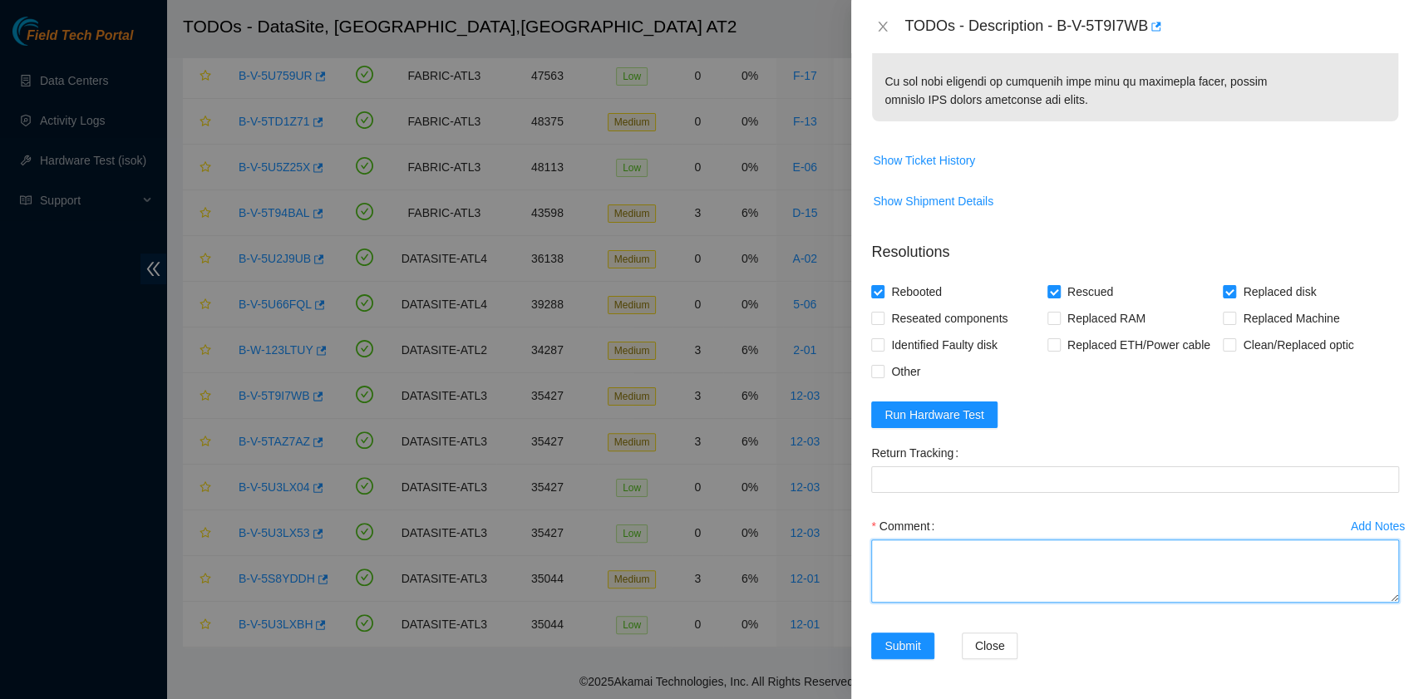
click at [903, 570] on textarea "Comment" at bounding box center [1135, 571] width 528 height 63
paste textarea "B-V-5T9I7WB R:12-03 M:14:00 Replaced drive WFKAMDKJ0000K2157Q0P with WFKA3BHJ R…"
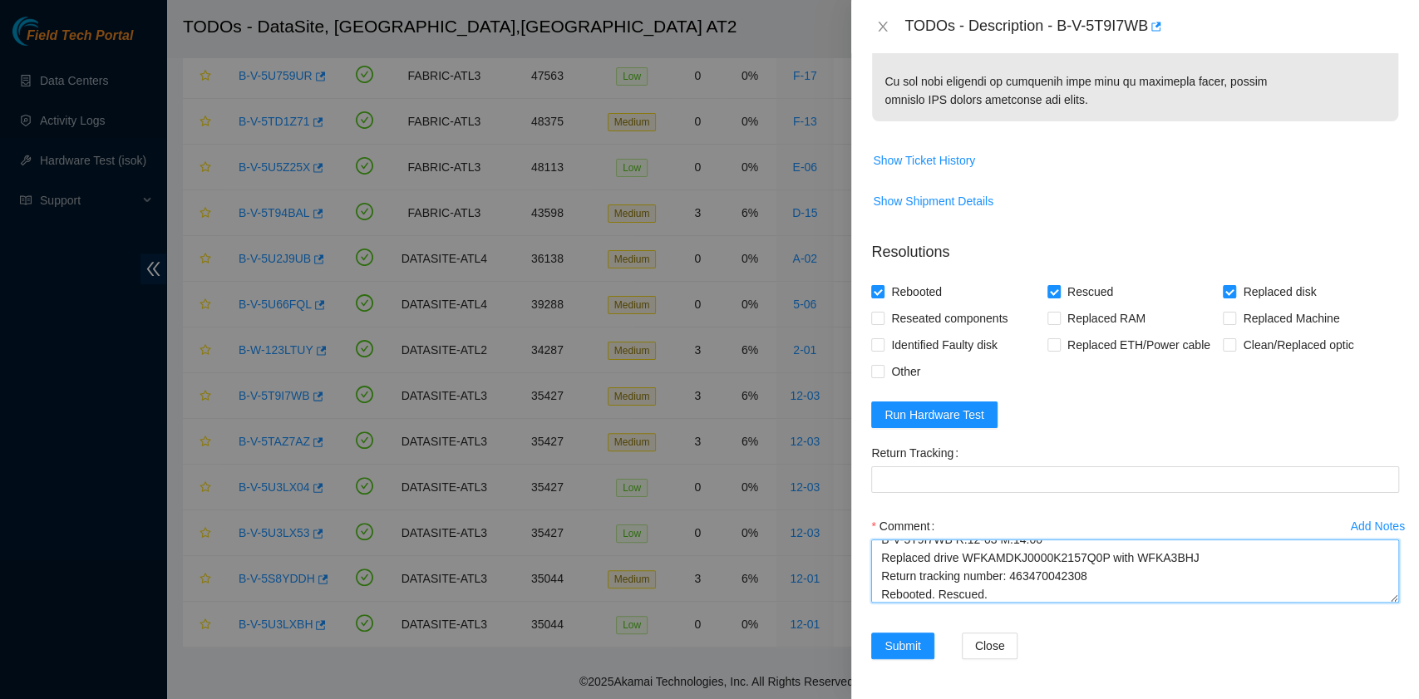
scroll to position [32, 0]
drag, startPoint x: 1107, startPoint y: 570, endPoint x: 1046, endPoint y: 568, distance: 60.7
click at [1046, 568] on textarea "B-V-5T9I7WB R:12-03 M:14:00 Replaced drive WFKAMDKJ0000K2157Q0P with WFKA3BHJ R…" at bounding box center [1135, 571] width 528 height 63
drag, startPoint x: 1093, startPoint y: 559, endPoint x: 1009, endPoint y: 564, distance: 83.3
click at [1009, 564] on textarea "B-V-5T9I7WB R:12-03 M:14:00 Replaced drive WFKAMDKJ0000K2157Q0P with WFKA3BHJ R…" at bounding box center [1135, 571] width 528 height 63
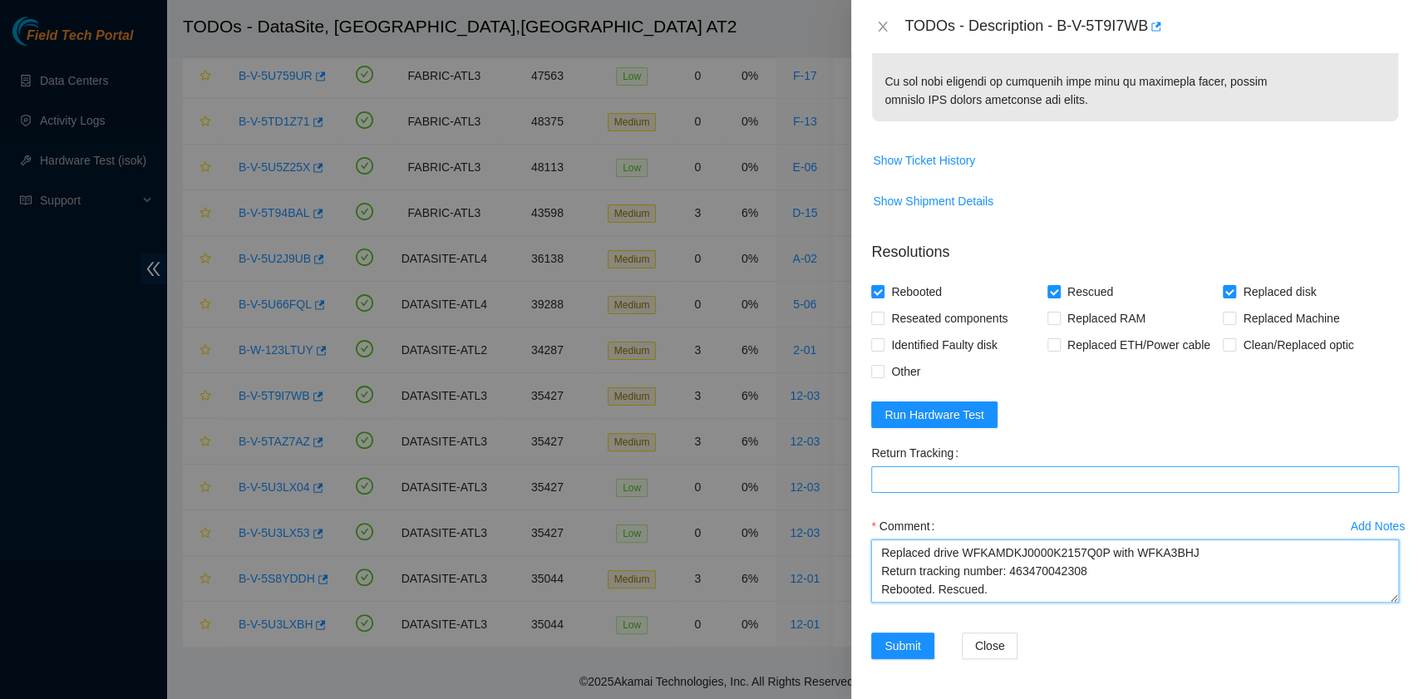
type textarea "B-V-5T9I7WB R:12-03 M:14:00 Replaced drive WFKAMDKJ0000K2157Q0P with WFKA3BHJ R…"
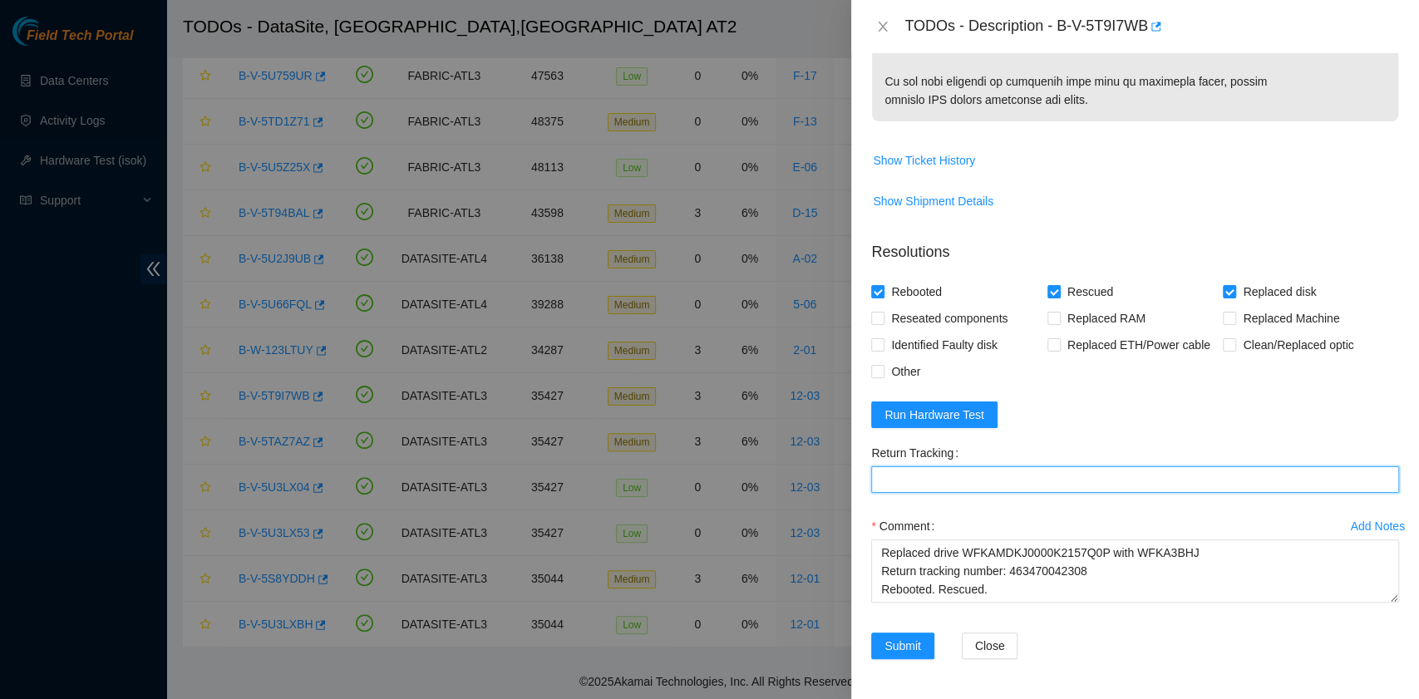
click at [979, 482] on Tracking "Return Tracking" at bounding box center [1135, 479] width 528 height 27
paste Tracking "463470042308"
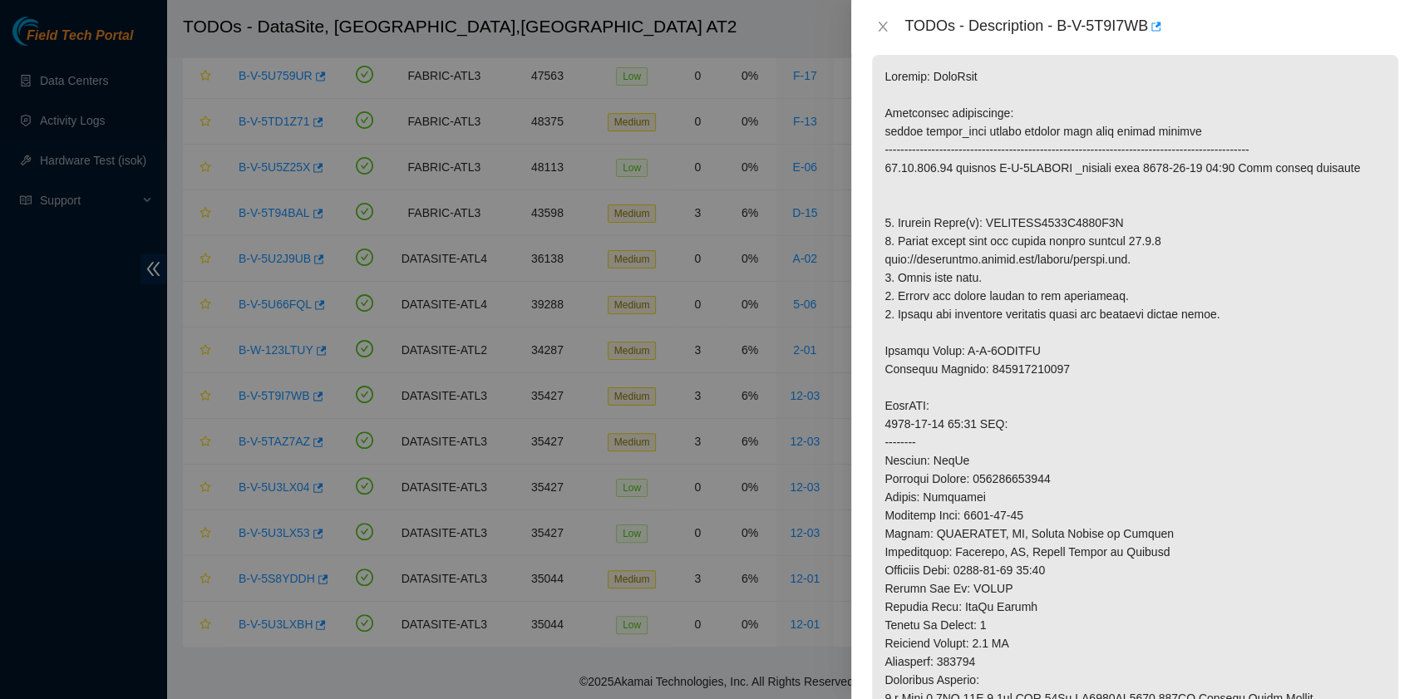
scroll to position [0, 0]
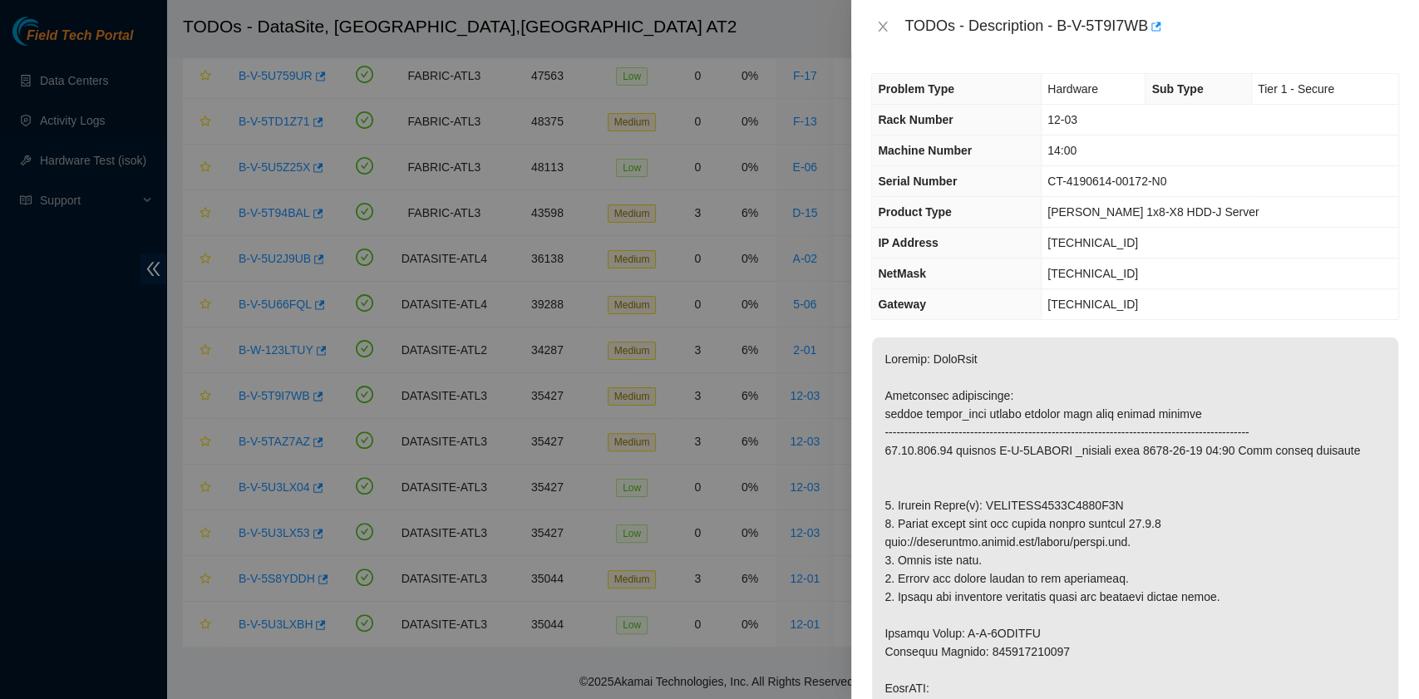
type Tracking "463470042308"
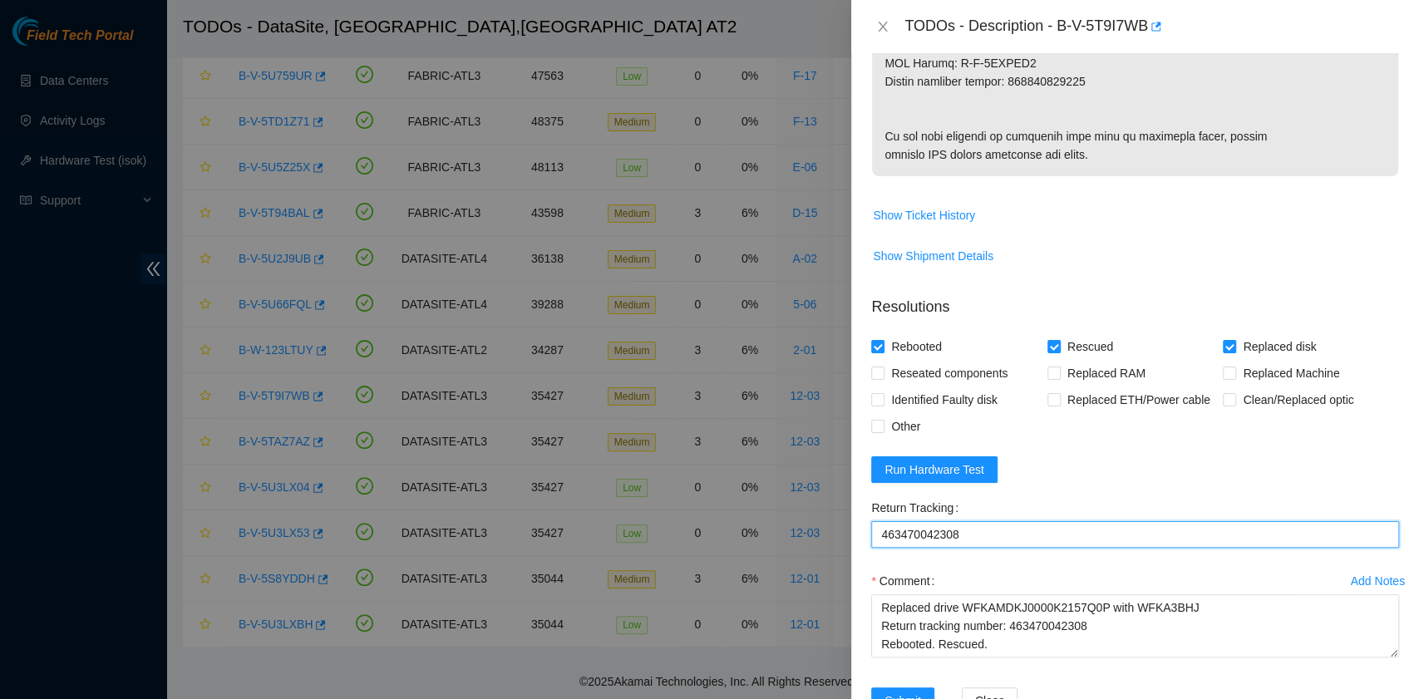
scroll to position [1098, 0]
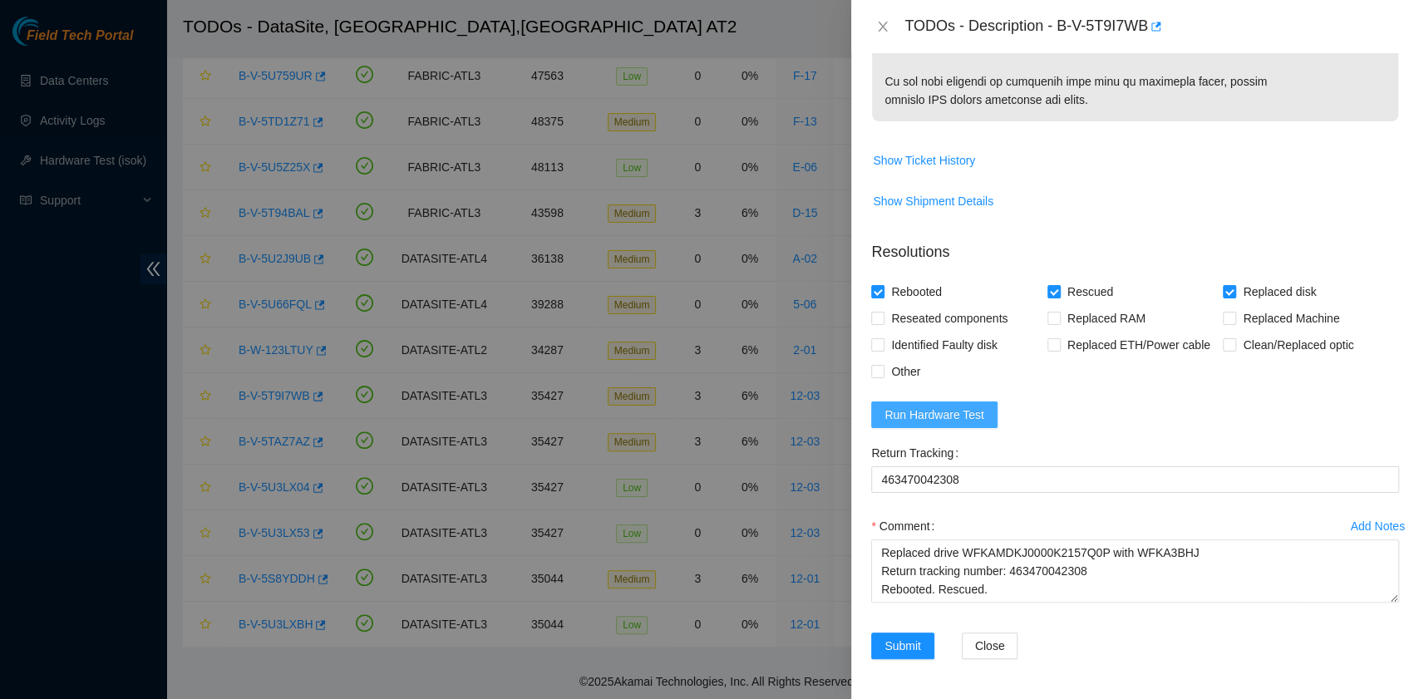
click at [960, 414] on span "Run Hardware Test" at bounding box center [935, 415] width 100 height 18
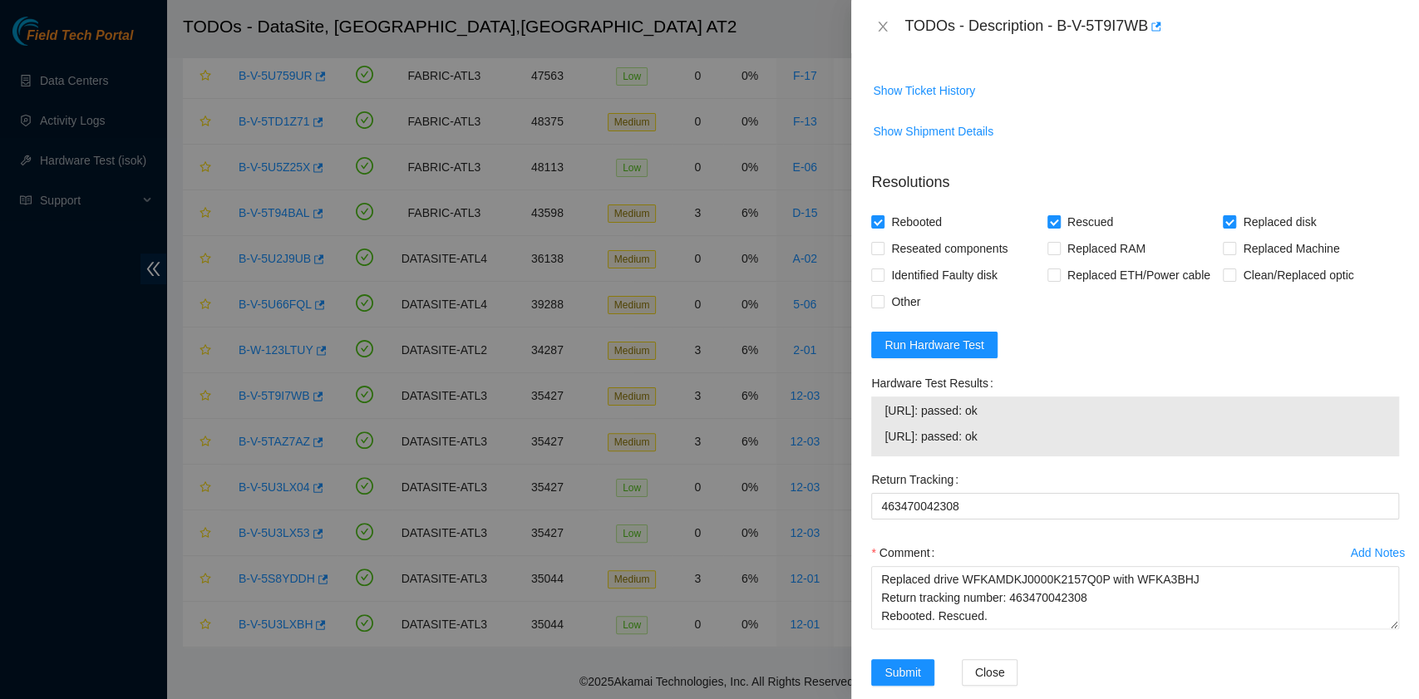
drag, startPoint x: 1033, startPoint y: 510, endPoint x: 871, endPoint y: 482, distance: 163.6
click at [871, 456] on div "23.11.230.22: passed: ok 23.11.230.23: passed: ok" at bounding box center [1135, 427] width 528 height 60
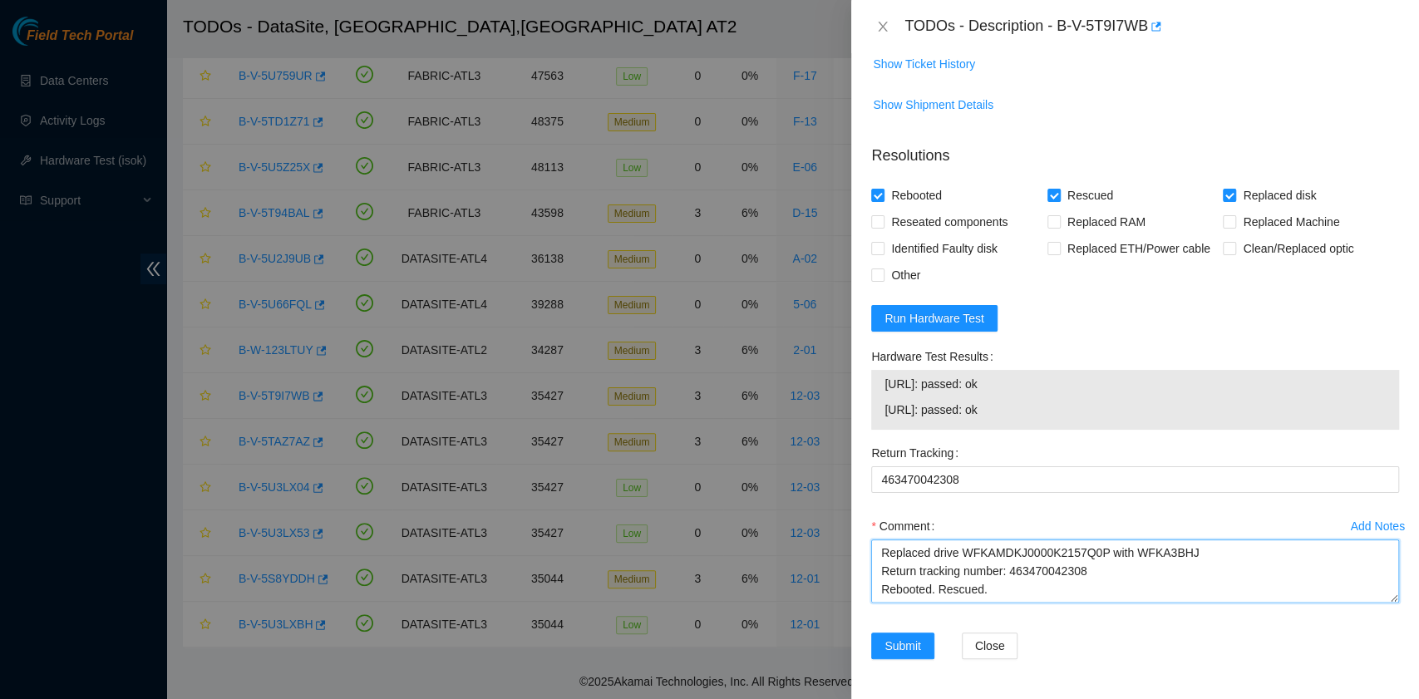
click at [963, 597] on textarea "B-V-5T9I7WB R:12-03 M:14:00 Replaced drive WFKAMDKJ0000K2157Q0P with WFKA3BHJ R…" at bounding box center [1135, 571] width 528 height 63
paste textarea "23.11.230.22: passed: ok 23.11.230.23: passed: ok"
type textarea "B-V-5T9I7WB R:12-03 M:14:00 Replaced drive WFKAMDKJ0000K2157Q0P with WFKA3BHJ R…"
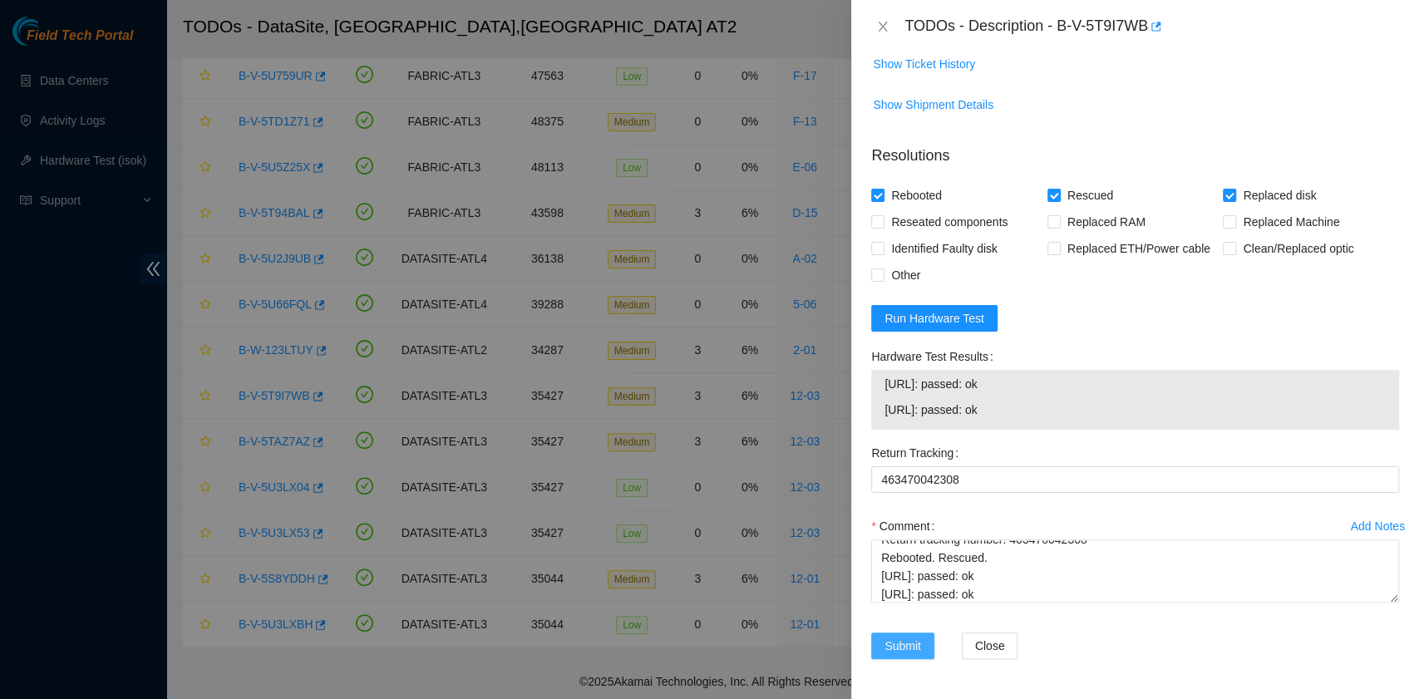
click at [910, 645] on span "Submit" at bounding box center [903, 646] width 37 height 18
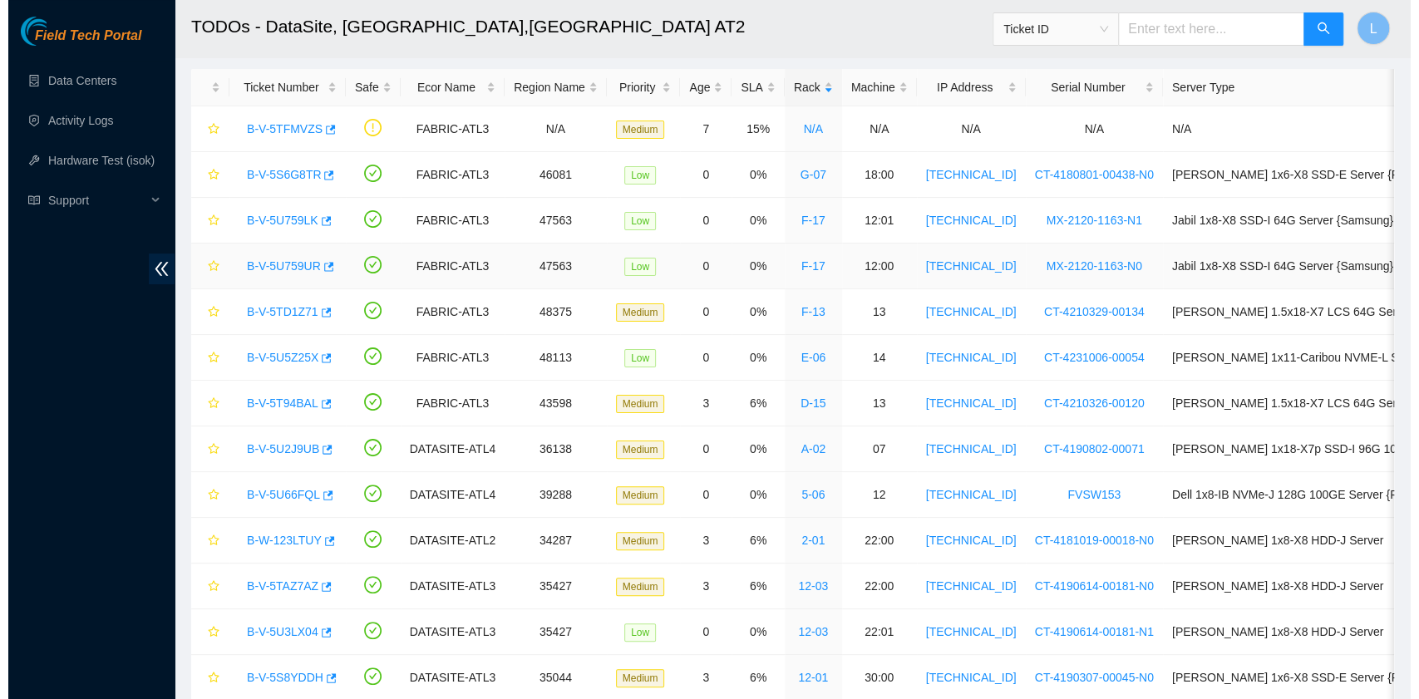
scroll to position [183, 0]
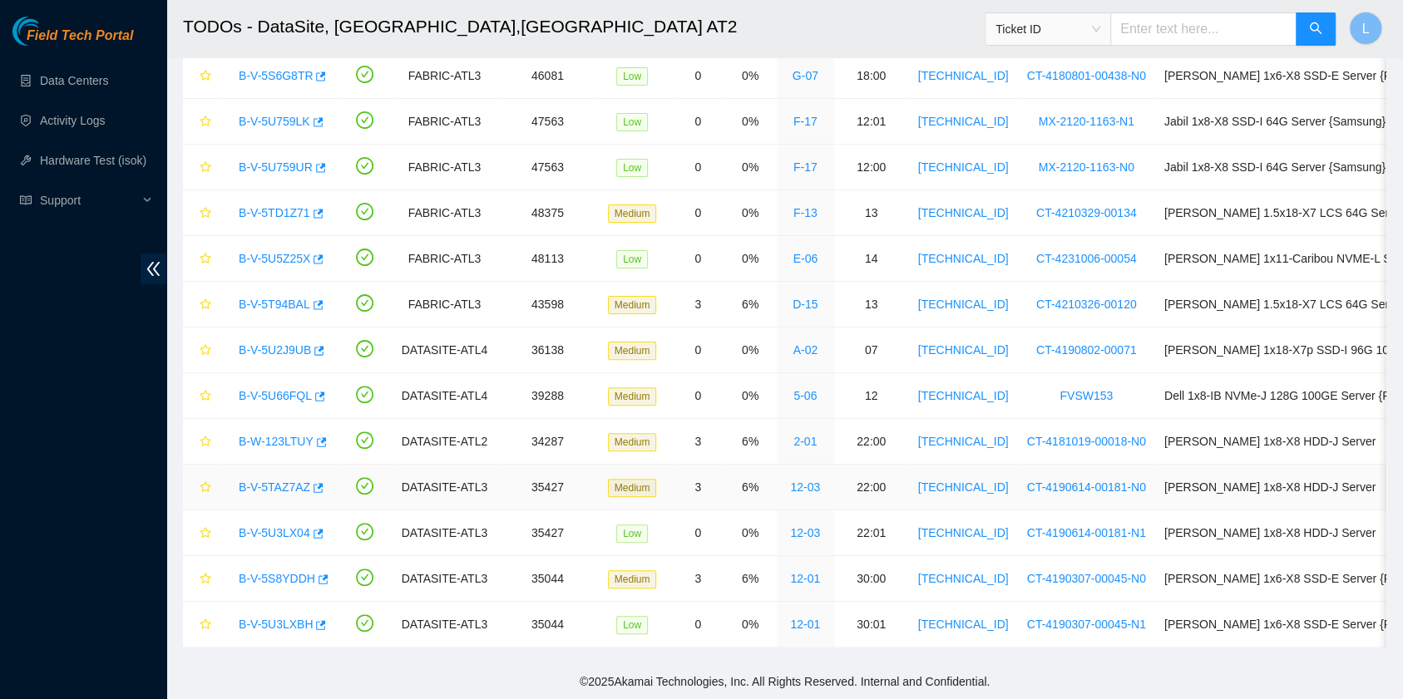
click at [279, 481] on link "B-V-5TAZ7AZ" at bounding box center [275, 487] width 72 height 13
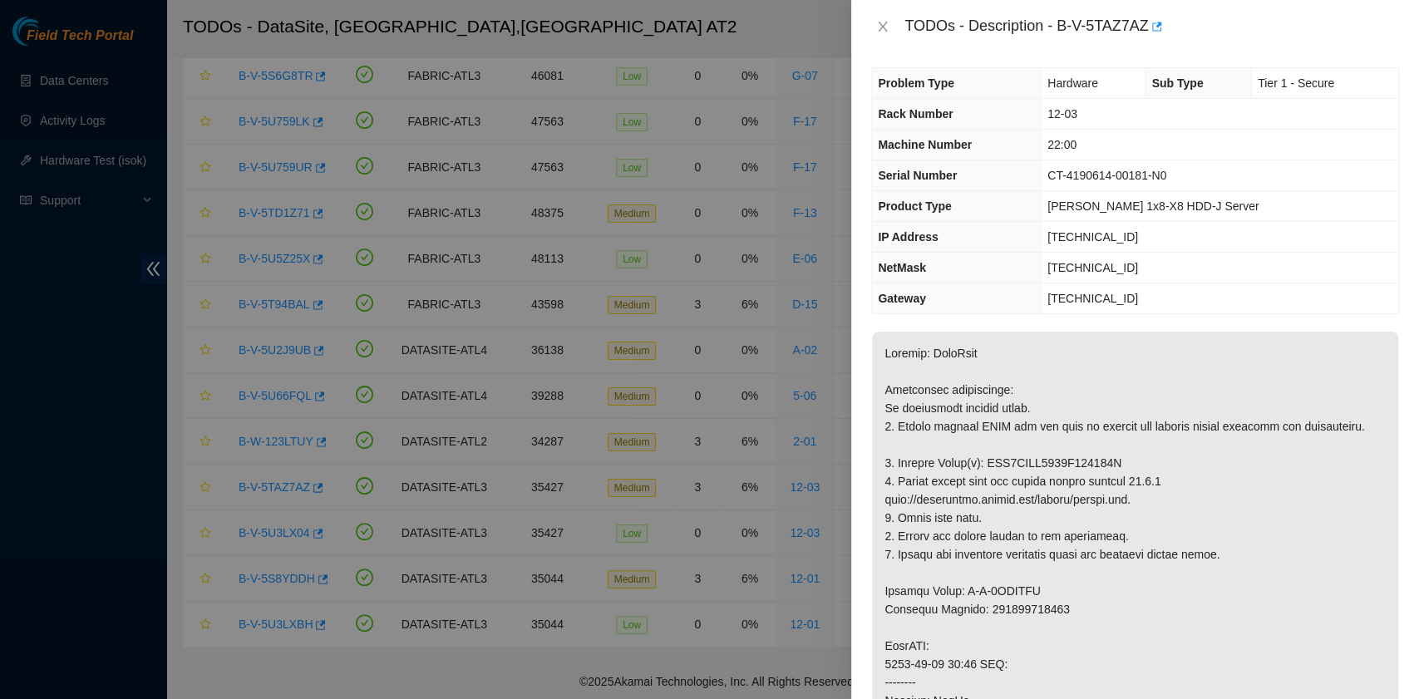
scroll to position [0, 0]
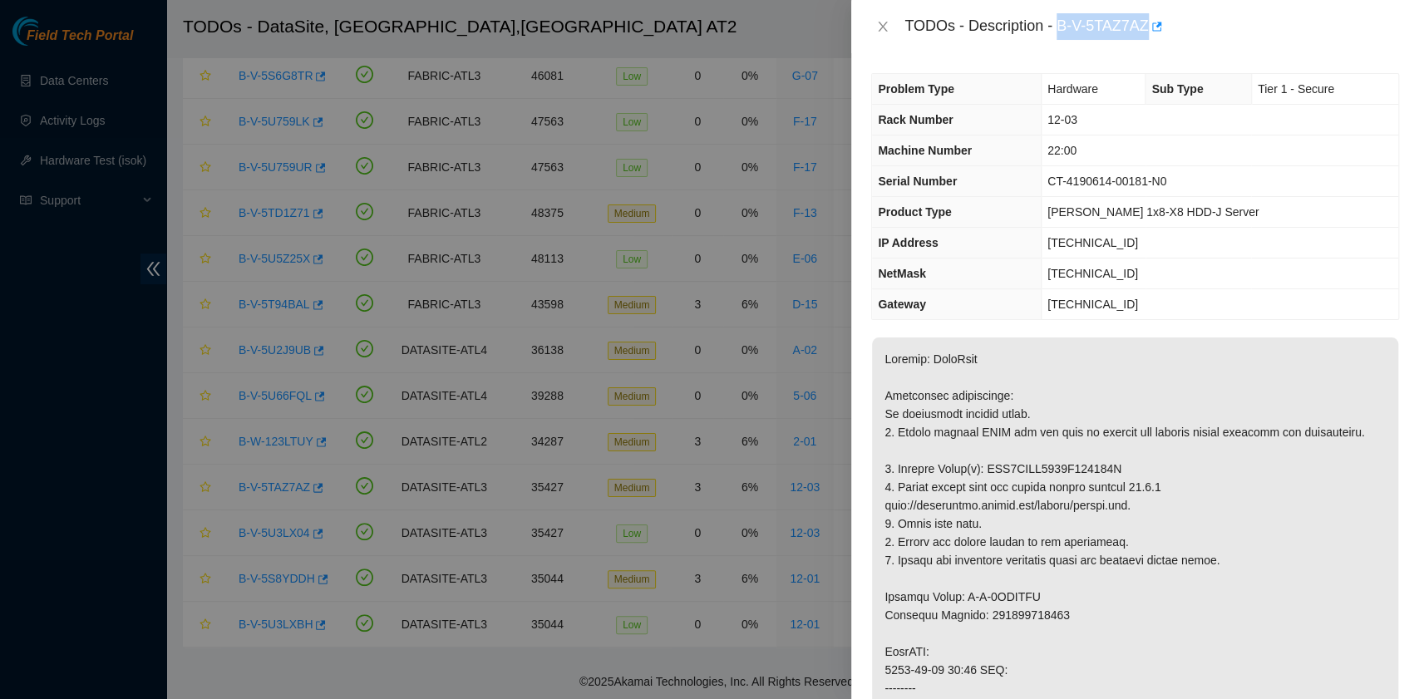
drag, startPoint x: 1058, startPoint y: 31, endPoint x: 1147, endPoint y: 27, distance: 89.9
click at [1147, 27] on div "TODOs - Description - B-V-5TAZ7AZ" at bounding box center [1152, 26] width 495 height 27
drag, startPoint x: 898, startPoint y: 486, endPoint x: 1127, endPoint y: 489, distance: 229.5
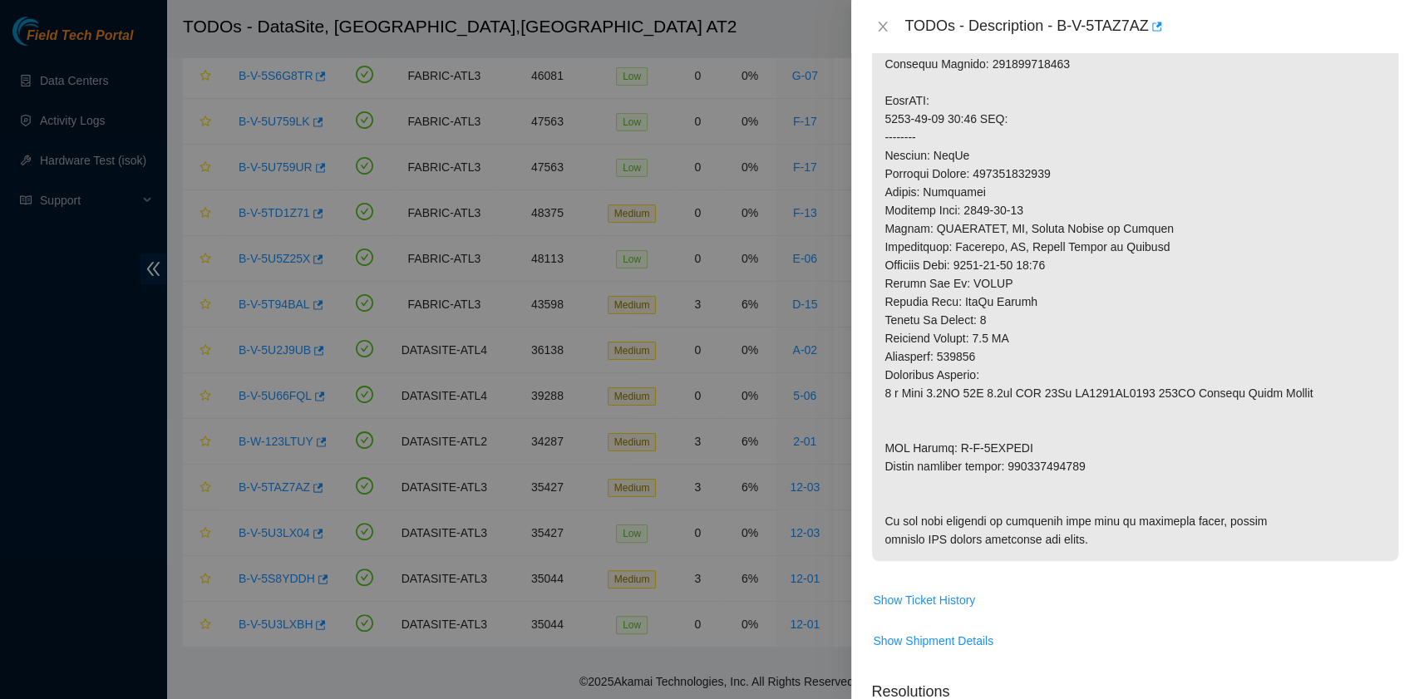
scroll to position [554, 0]
drag, startPoint x: 886, startPoint y: 477, endPoint x: 1086, endPoint y: 477, distance: 199.6
click at [1086, 477] on p at bounding box center [1135, 171] width 526 height 775
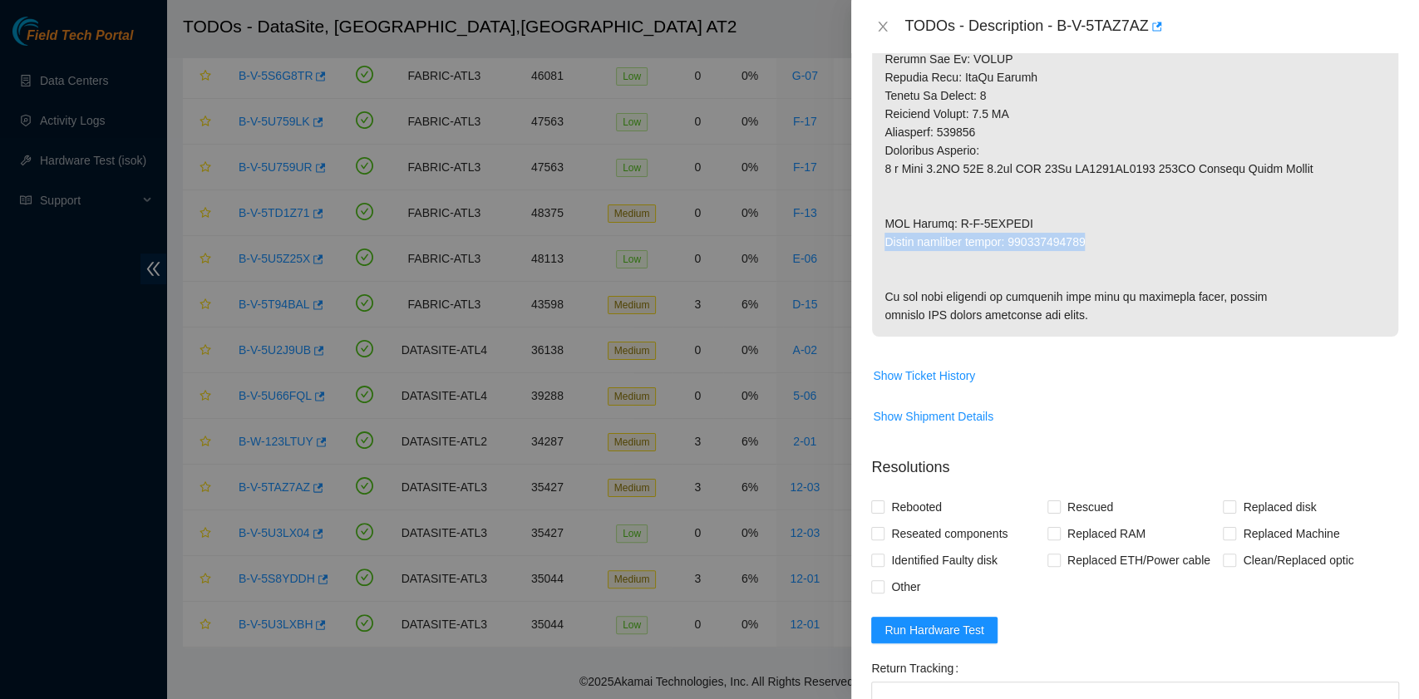
scroll to position [1079, 0]
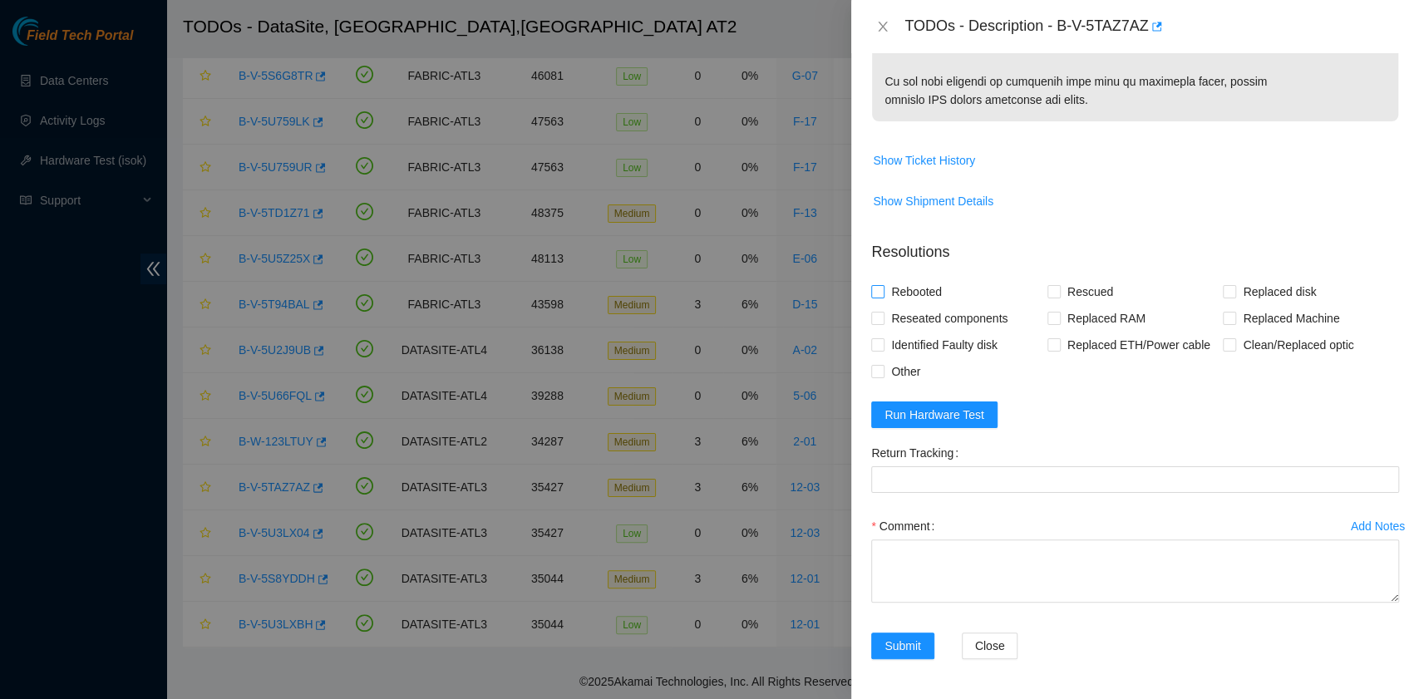
click at [918, 289] on span "Rebooted" at bounding box center [917, 292] width 64 height 27
click at [883, 289] on input "Rebooted" at bounding box center [877, 291] width 12 height 12
checkbox input "true"
click at [1053, 296] on span at bounding box center [1054, 291] width 13 height 13
click at [1053, 296] on input "Rescued" at bounding box center [1054, 291] width 12 height 12
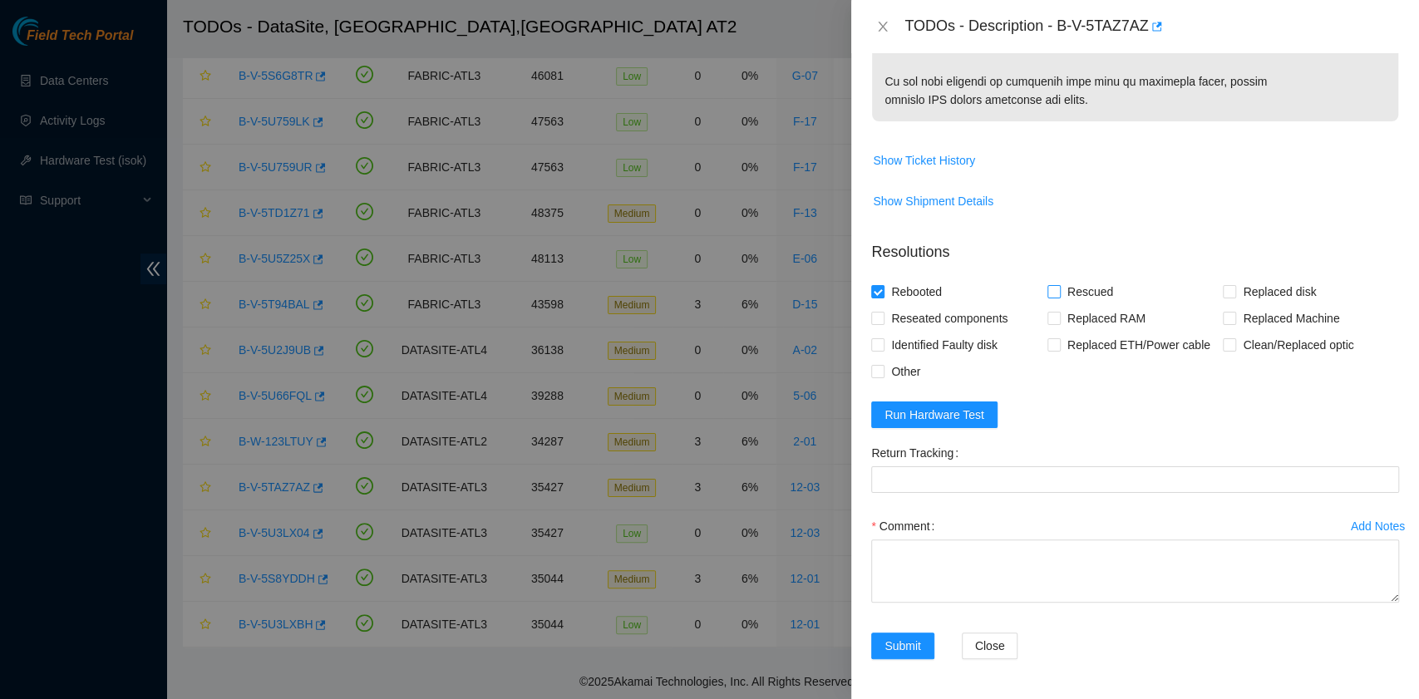
checkbox input "true"
click at [1223, 293] on input "Replaced disk" at bounding box center [1229, 291] width 12 height 12
checkbox input "true"
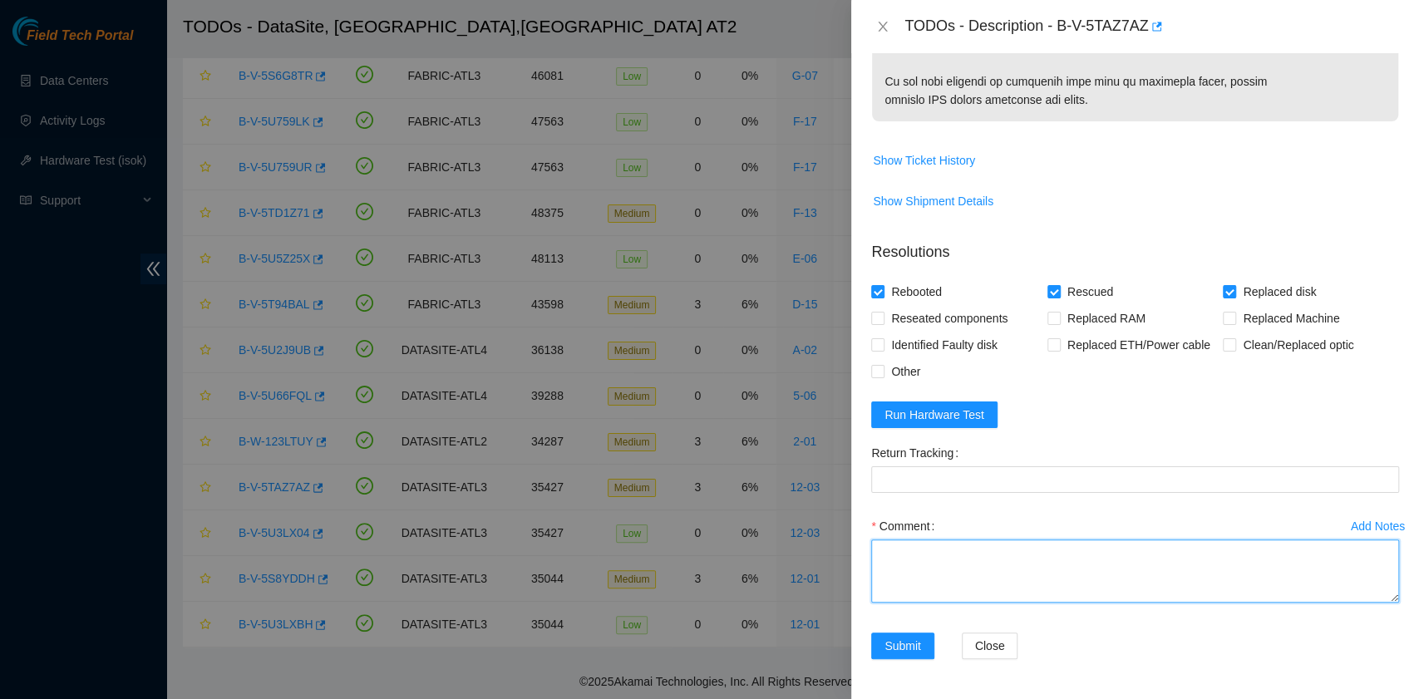
click at [929, 550] on textarea "Comment" at bounding box center [1135, 571] width 528 height 63
paste textarea "B-V-5TAZ7AZ R:12-03 M:22:00 Replaced drive WFK0QTLS0000E846895M with WFKA3YMT R…"
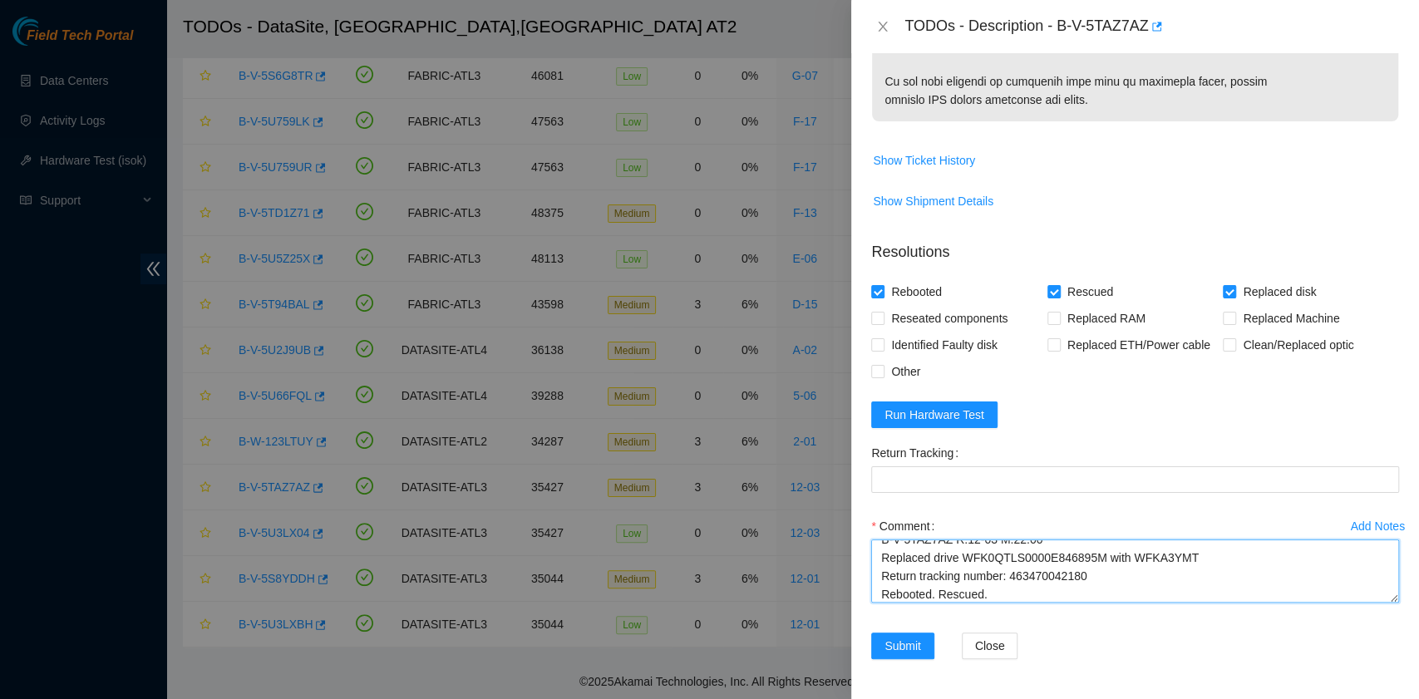
scroll to position [32, 0]
drag, startPoint x: 1084, startPoint y: 561, endPoint x: 1010, endPoint y: 560, distance: 74.0
click at [1010, 560] on textarea "B-V-5TAZ7AZ R:12-03 M:22:00 Replaced drive WFK0QTLS0000E846895M with WFKA3YMT R…" at bounding box center [1135, 571] width 528 height 63
type textarea "B-V-5TAZ7AZ R:12-03 M:22:00 Replaced drive WFK0QTLS0000E846895M with WFKA3YMT R…"
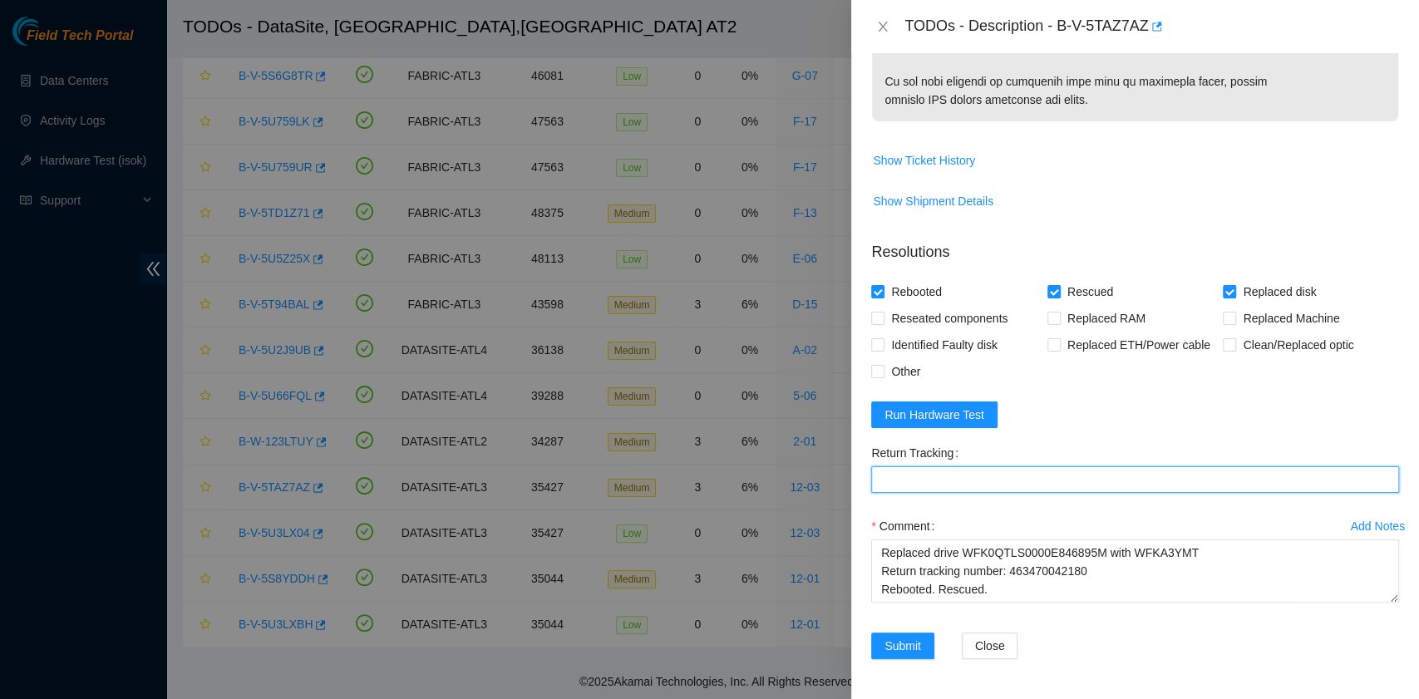
click at [1013, 480] on Tracking "Return Tracking" at bounding box center [1135, 479] width 528 height 27
paste Tracking "463470042180"
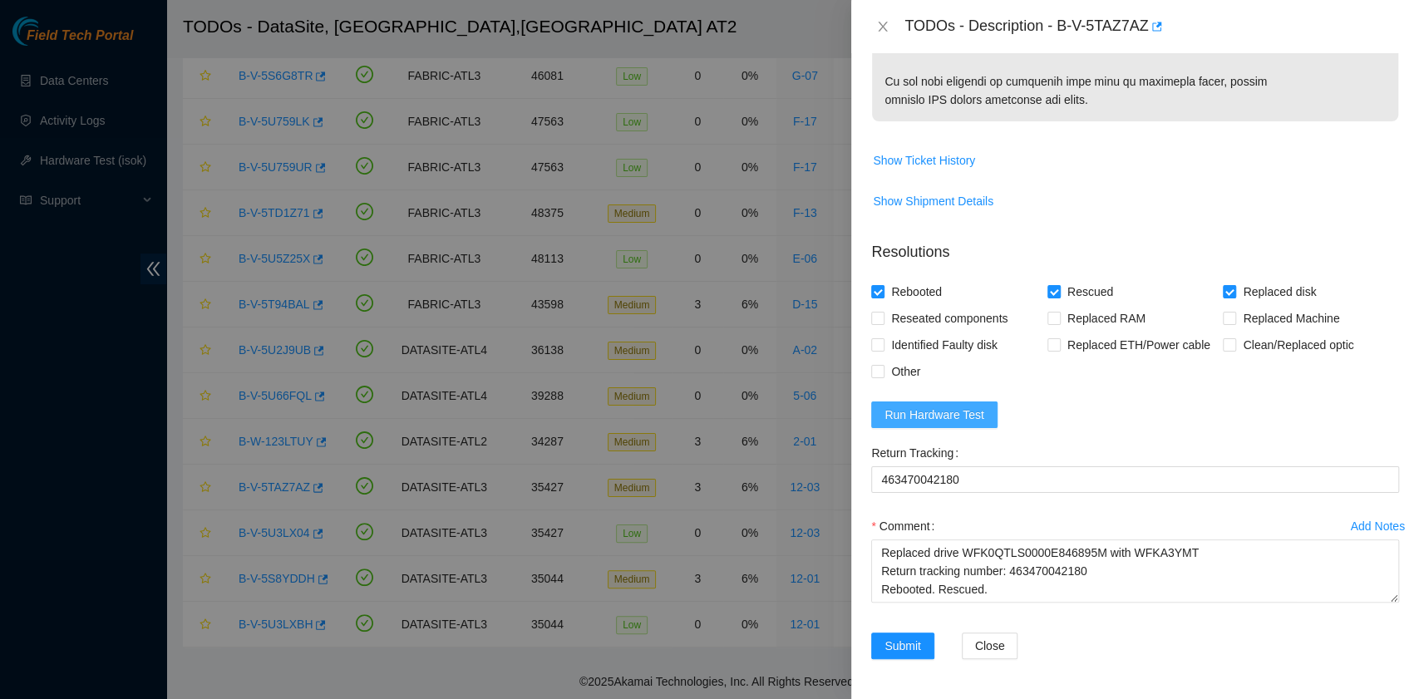
click at [968, 421] on span "Run Hardware Test" at bounding box center [935, 415] width 100 height 18
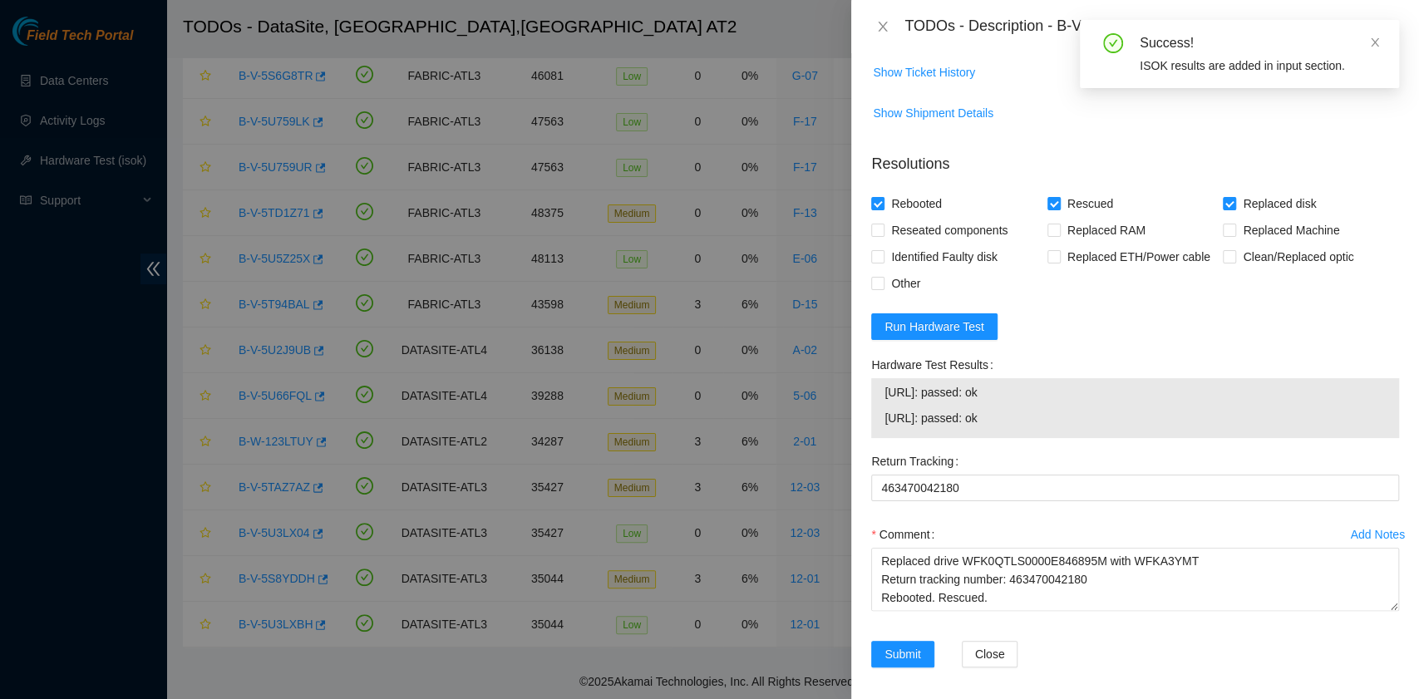
drag, startPoint x: 1026, startPoint y: 506, endPoint x: 881, endPoint y: 491, distance: 146.2
click at [881, 438] on div "23.11.230.54: passed: ok 23.11.230.55: passed: ok" at bounding box center [1135, 408] width 528 height 60
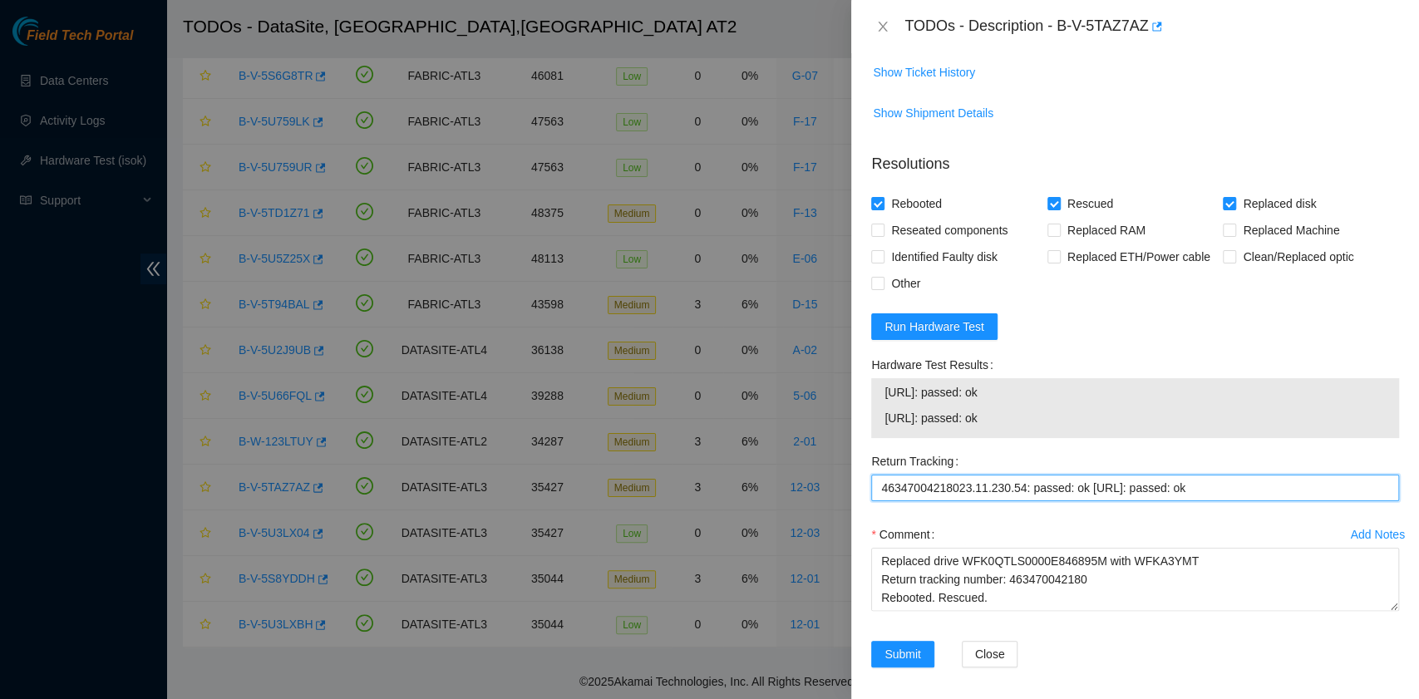
type Tracking "463470042180"
click at [989, 611] on textarea "B-V-5TAZ7AZ R:12-03 M:22:00 Replaced drive WFK0QTLS0000E846895M with WFKA3YMT R…" at bounding box center [1135, 579] width 528 height 63
paste textarea "23.11.230.54: passed: ok 23.11.230.55: passed: ok"
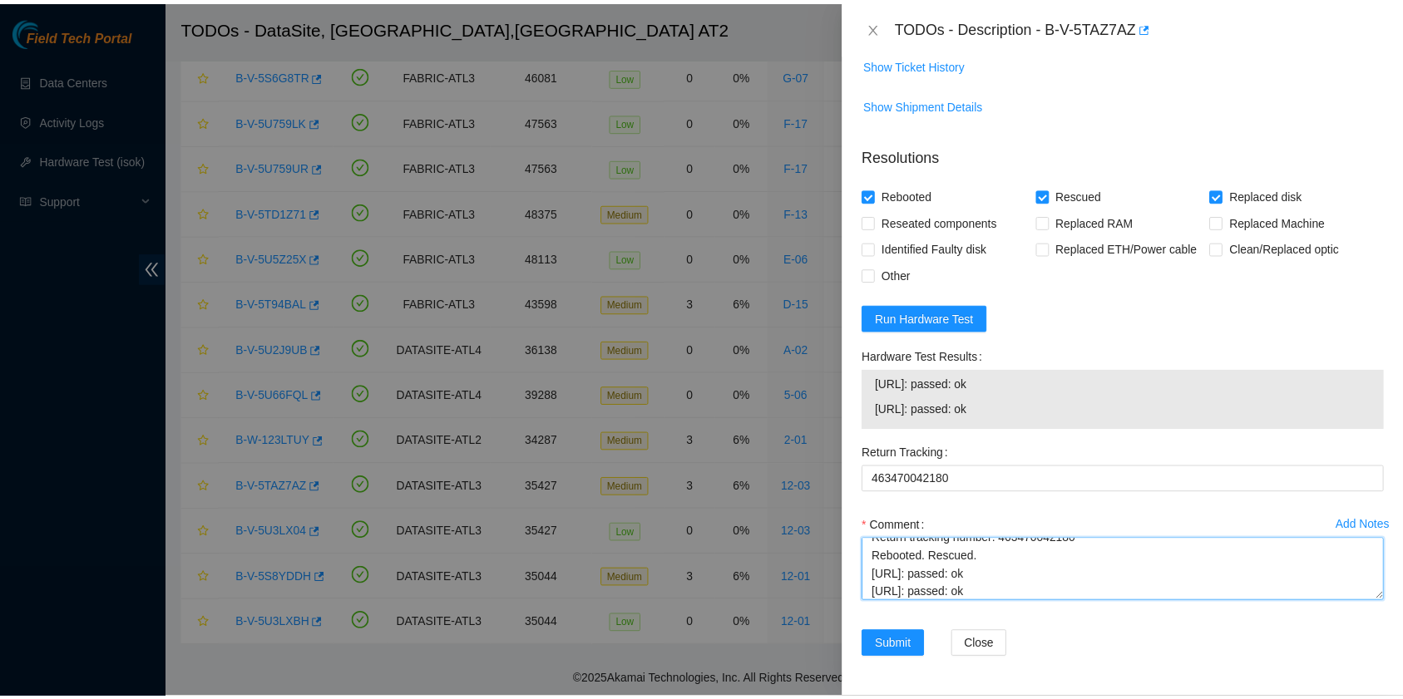
scroll to position [1176, 0]
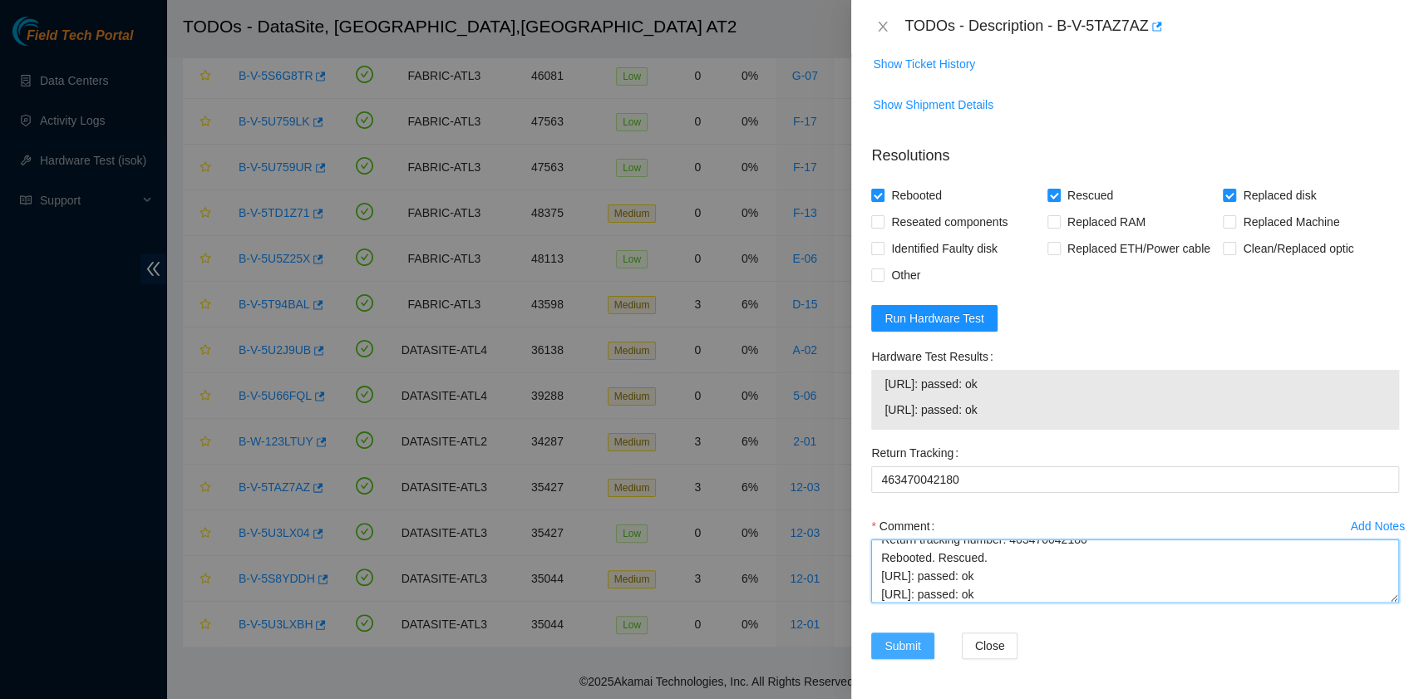
type textarea "B-V-5TAZ7AZ R:12-03 M:22:00 Replaced drive WFK0QTLS0000E846895M with WFKA3YMT R…"
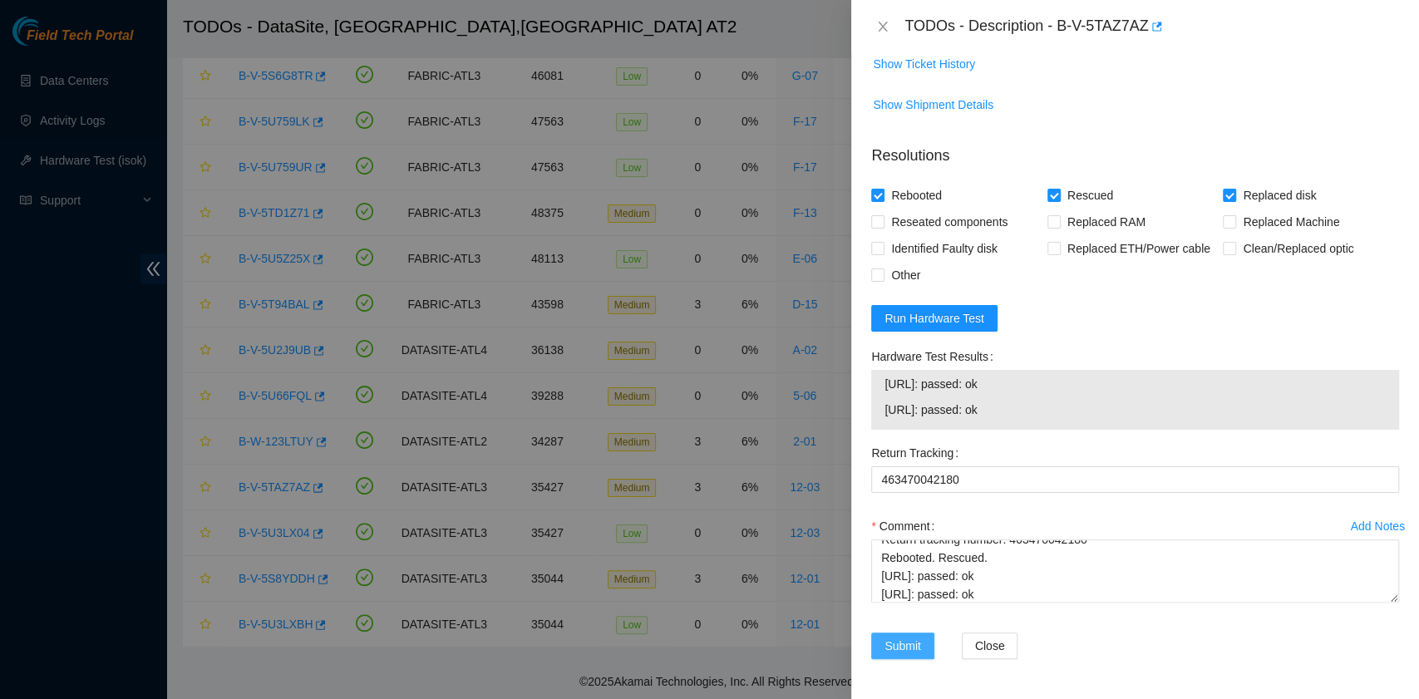
click at [905, 654] on span "Submit" at bounding box center [903, 646] width 37 height 18
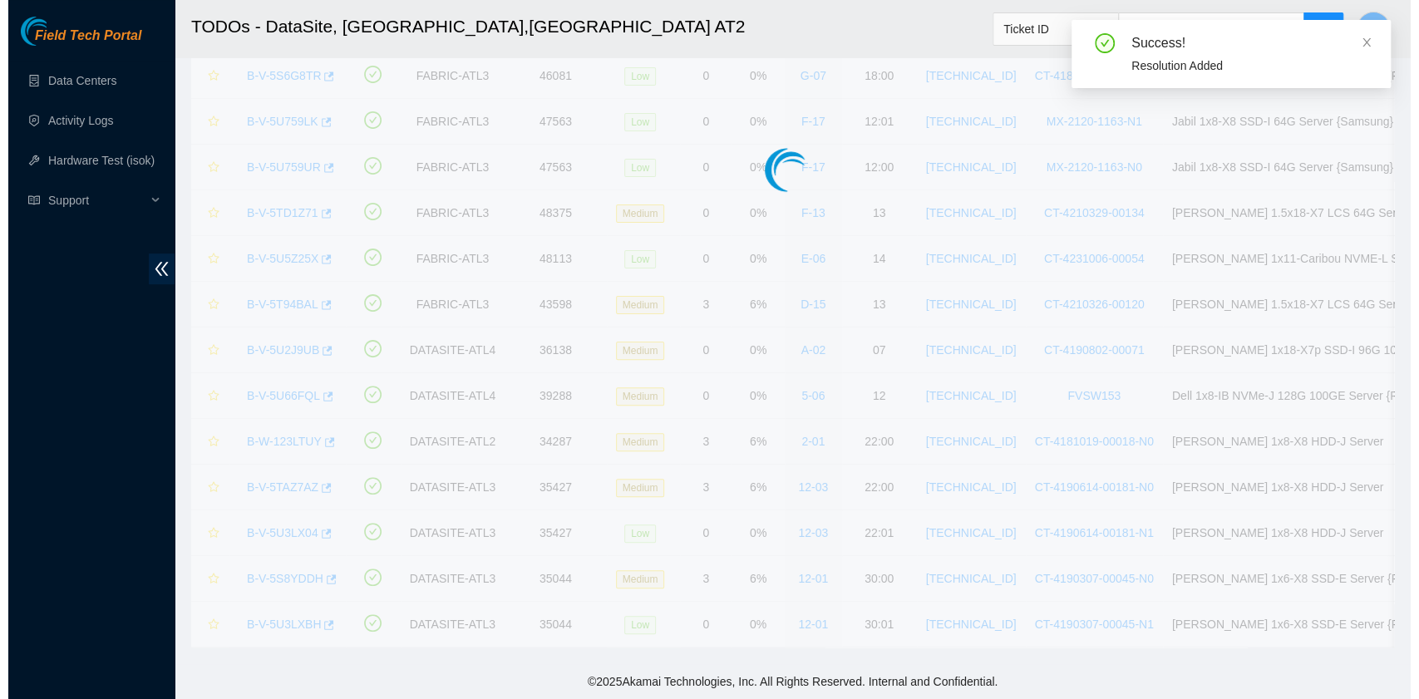
scroll to position [92, 0]
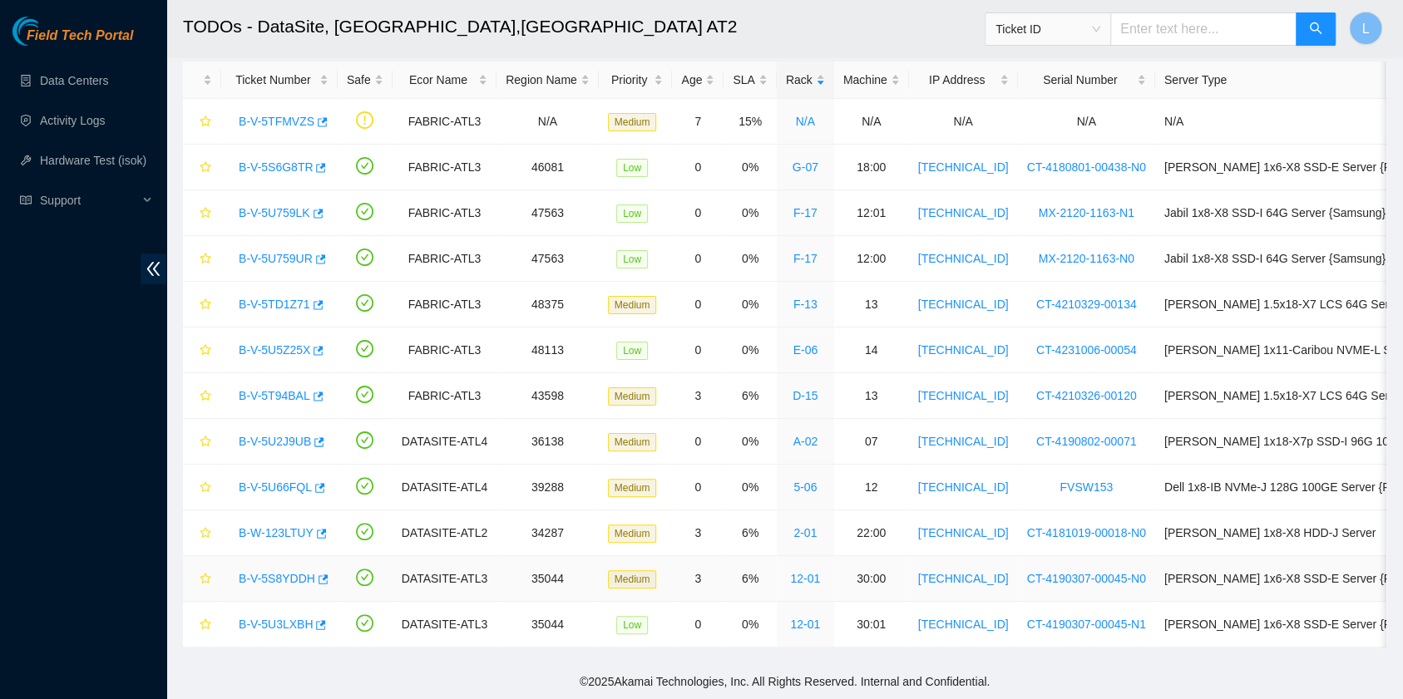
click at [288, 572] on link "B-V-5S8YDDH" at bounding box center [277, 578] width 76 height 13
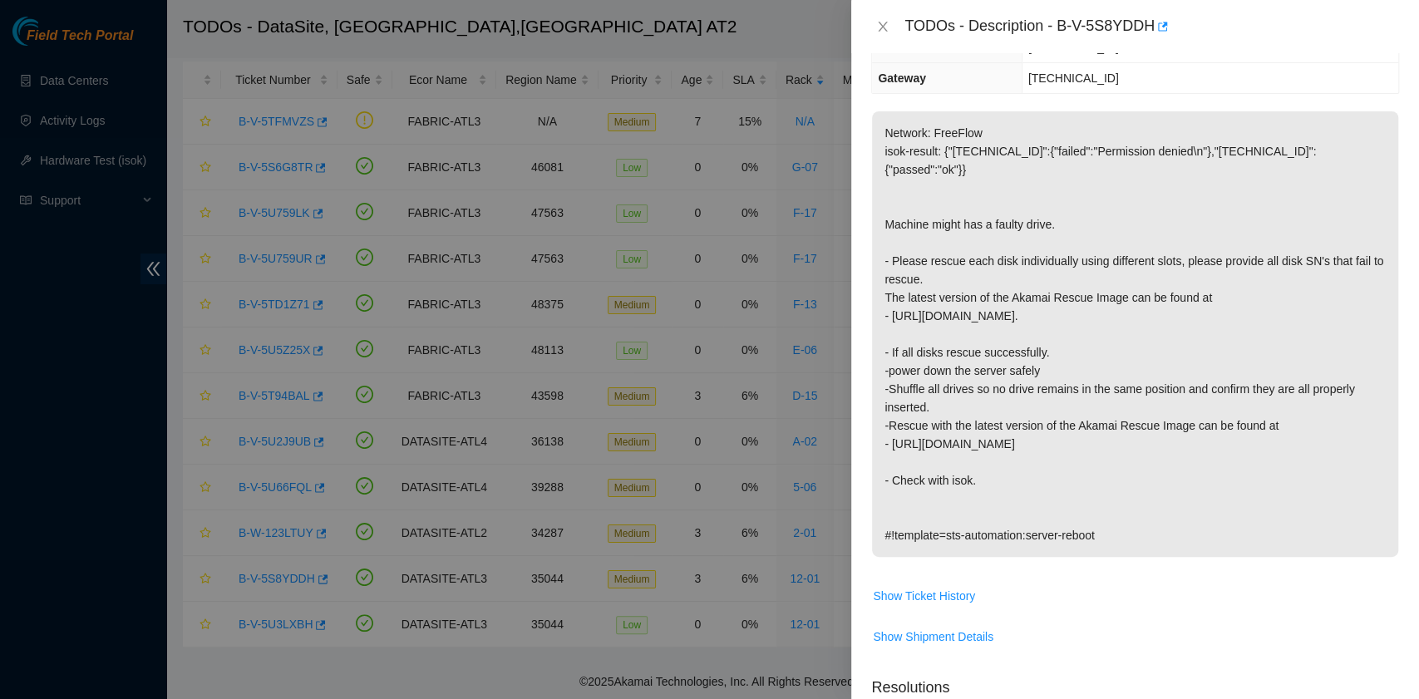
scroll to position [0, 0]
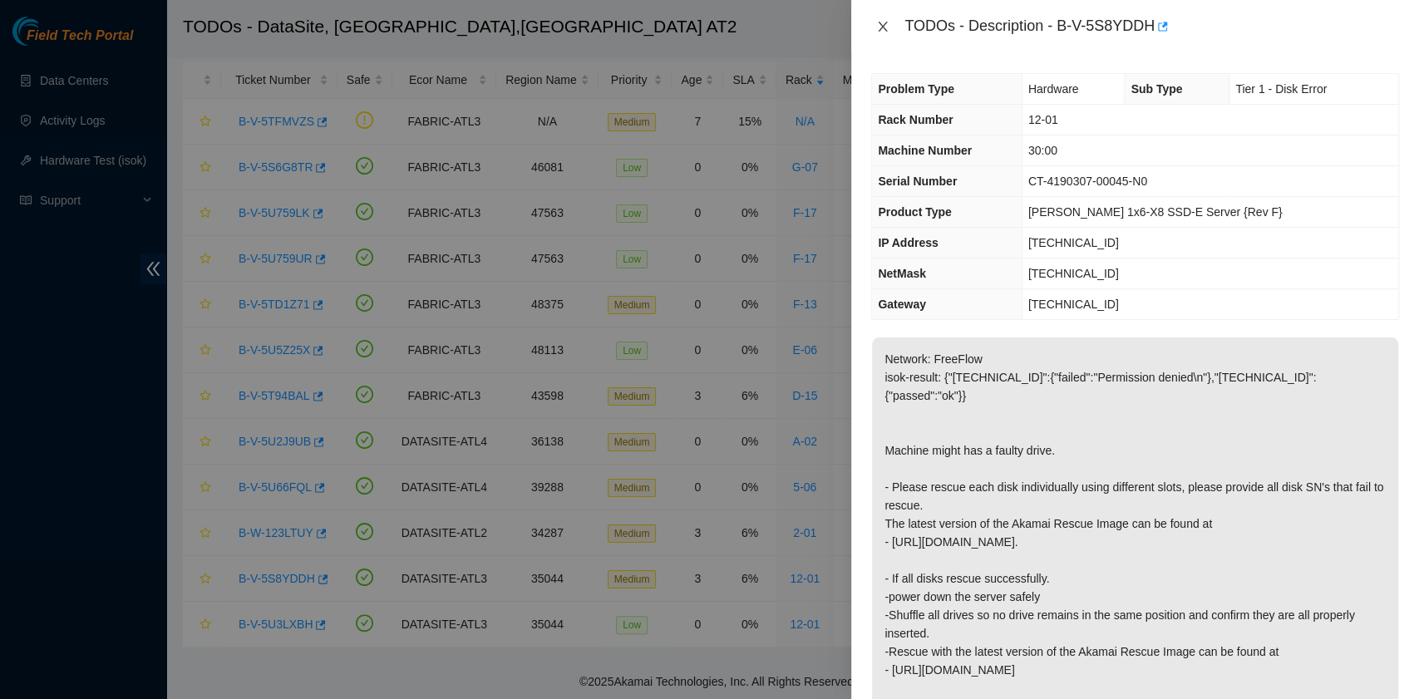
click at [883, 21] on icon "close" at bounding box center [882, 26] width 13 height 13
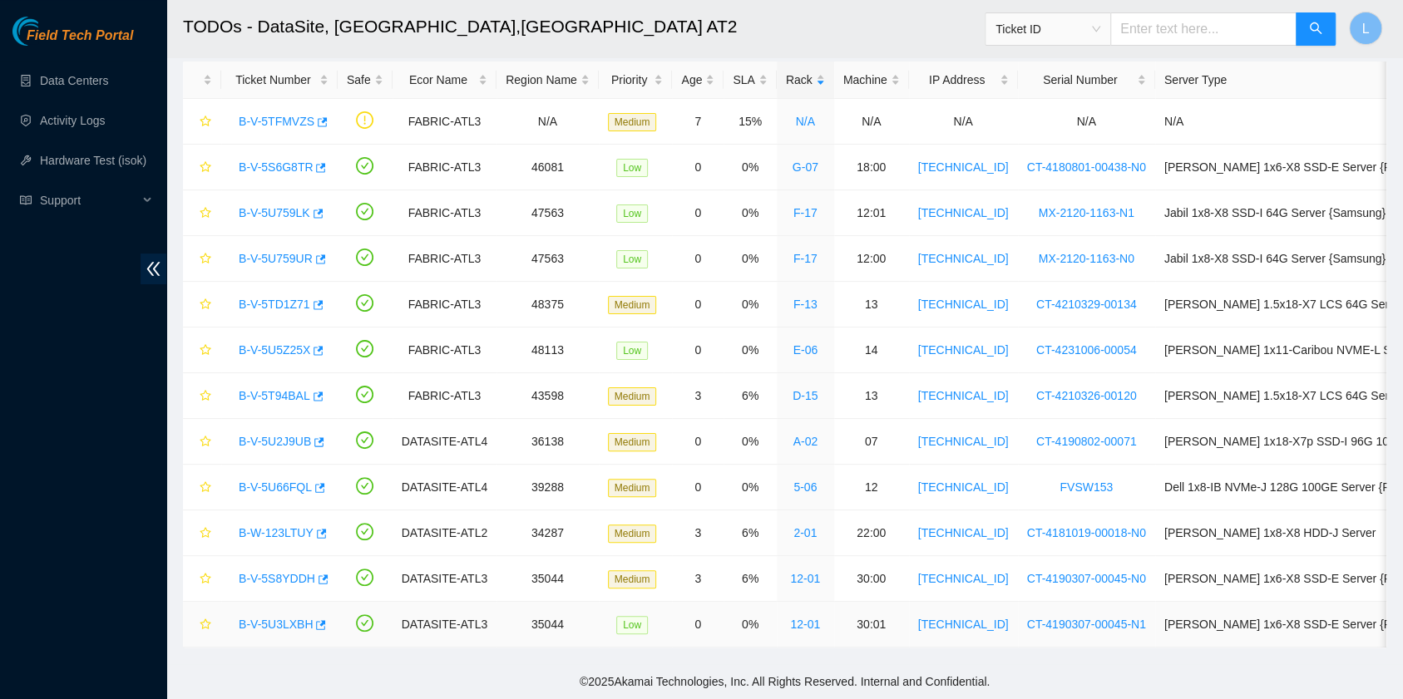
click at [259, 618] on link "B-V-5U3LXBH" at bounding box center [276, 624] width 74 height 13
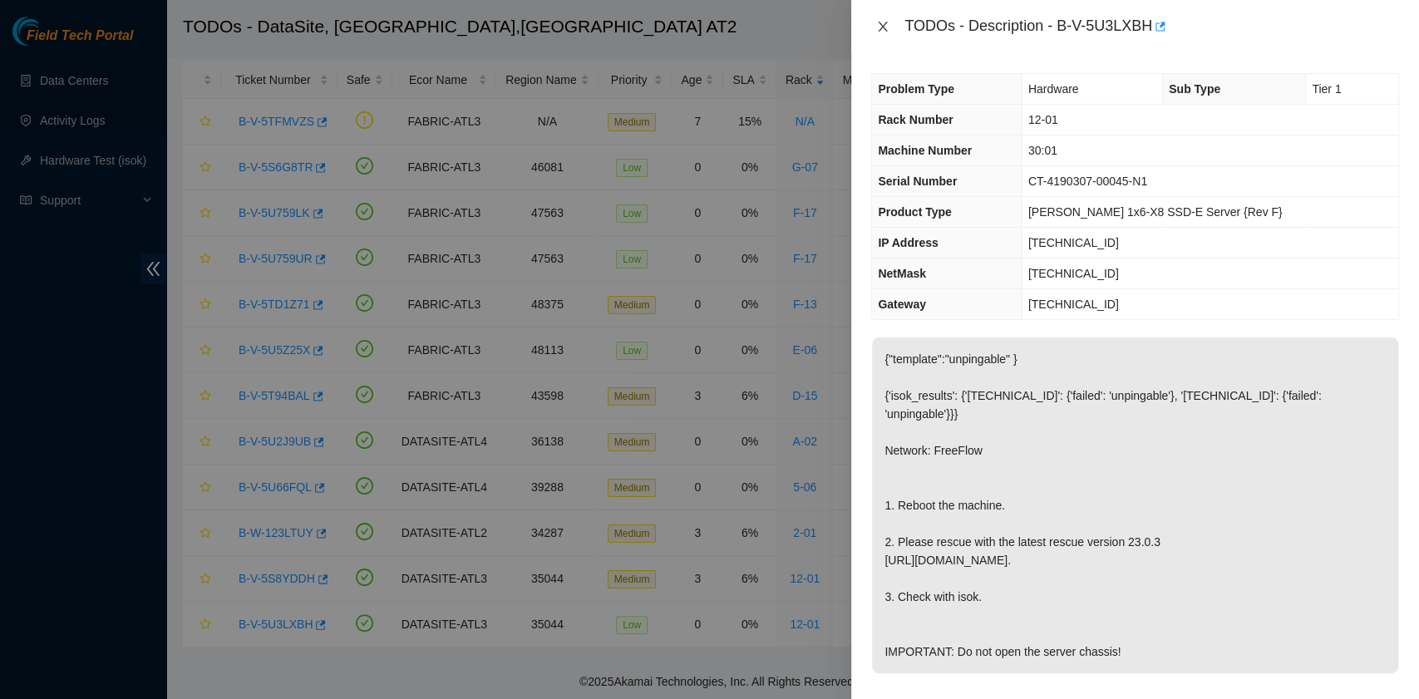
click at [876, 30] on icon "close" at bounding box center [882, 26] width 13 height 13
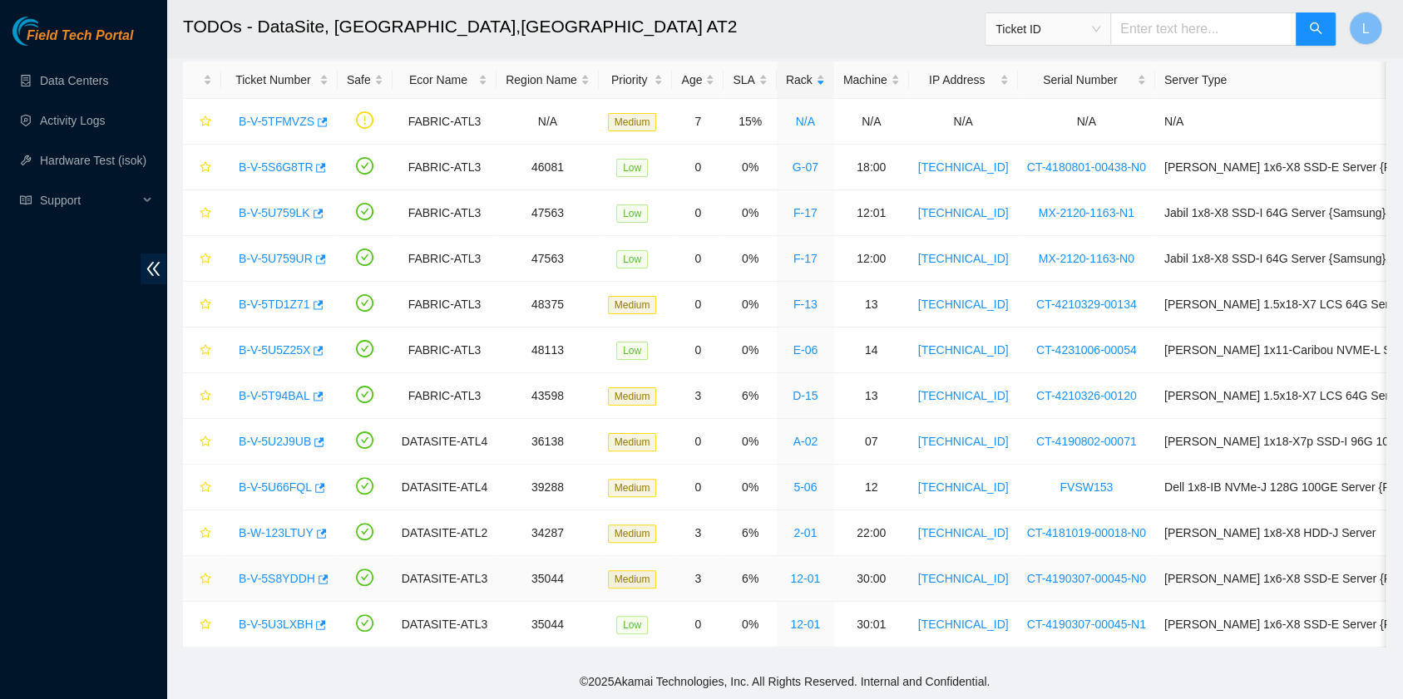
click at [268, 572] on link "B-V-5S8YDDH" at bounding box center [277, 578] width 76 height 13
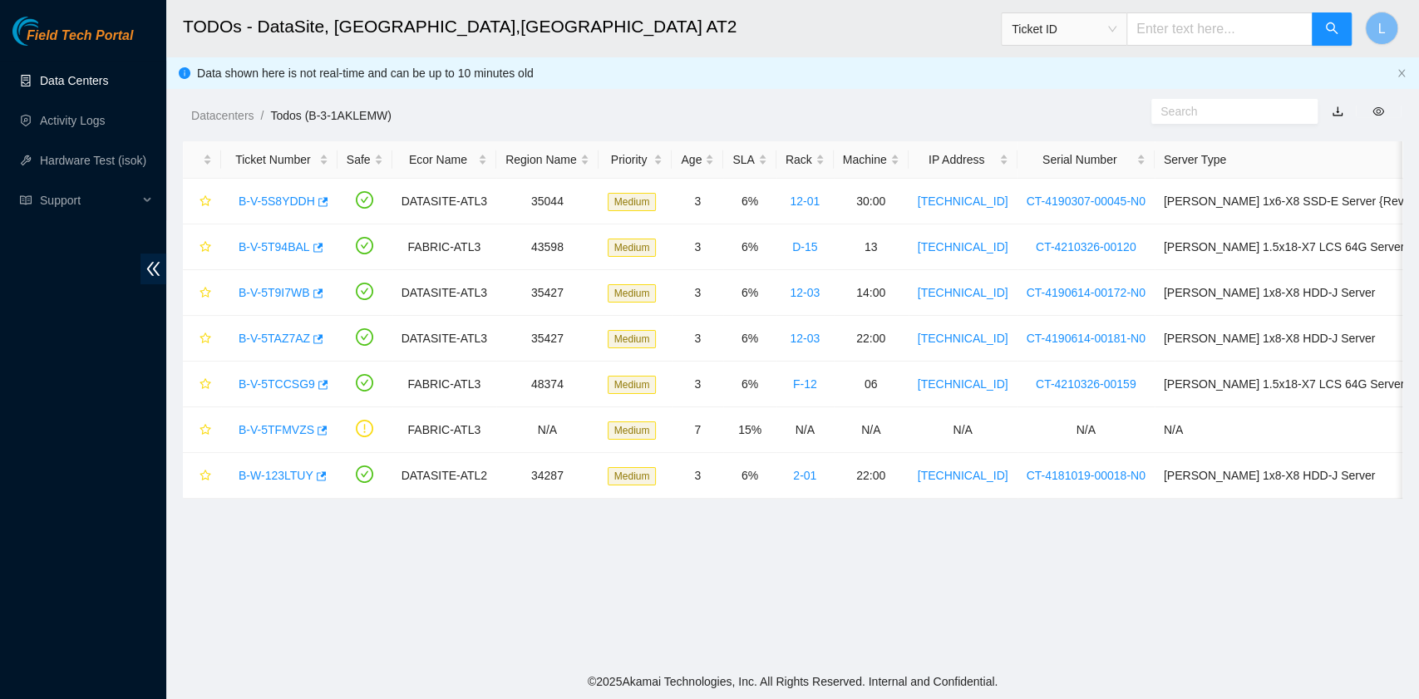
click at [76, 86] on link "Data Centers" at bounding box center [74, 80] width 68 height 13
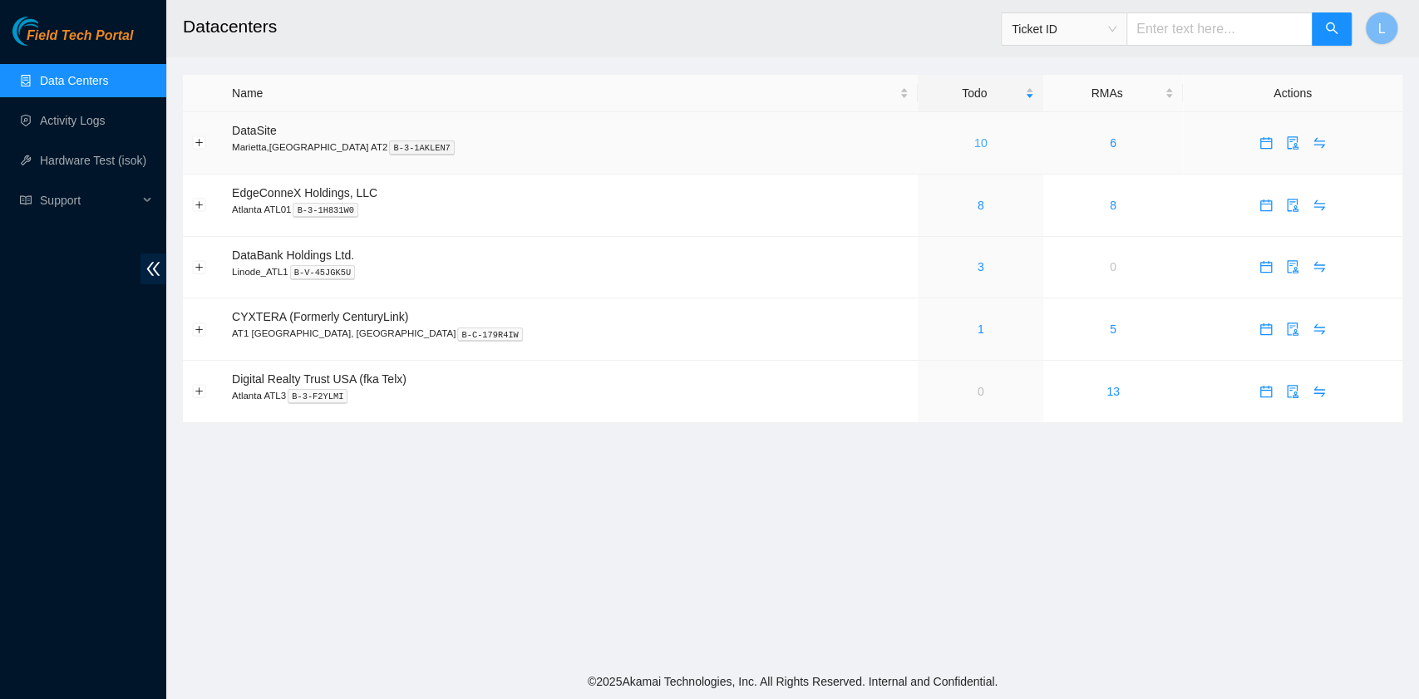
click at [974, 141] on link "10" at bounding box center [980, 142] width 13 height 13
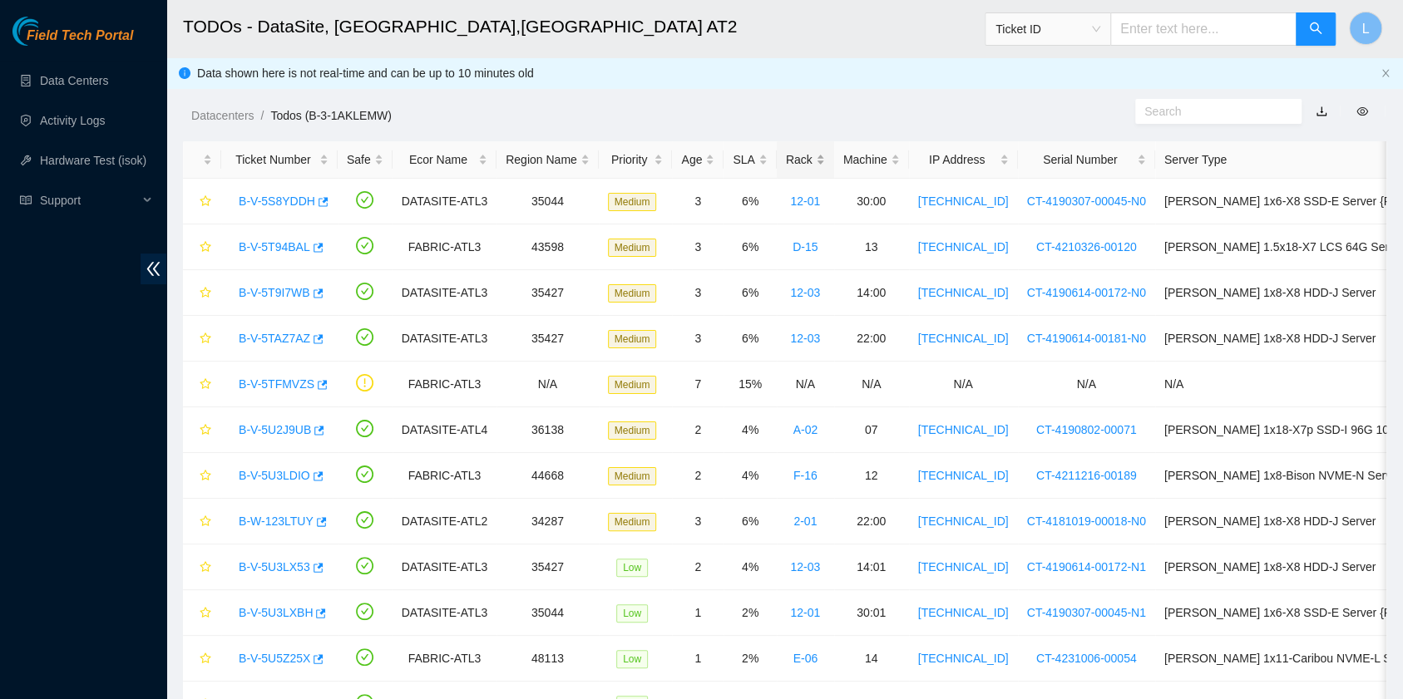
click at [786, 162] on div "Rack" at bounding box center [805, 159] width 39 height 18
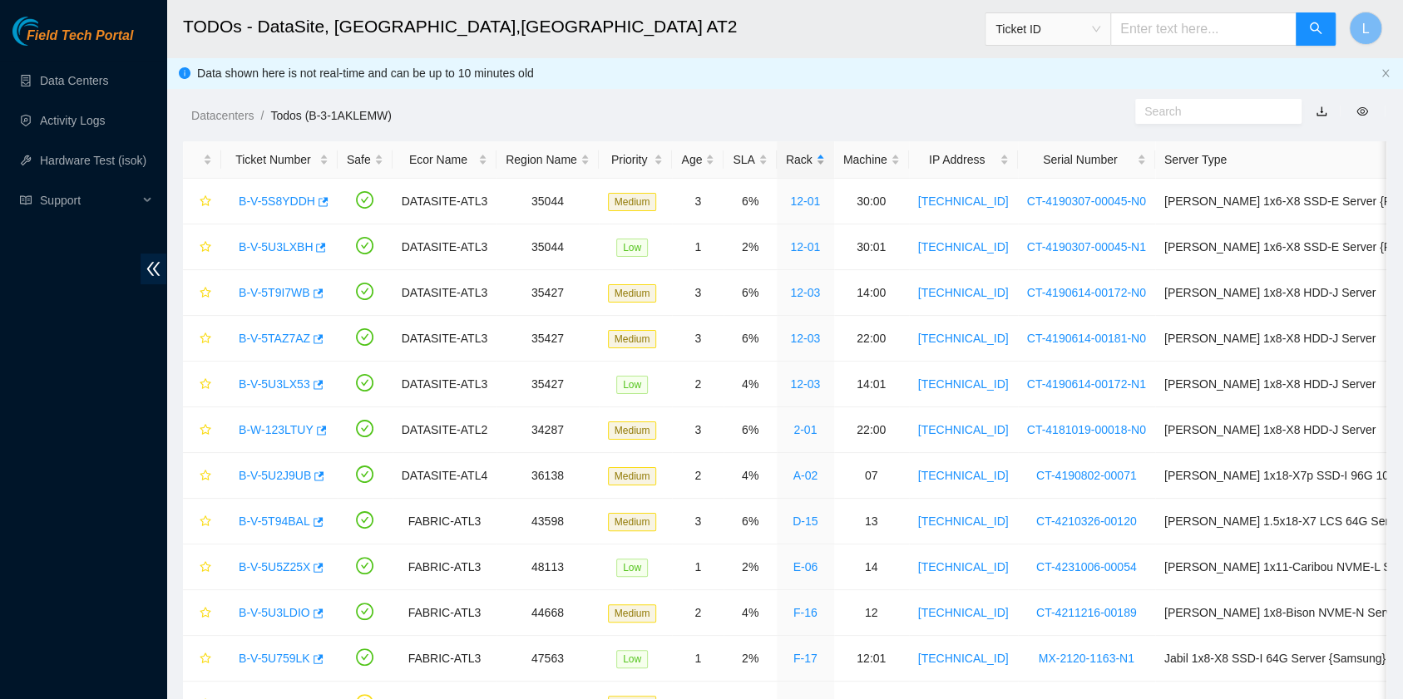
click at [786, 162] on div "Rack" at bounding box center [805, 159] width 39 height 18
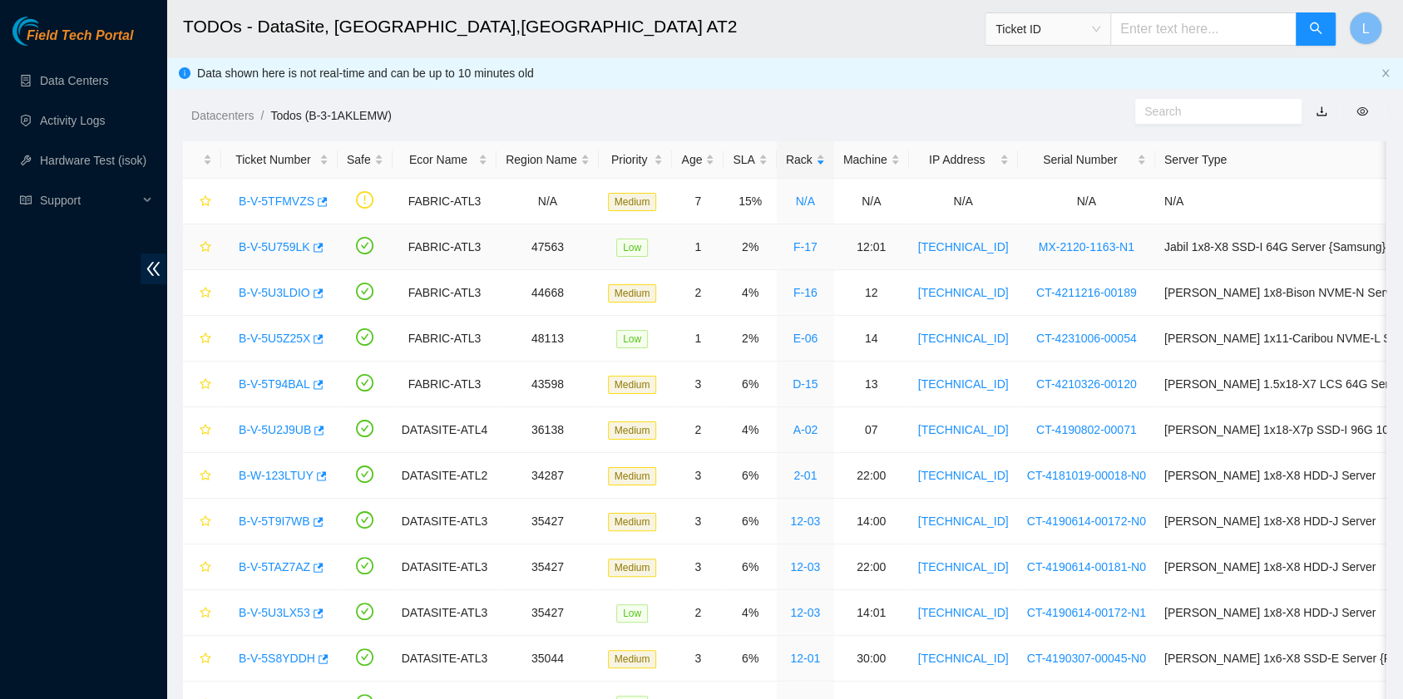
click at [294, 244] on link "B-V-5U759LK" at bounding box center [275, 246] width 72 height 13
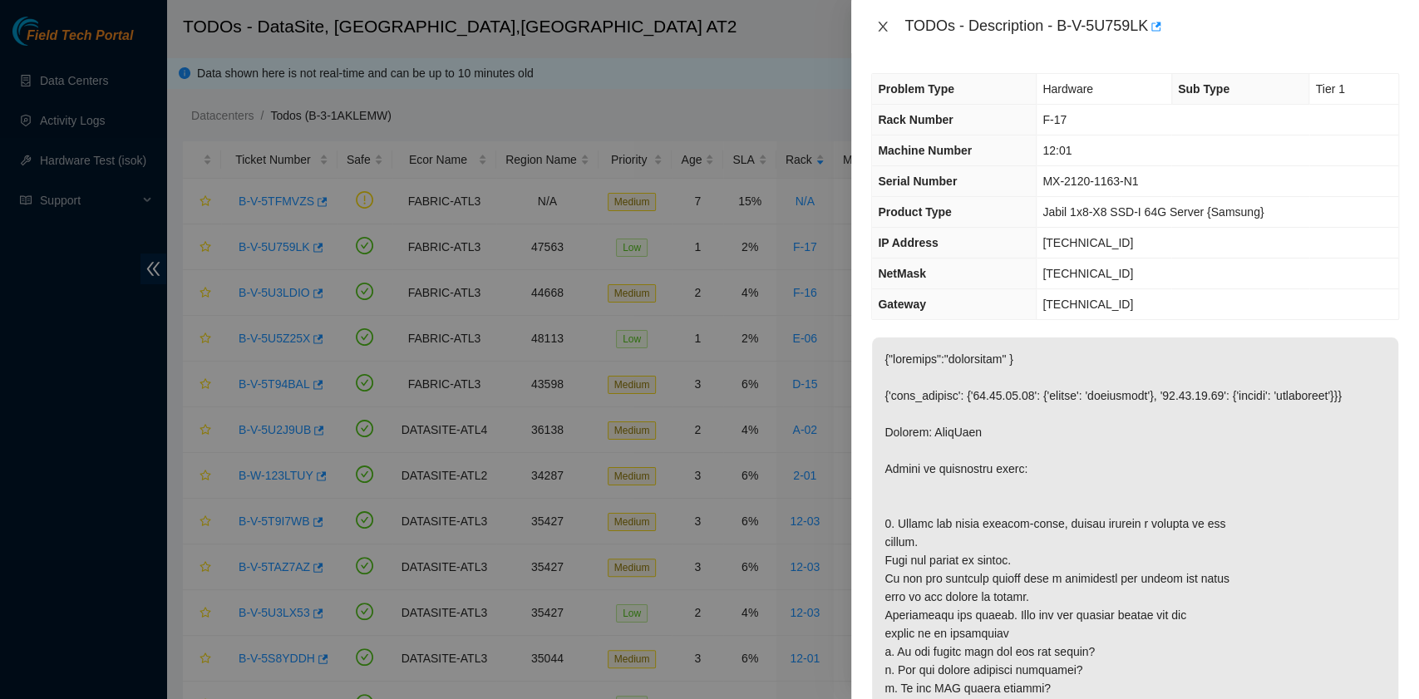
click at [889, 27] on icon "close" at bounding box center [882, 26] width 13 height 13
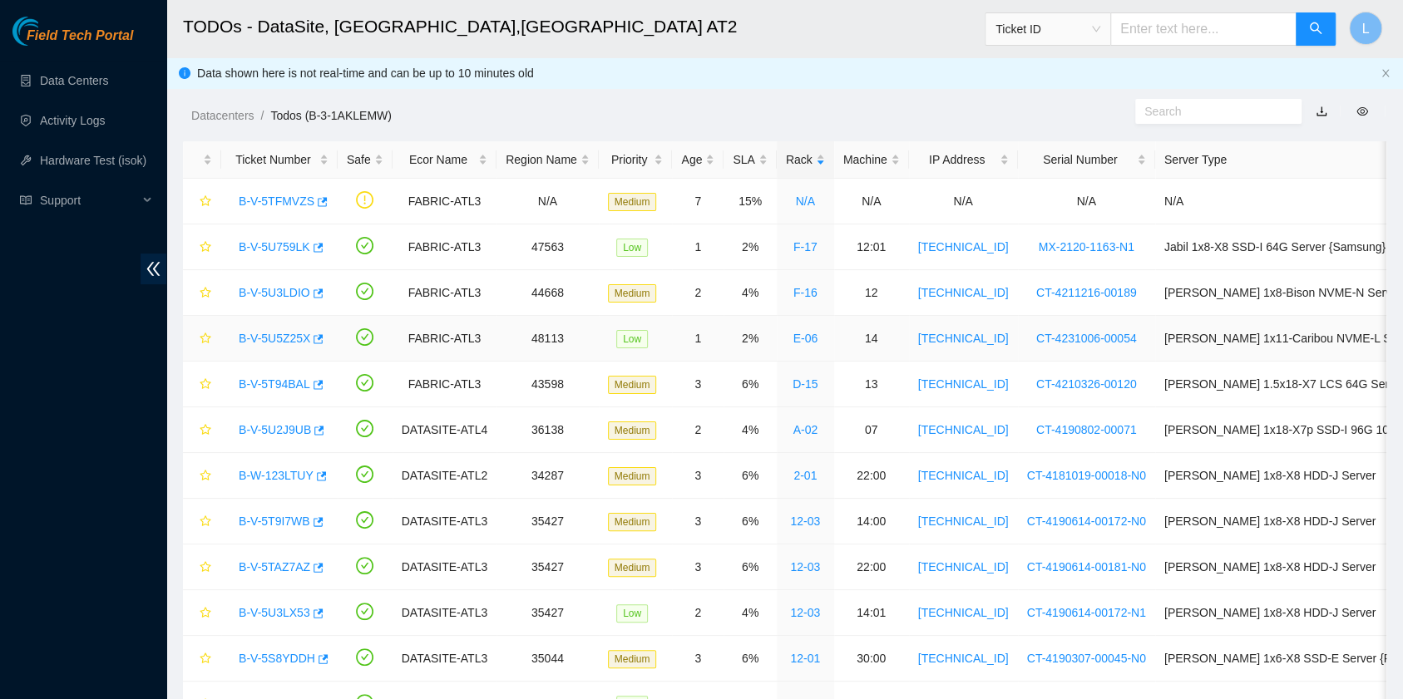
click at [265, 343] on link "B-V-5U5Z25X" at bounding box center [275, 338] width 72 height 13
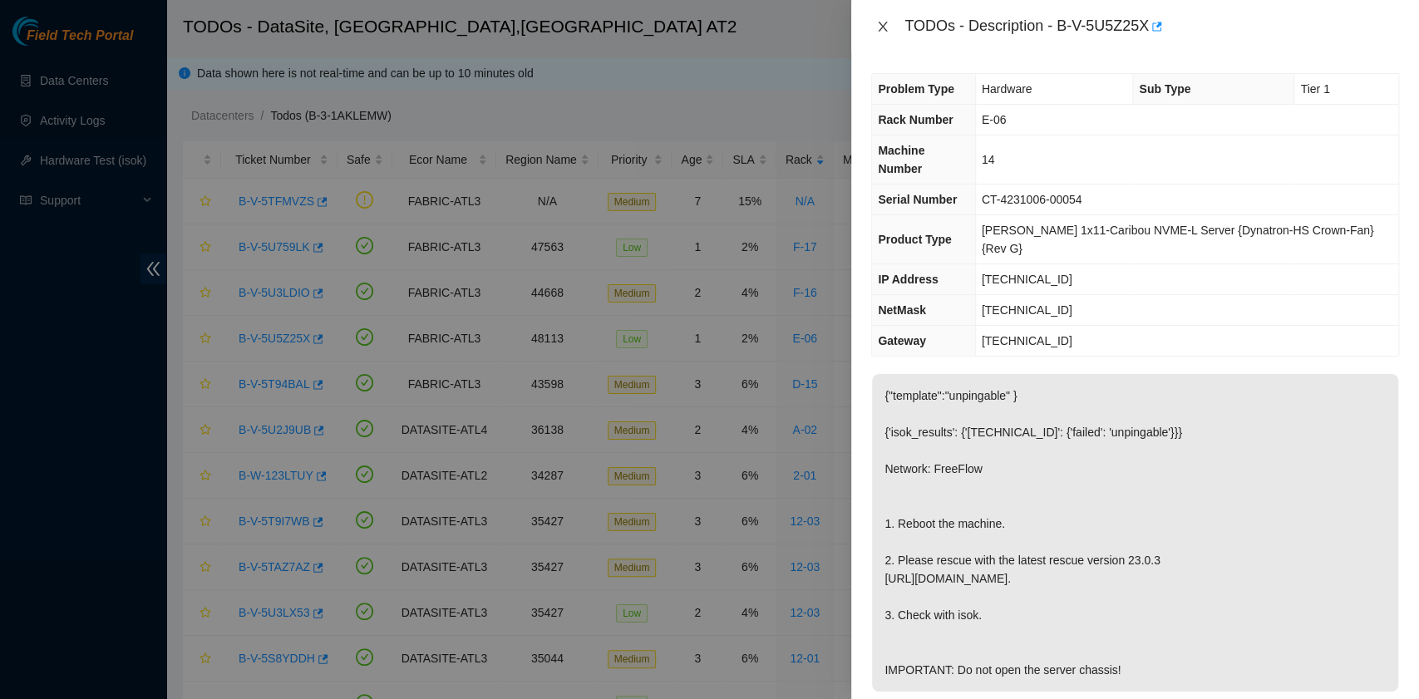
click at [880, 26] on icon "close" at bounding box center [882, 26] width 13 height 13
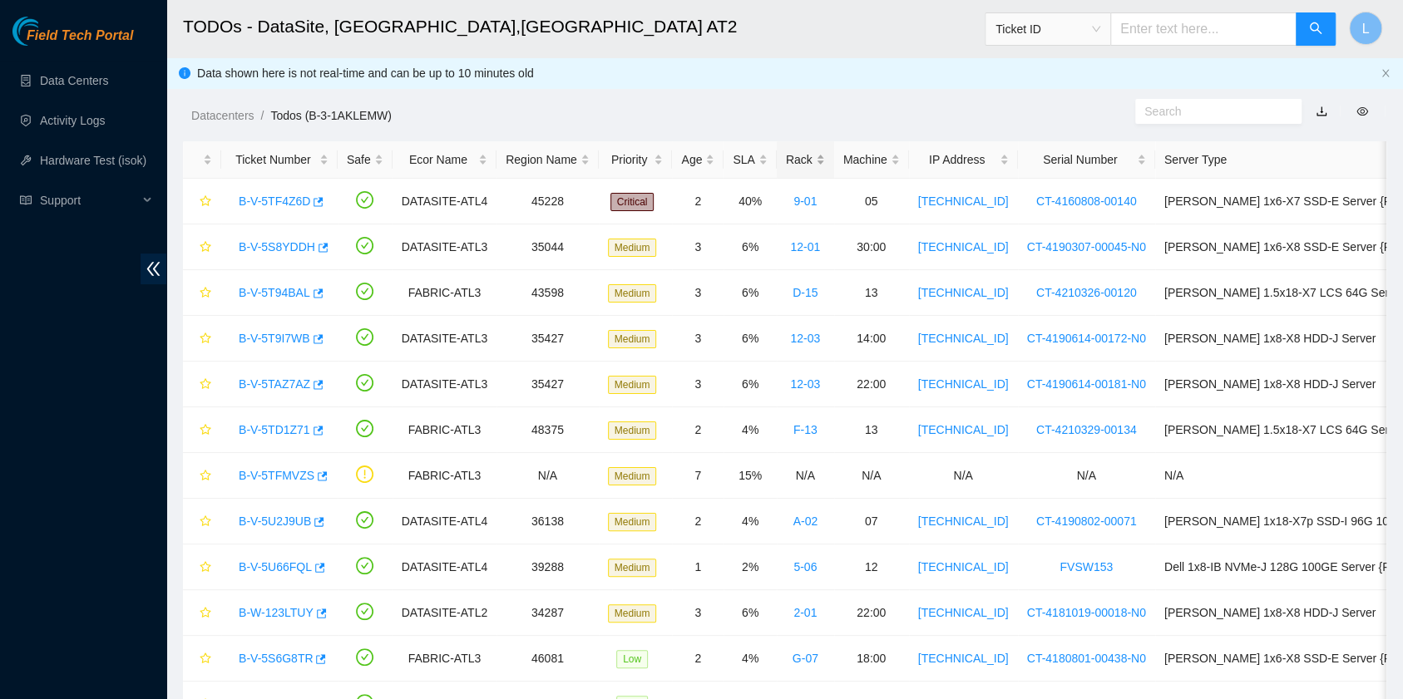
click at [786, 165] on div "Rack" at bounding box center [805, 159] width 39 height 18
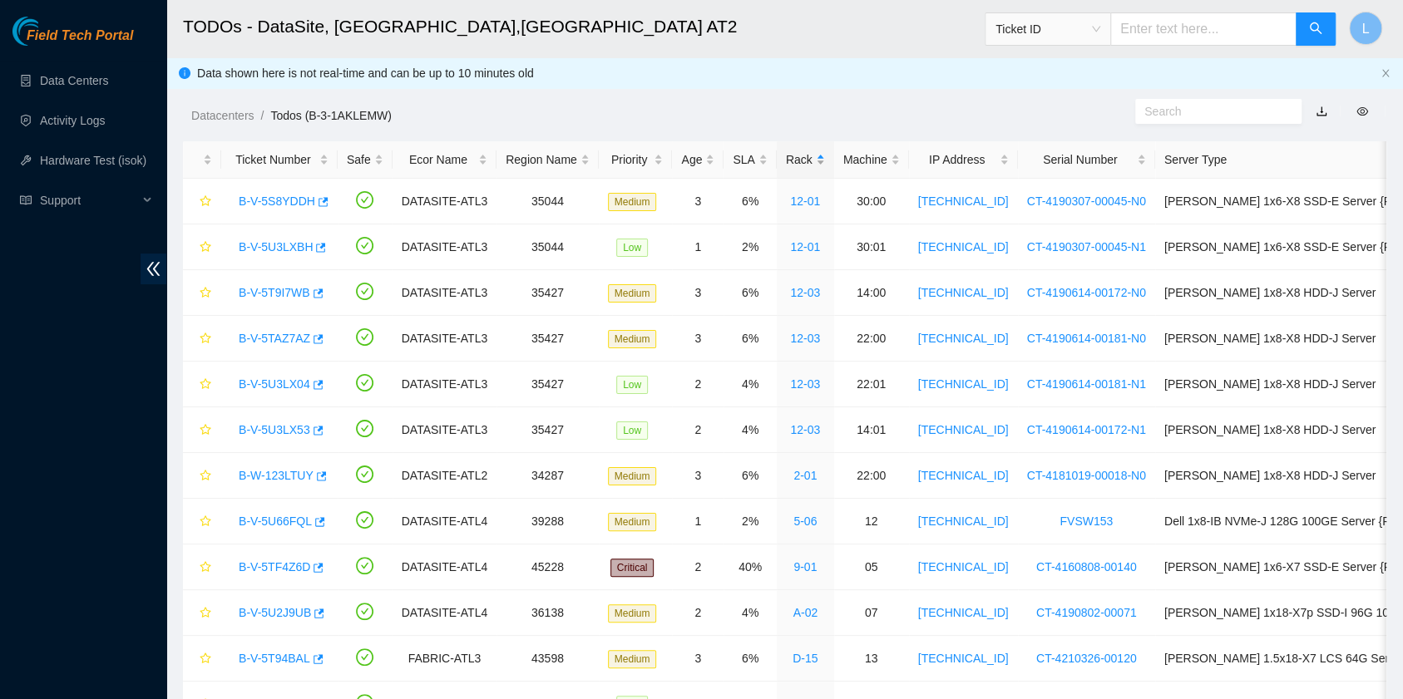
click at [786, 165] on div "Rack" at bounding box center [805, 159] width 39 height 18
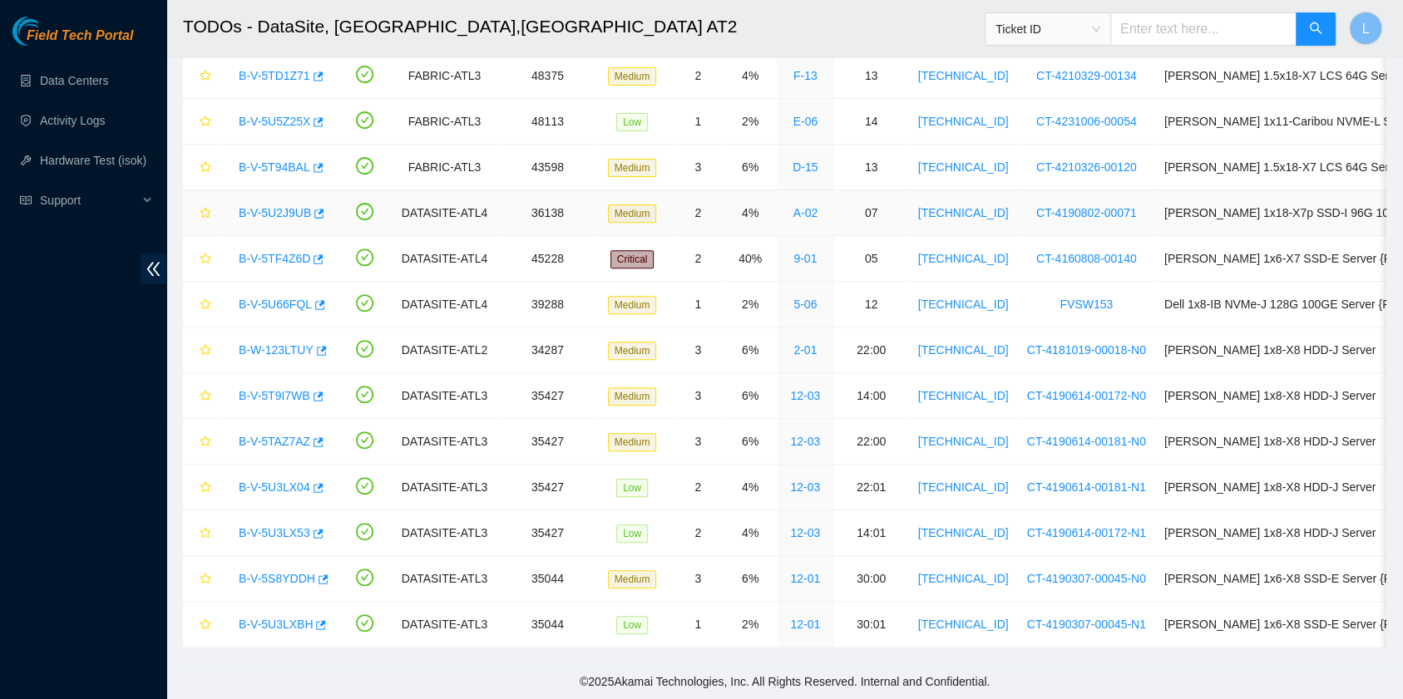
scroll to position [319, 0]
click at [281, 481] on link "B-V-5U3LX04" at bounding box center [275, 487] width 72 height 13
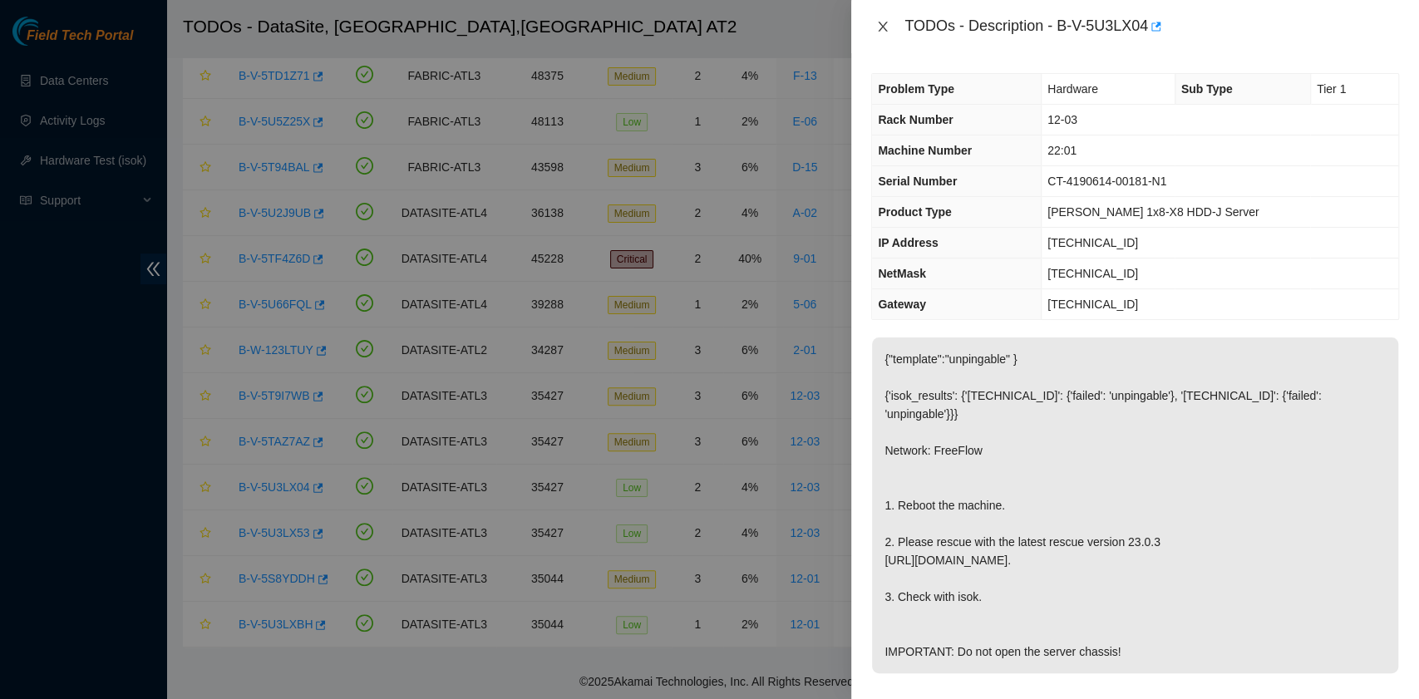
click at [881, 30] on icon "close" at bounding box center [882, 26] width 13 height 13
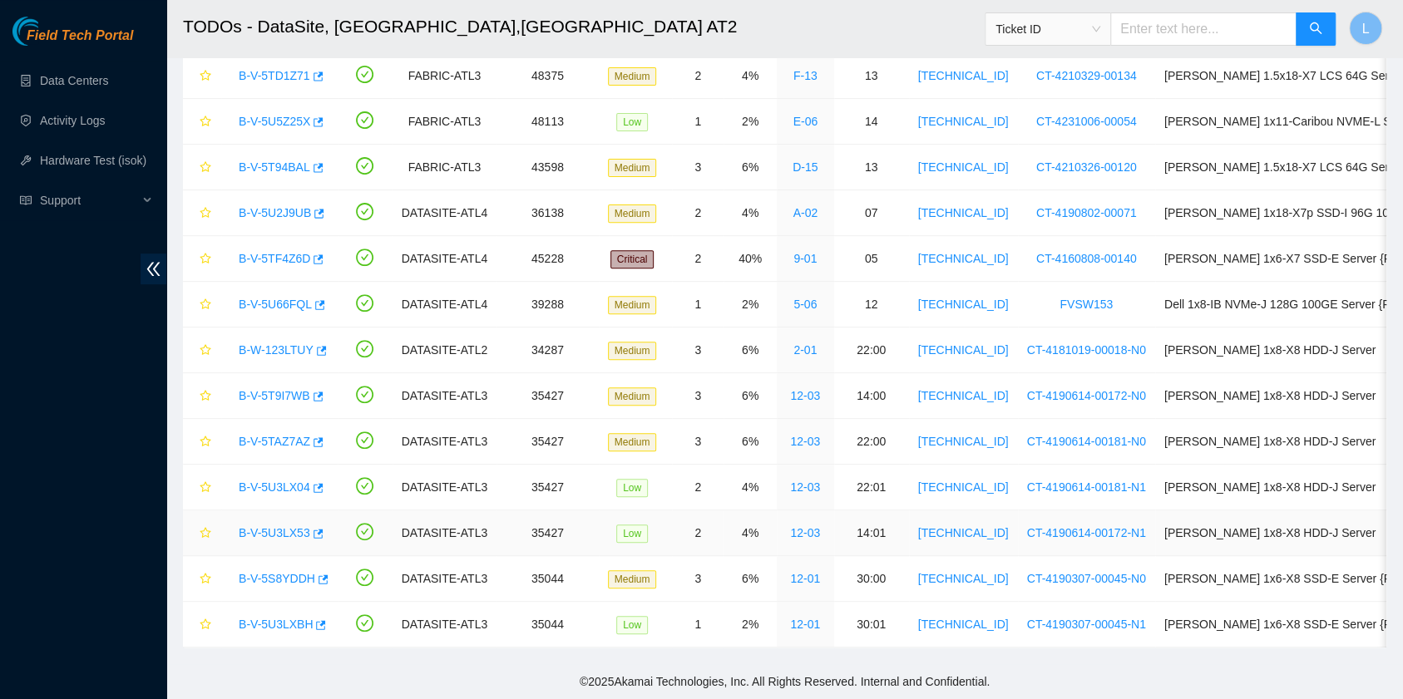
click at [283, 526] on link "B-V-5U3LX53" at bounding box center [275, 532] width 72 height 13
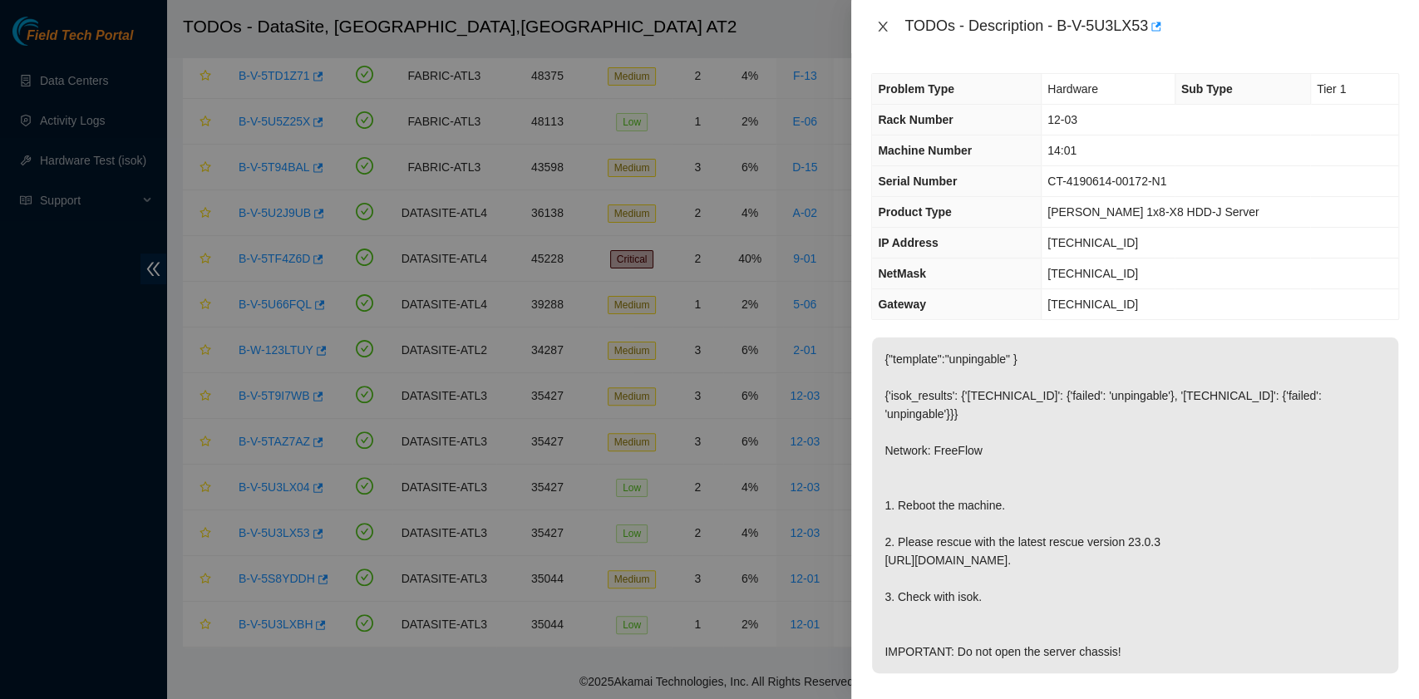
click at [883, 24] on icon "close" at bounding box center [882, 26] width 13 height 13
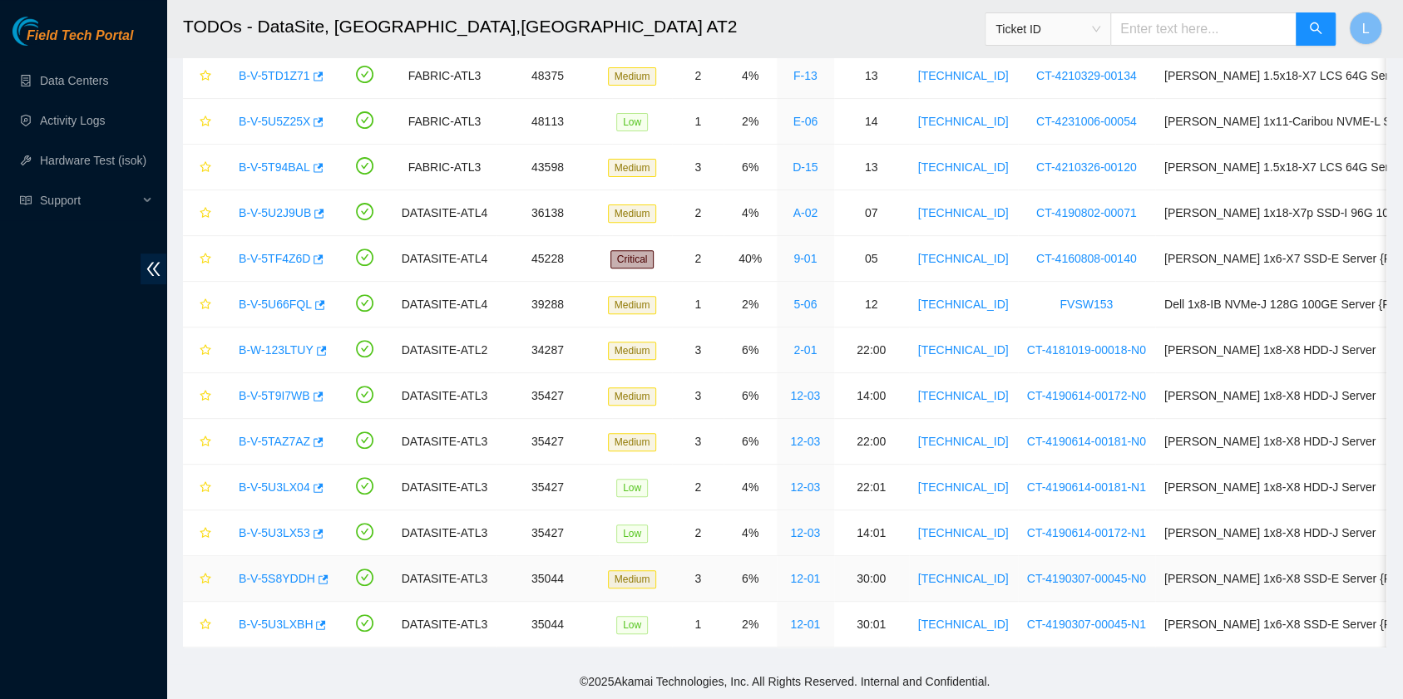
click at [287, 572] on link "B-V-5S8YDDH" at bounding box center [277, 578] width 76 height 13
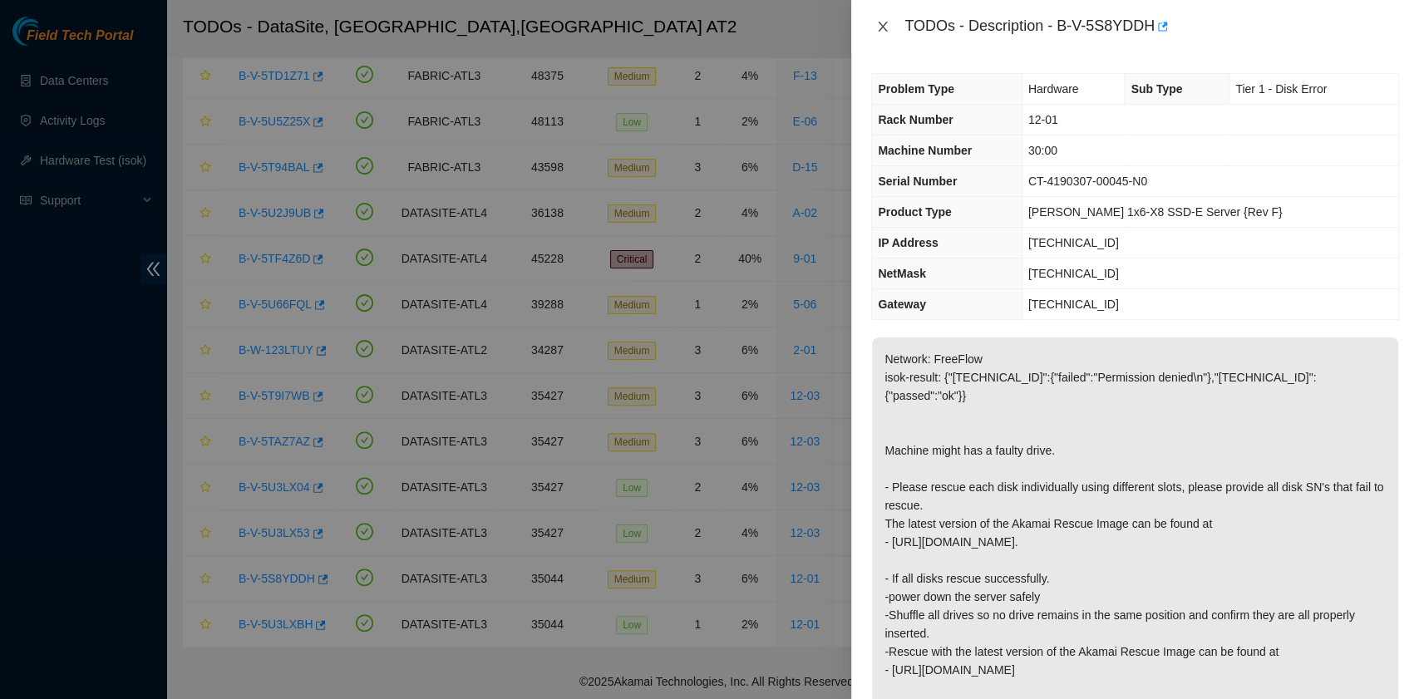
click at [883, 25] on icon "close" at bounding box center [882, 26] width 13 height 13
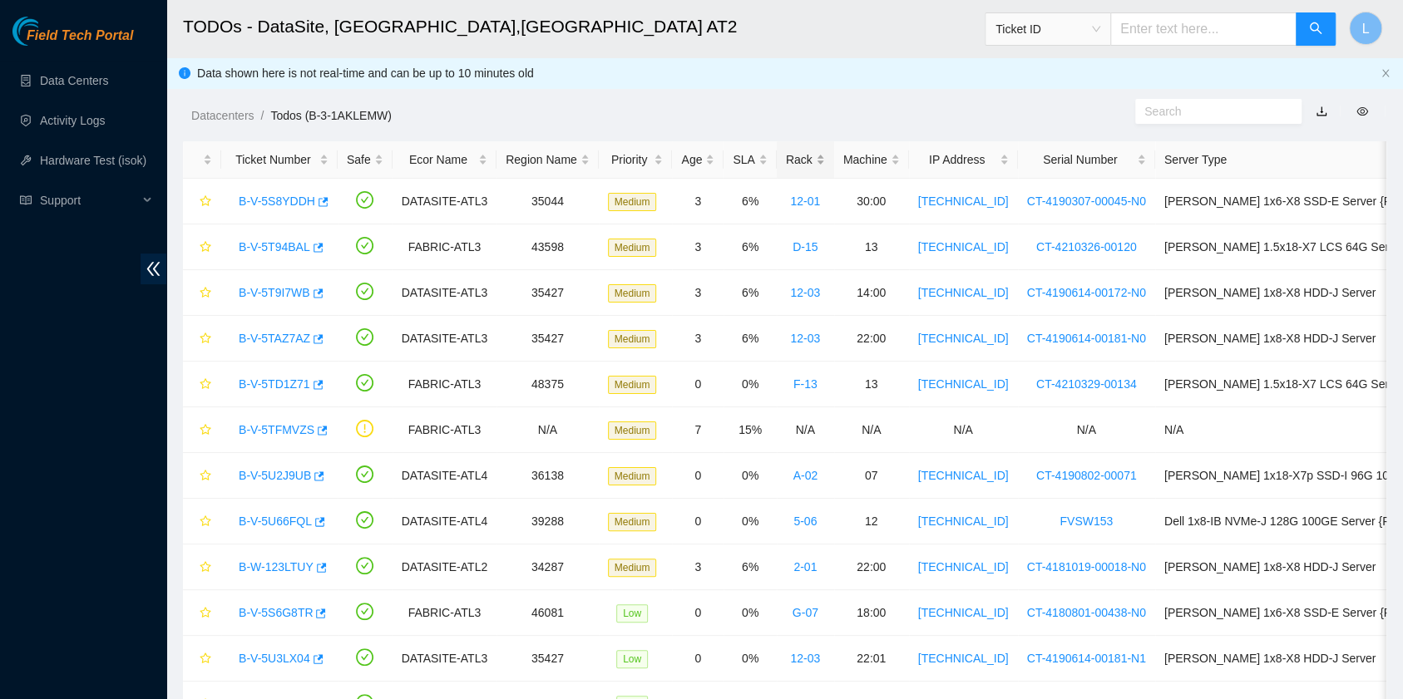
click at [786, 150] on div "Rack" at bounding box center [805, 159] width 39 height 18
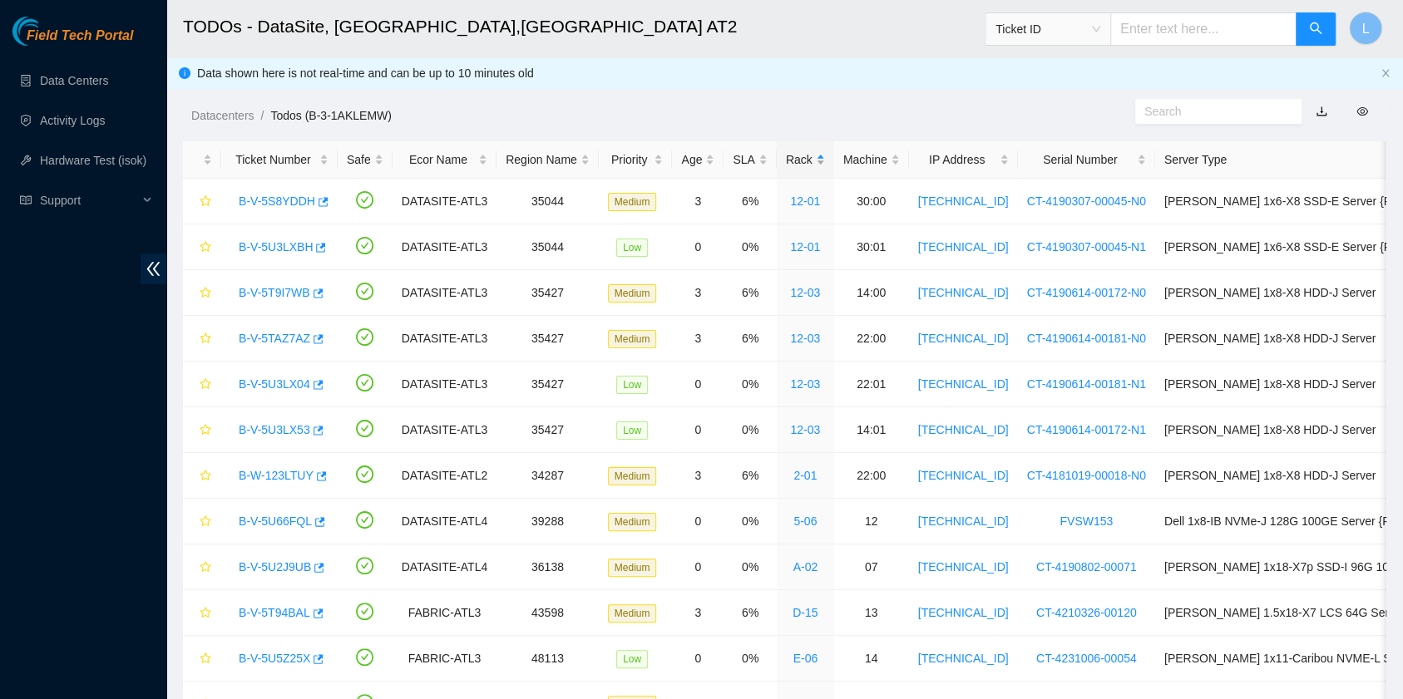
click at [786, 150] on div "Rack" at bounding box center [805, 159] width 39 height 18
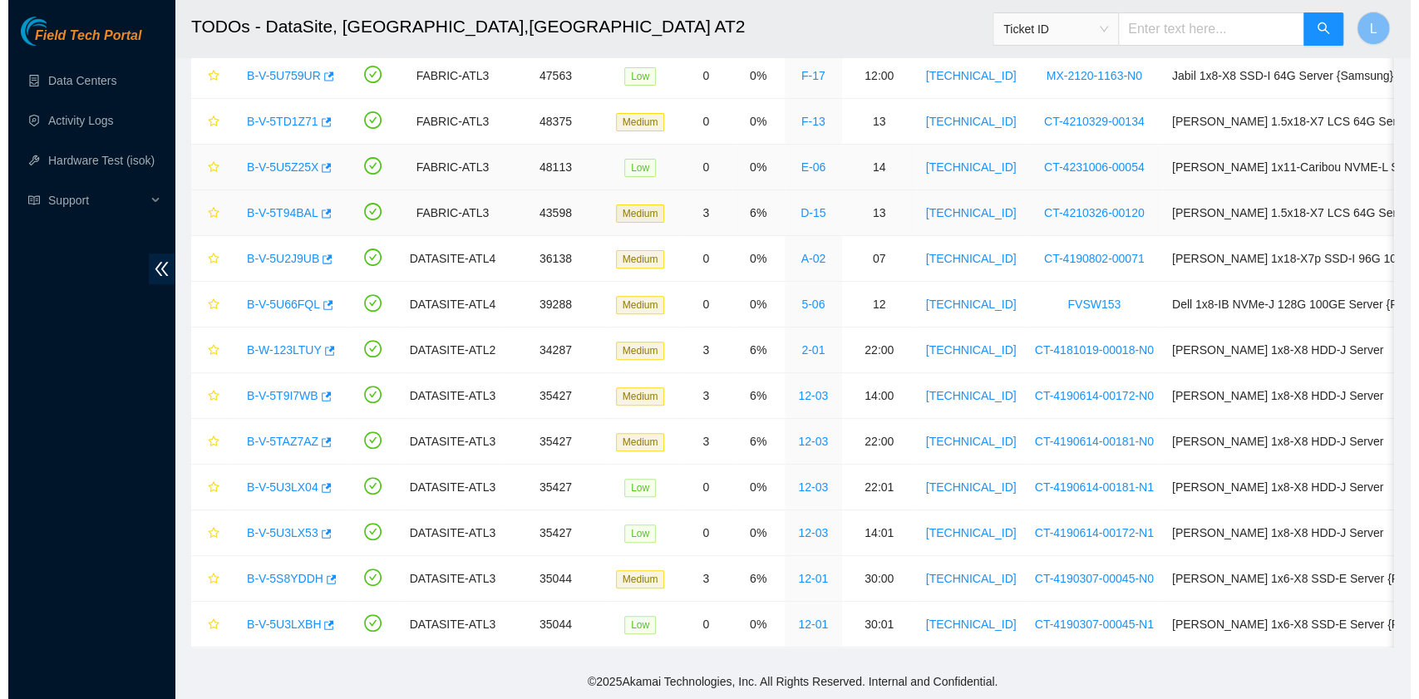
scroll to position [274, 0]
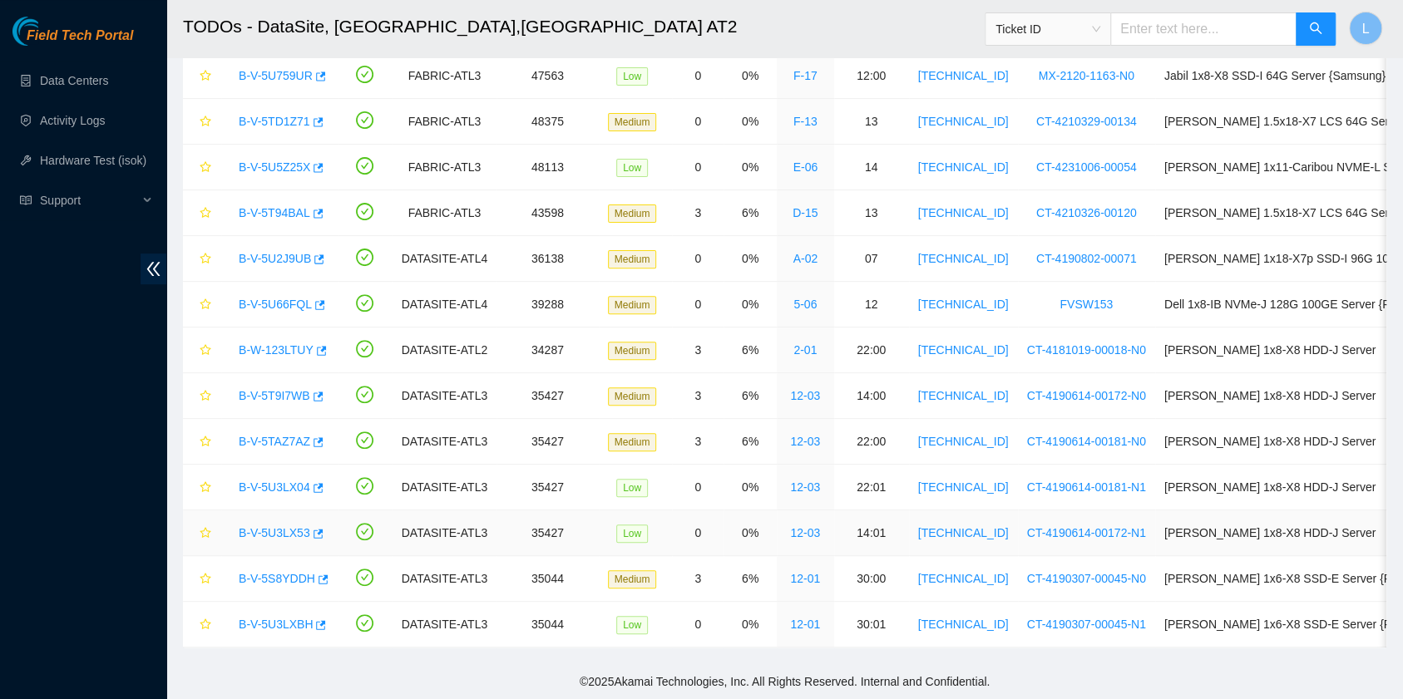
click at [274, 526] on link "B-V-5U3LX53" at bounding box center [275, 532] width 72 height 13
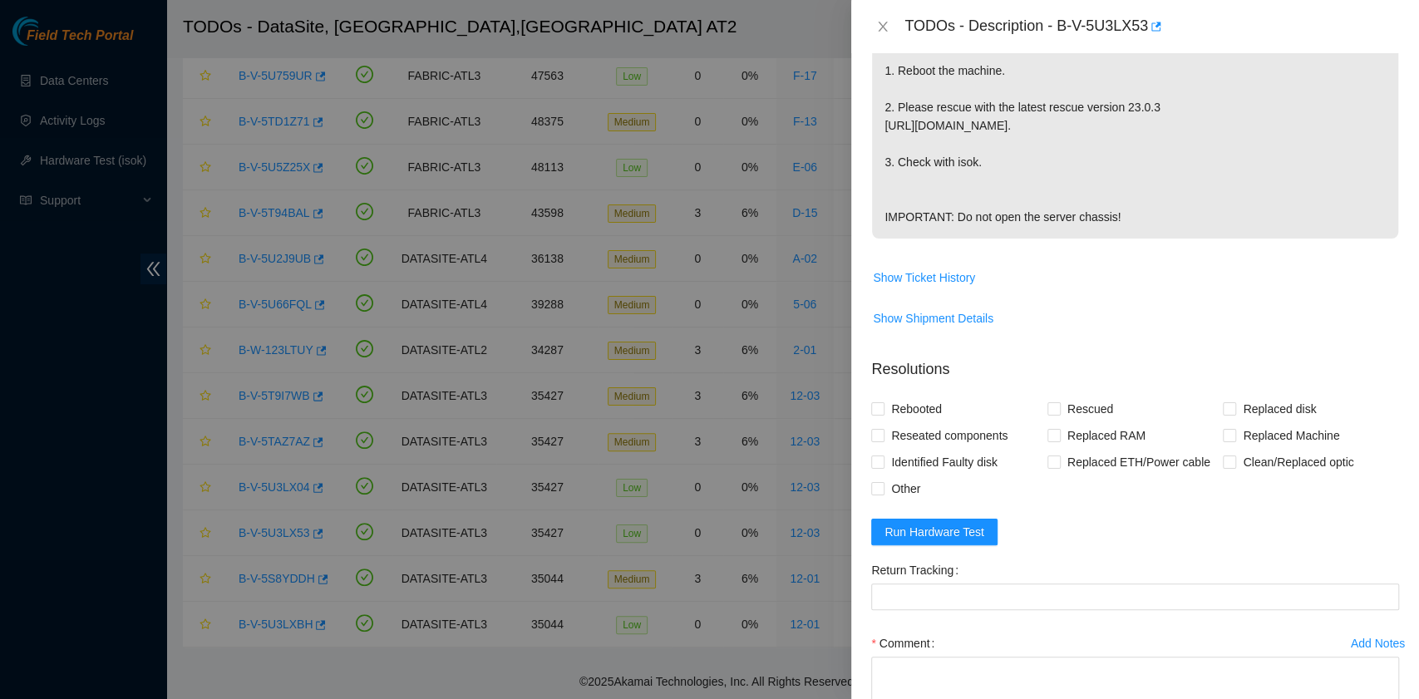
scroll to position [443, 0]
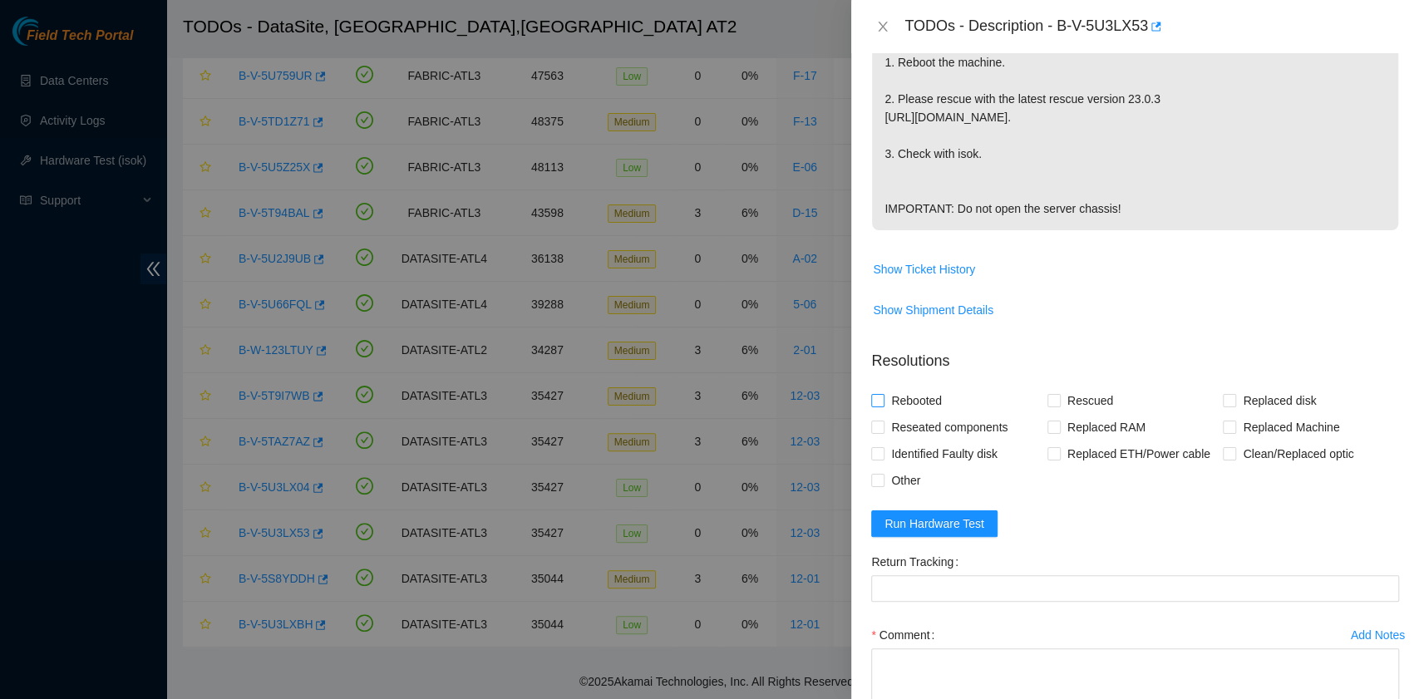
click at [917, 414] on span "Rebooted" at bounding box center [917, 400] width 64 height 27
click at [883, 406] on input "Rebooted" at bounding box center [877, 400] width 12 height 12
checkbox input "true"
click at [1051, 406] on input "Rescued" at bounding box center [1054, 400] width 12 height 12
checkbox input "true"
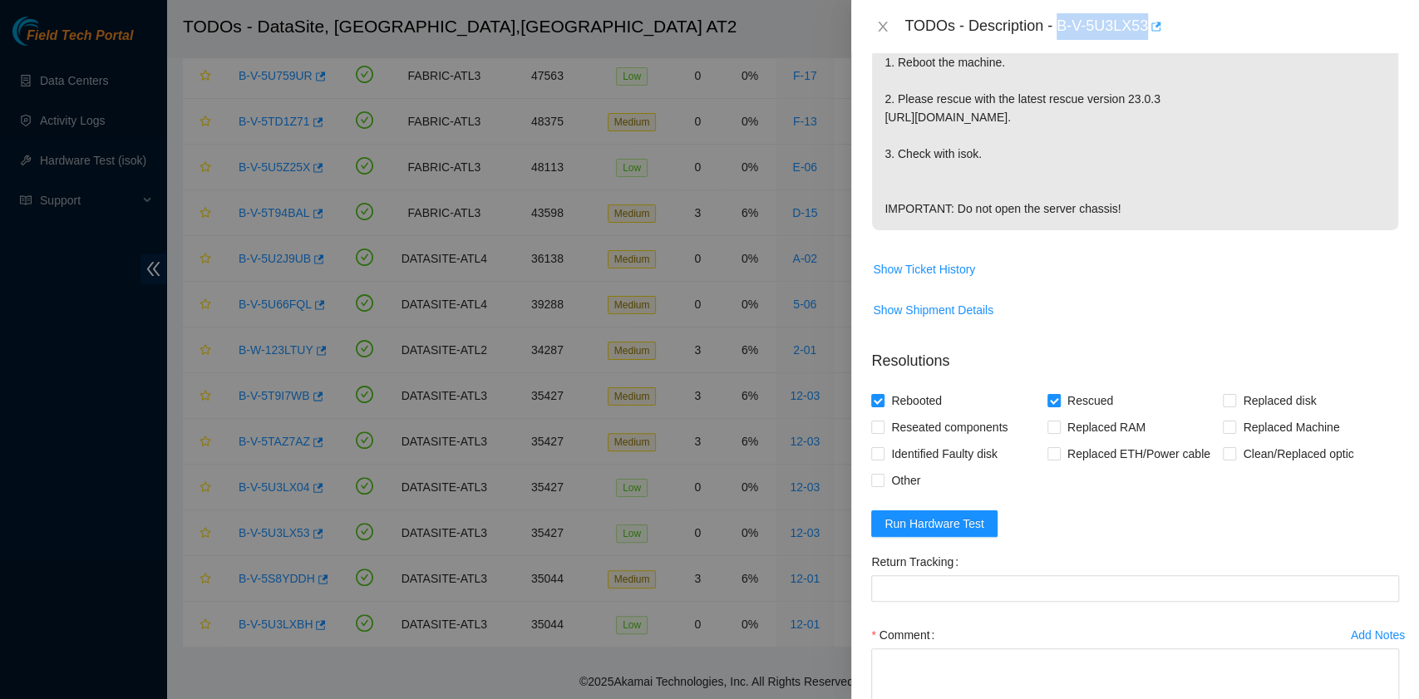
drag, startPoint x: 1062, startPoint y: 27, endPoint x: 1149, endPoint y: 33, distance: 87.6
click at [1149, 33] on div "TODOs - Description - B-V-5U3LX53" at bounding box center [1152, 26] width 495 height 27
copy div "B-V-5U3LX53"
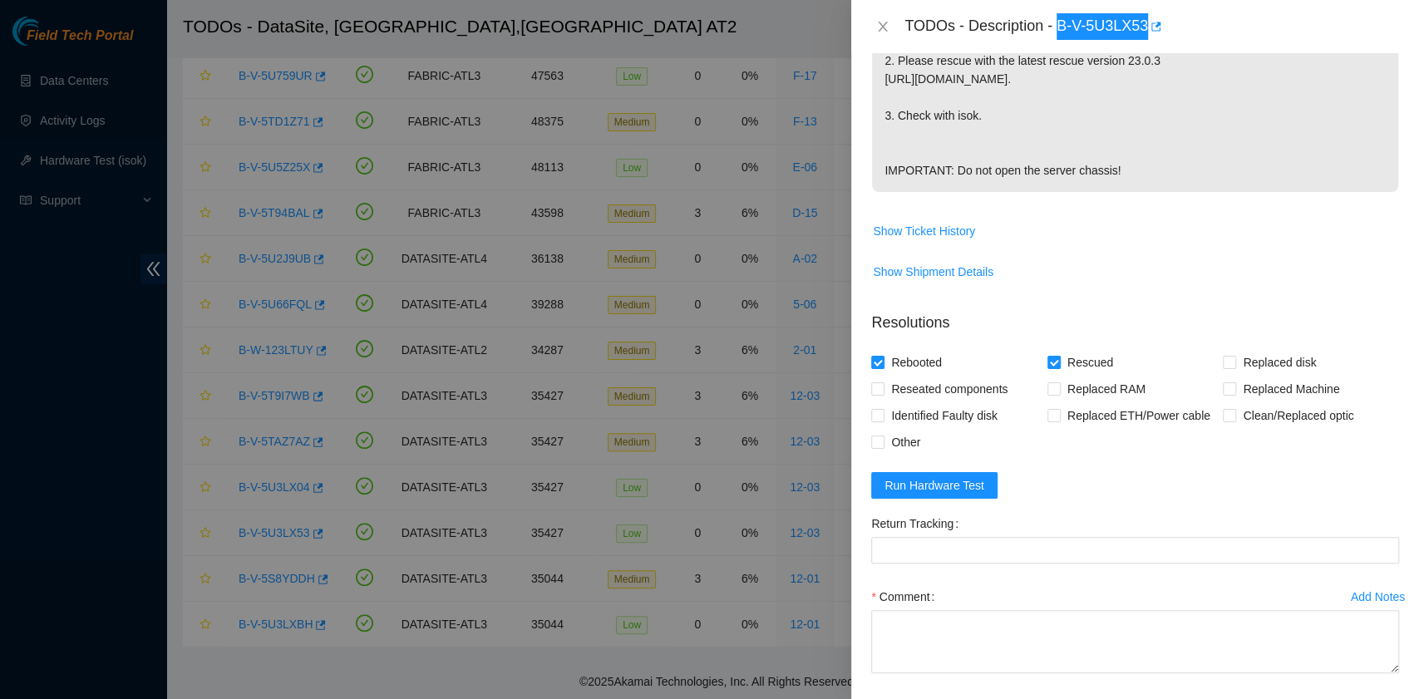
scroll to position [554, 0]
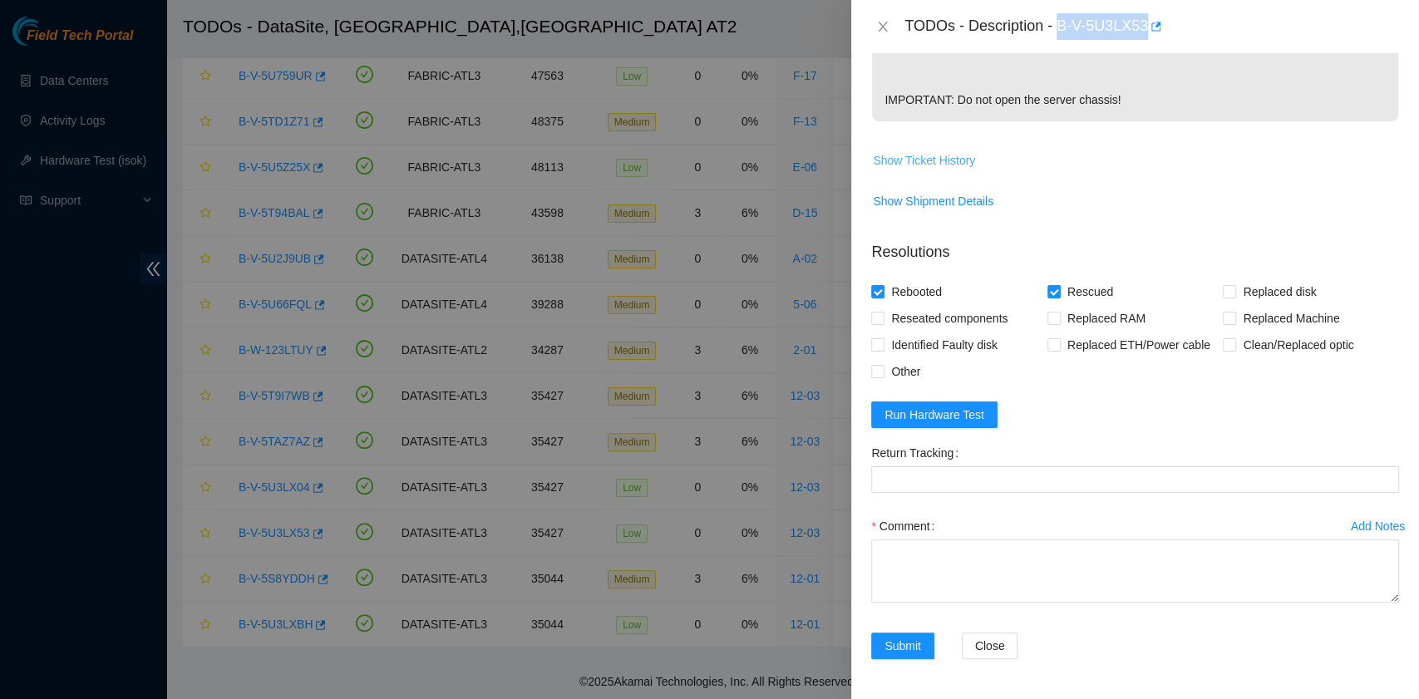
click at [954, 170] on span "Show Ticket History" at bounding box center [924, 160] width 102 height 18
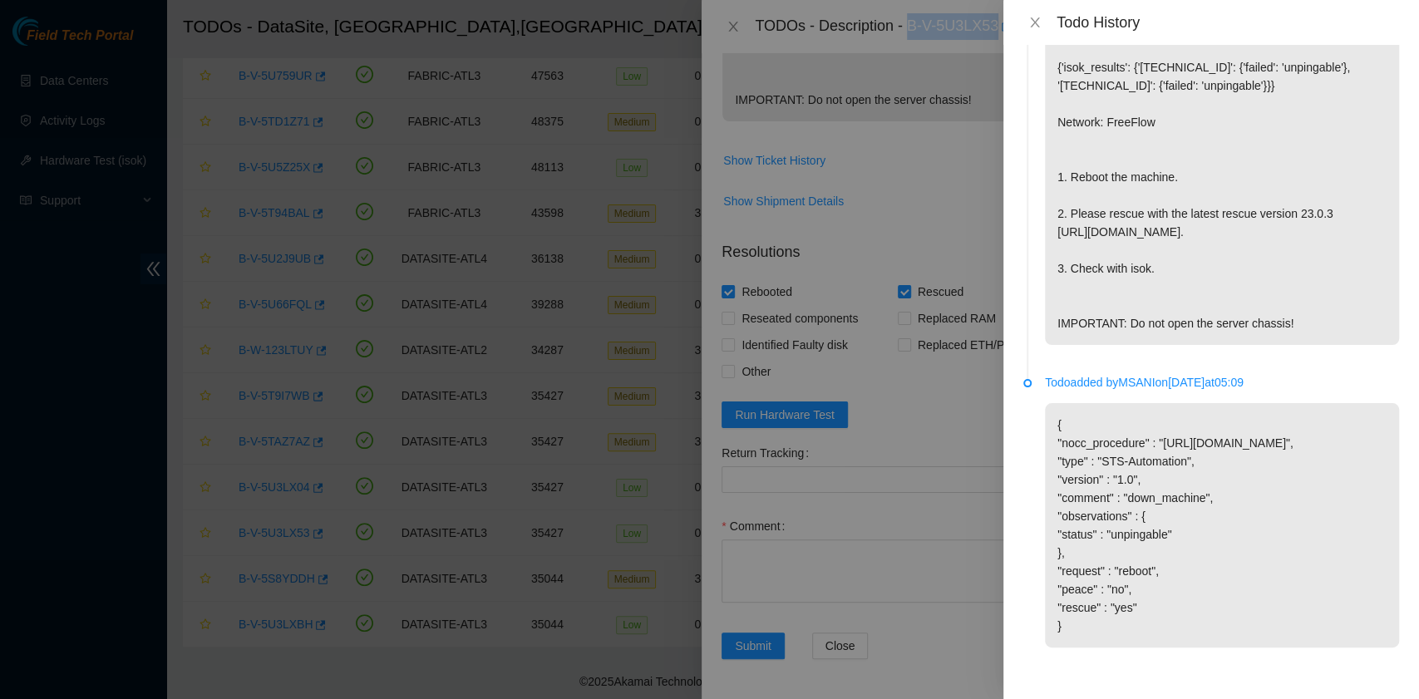
scroll to position [136, 0]
click at [1043, 21] on button "Close" at bounding box center [1035, 23] width 23 height 16
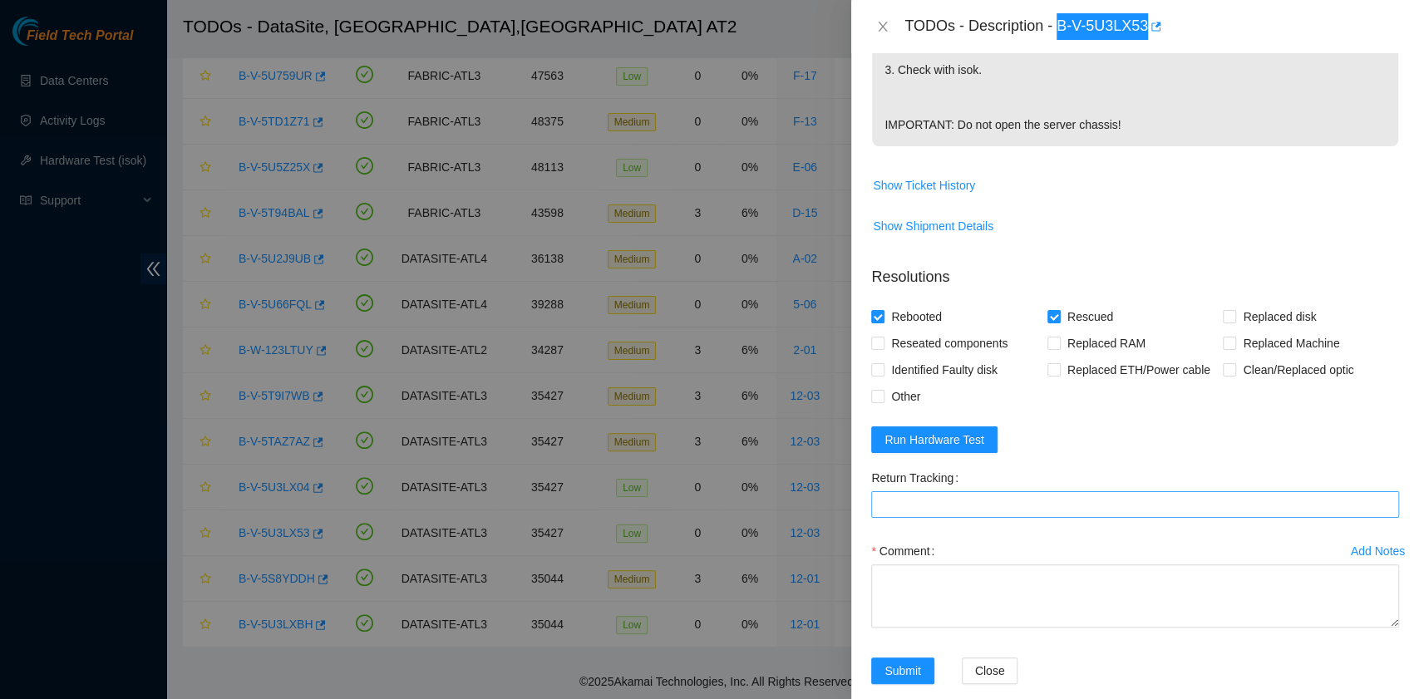
scroll to position [567, 0]
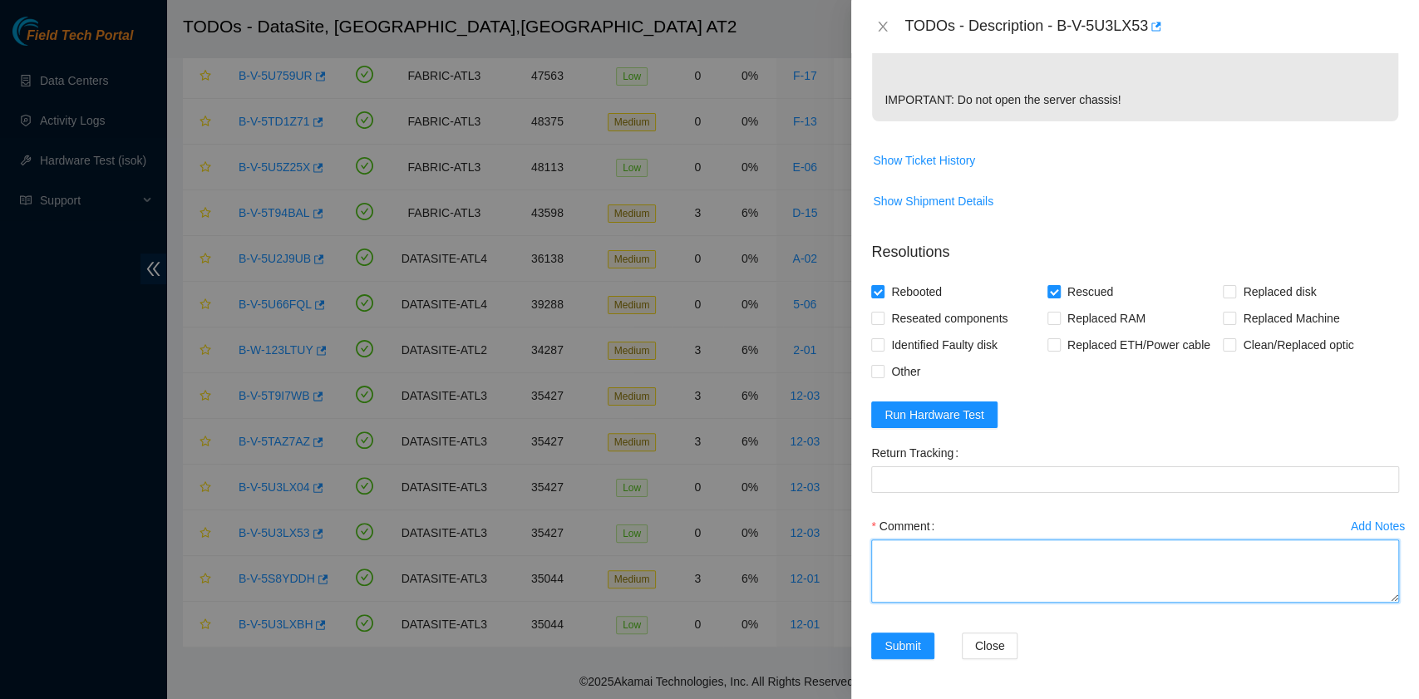
click at [919, 558] on textarea "Comment" at bounding box center [1135, 571] width 528 height 63
paste textarea "B-V-5U3LX53 R:12:03 M:14:01 Rebooted. Rescued."
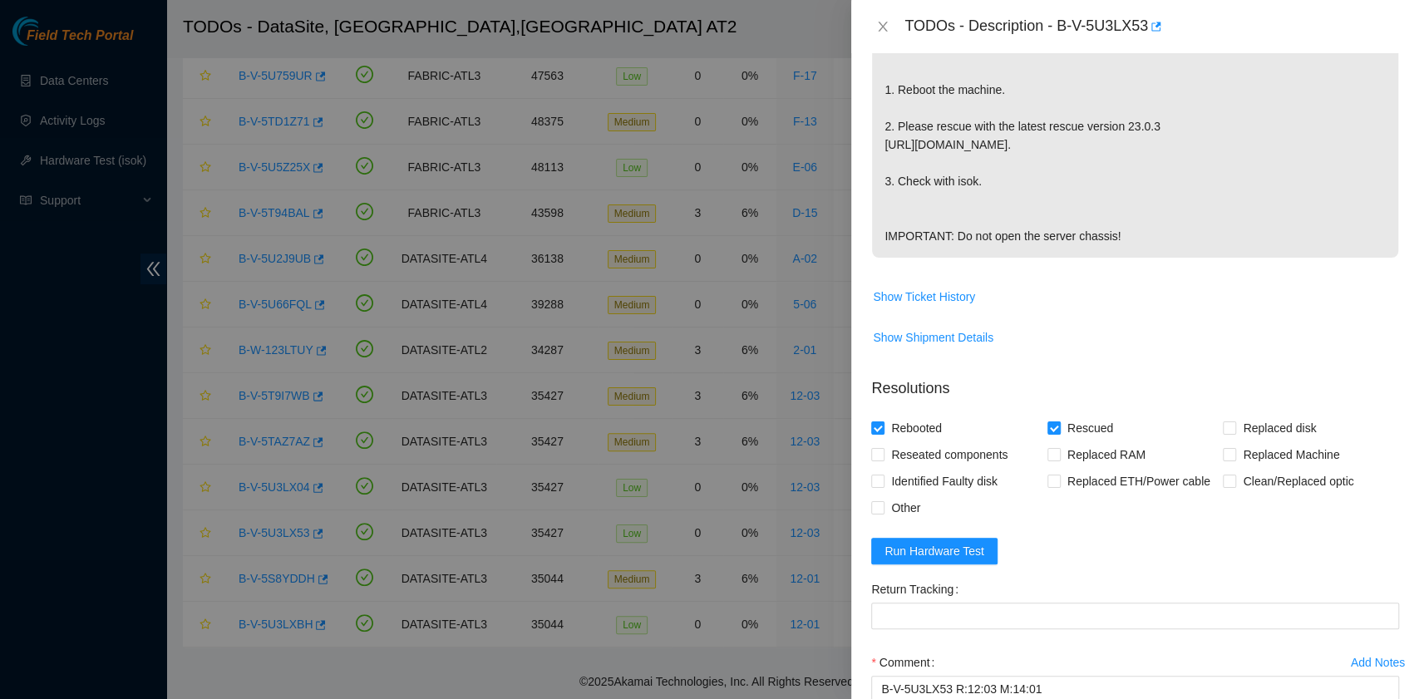
scroll to position [443, 0]
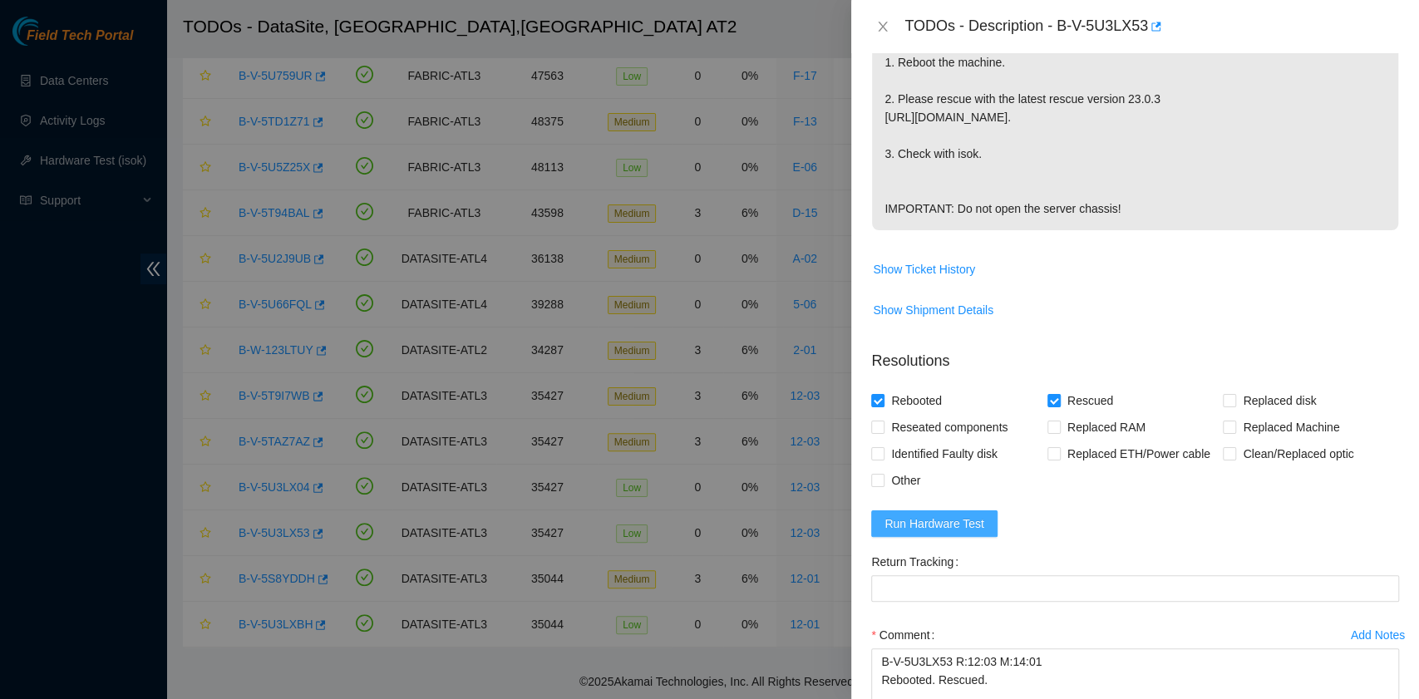
click at [968, 533] on span "Run Hardware Test" at bounding box center [935, 524] width 100 height 18
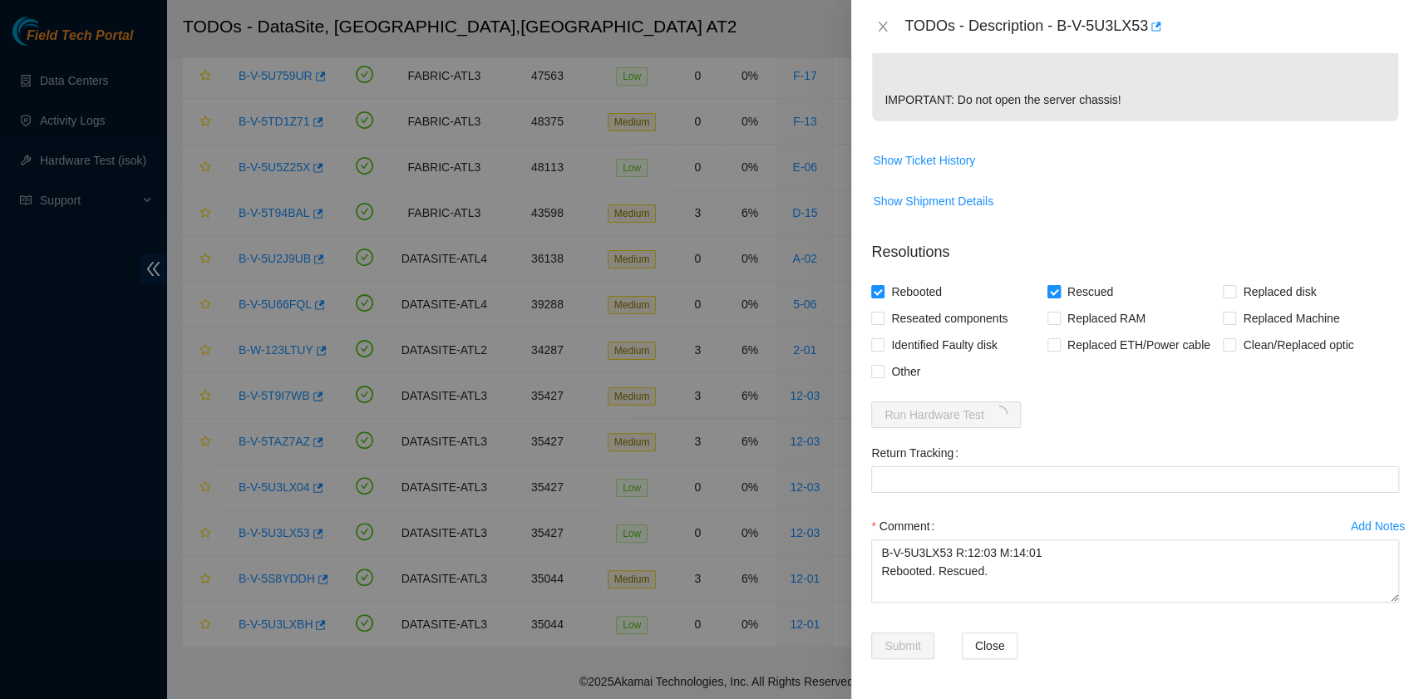
scroll to position [567, 0]
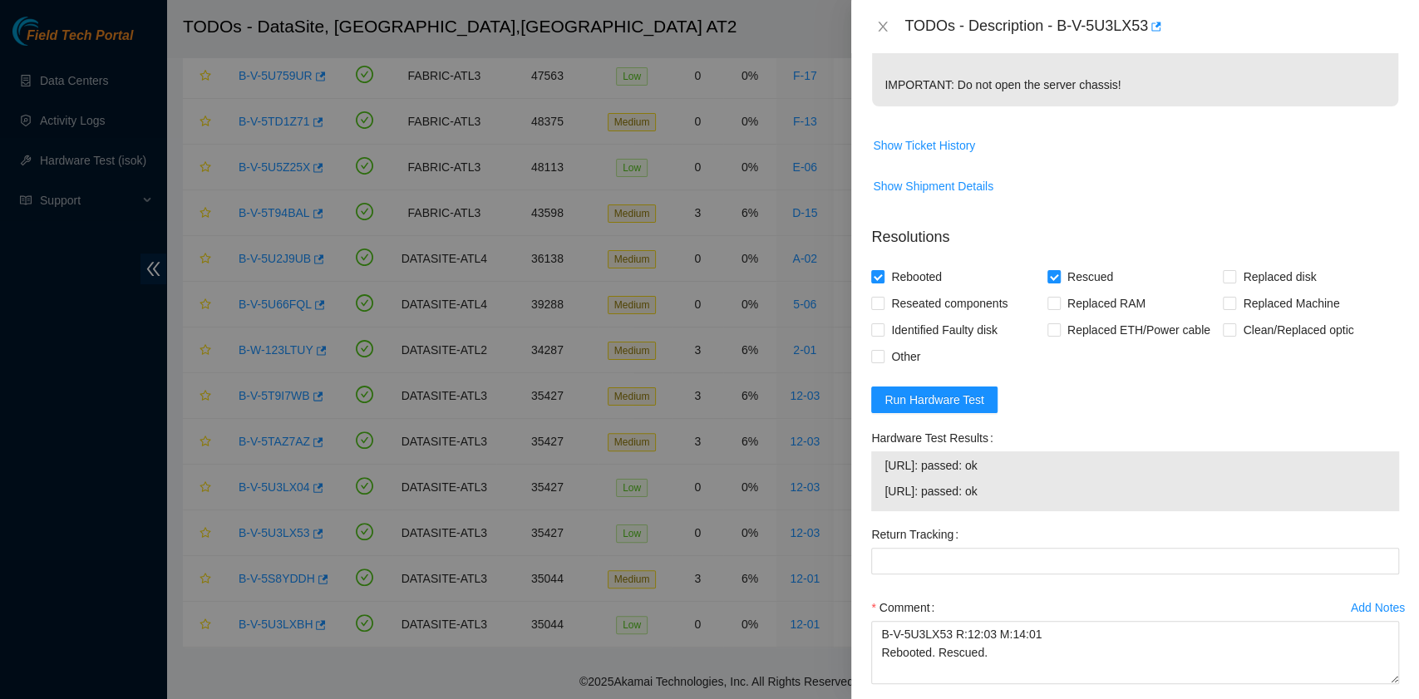
drag, startPoint x: 1010, startPoint y: 507, endPoint x: 873, endPoint y: 491, distance: 138.1
click at [873, 491] on div "[URL]: passed: ok [URL]: passed: ok" at bounding box center [1135, 481] width 528 height 60
copy tbody "[URL]: passed: ok [URL]: passed: ok"
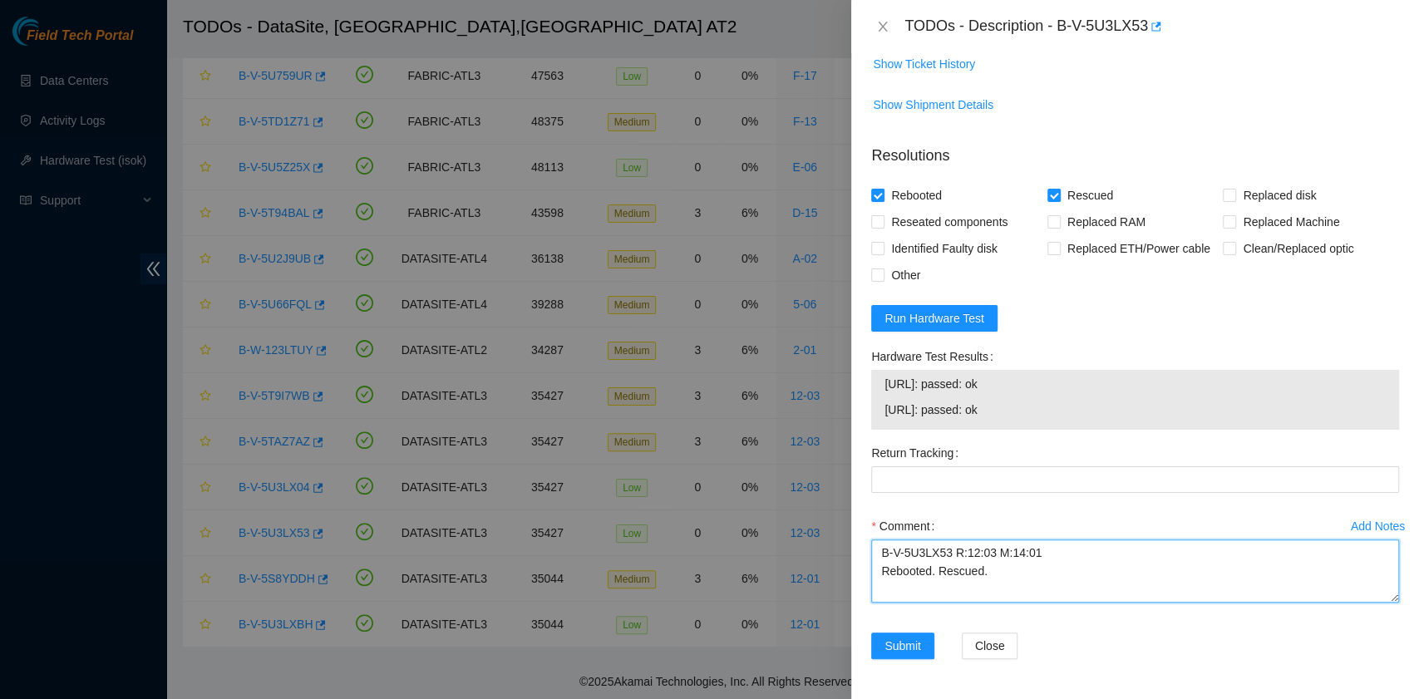
click at [936, 586] on textarea "B-V-5U3LX53 R:12:03 M:14:01 Rebooted. Rescued." at bounding box center [1135, 571] width 528 height 63
paste textarea "[URL]: passed: ok [URL]: passed: ok"
type textarea "B-V-5U3LX53 R:12:03 M:14:01 Rebooted. Rescued. [URL]: passed: ok [URL]: passed:…"
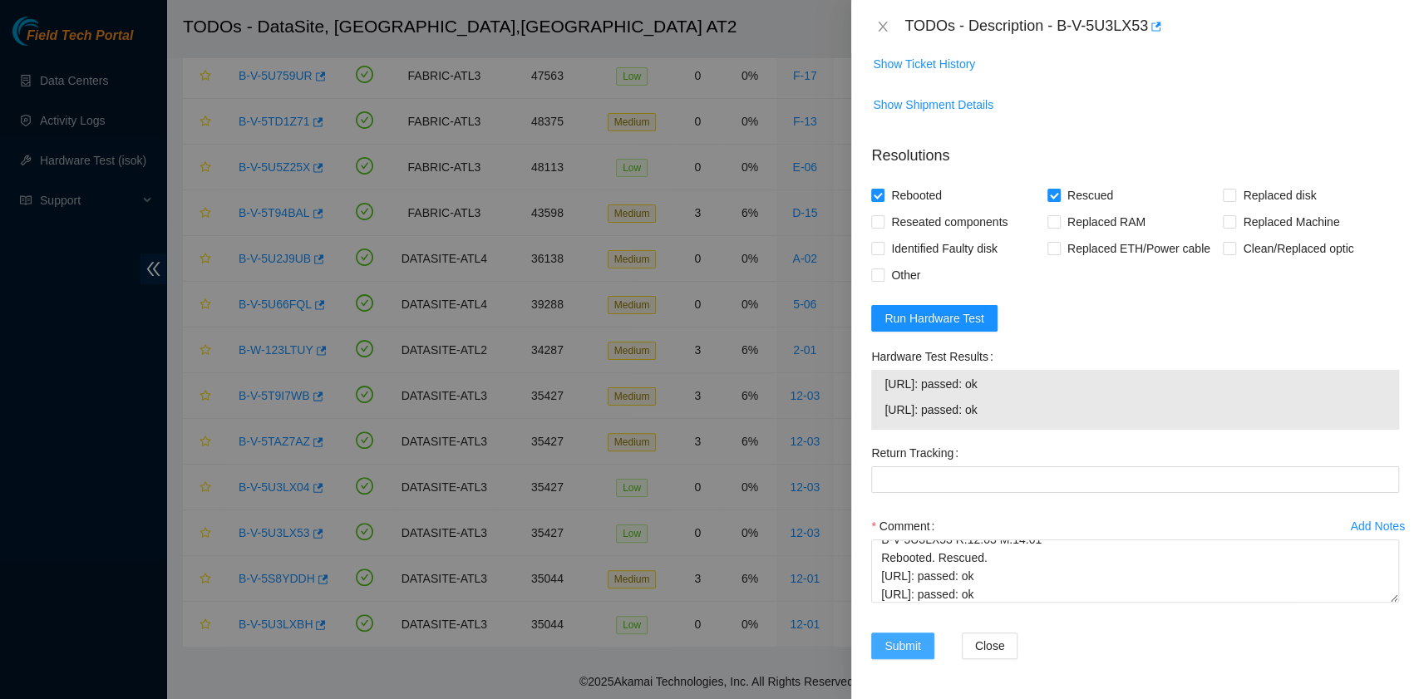
click at [905, 651] on span "Submit" at bounding box center [903, 646] width 37 height 18
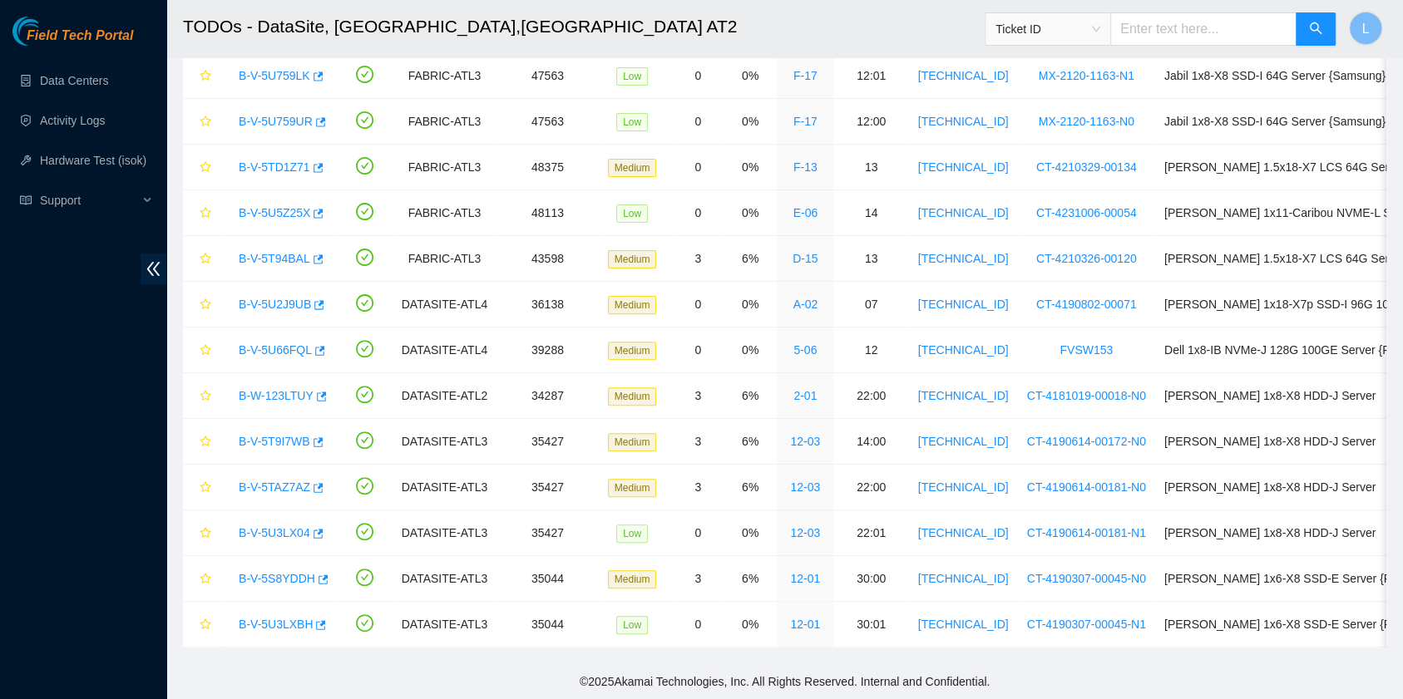
scroll to position [377, 0]
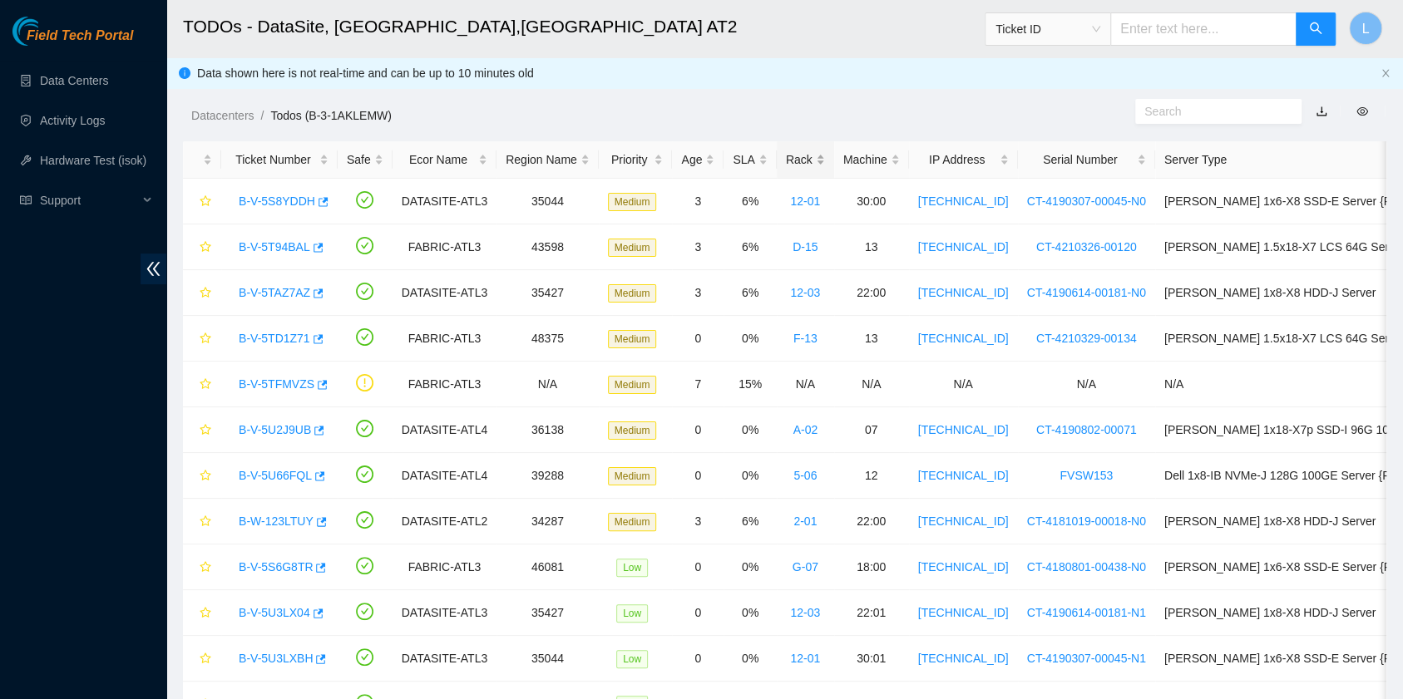
click at [786, 166] on div "Rack" at bounding box center [805, 159] width 39 height 18
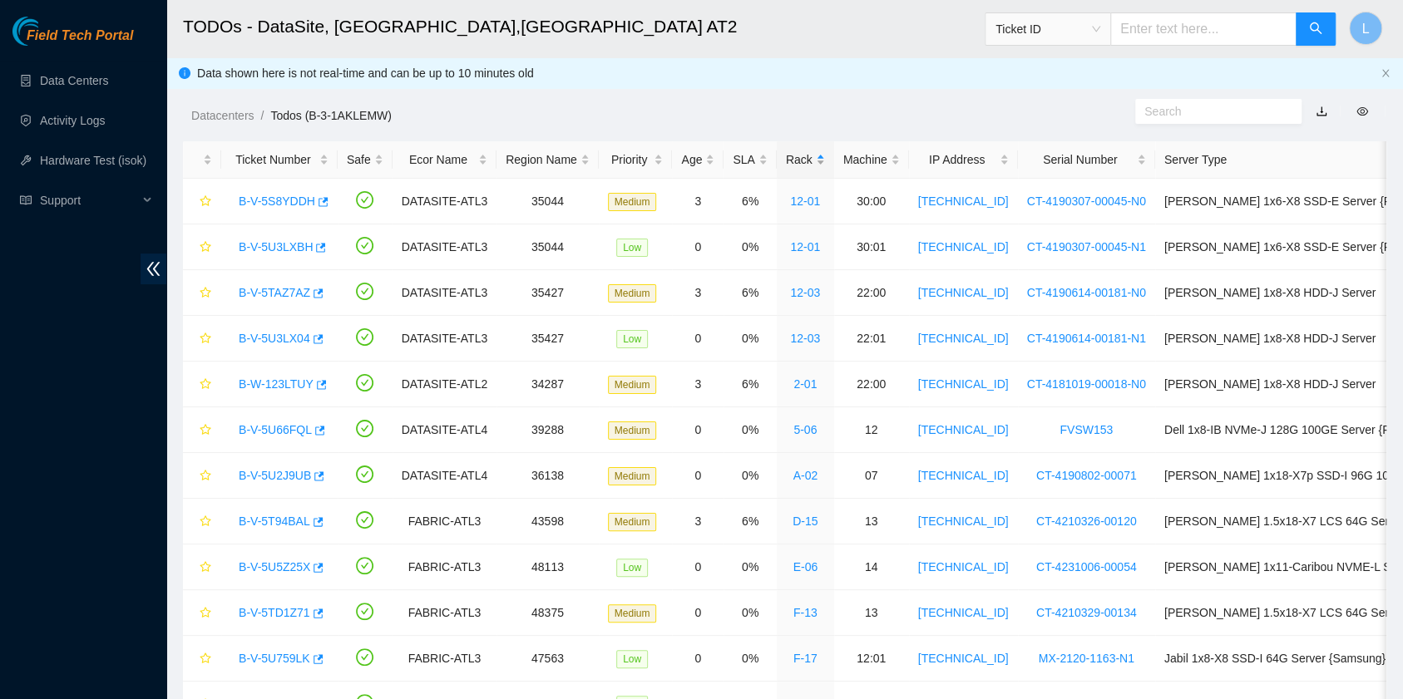
click at [786, 166] on div "Rack" at bounding box center [805, 159] width 39 height 18
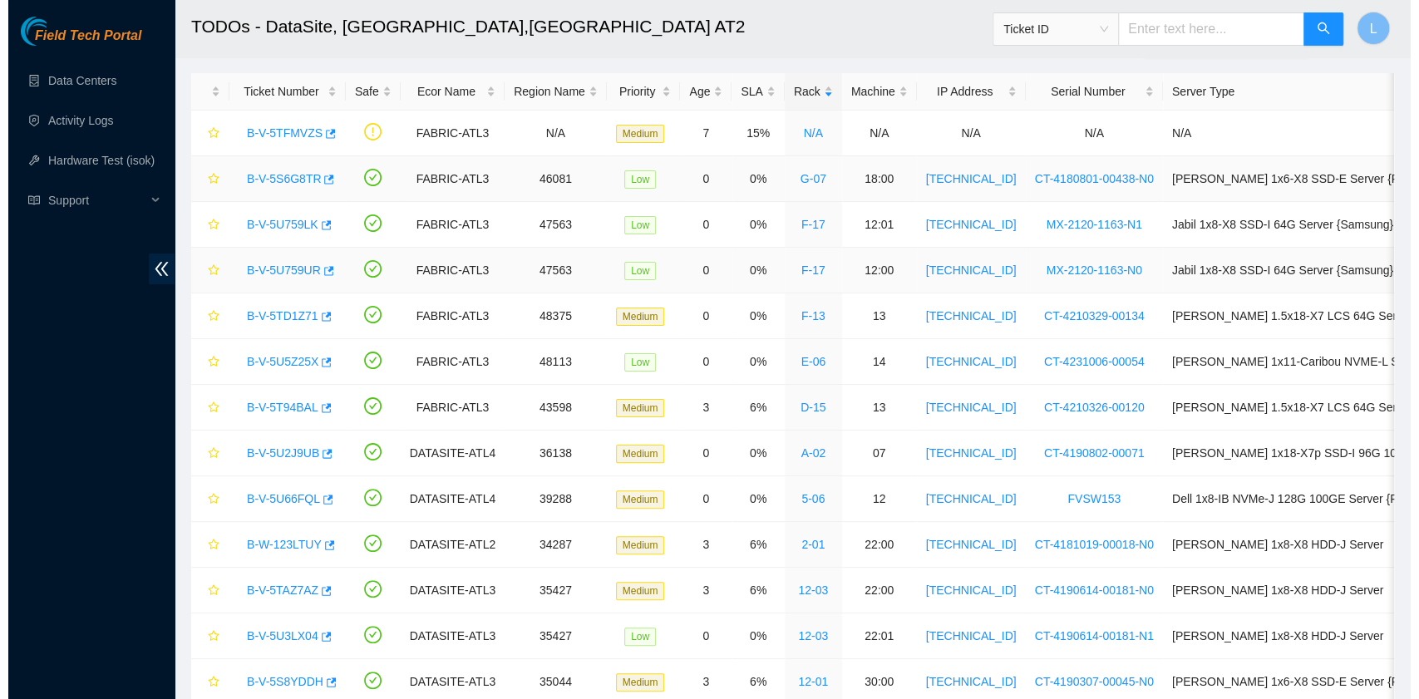
scroll to position [111, 0]
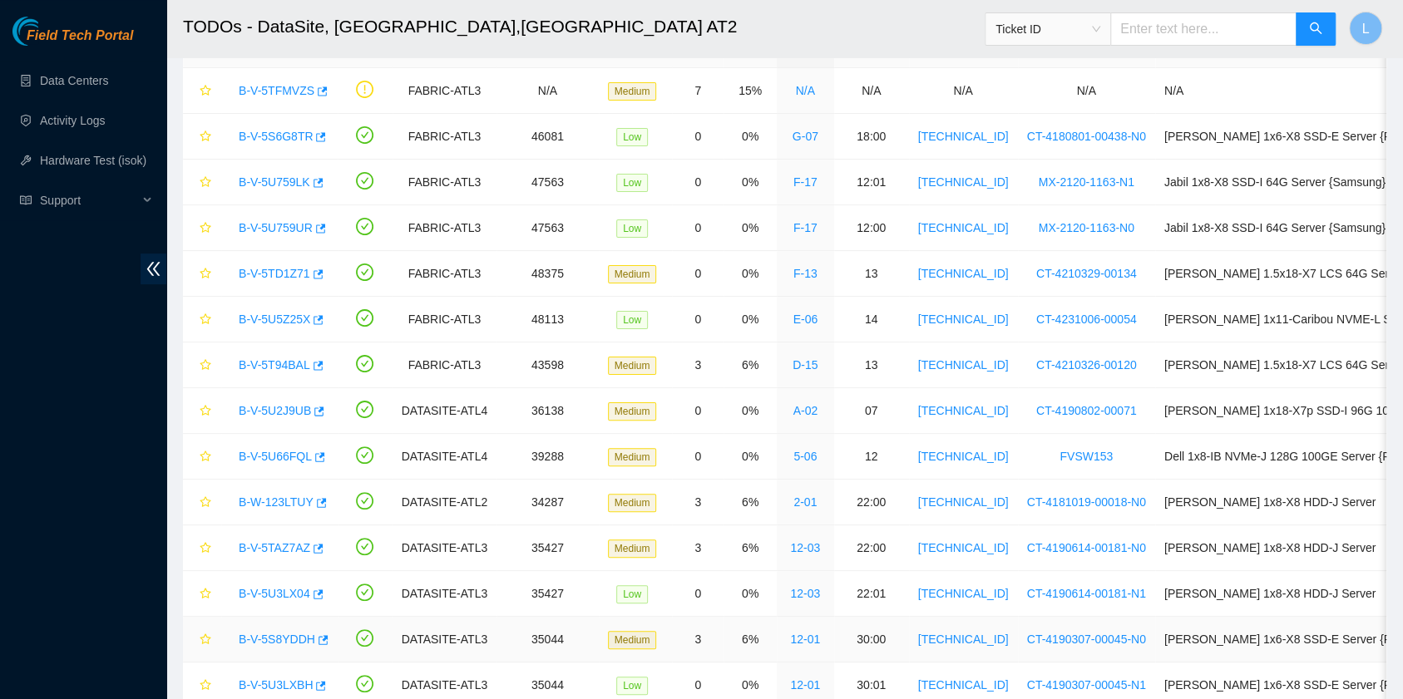
click at [284, 633] on link "B-V-5S8YDDH" at bounding box center [277, 639] width 76 height 13
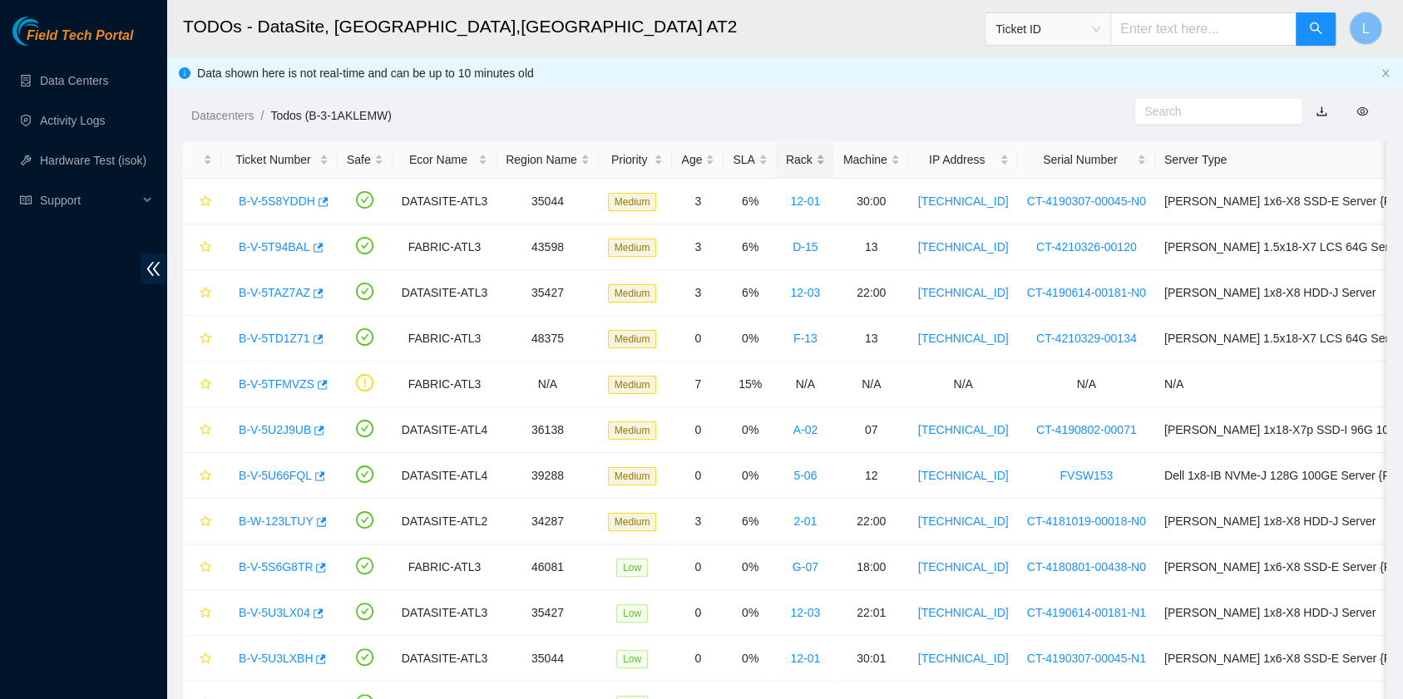
click at [786, 159] on div "Rack" at bounding box center [805, 159] width 39 height 18
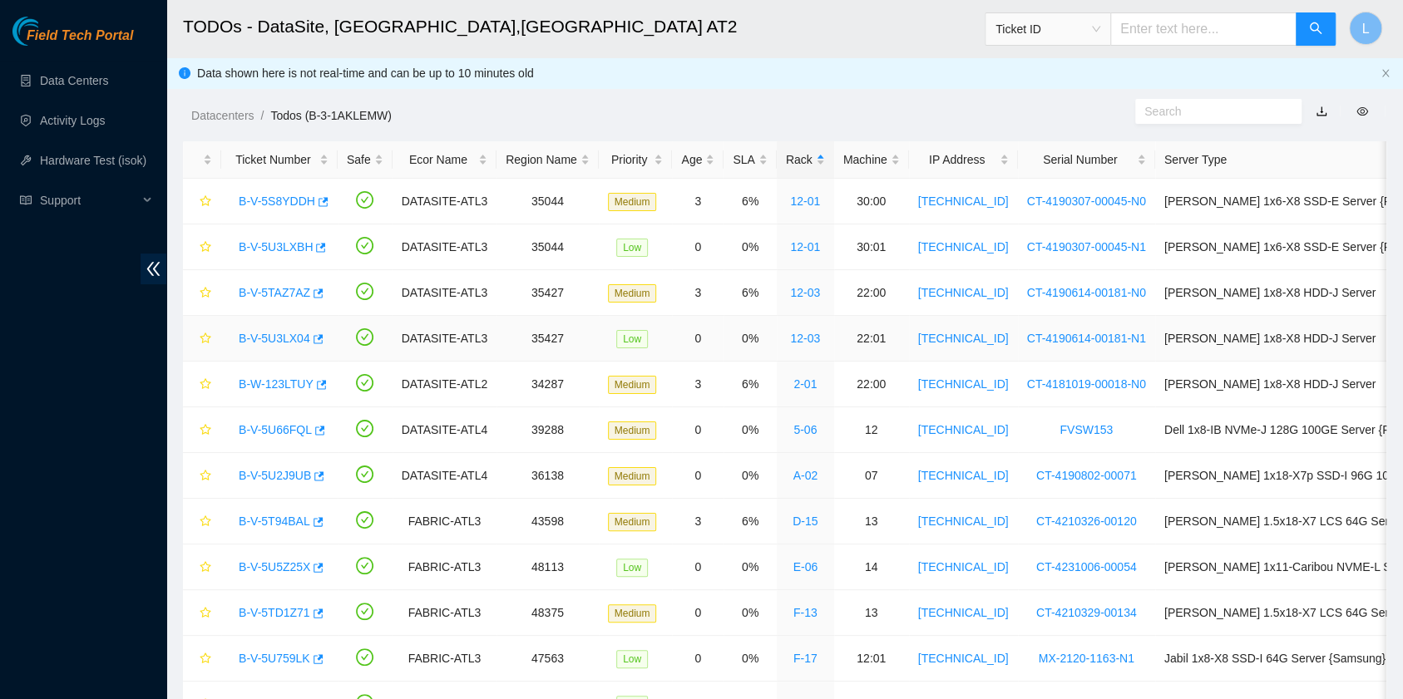
click at [273, 343] on link "B-V-5U3LX04" at bounding box center [275, 338] width 72 height 13
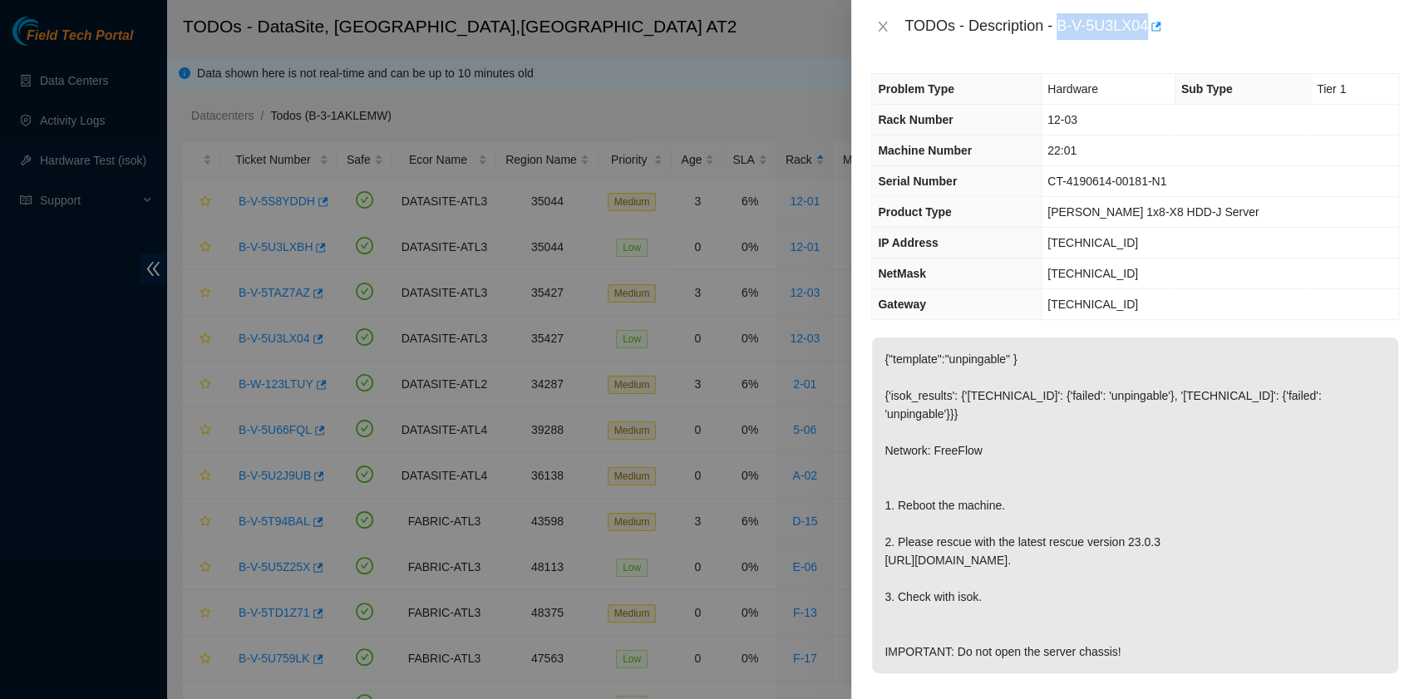
drag, startPoint x: 1059, startPoint y: 31, endPoint x: 1147, endPoint y: 43, distance: 89.0
click at [1147, 43] on div "TODOs - Description - B-V-5U3LX04" at bounding box center [1135, 26] width 568 height 53
copy div "B-V-5U3LX04"
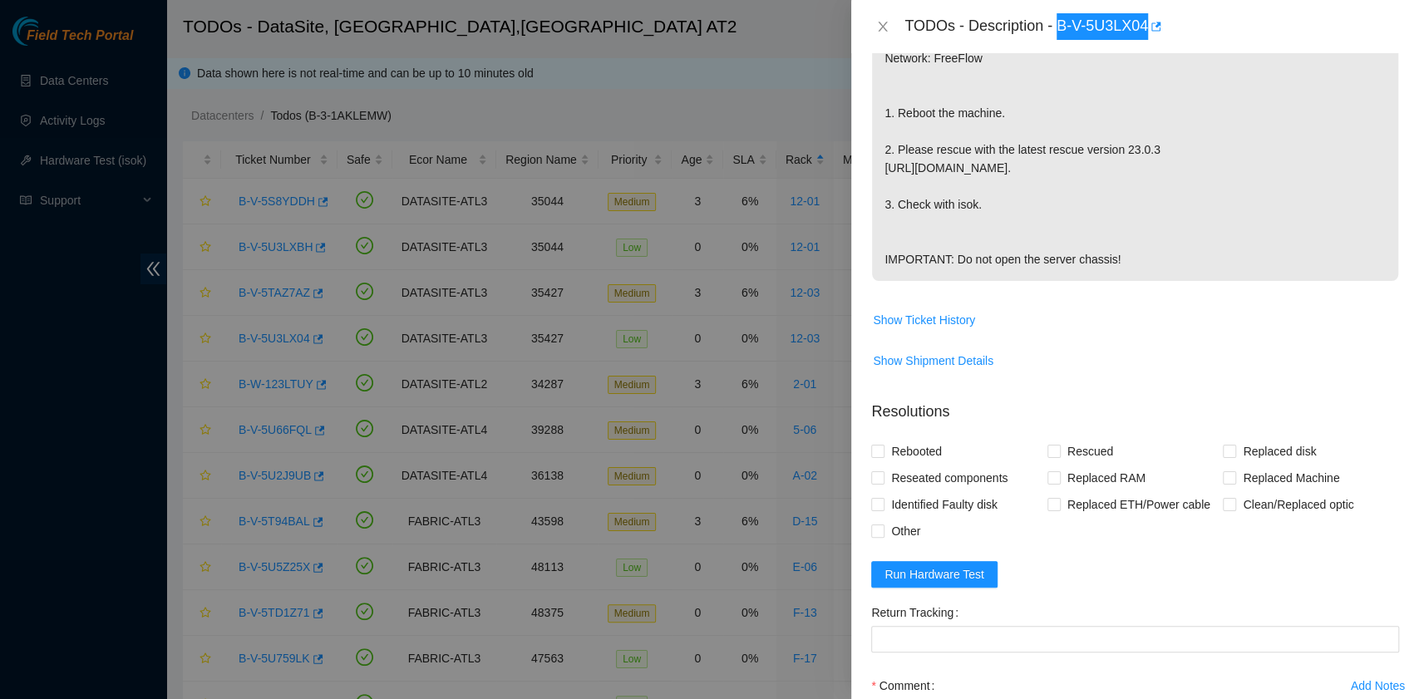
scroll to position [443, 0]
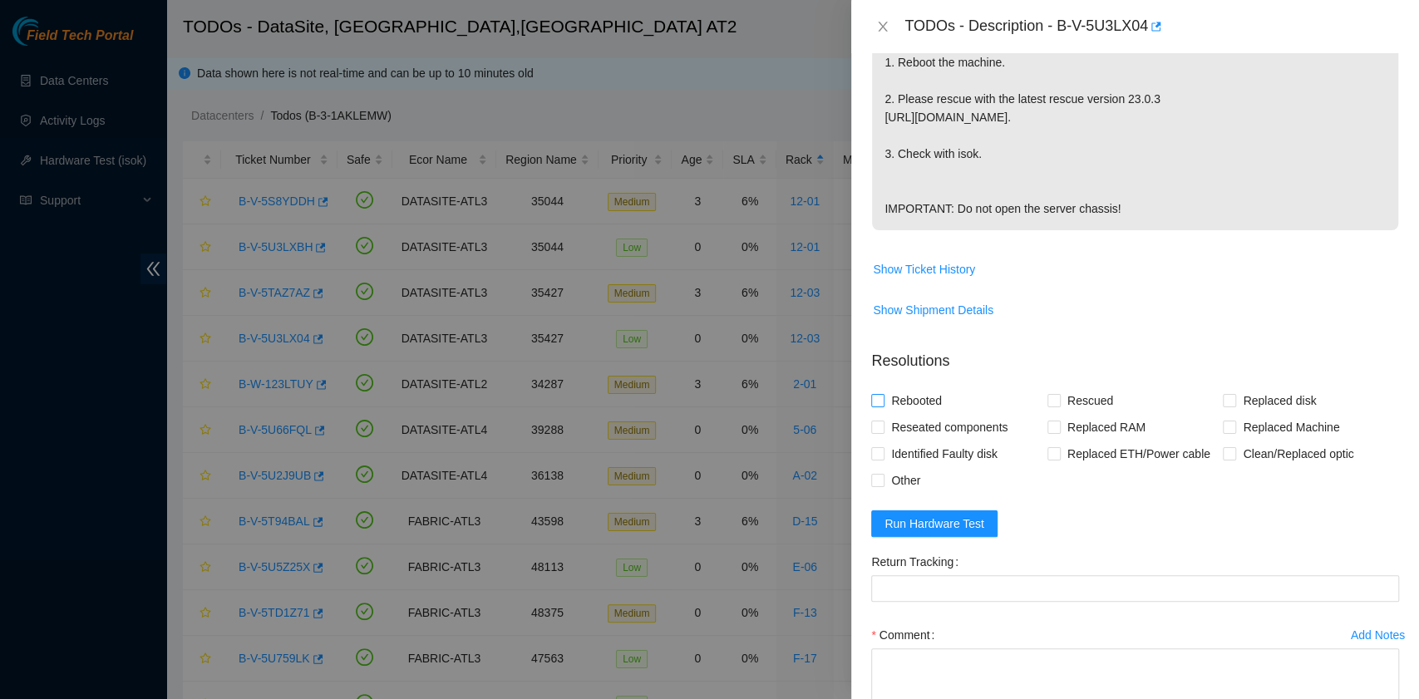
click at [906, 409] on span "Rebooted" at bounding box center [917, 400] width 64 height 27
click at [883, 406] on input "Rebooted" at bounding box center [877, 400] width 12 height 12
checkbox input "true"
click at [1048, 406] on input "Rescued" at bounding box center [1054, 400] width 12 height 12
checkbox input "true"
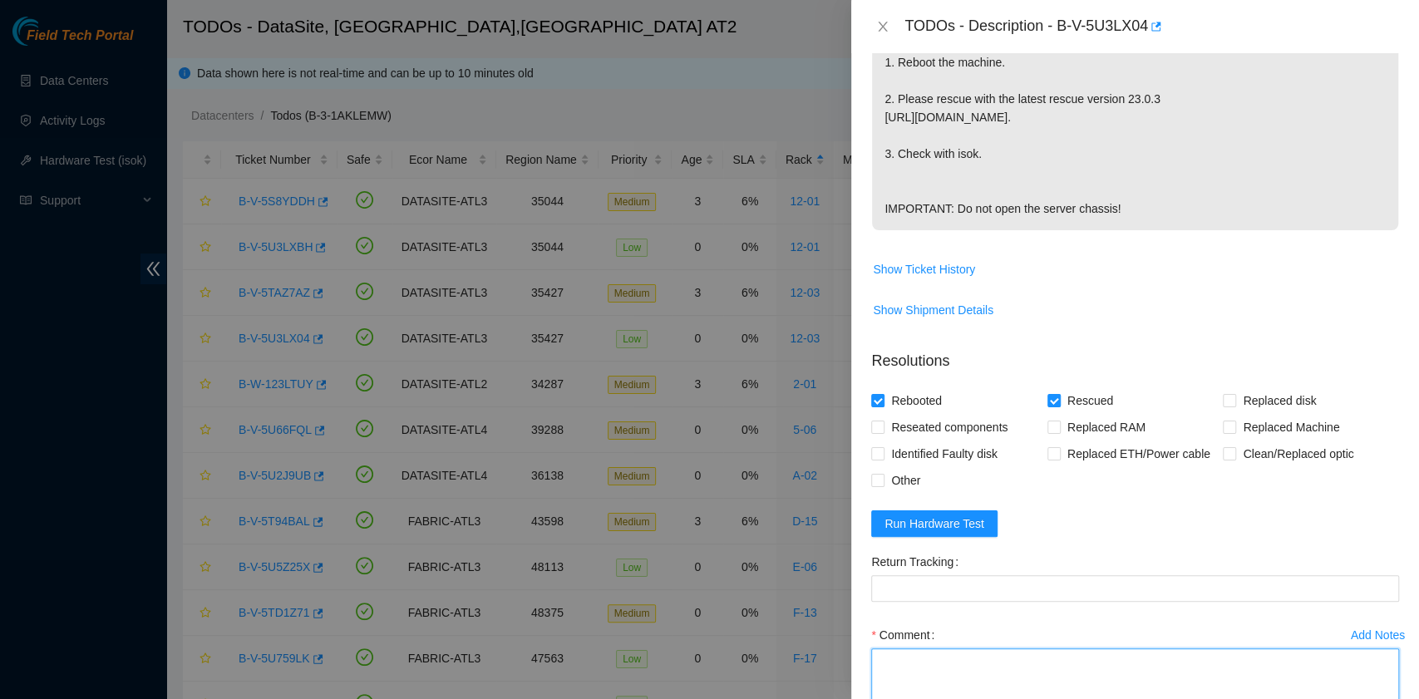
click at [908, 677] on textarea "Comment" at bounding box center [1135, 680] width 528 height 63
paste textarea "B-V-5U3LX04 R:12-03 M:14:00 Rebooted. Rescued."
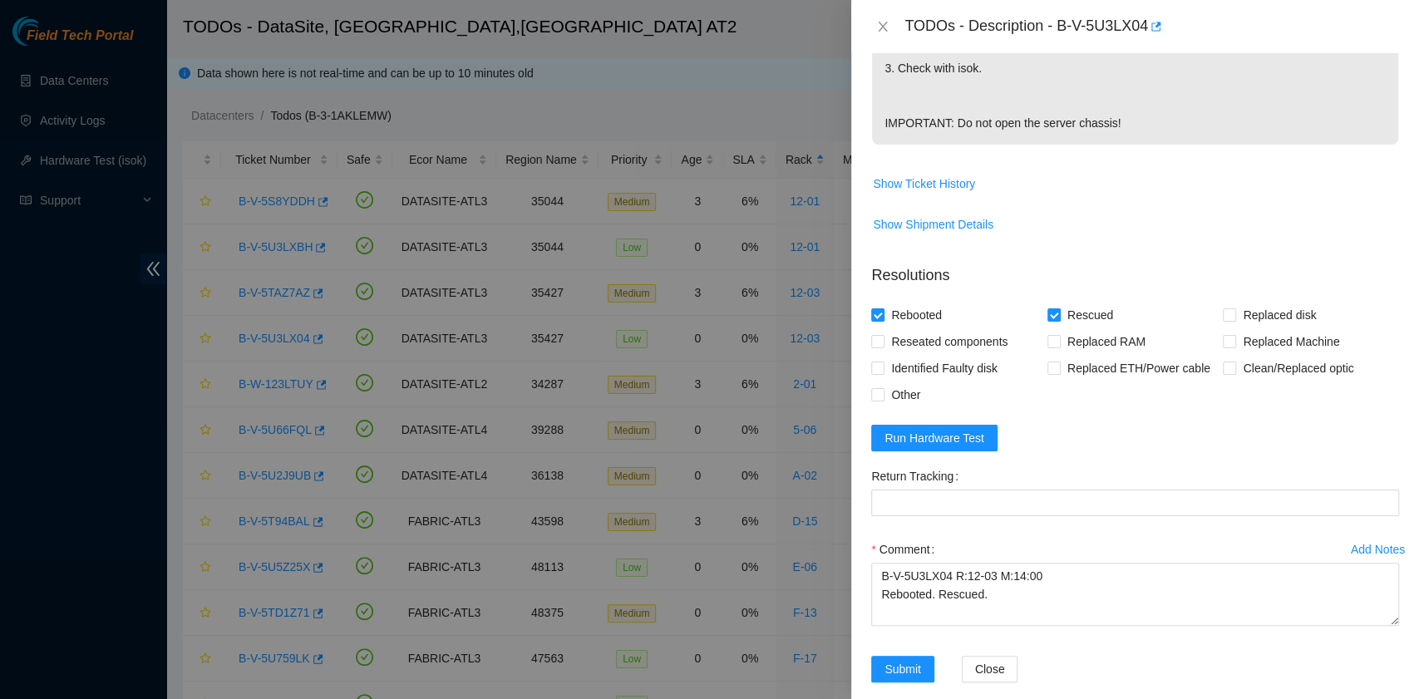
scroll to position [554, 0]
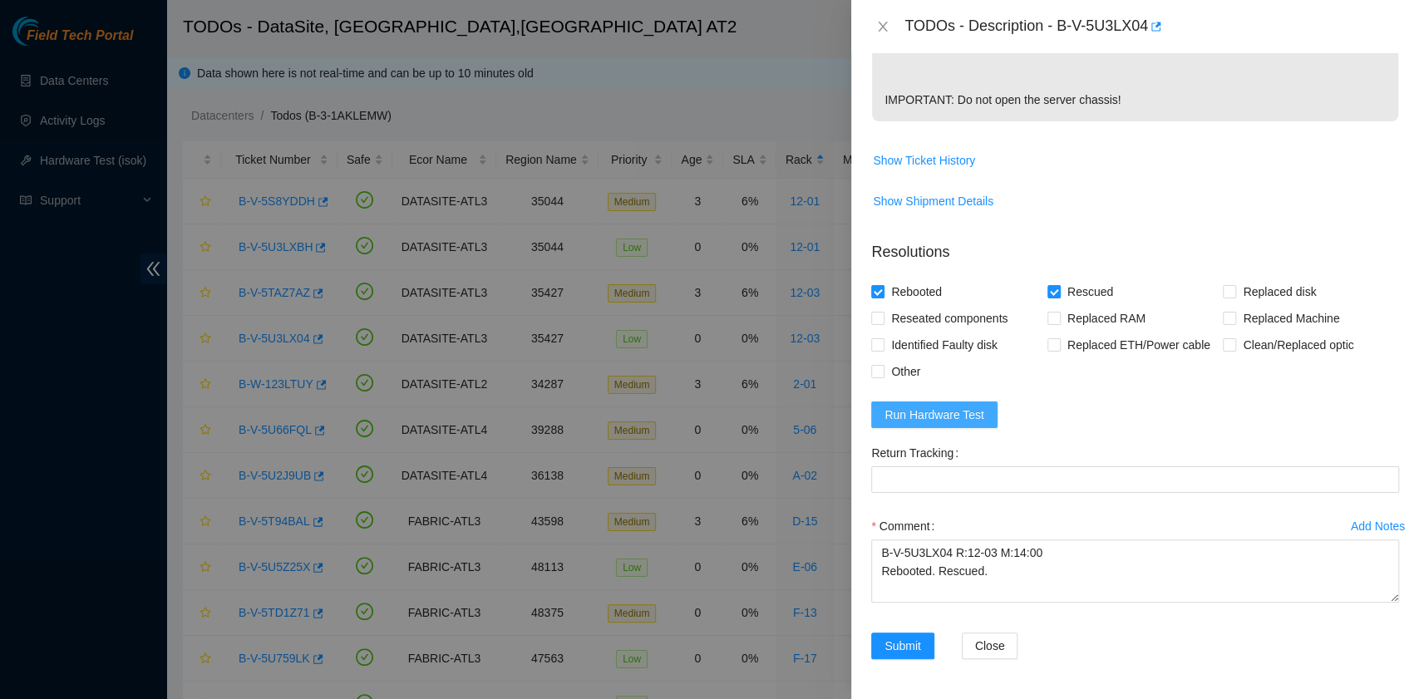
click at [973, 424] on span "Run Hardware Test" at bounding box center [935, 415] width 100 height 18
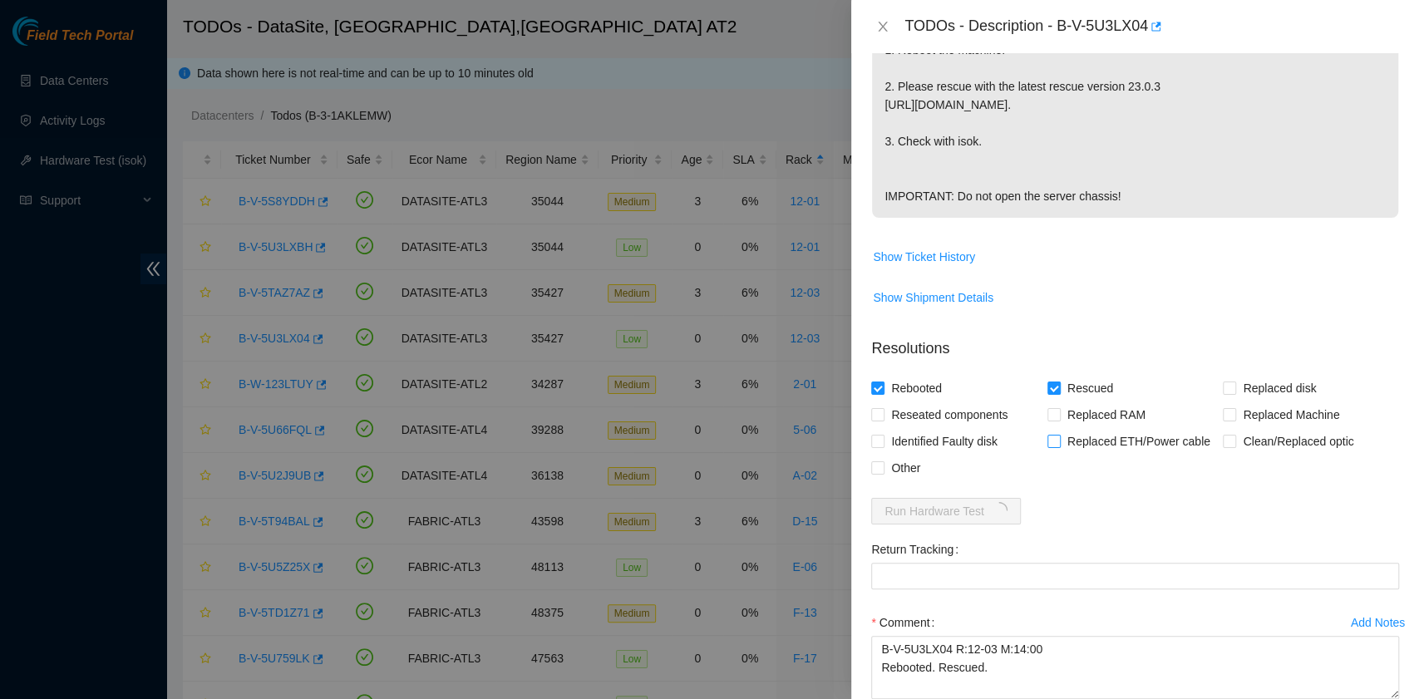
scroll to position [567, 0]
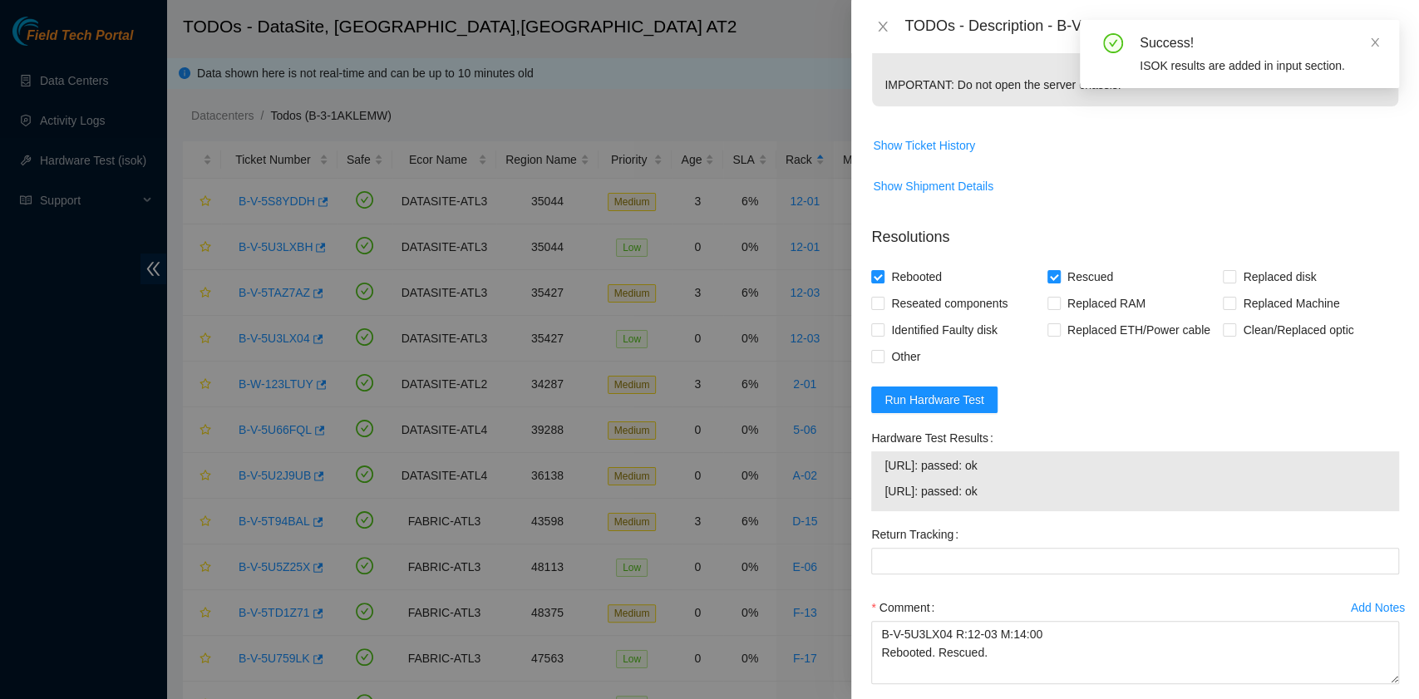
drag, startPoint x: 1022, startPoint y: 512, endPoint x: 880, endPoint y: 491, distance: 143.7
click at [880, 491] on div "23.11.230.54: passed: ok 23.11.230.55: passed: ok" at bounding box center [1135, 481] width 528 height 60
copy tbody "23.11.230.54: passed: ok 23.11.230.55: passed: ok"
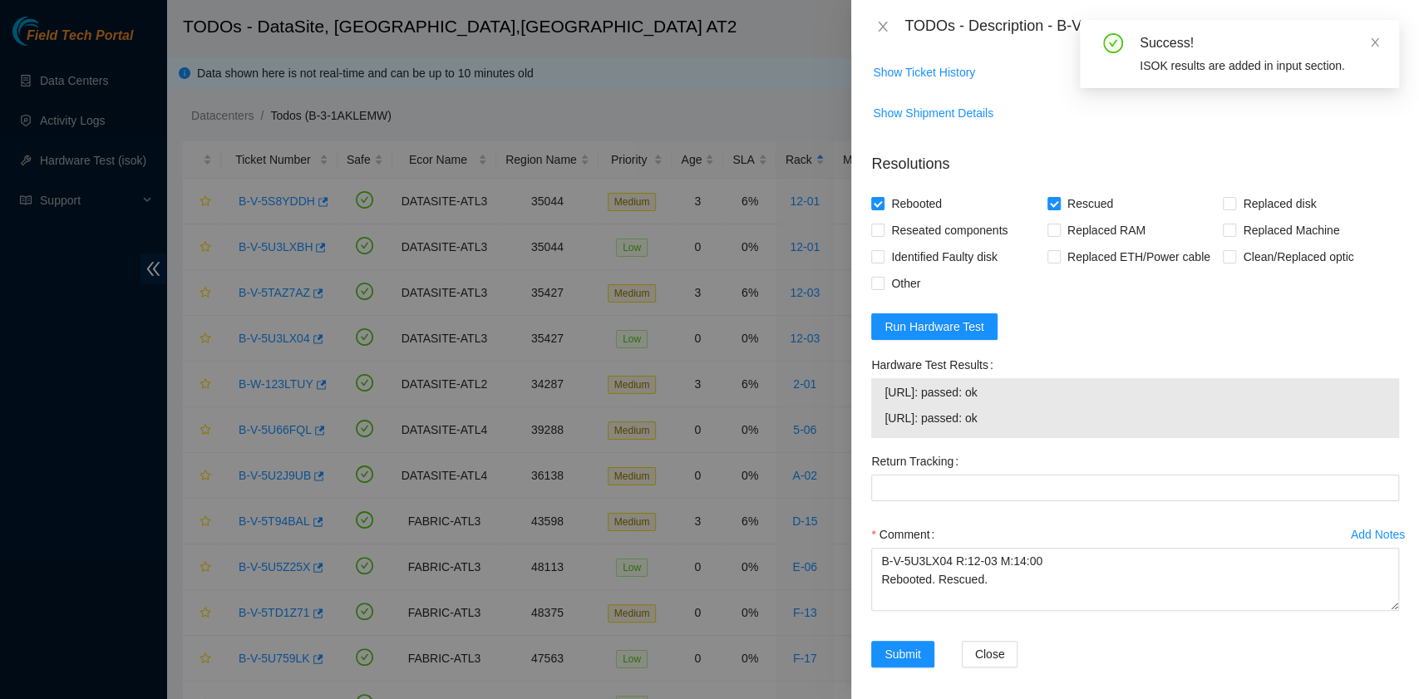
scroll to position [664, 0]
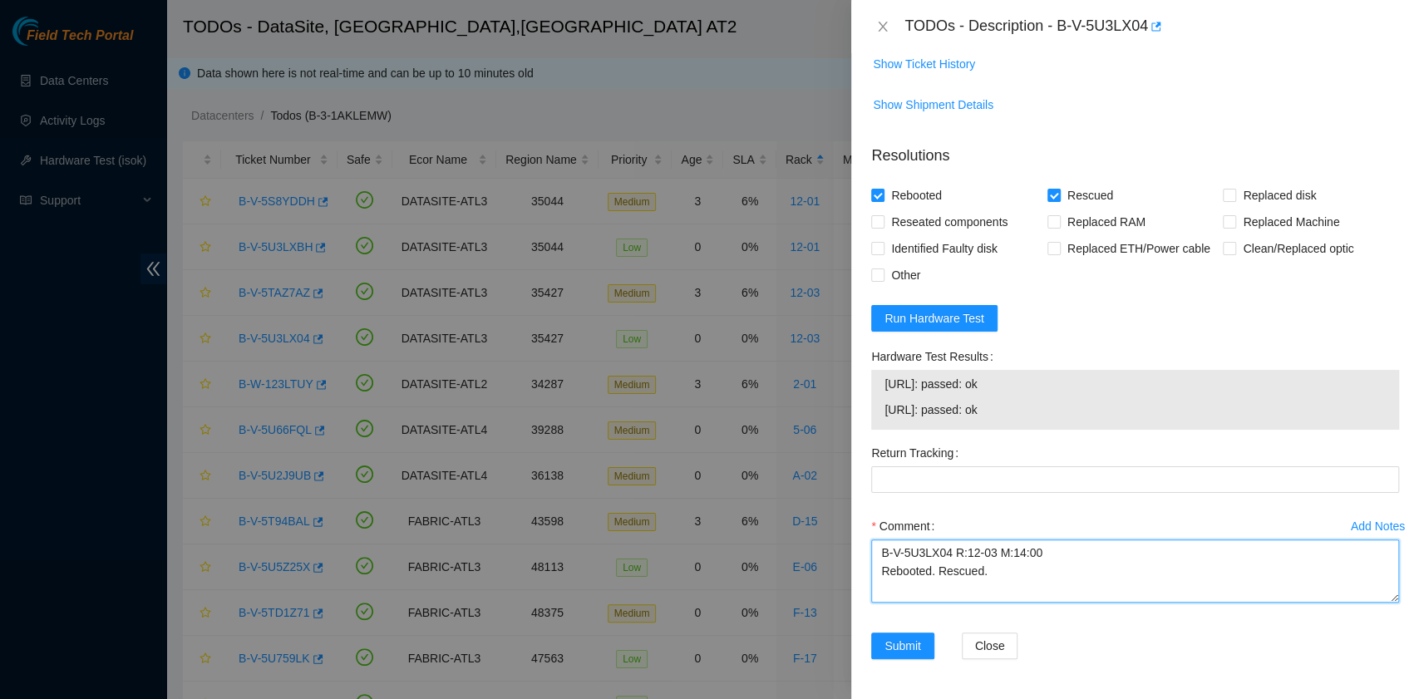
click at [916, 594] on textarea "B-V-5U3LX04 R:12-03 M:14:00 Rebooted. Rescued." at bounding box center [1135, 571] width 528 height 63
paste textarea "23.11.230.54: passed: ok 23.11.230.55: passed: ok"
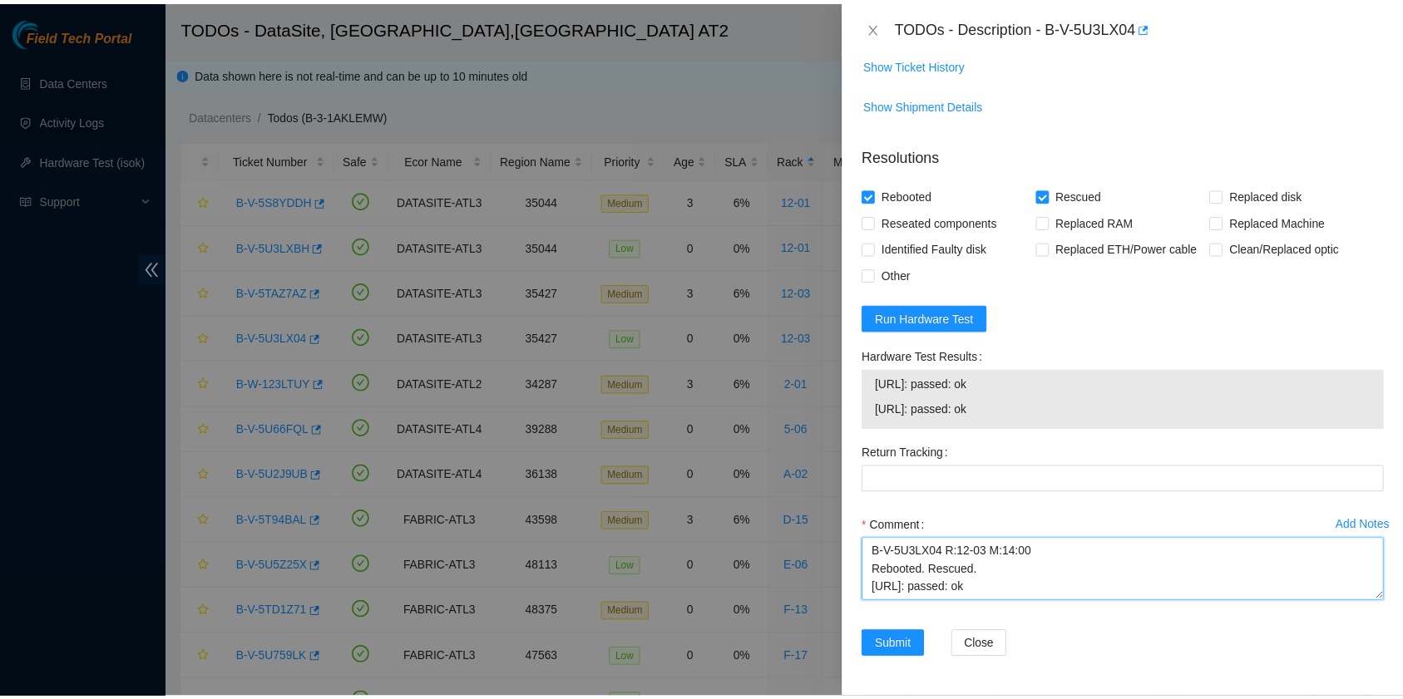
scroll to position [13, 0]
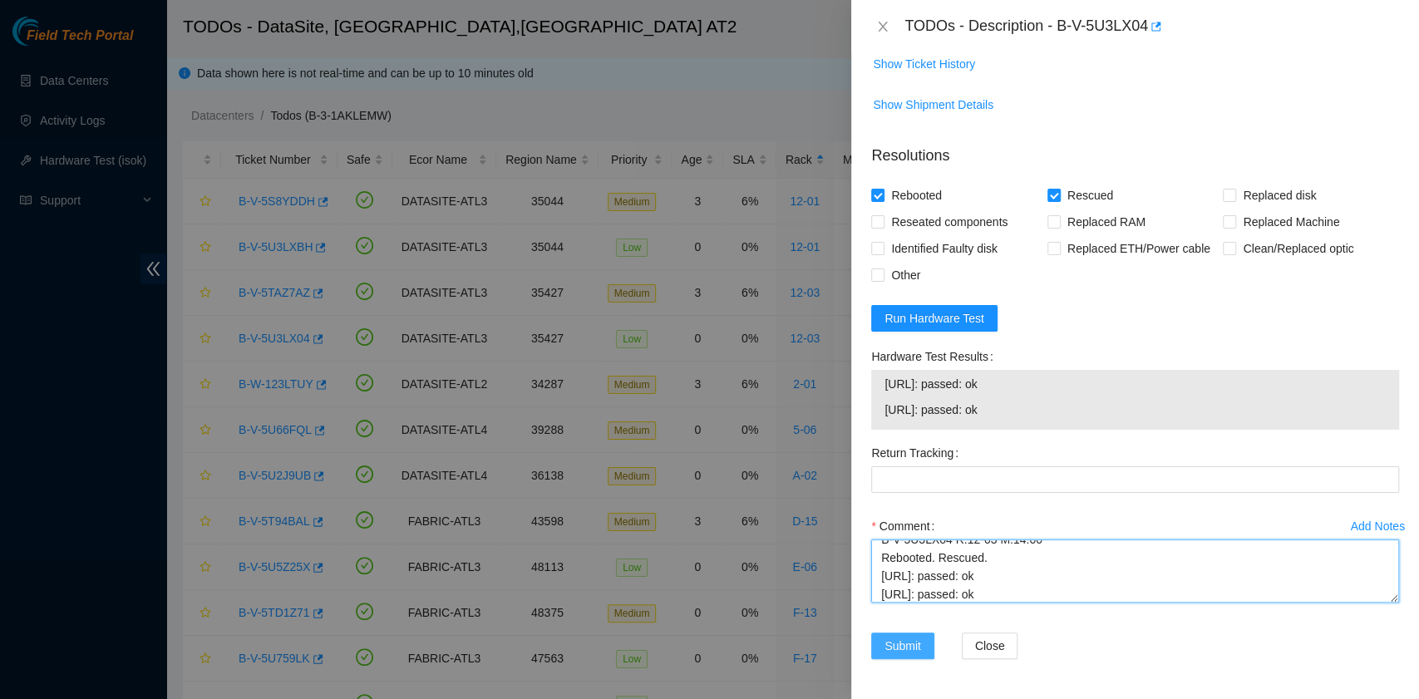
type textarea "B-V-5U3LX04 R:12-03 M:14:00 Rebooted. Rescued. 23.11.230.54: passed: ok 23.11.2…"
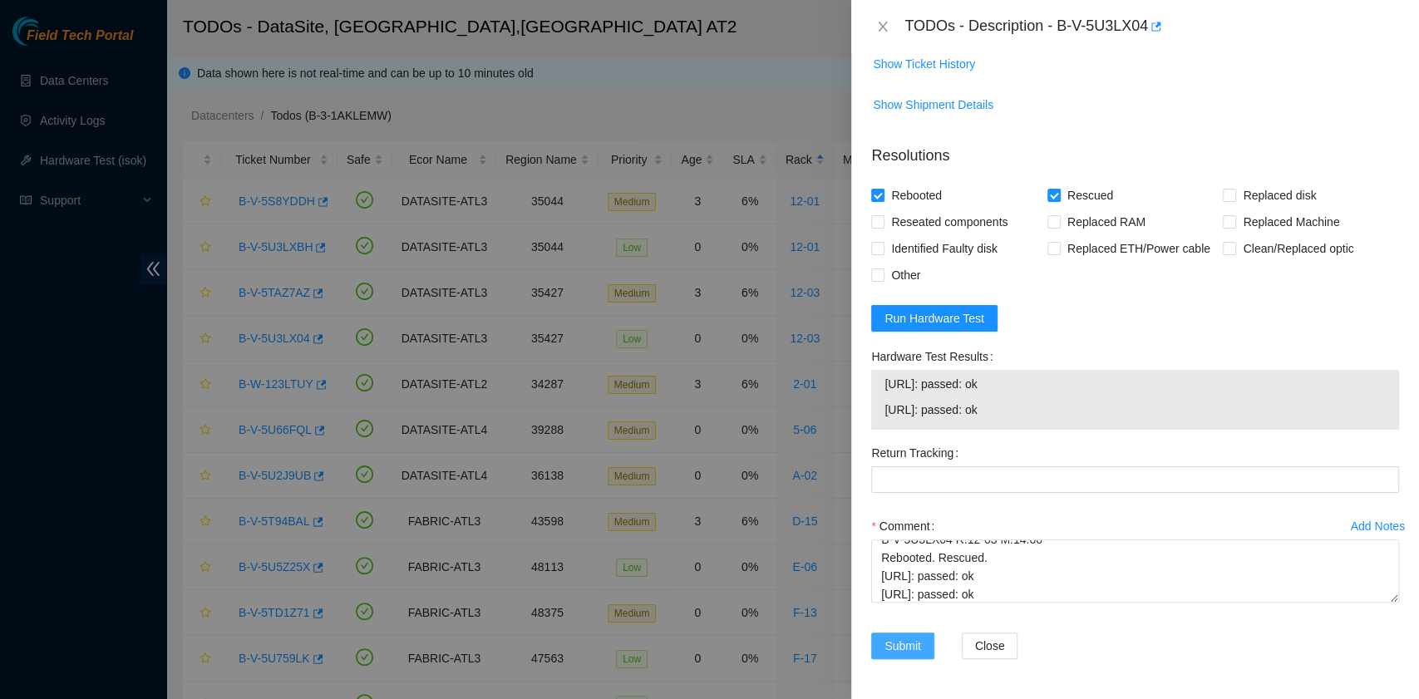
click at [928, 651] on button "Submit" at bounding box center [902, 646] width 63 height 27
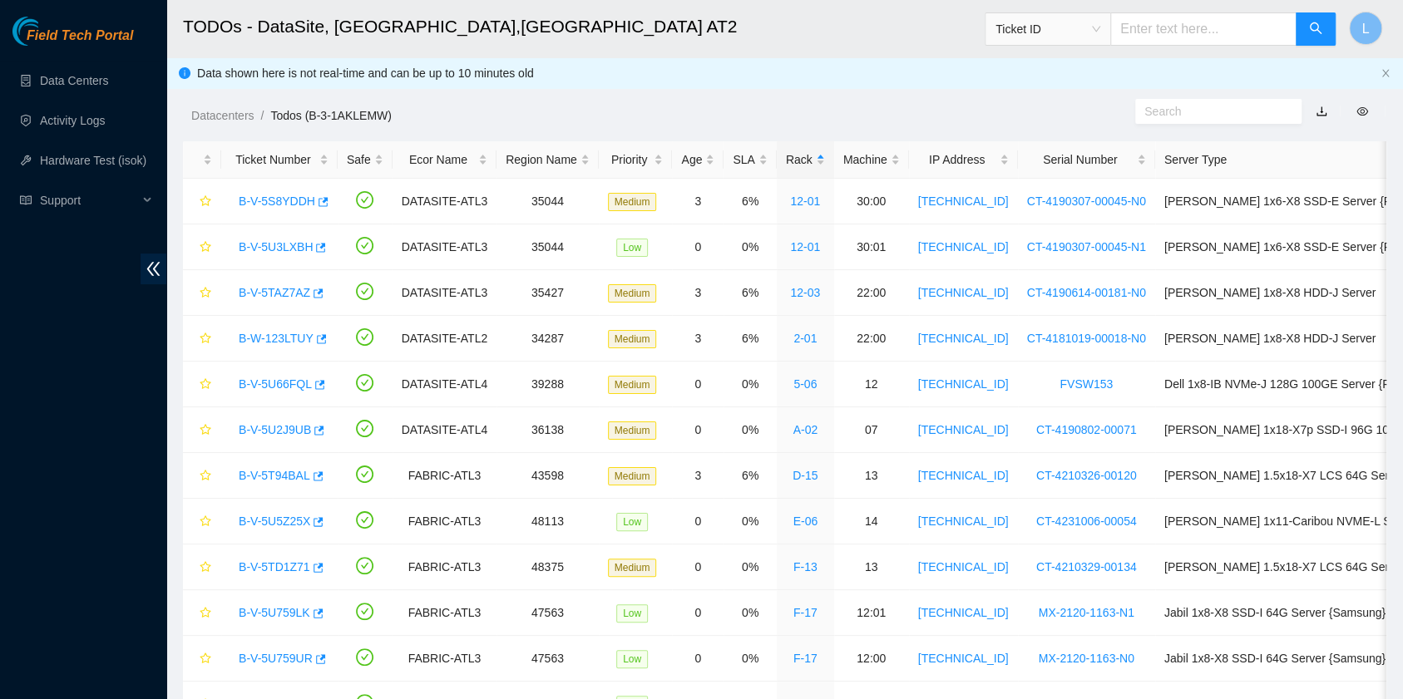
scroll to position [377, 0]
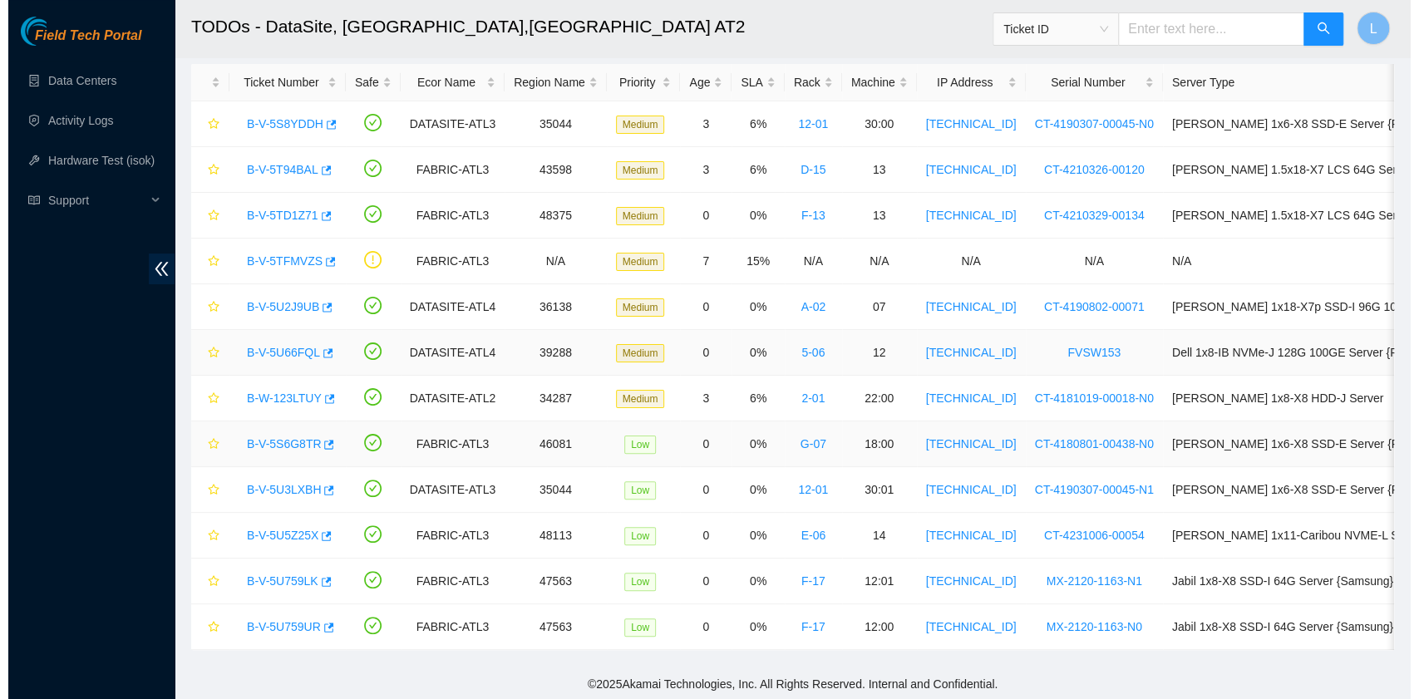
scroll to position [92, 0]
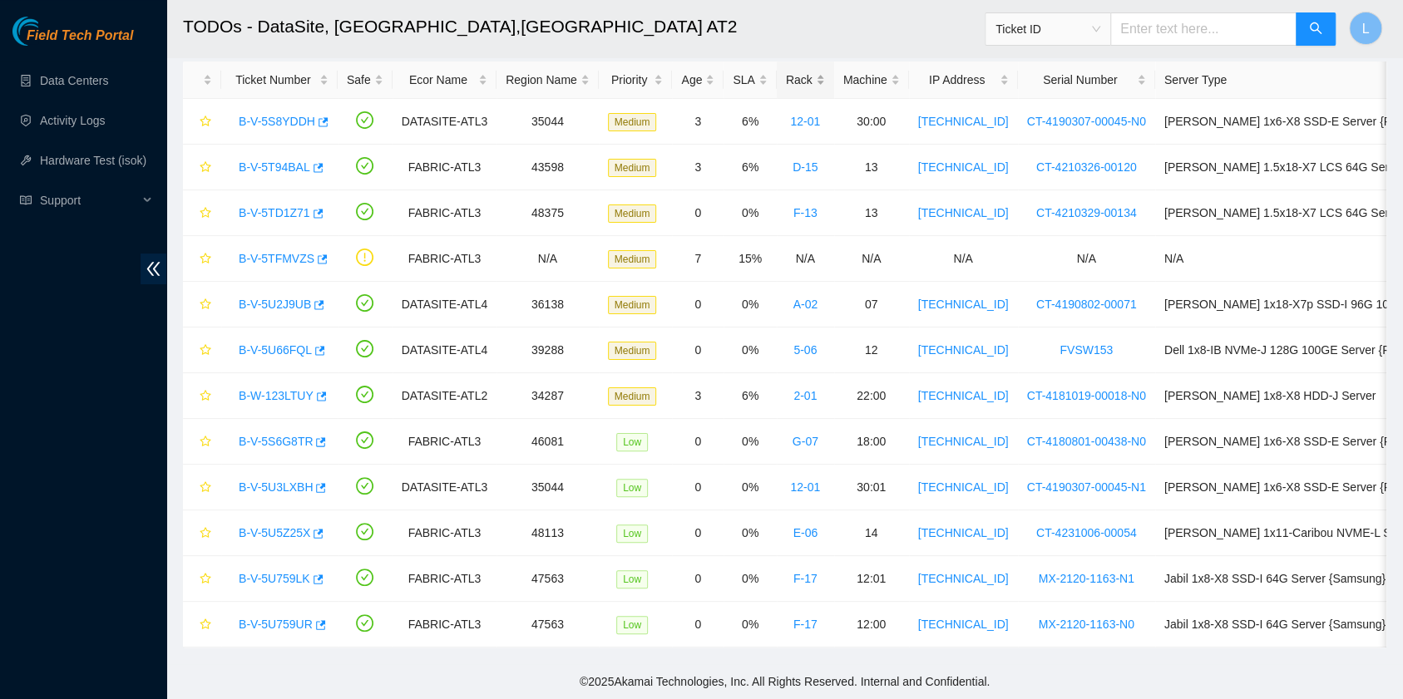
click at [792, 71] on div "Rack" at bounding box center [805, 80] width 39 height 18
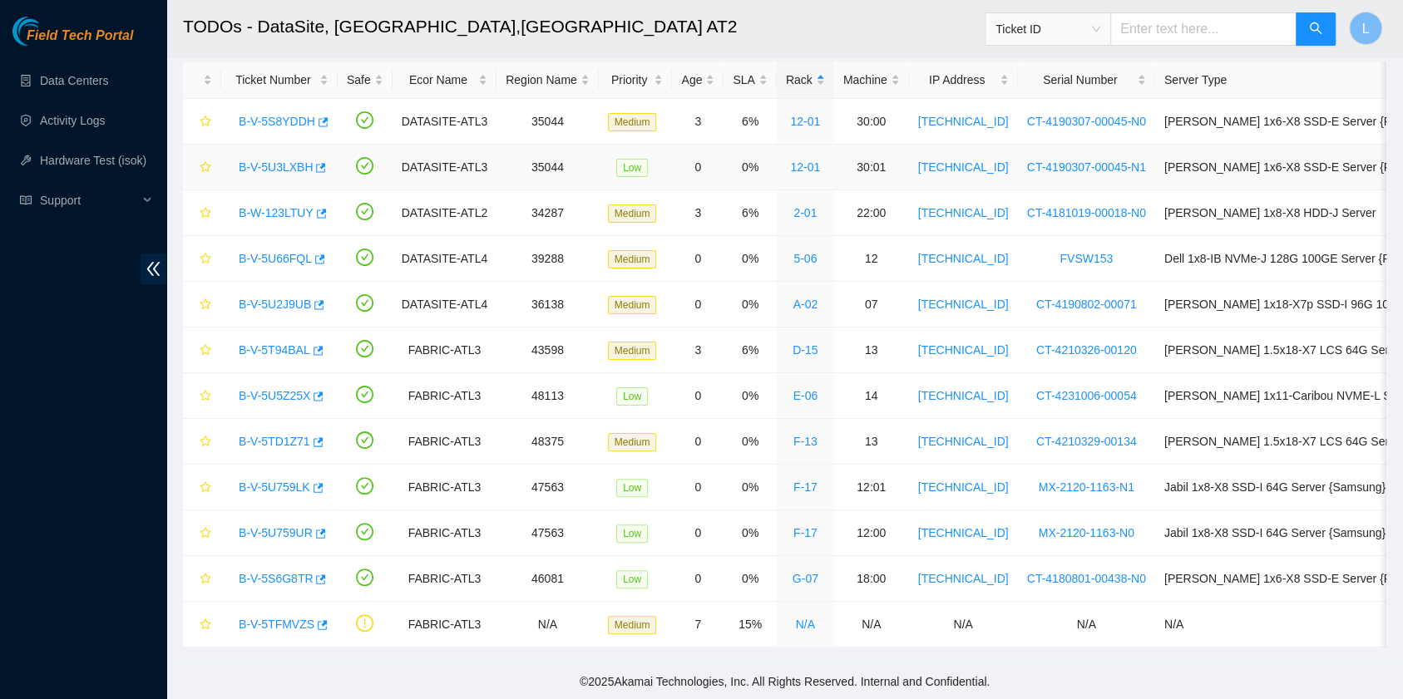
click at [265, 160] on link "B-V-5U3LXBH" at bounding box center [276, 166] width 74 height 13
